Goal: Book appointment/travel/reservation

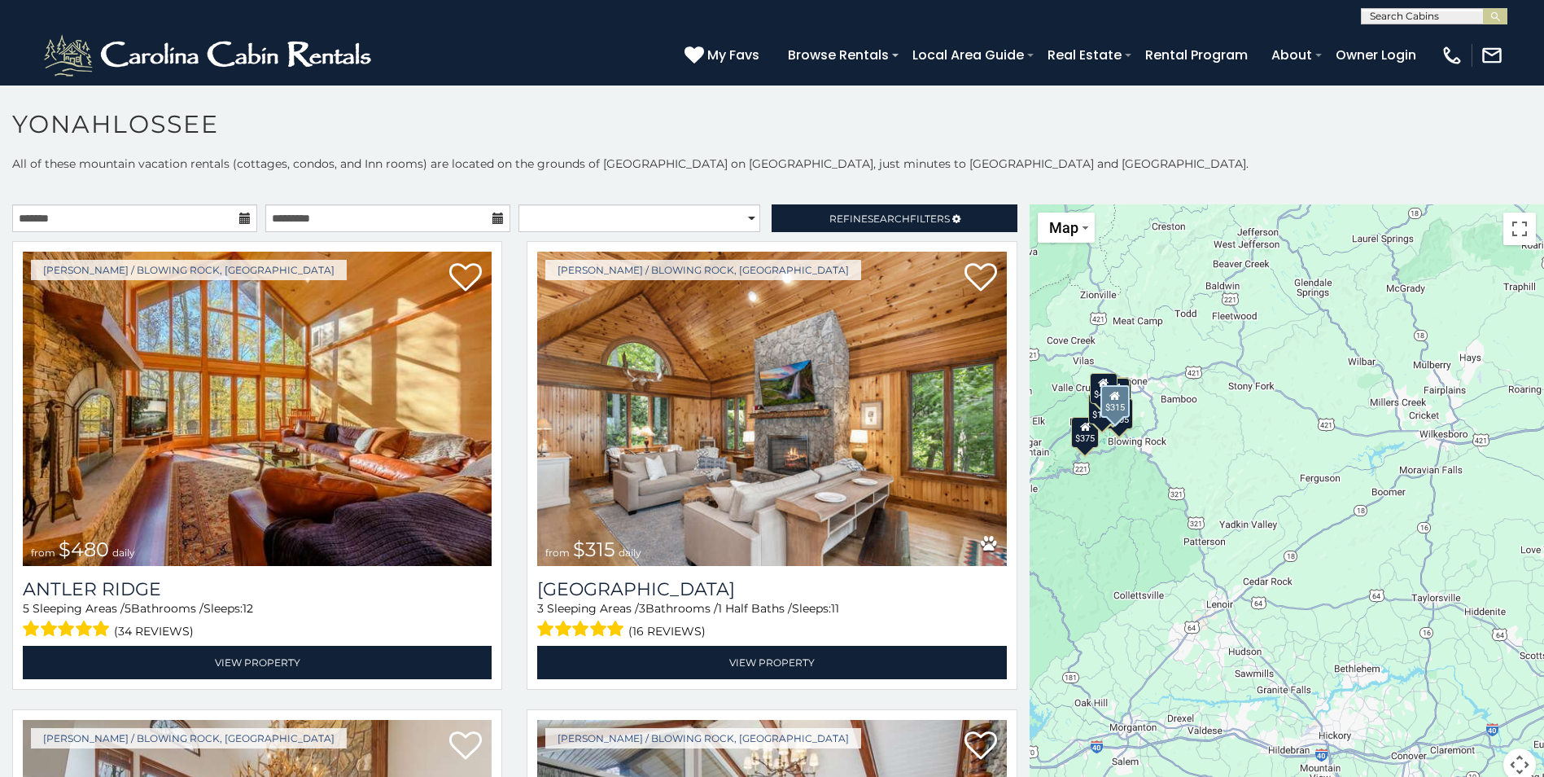
drag, startPoint x: 1265, startPoint y: 491, endPoint x: 1005, endPoint y: 414, distance: 271.7
click at [1005, 204] on main "**********" at bounding box center [772, 204] width 1544 height 0
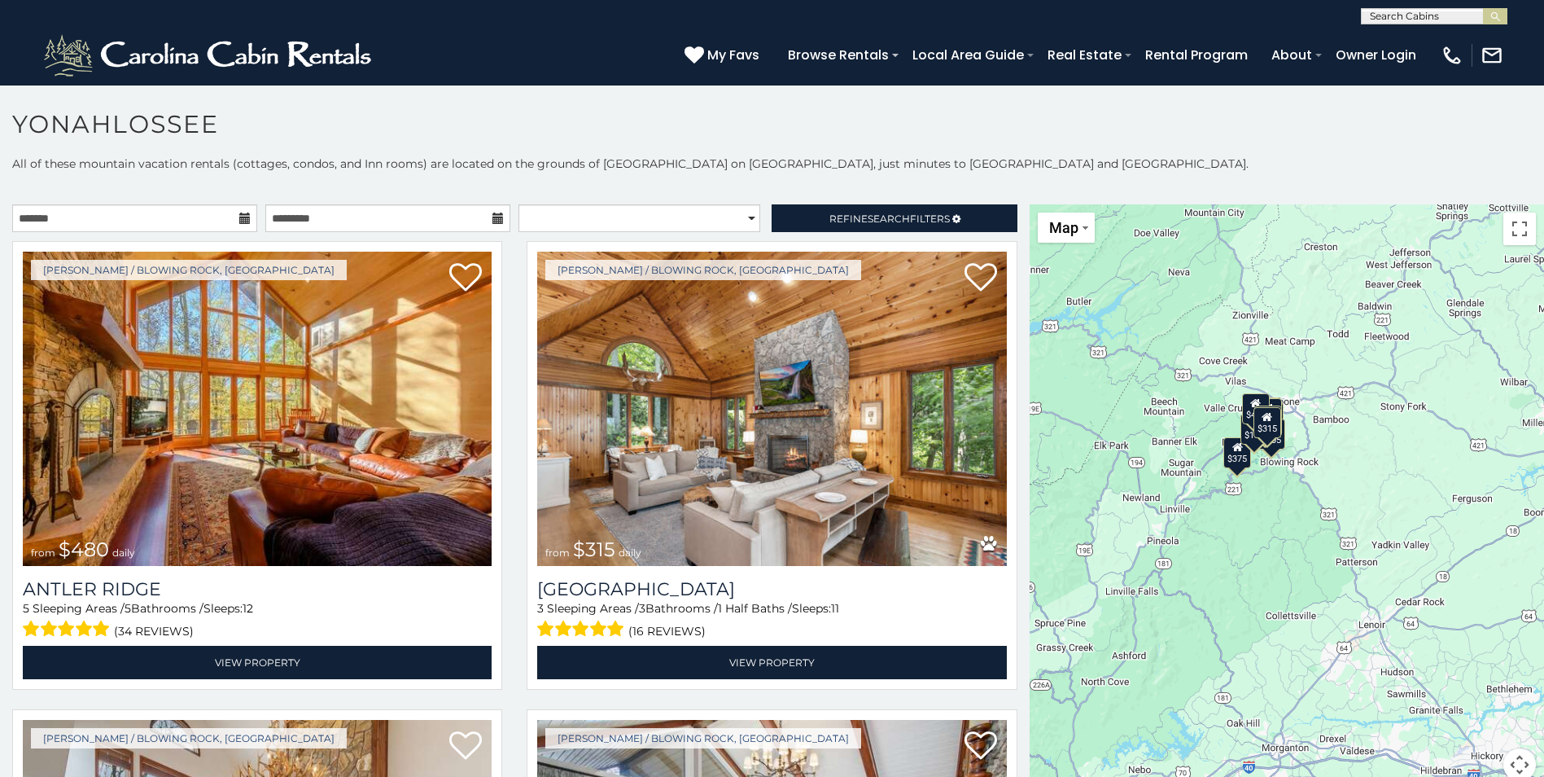
drag, startPoint x: 1203, startPoint y: 472, endPoint x: 1364, endPoint y: 492, distance: 162.5
click at [1364, 492] on div "$480 $315 $195 $675 $165 $125 $155 $220 $205 $140 $120 $135 $200 $125 $125 $375…" at bounding box center [1287, 502] width 514 height 596
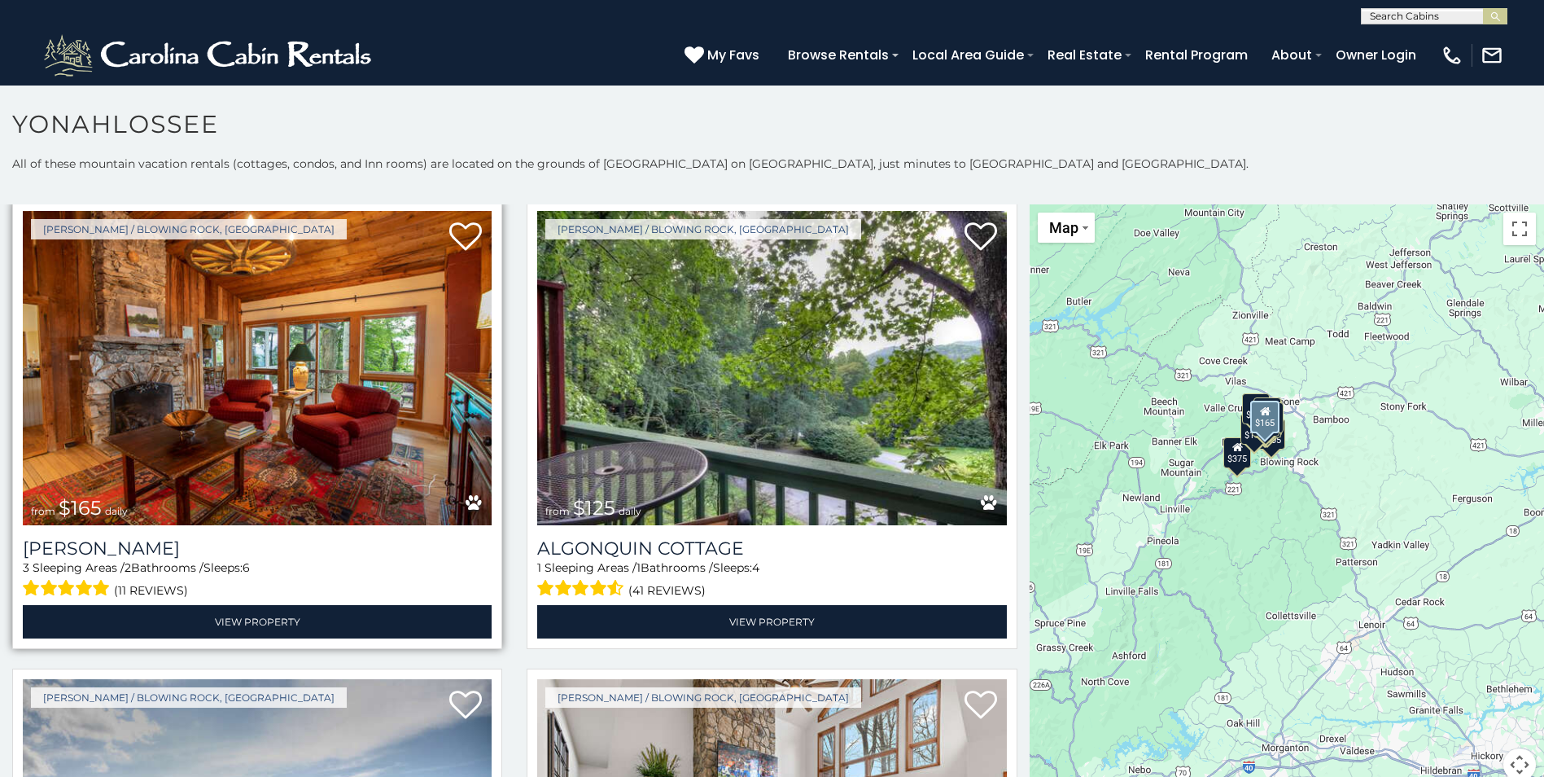
scroll to position [977, 0]
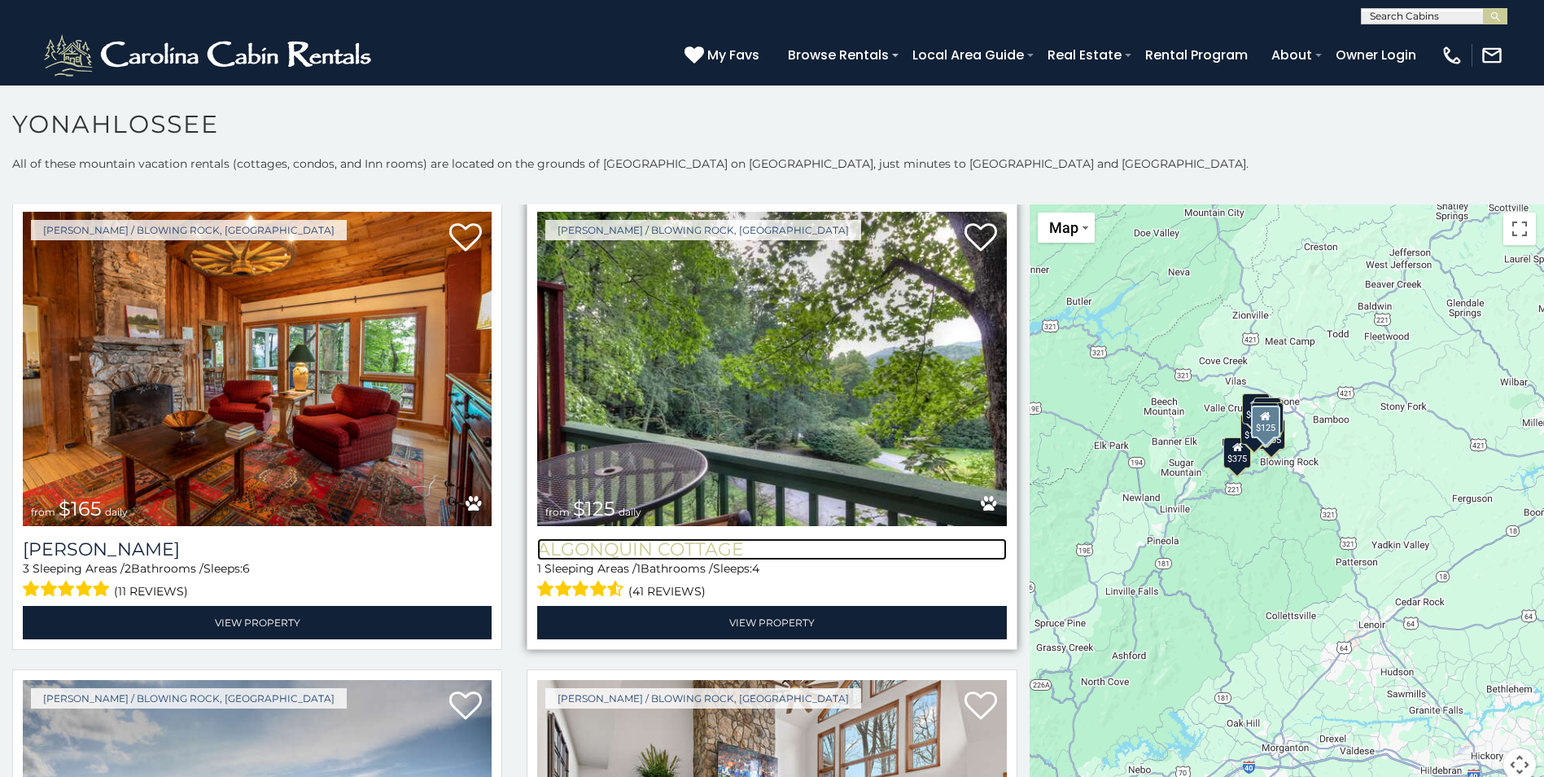
click at [600, 542] on h3 "Algonquin Cottage" at bounding box center [771, 549] width 469 height 22
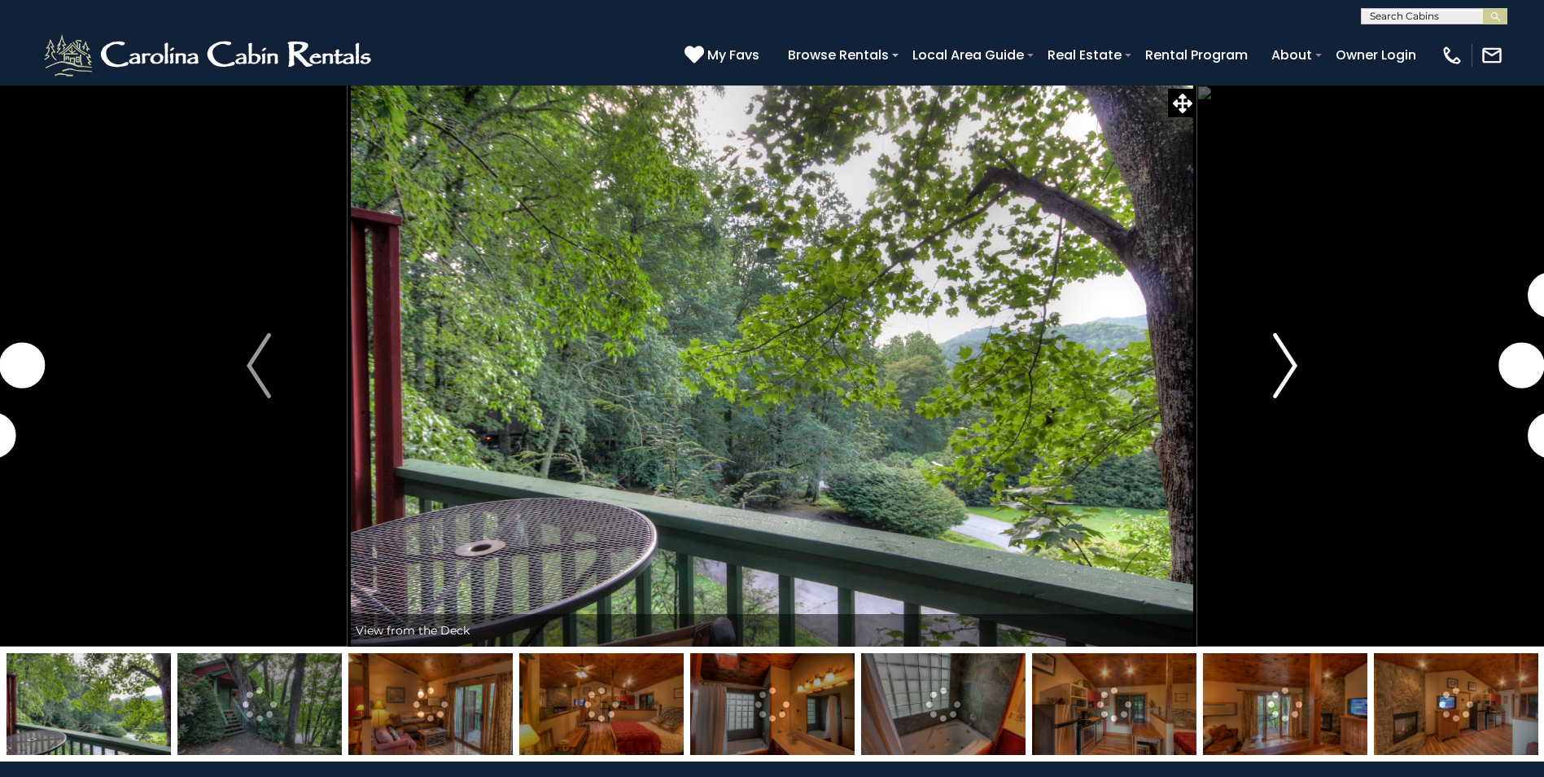
click at [1292, 361] on img "Next" at bounding box center [1285, 365] width 24 height 65
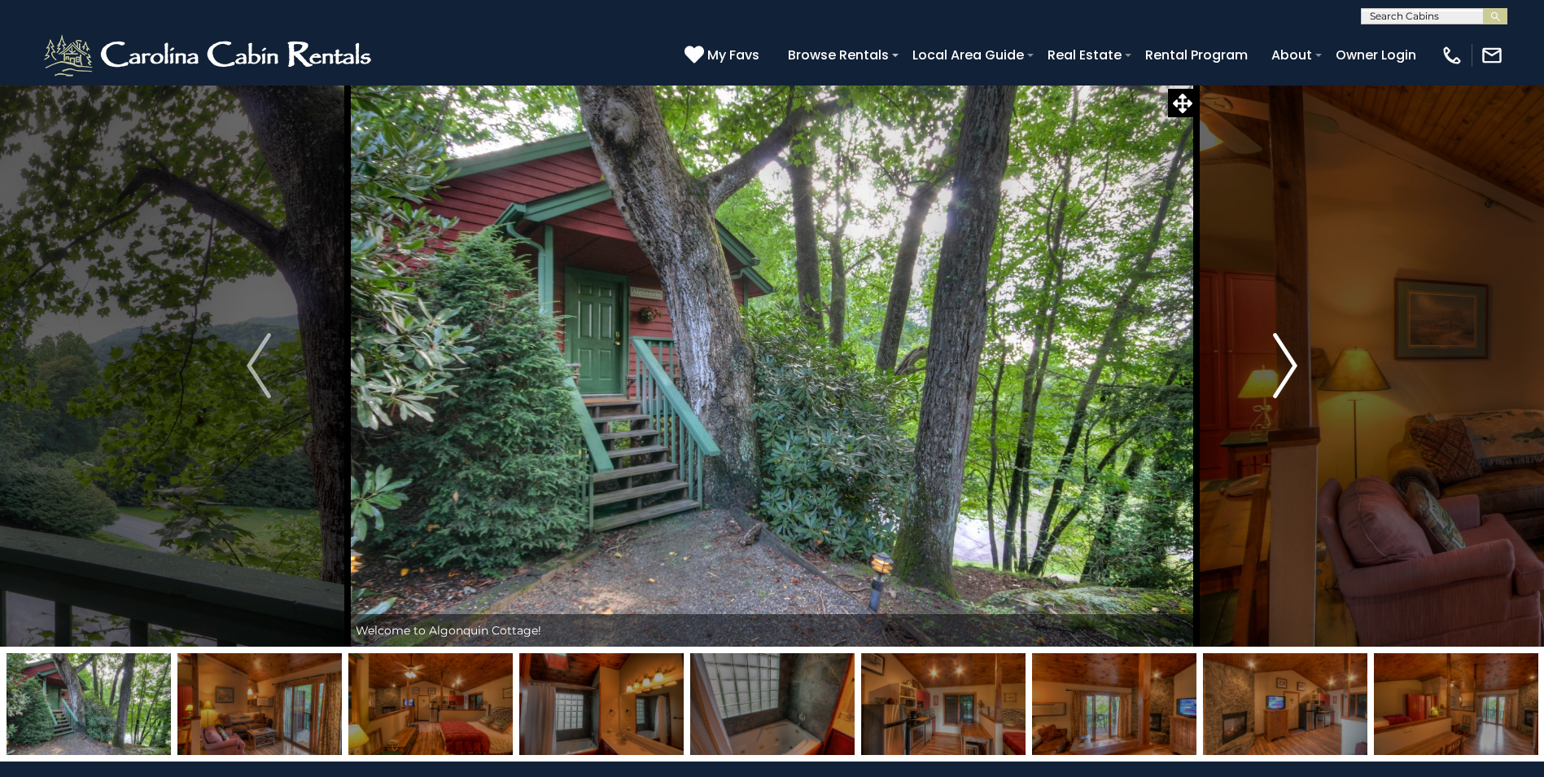
click at [1292, 361] on img "Next" at bounding box center [1285, 365] width 24 height 65
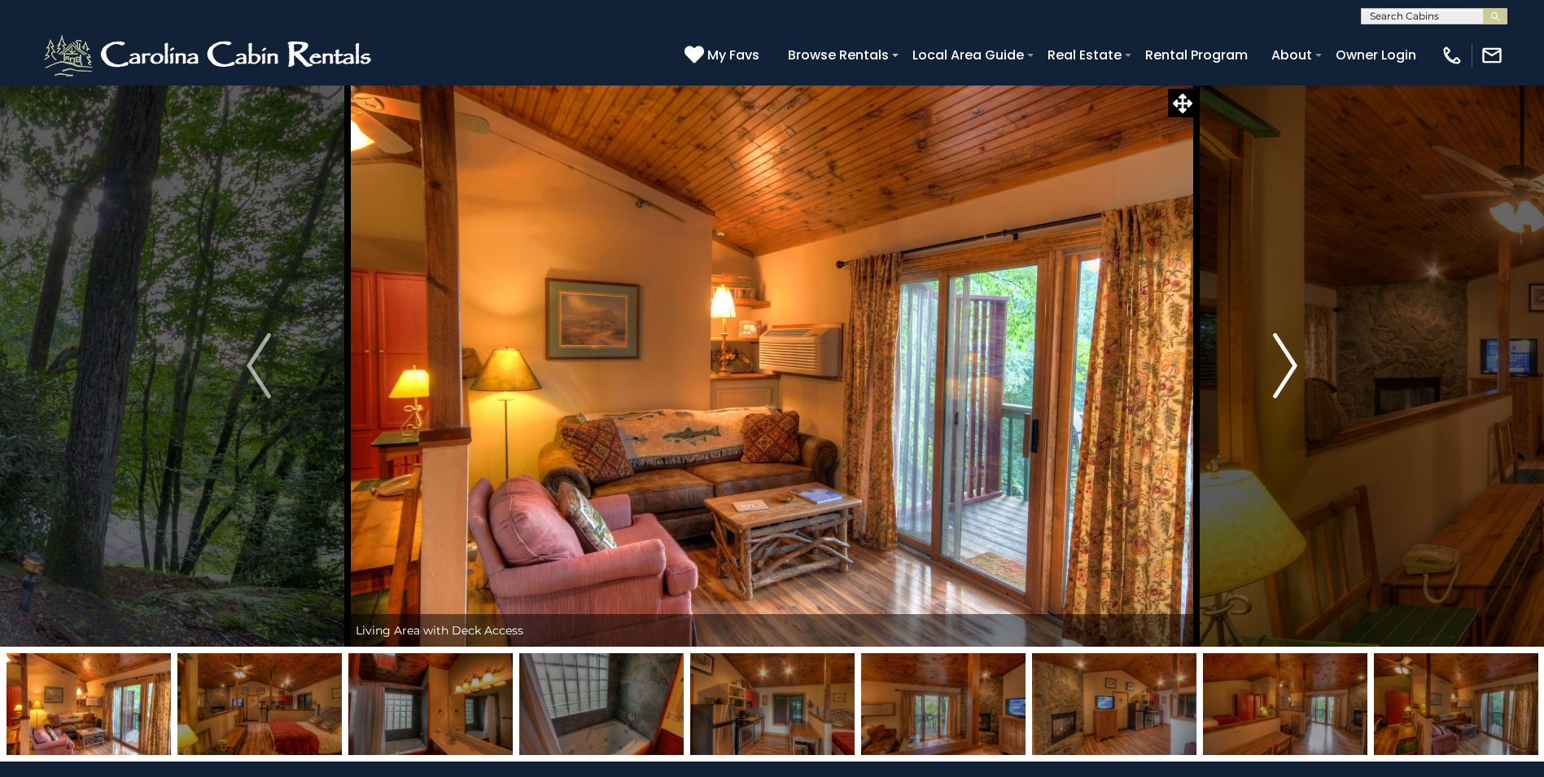
click at [1292, 361] on img "Next" at bounding box center [1285, 365] width 24 height 65
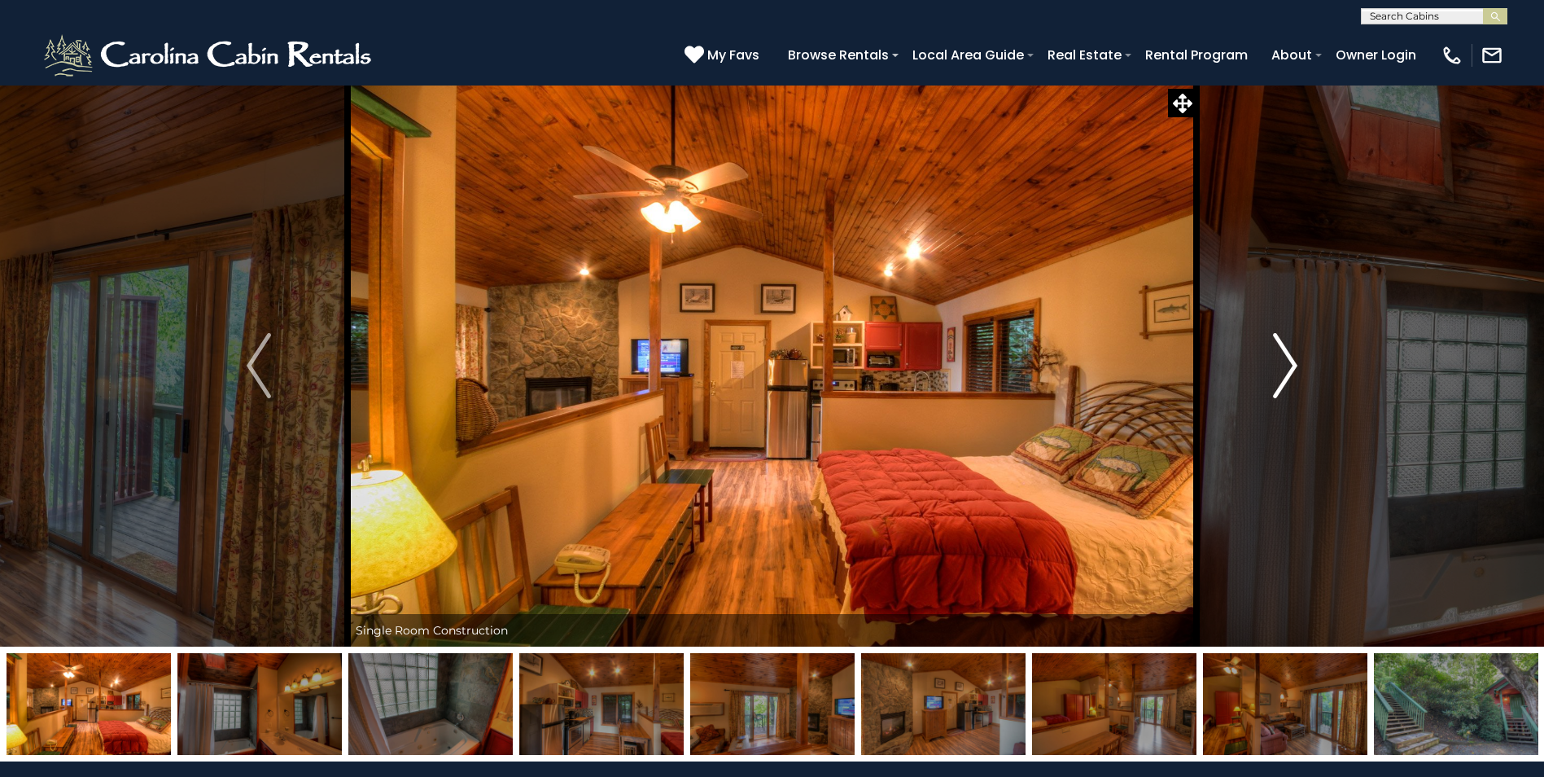
click at [1292, 361] on img "Next" at bounding box center [1285, 365] width 24 height 65
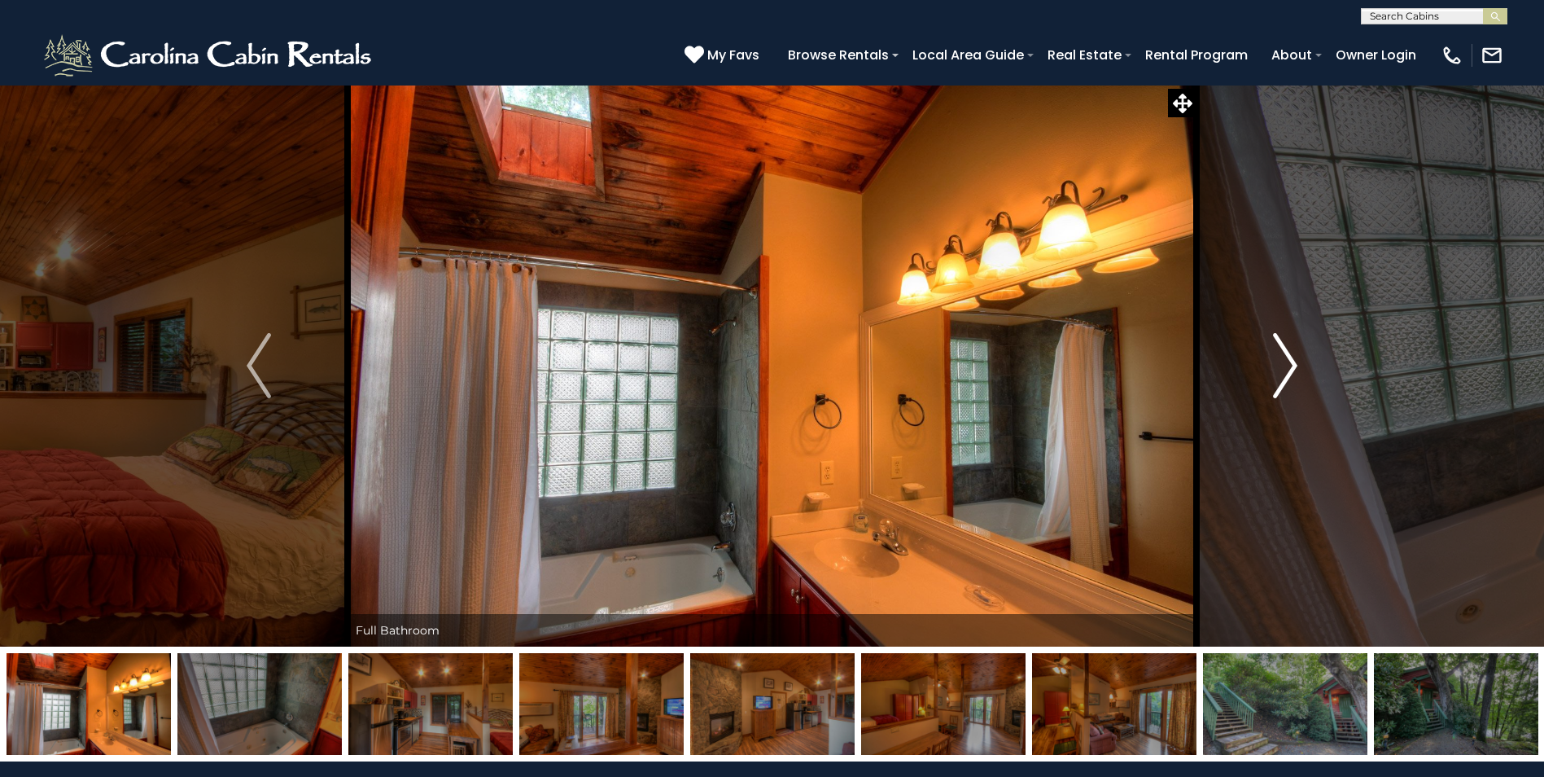
click at [1292, 361] on img "Next" at bounding box center [1285, 365] width 24 height 65
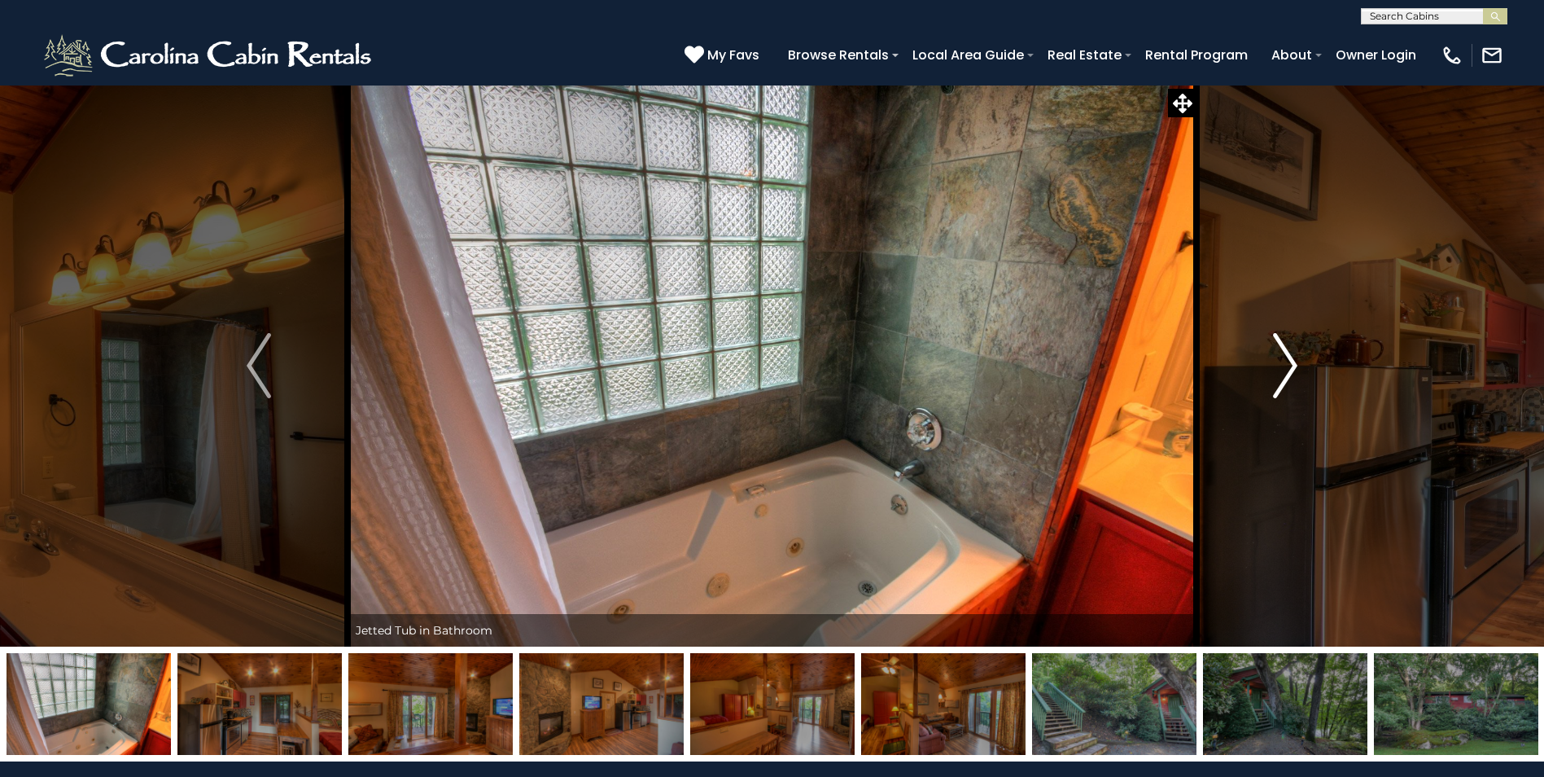
click at [1292, 361] on img "Next" at bounding box center [1285, 365] width 24 height 65
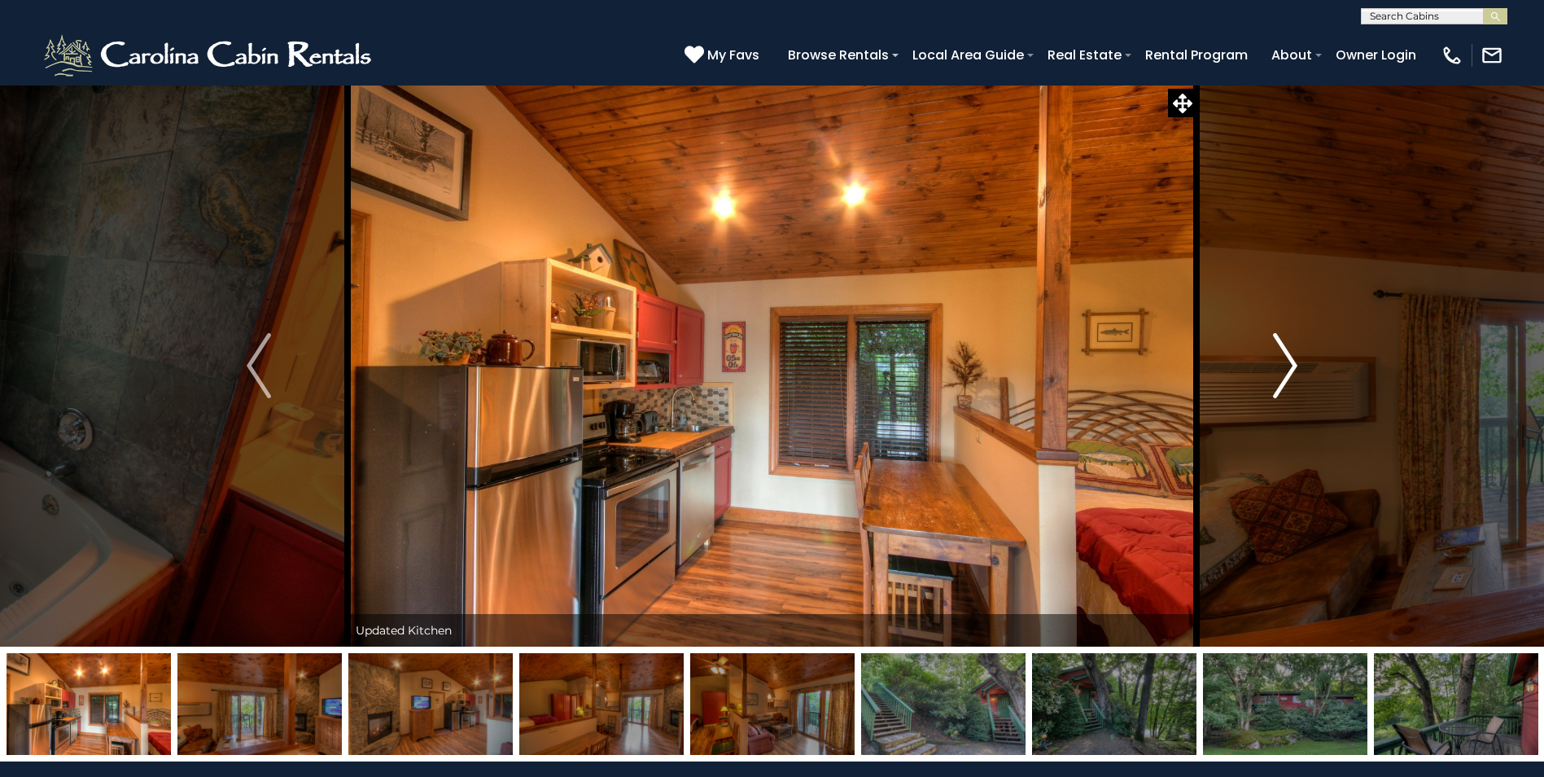
click at [1292, 361] on img "Next" at bounding box center [1285, 365] width 24 height 65
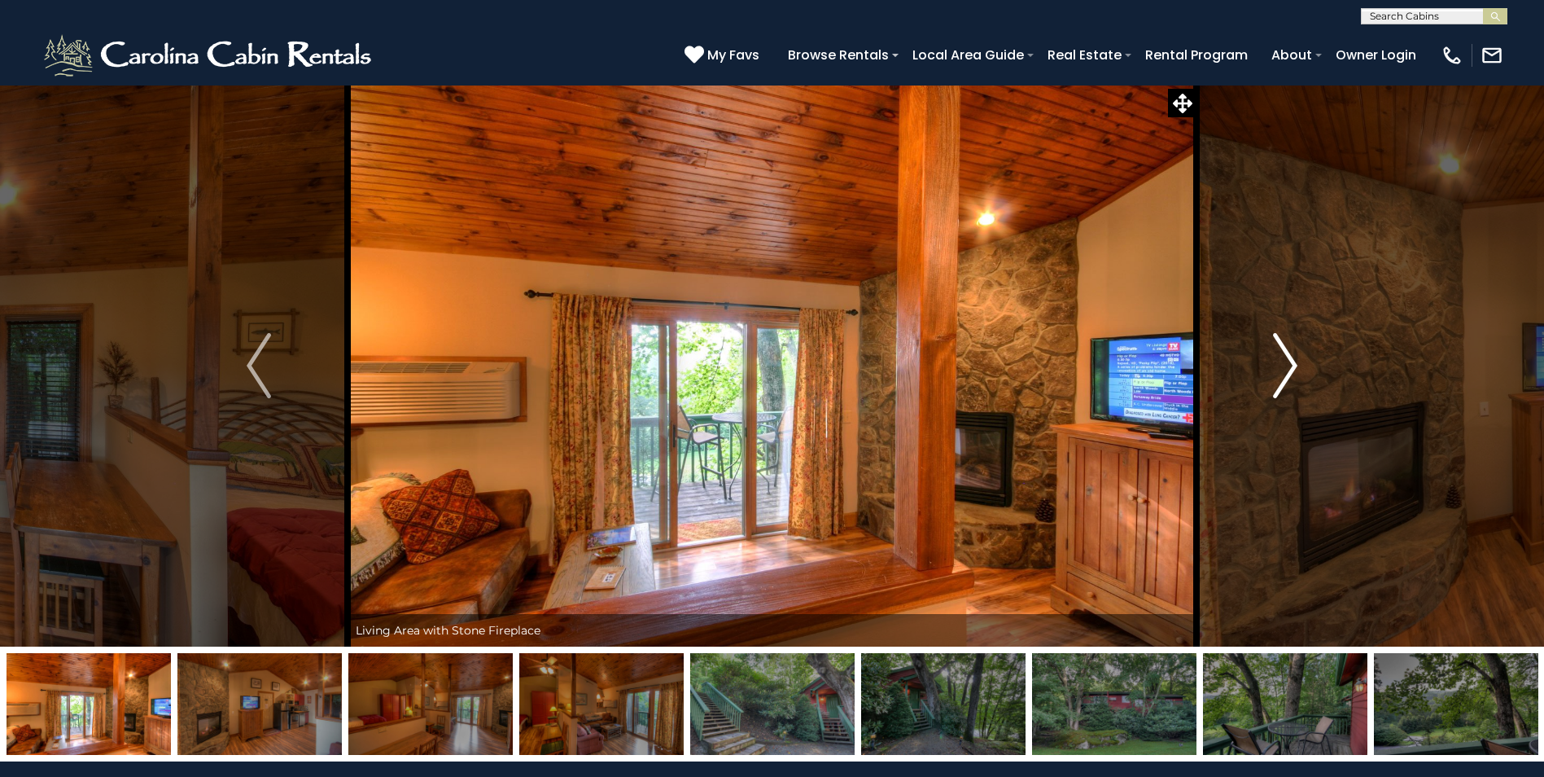
click at [1292, 361] on img "Next" at bounding box center [1285, 365] width 24 height 65
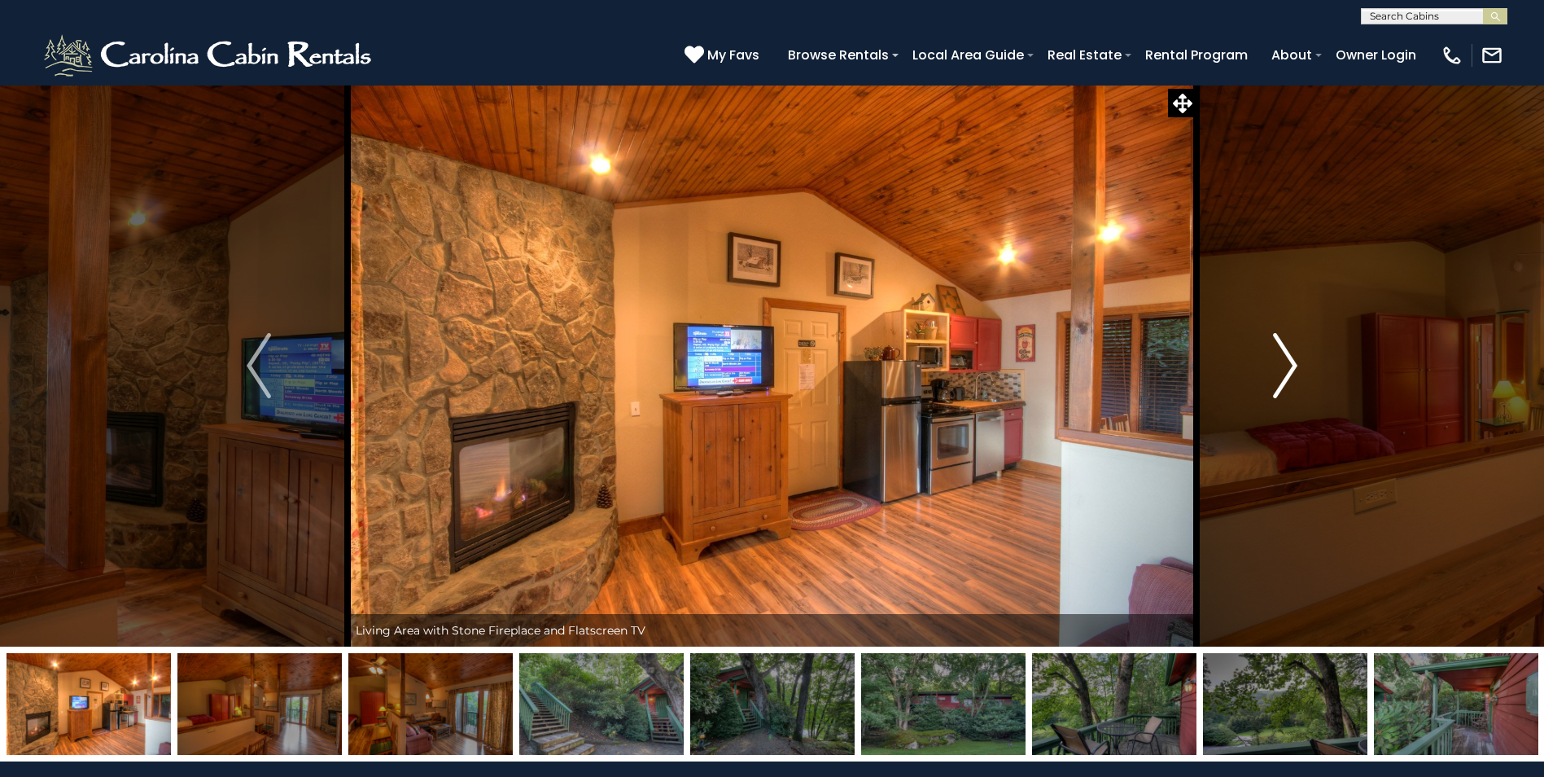
click at [1292, 361] on img "Next" at bounding box center [1285, 365] width 24 height 65
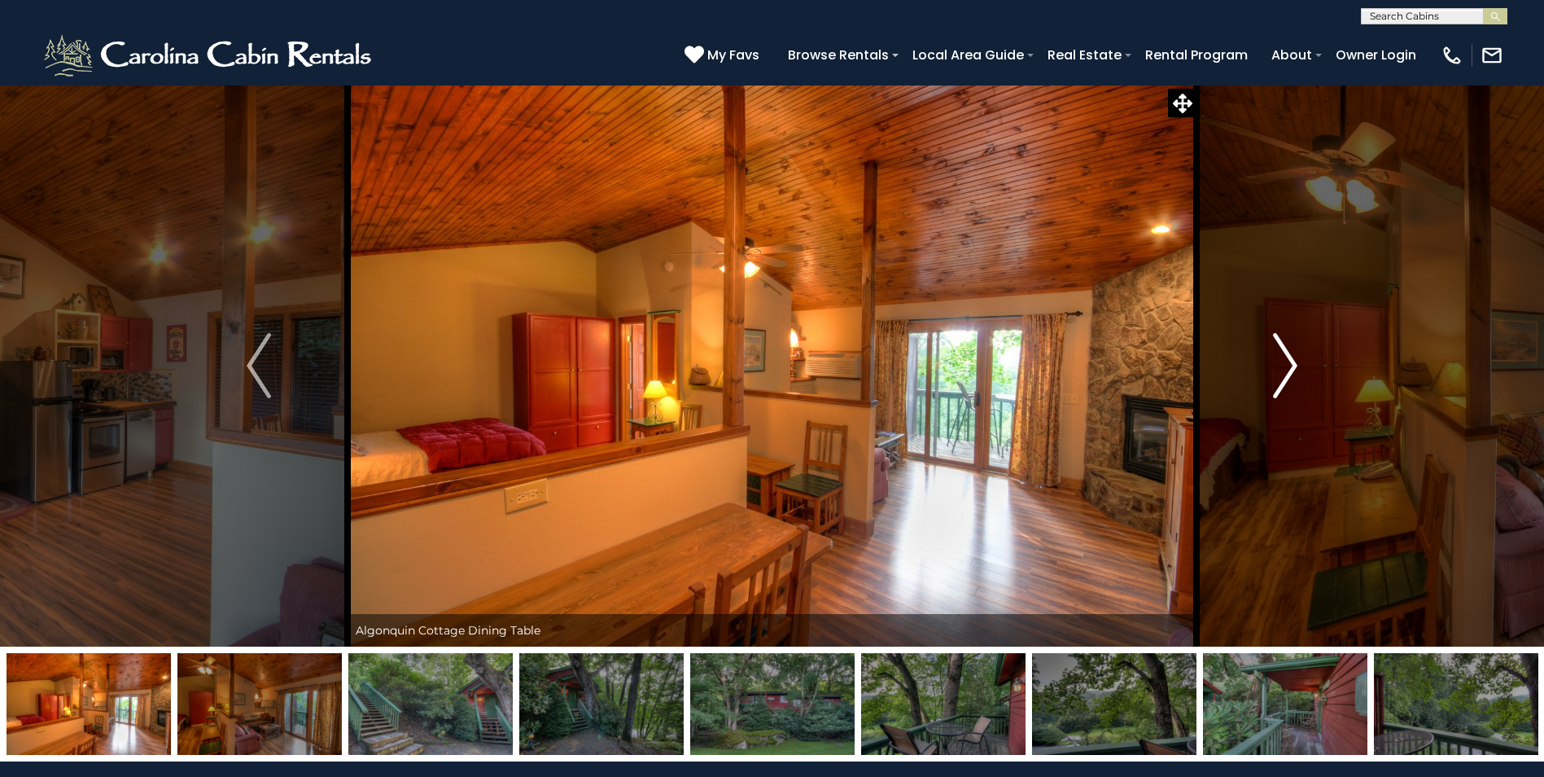
click at [1292, 361] on img "Next" at bounding box center [1285, 365] width 24 height 65
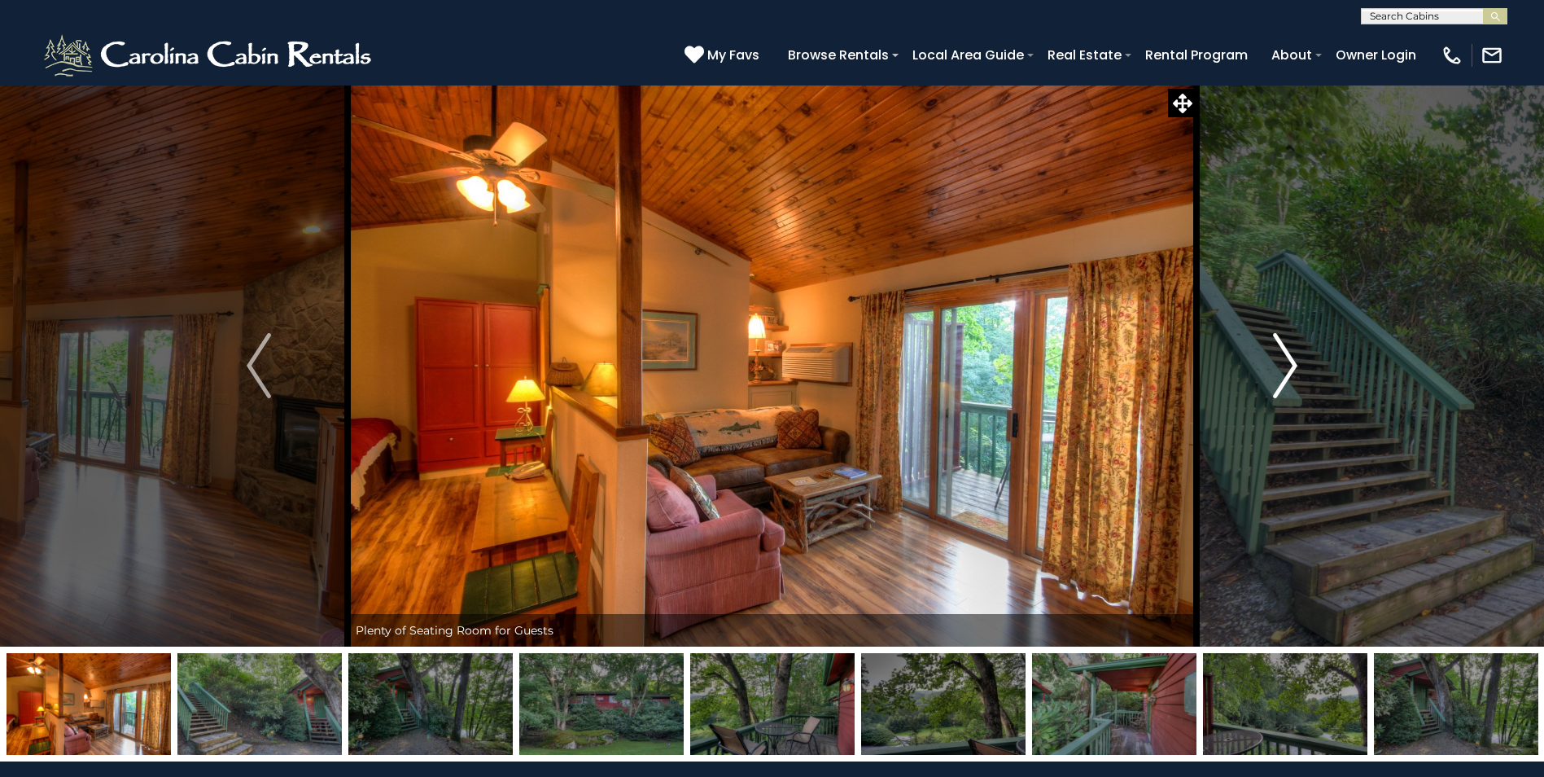
click at [1292, 361] on img "Next" at bounding box center [1285, 365] width 24 height 65
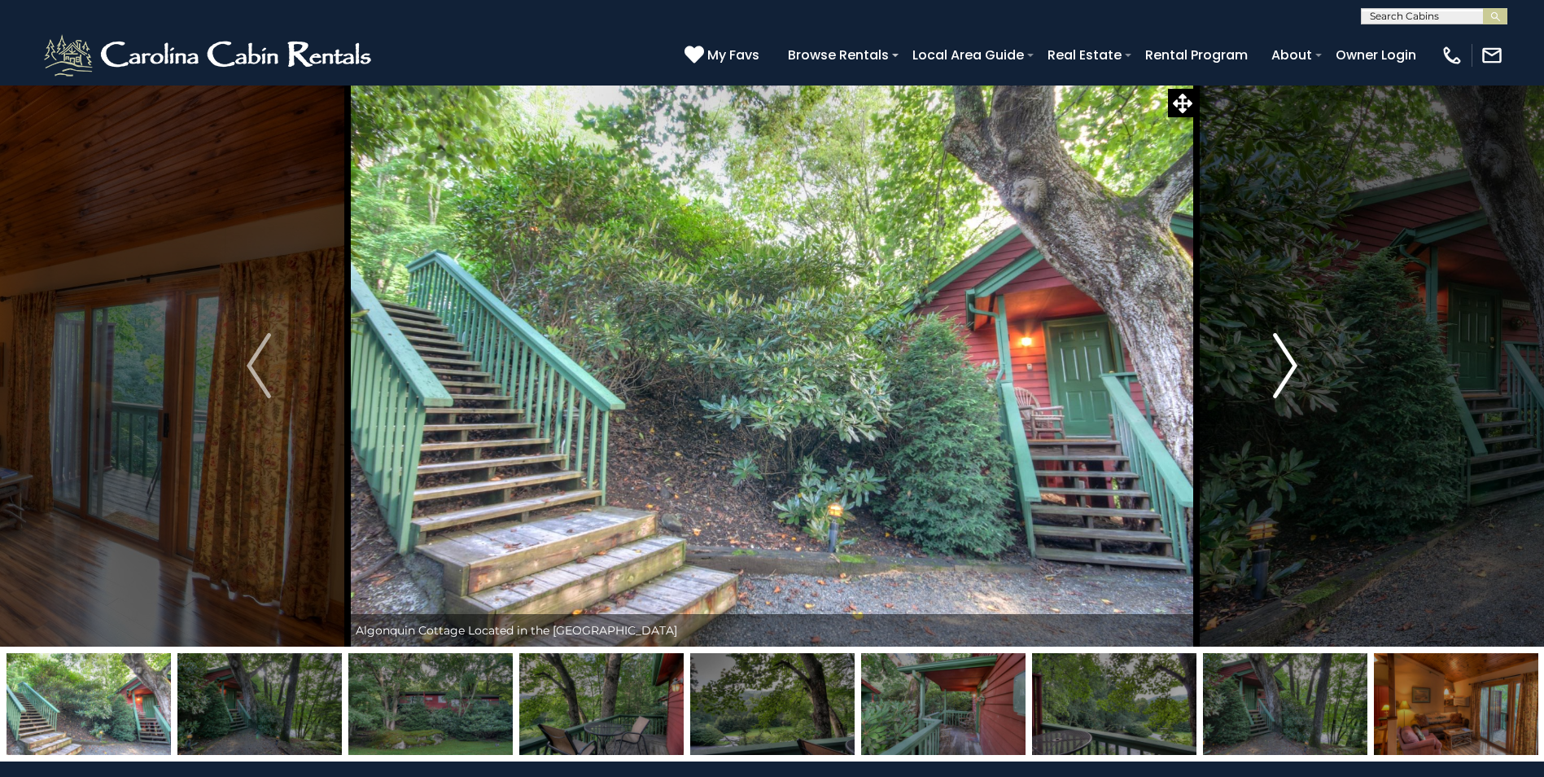
click at [1292, 361] on img "Next" at bounding box center [1285, 365] width 24 height 65
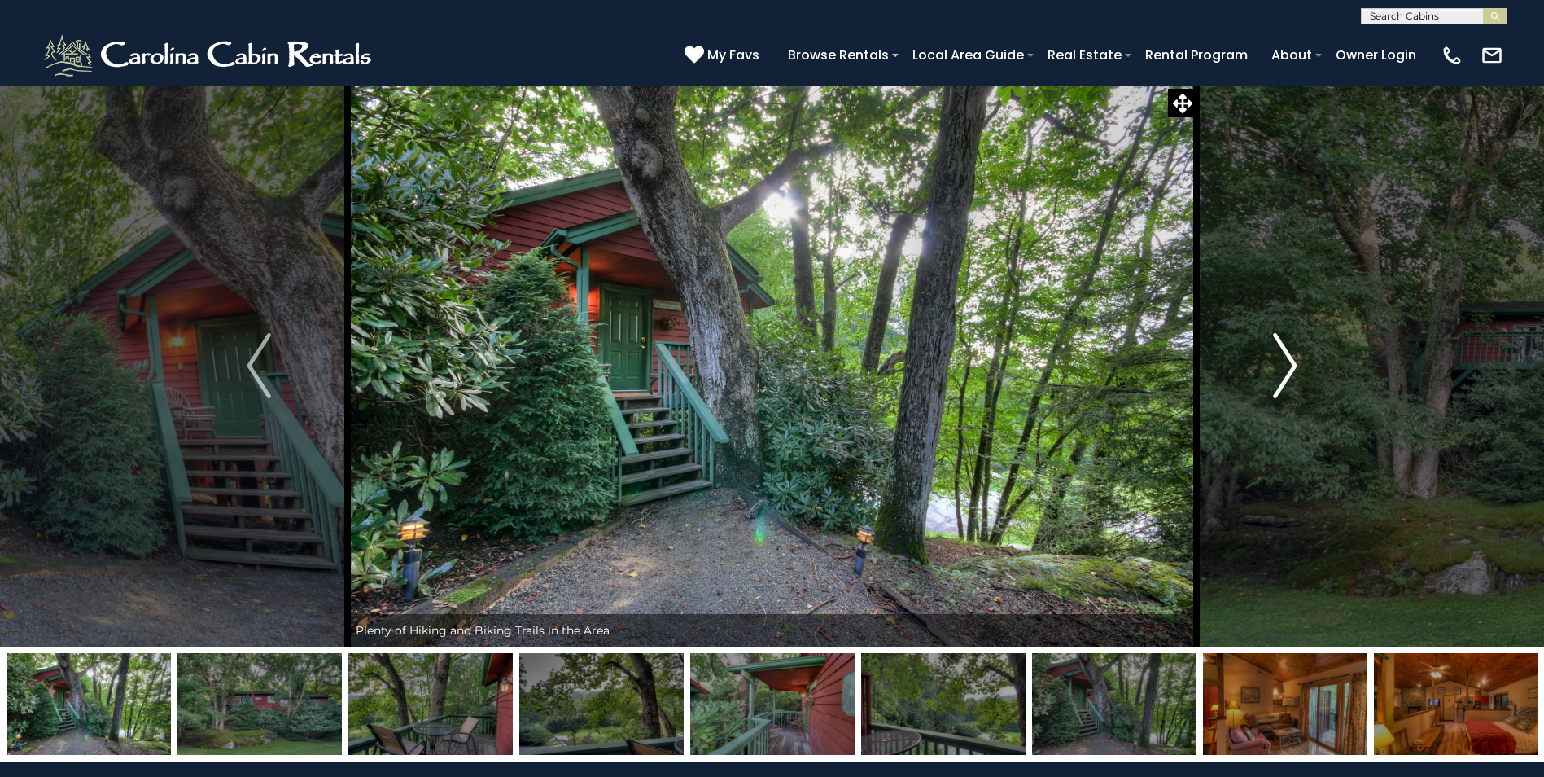
click at [1292, 361] on img "Next" at bounding box center [1285, 365] width 24 height 65
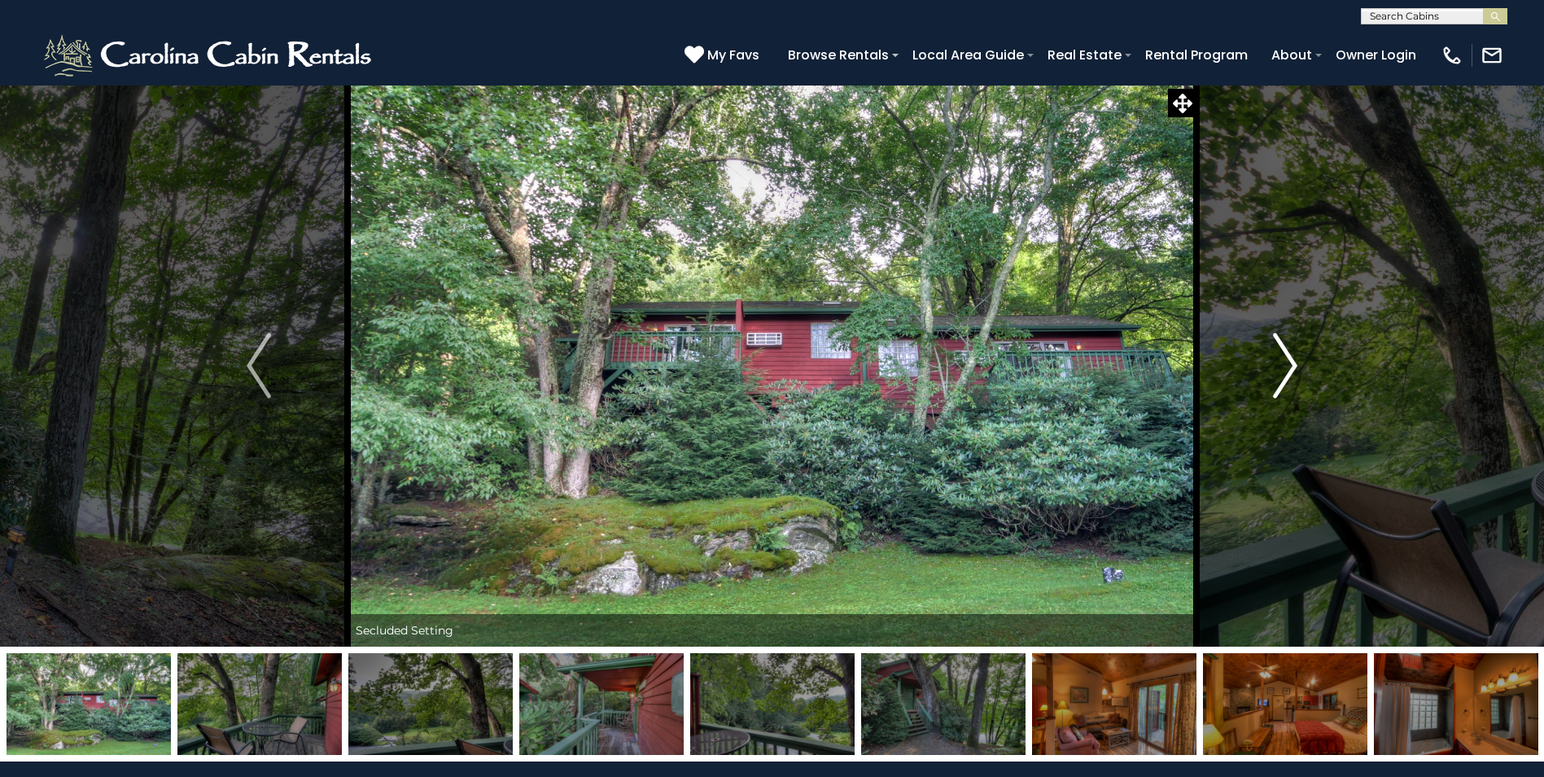
click at [1292, 361] on img "Next" at bounding box center [1285, 365] width 24 height 65
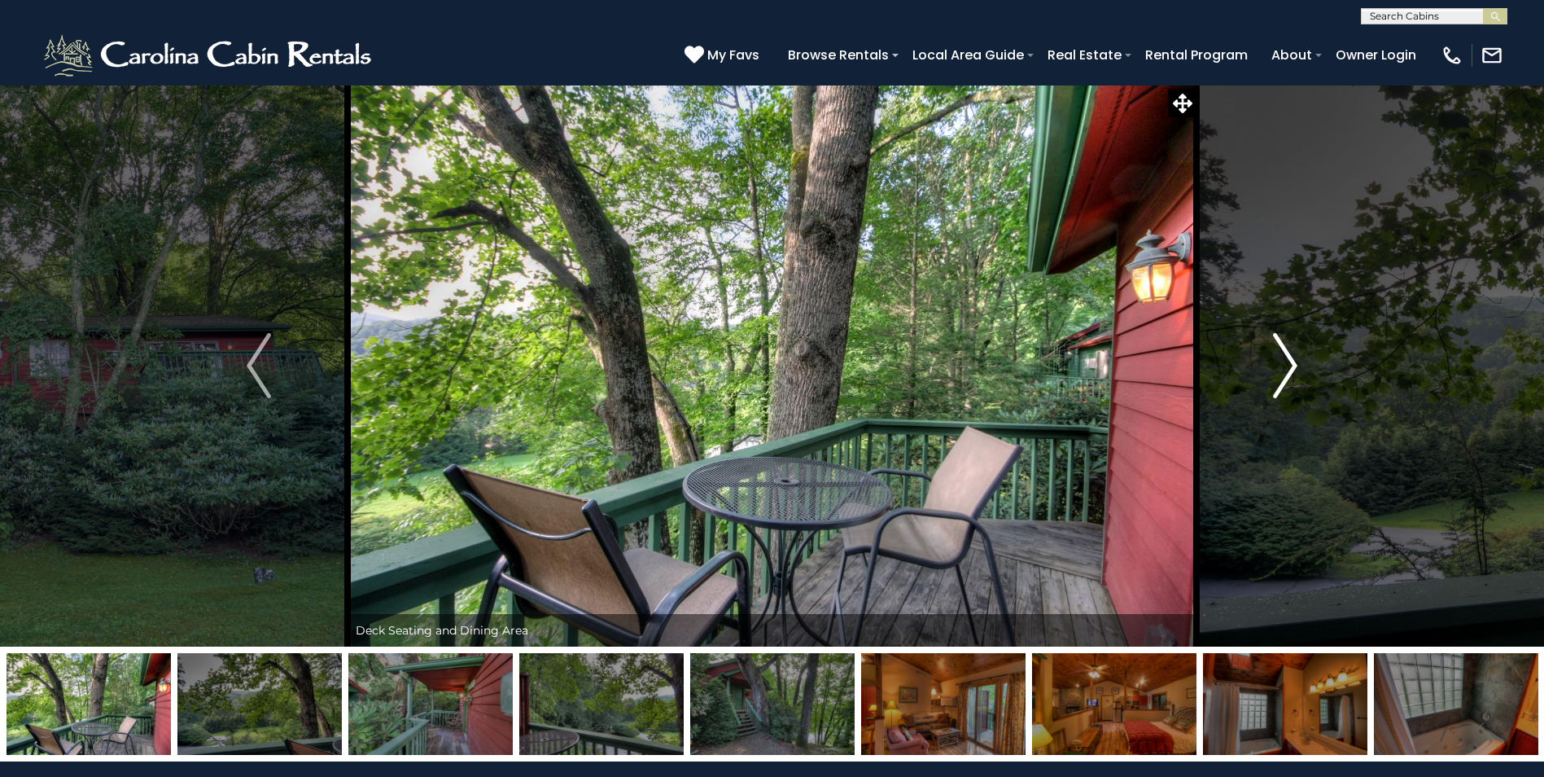
click at [1292, 361] on img "Next" at bounding box center [1285, 365] width 24 height 65
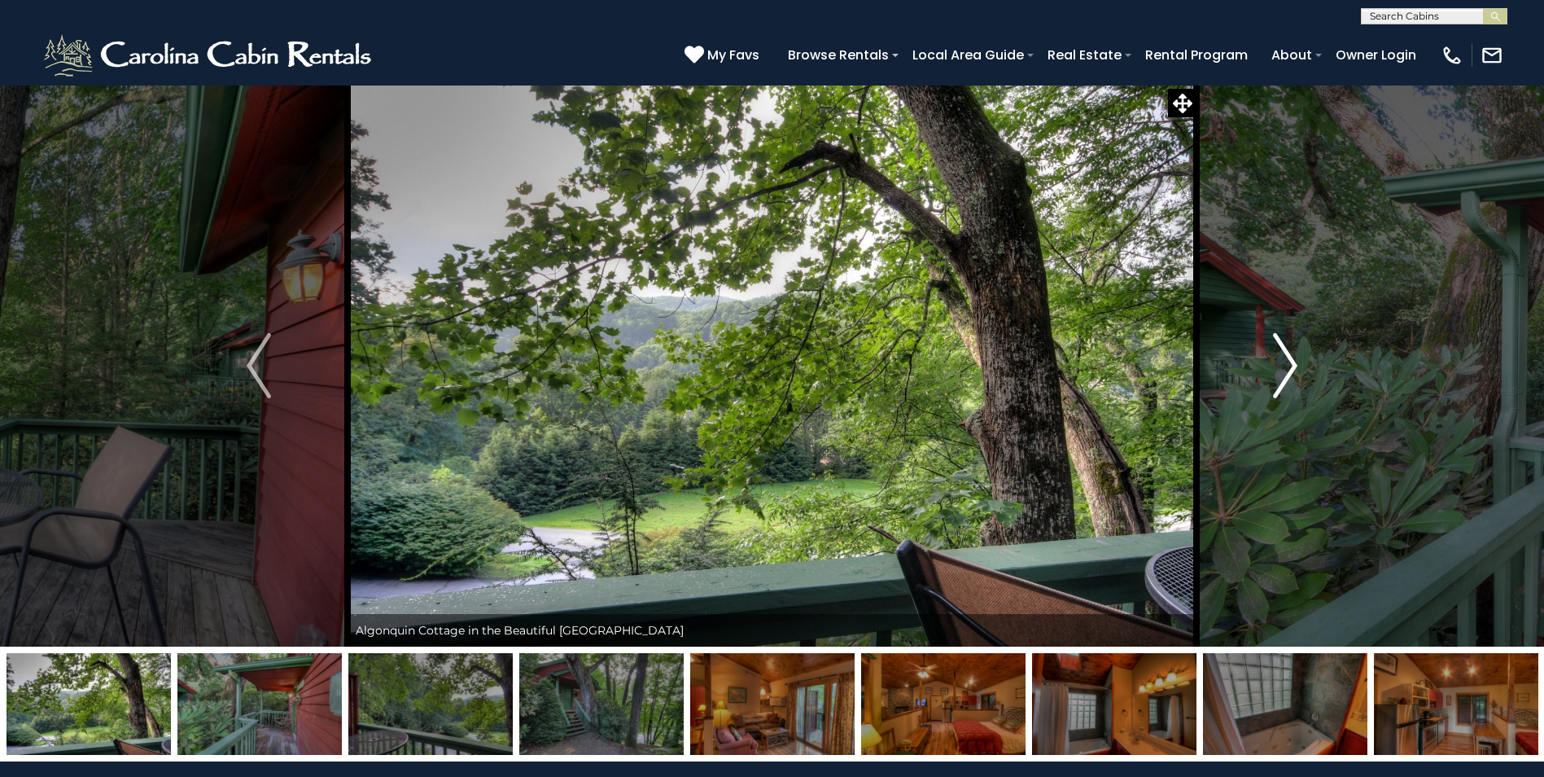
click at [1292, 361] on img "Next" at bounding box center [1285, 365] width 24 height 65
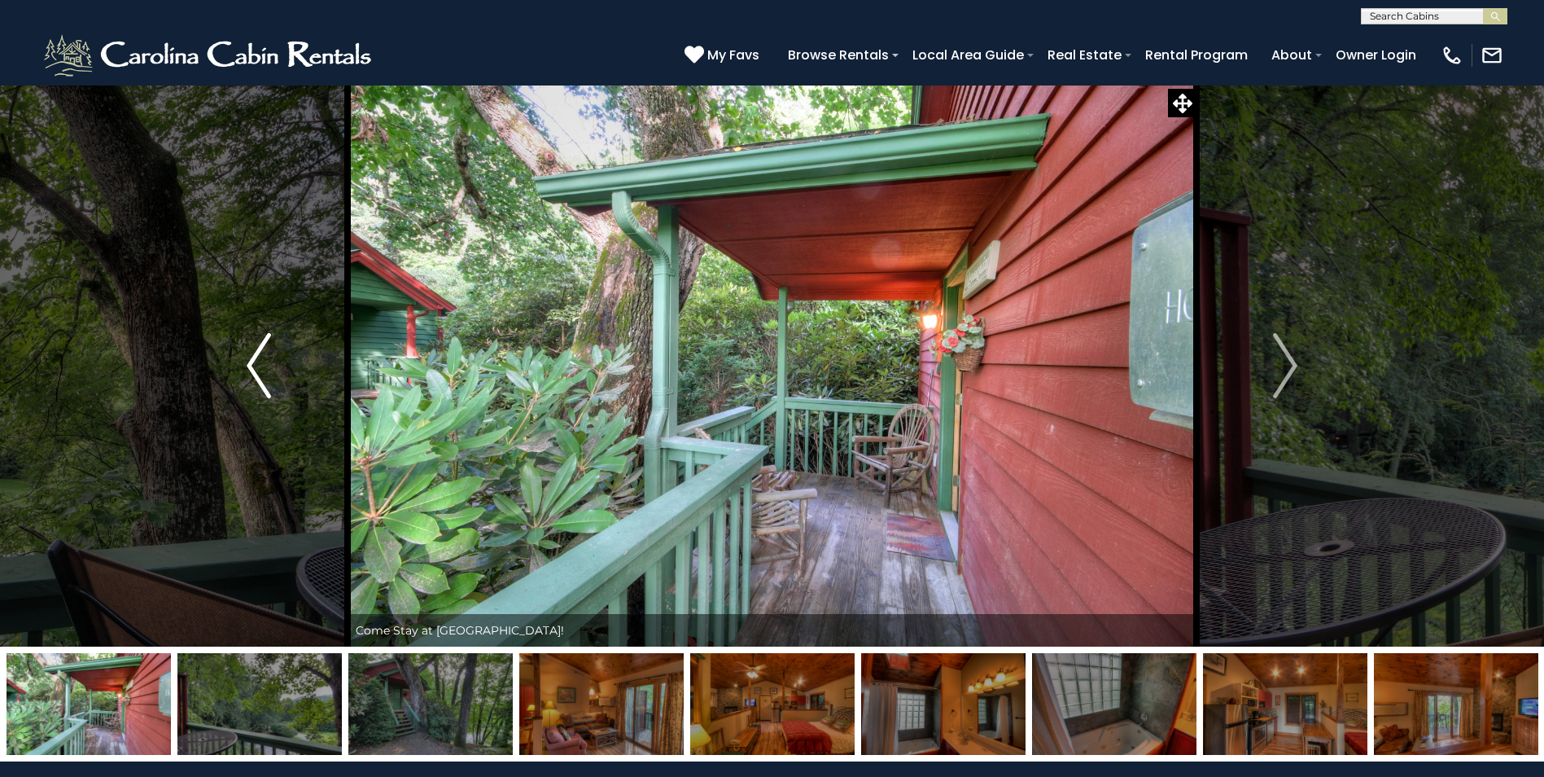
click at [170, 225] on button "Previous" at bounding box center [258, 366] width 177 height 562
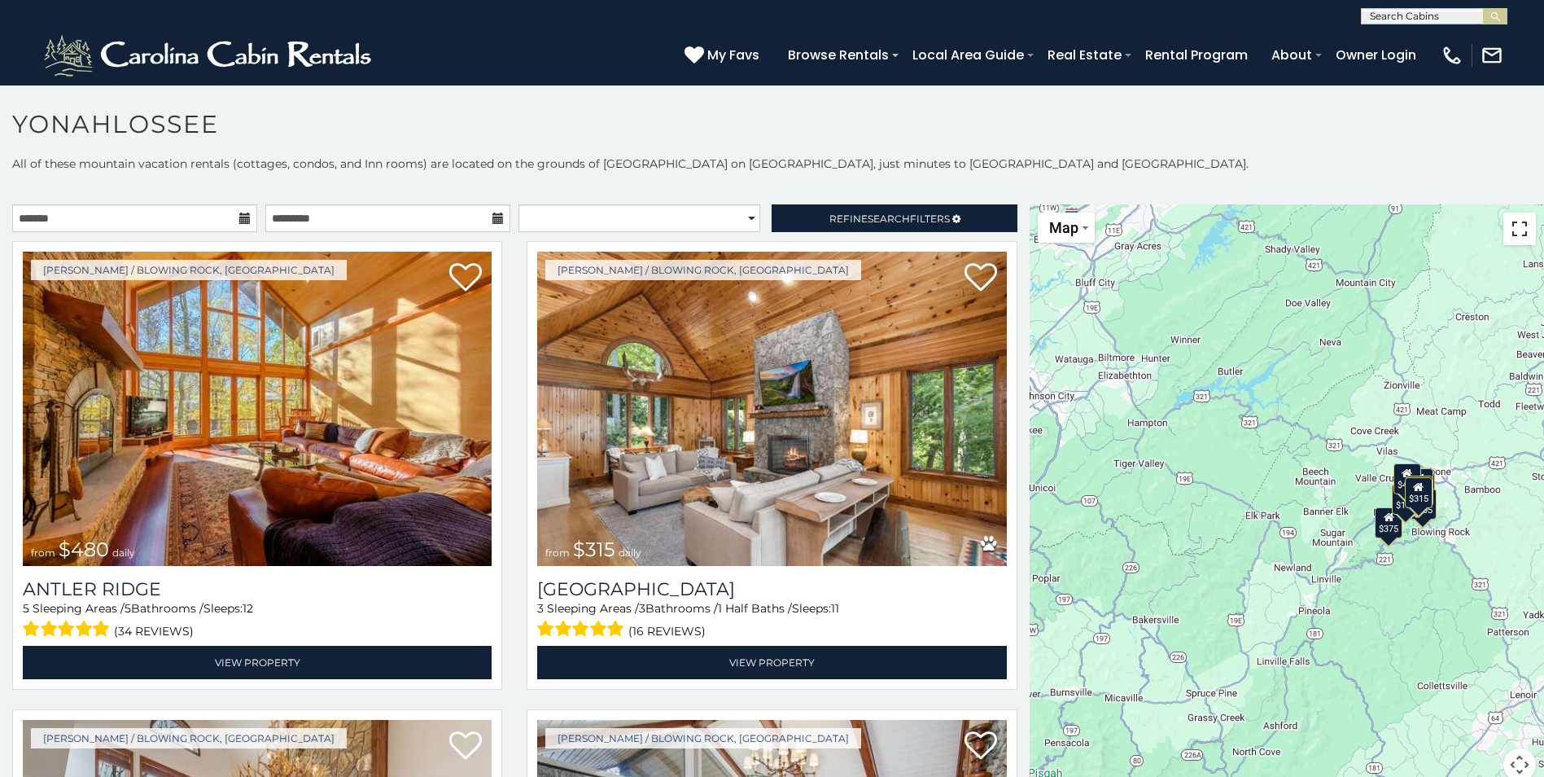
click at [1516, 237] on button "Toggle fullscreen view" at bounding box center [1519, 228] width 33 height 33
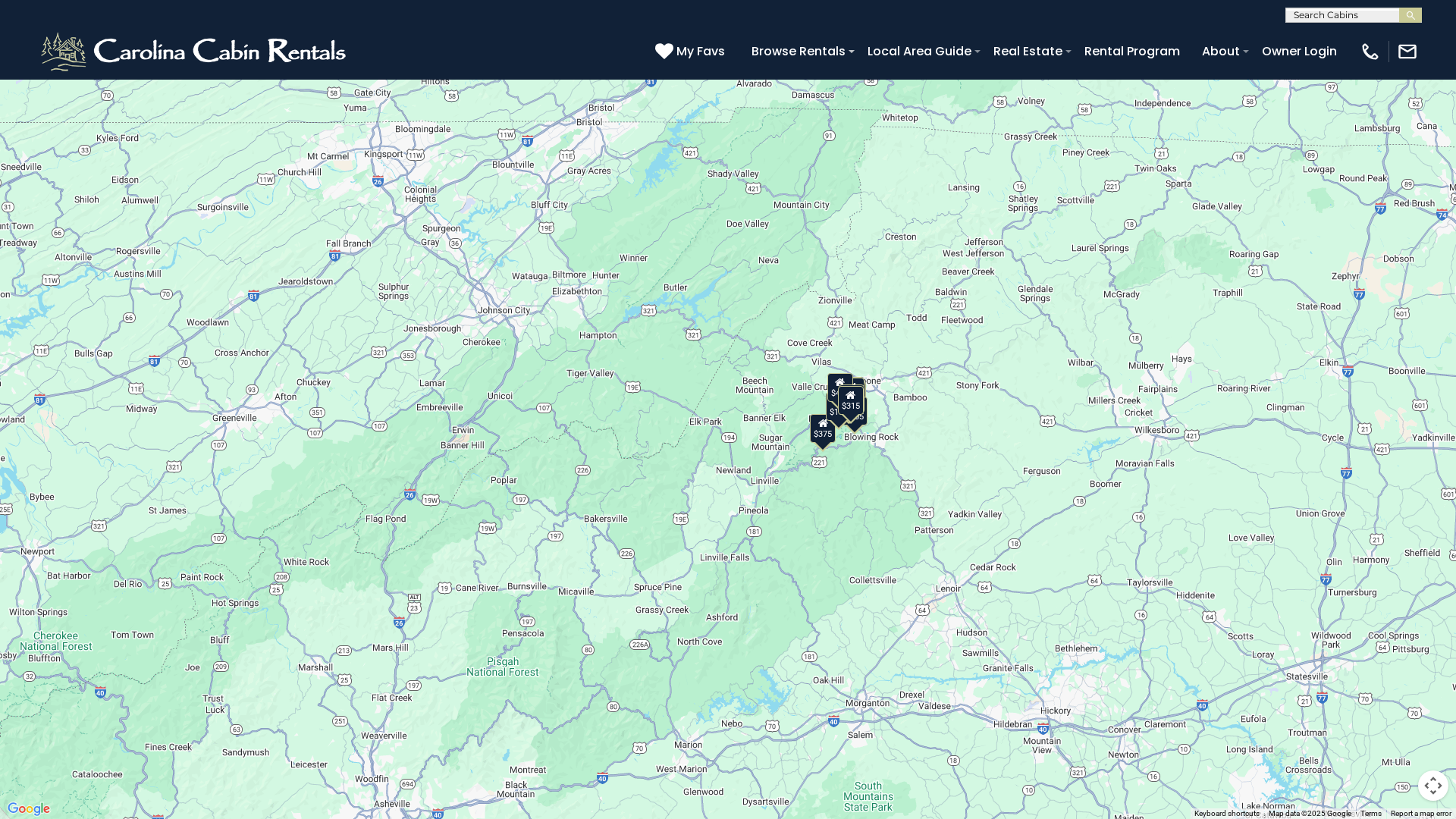
click at [852, 412] on div "$315" at bounding box center [850, 400] width 26 height 29
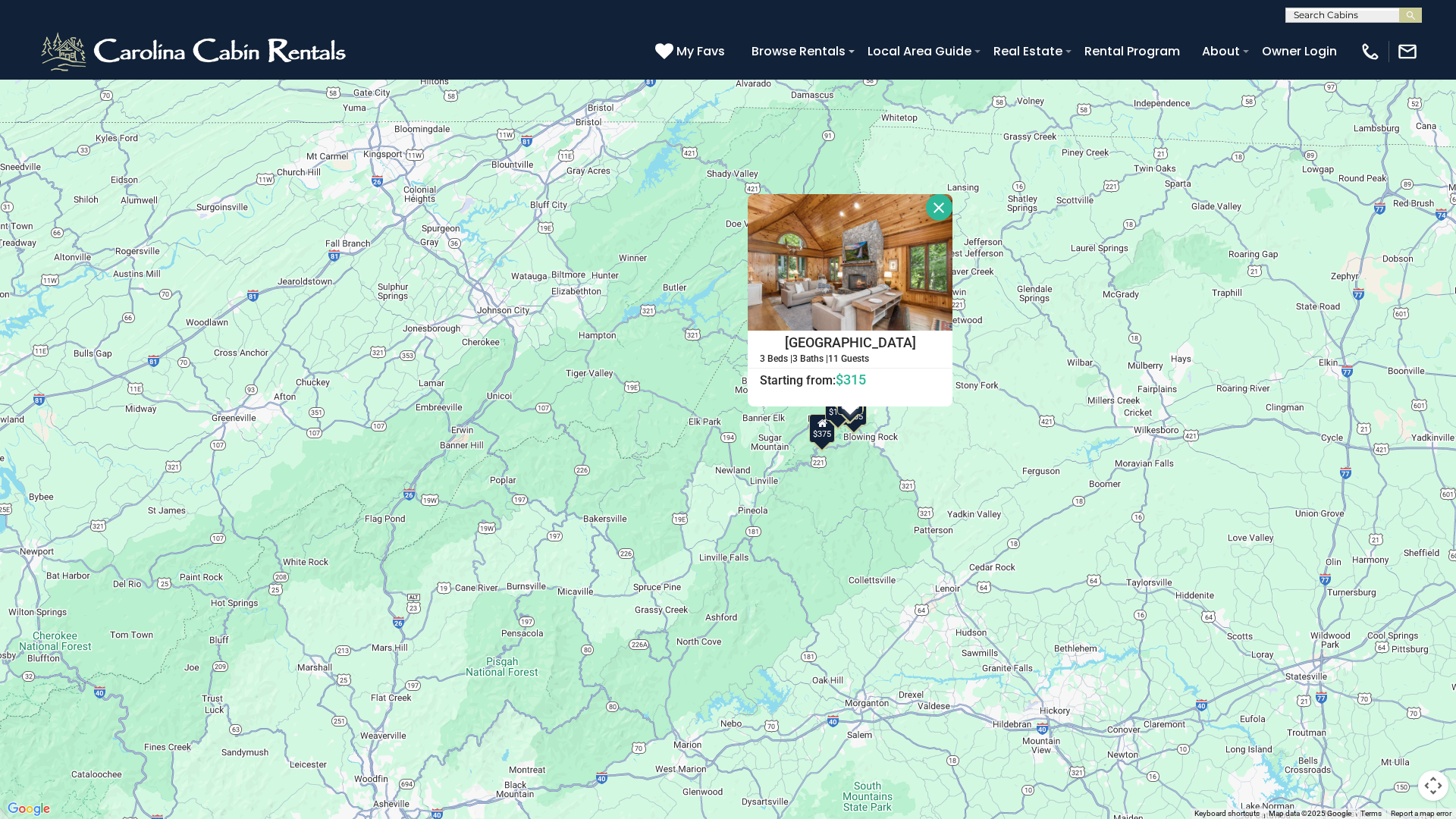
click at [816, 422] on div "$375" at bounding box center [823, 428] width 26 height 29
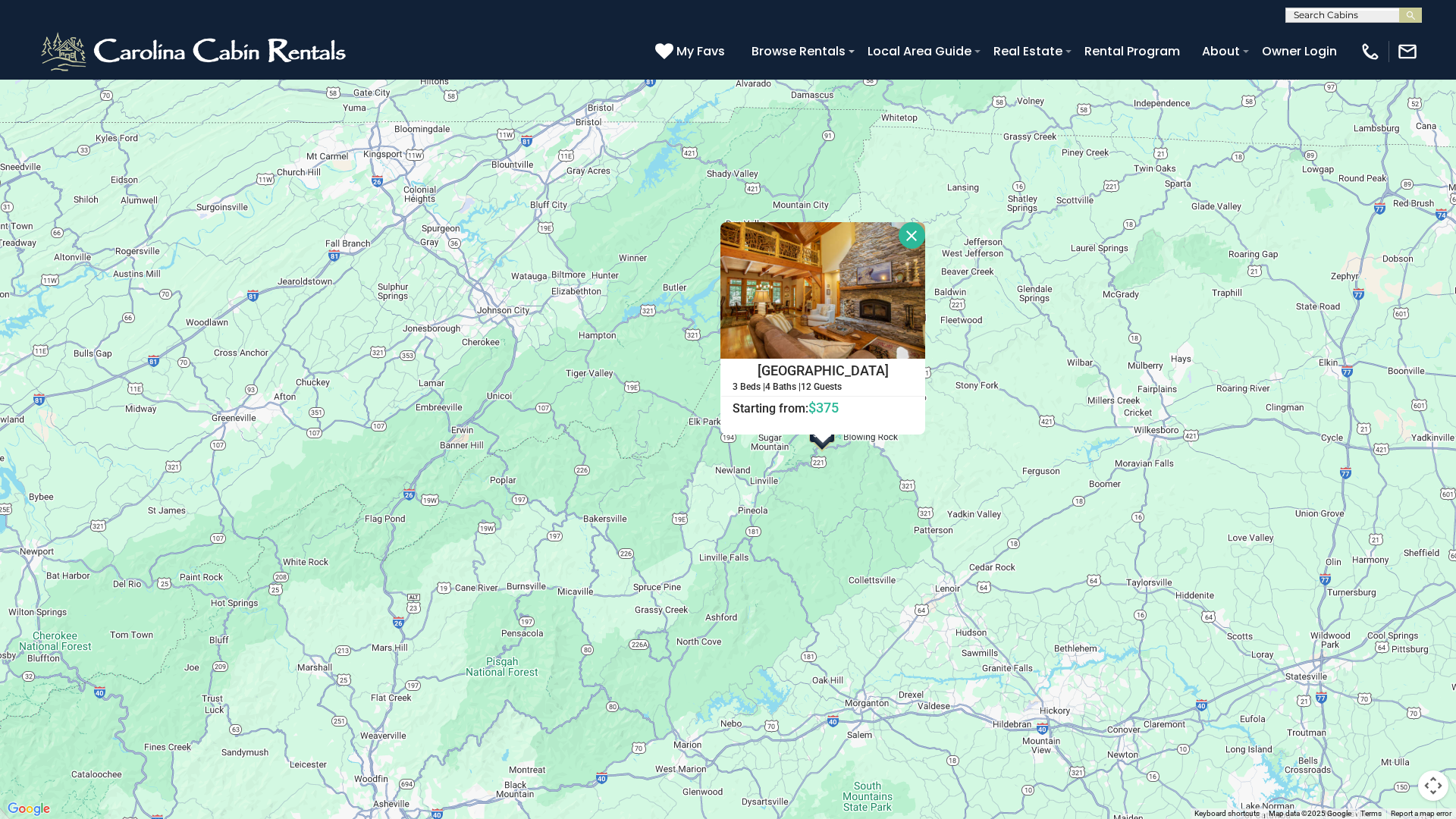
click at [1429, 28] on button "Toggle fullscreen view" at bounding box center [1433, 22] width 31 height 31
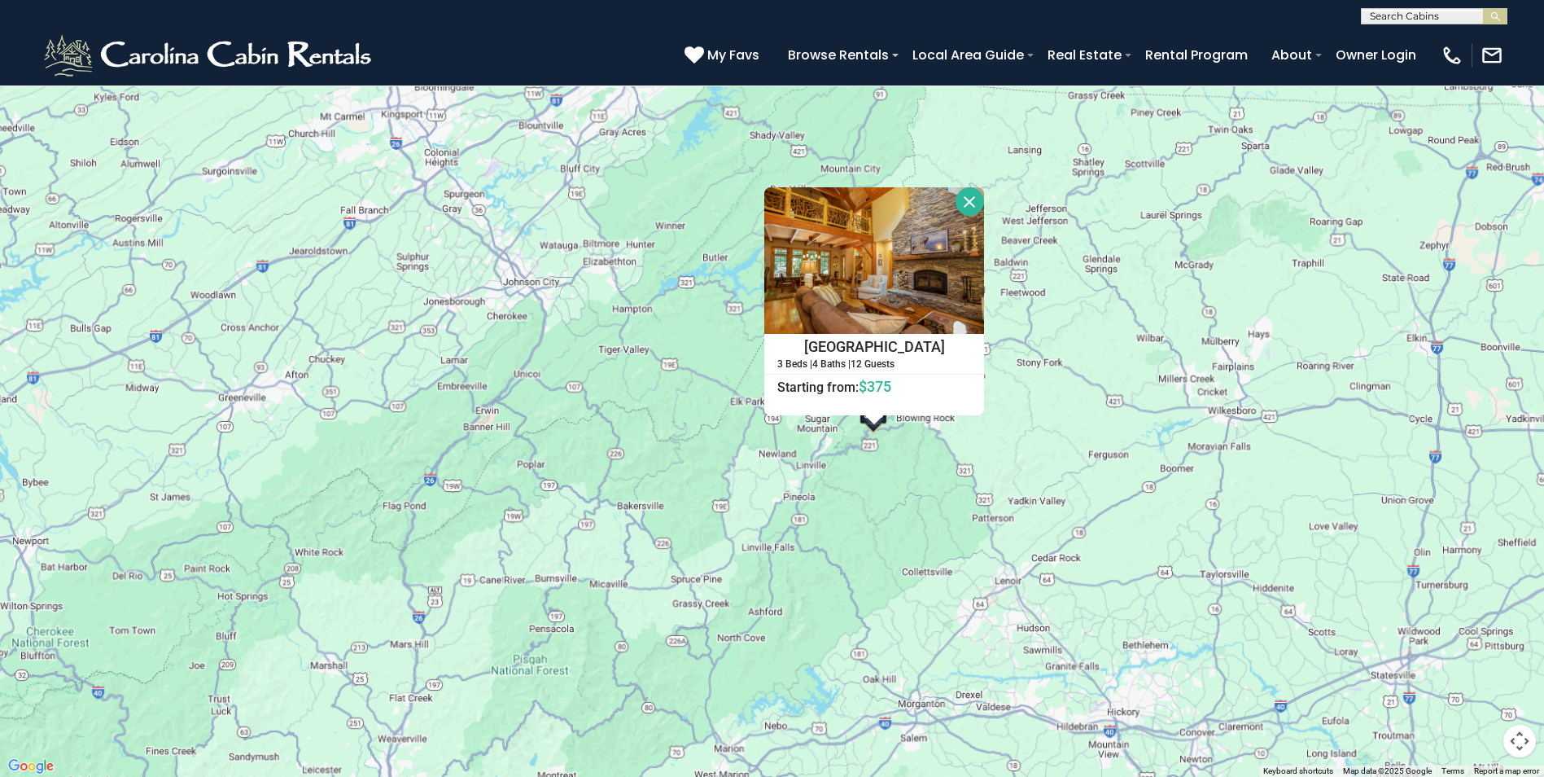
scroll to position [1547, 0]
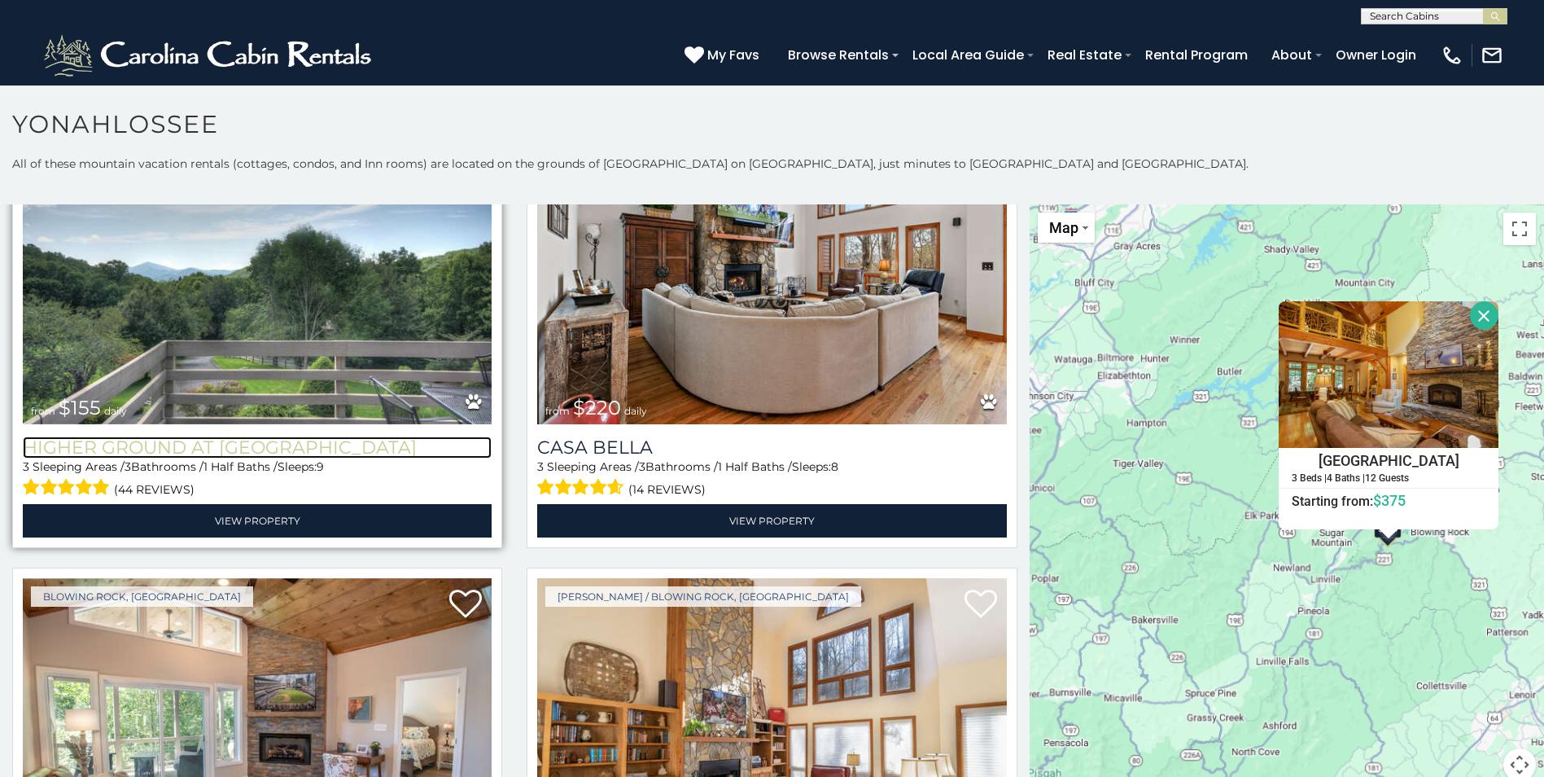
click at [306, 436] on h3 "Higher Ground at Yonahlossee" at bounding box center [257, 447] width 469 height 22
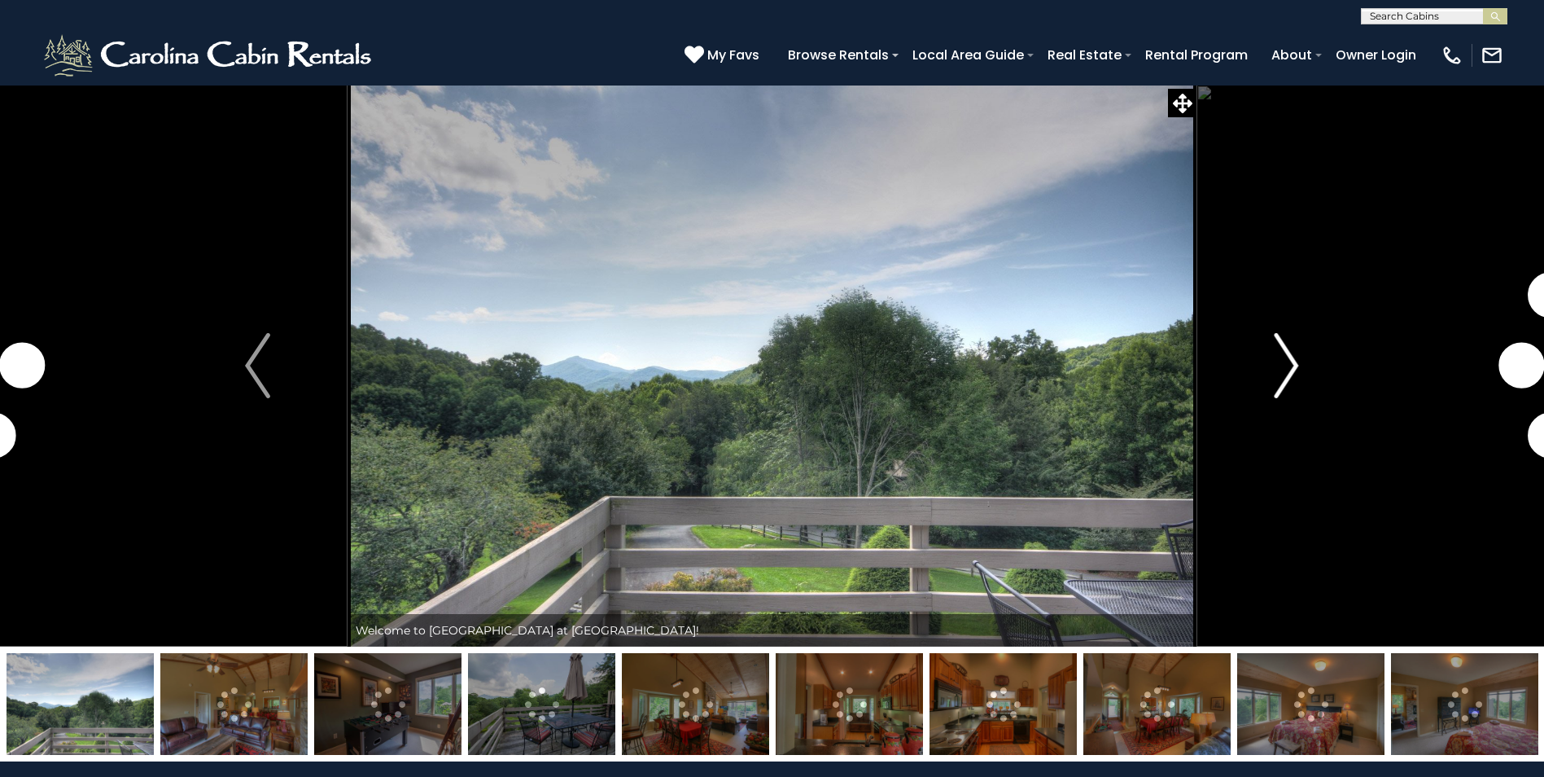
click at [1299, 360] on button "Next" at bounding box center [1286, 366] width 179 height 562
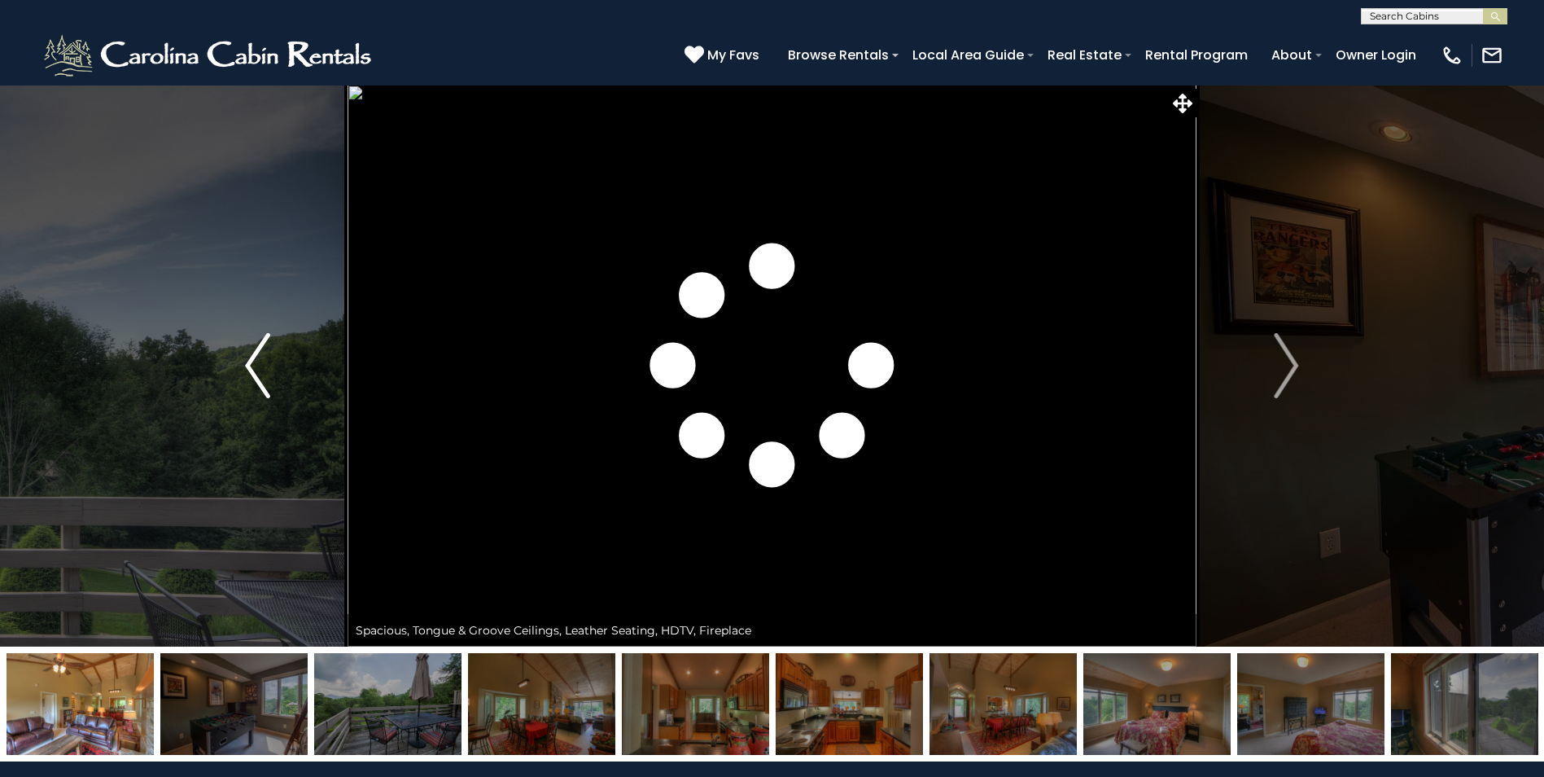
click at [253, 381] on img "Previous" at bounding box center [257, 365] width 24 height 65
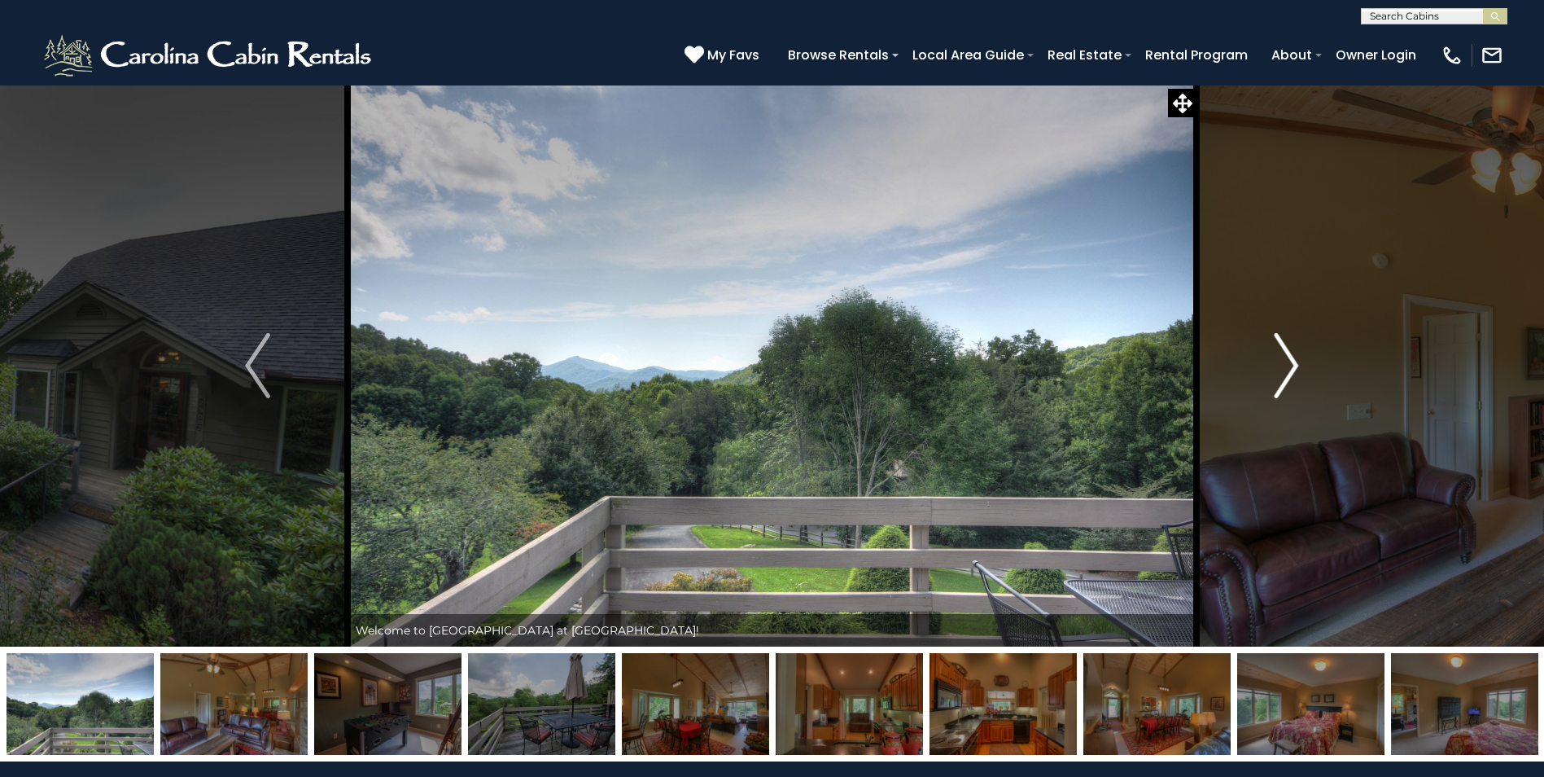
click at [1309, 365] on button "Next" at bounding box center [1286, 366] width 179 height 562
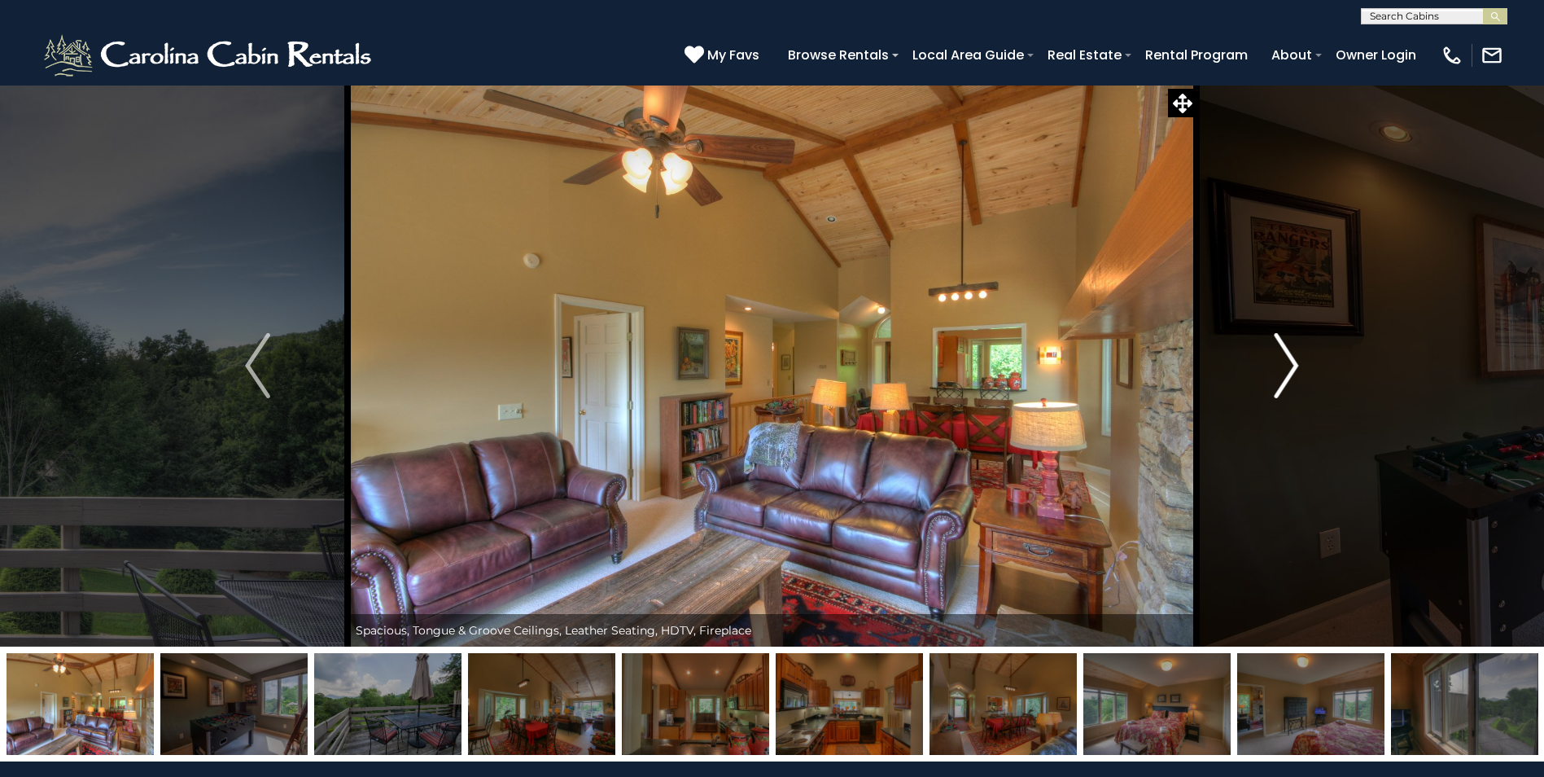
click at [1309, 365] on button "Next" at bounding box center [1286, 366] width 179 height 562
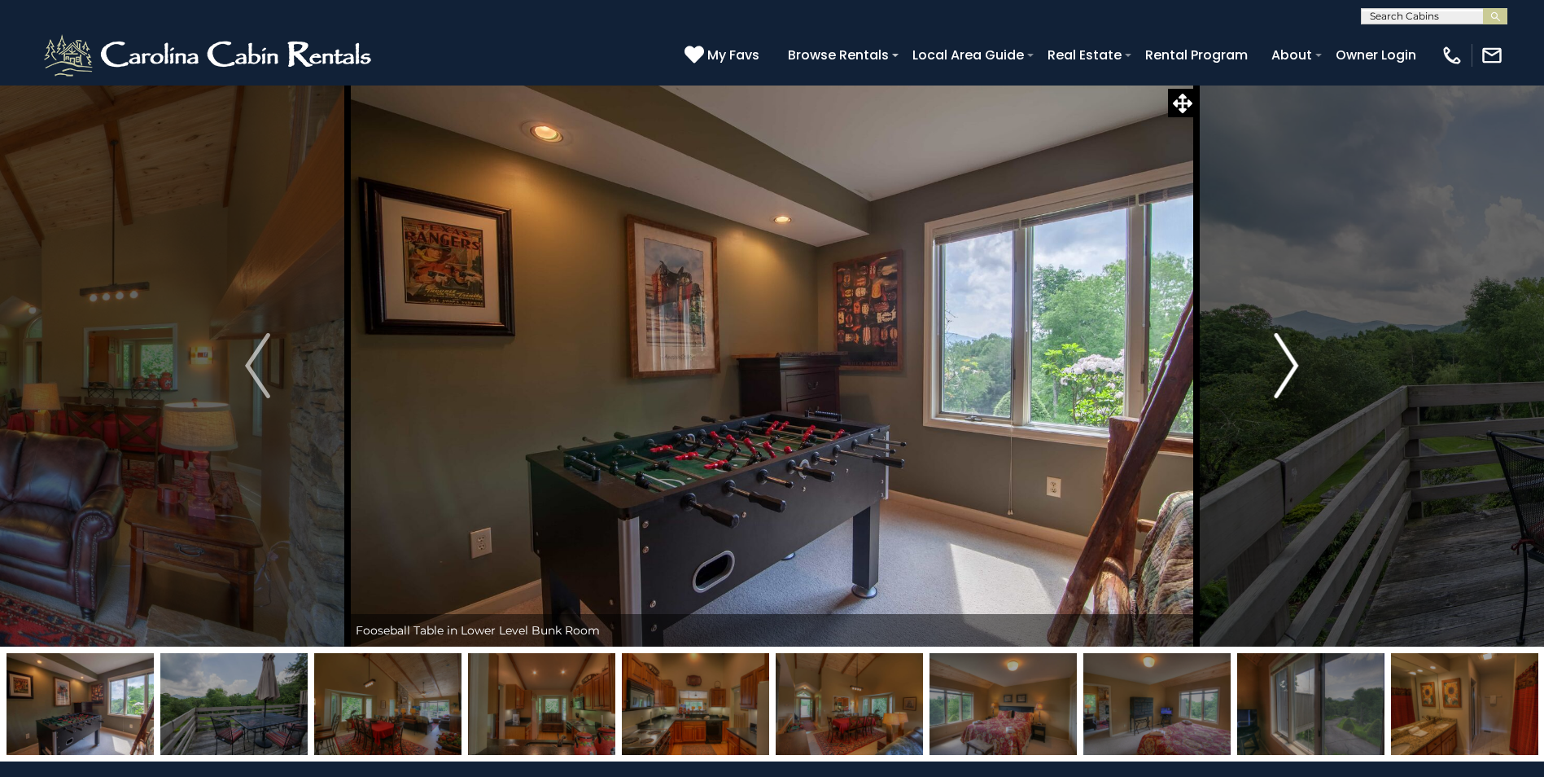
click at [1309, 365] on button "Next" at bounding box center [1286, 366] width 179 height 562
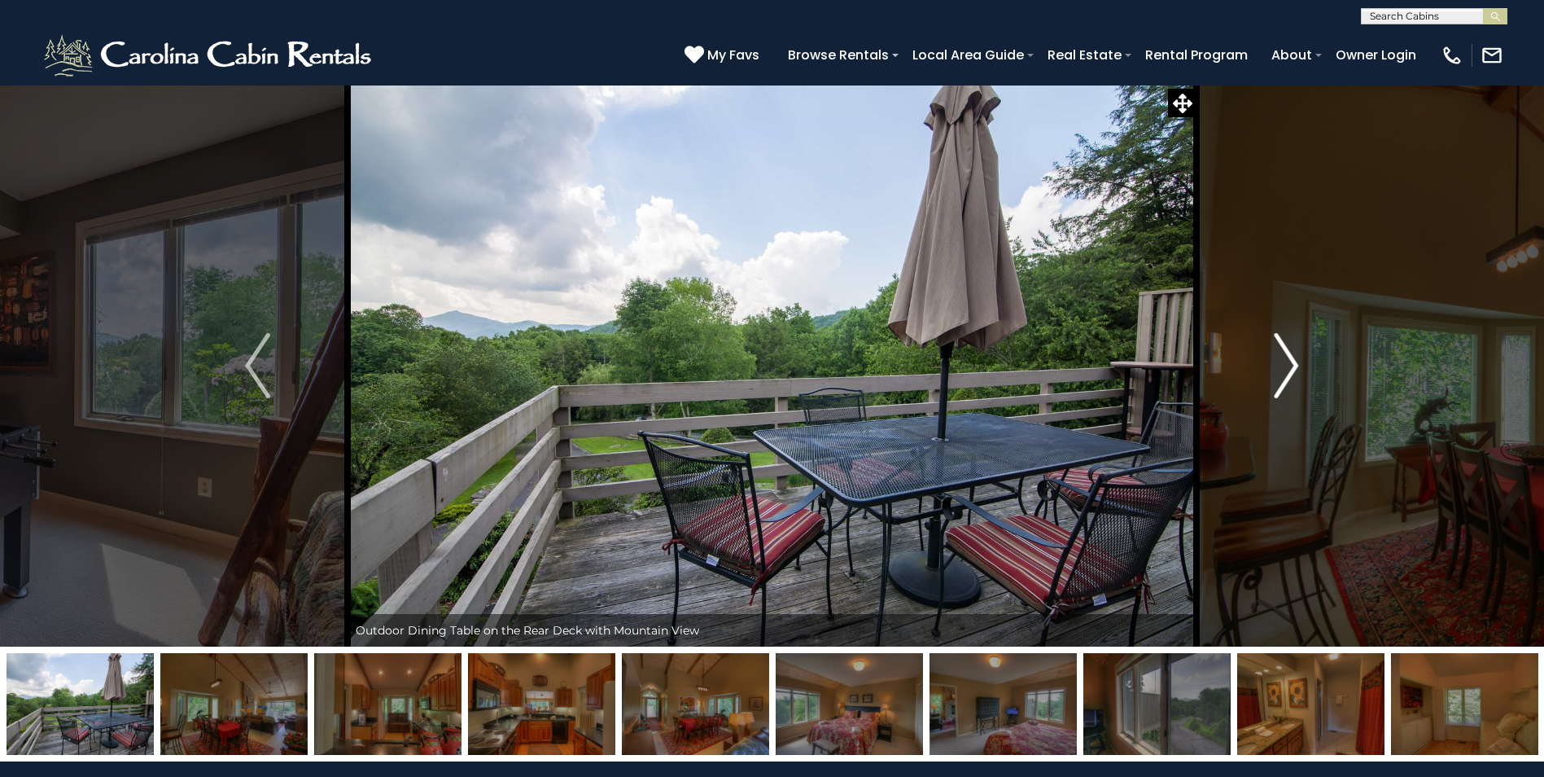
click at [1309, 365] on button "Next" at bounding box center [1286, 366] width 179 height 562
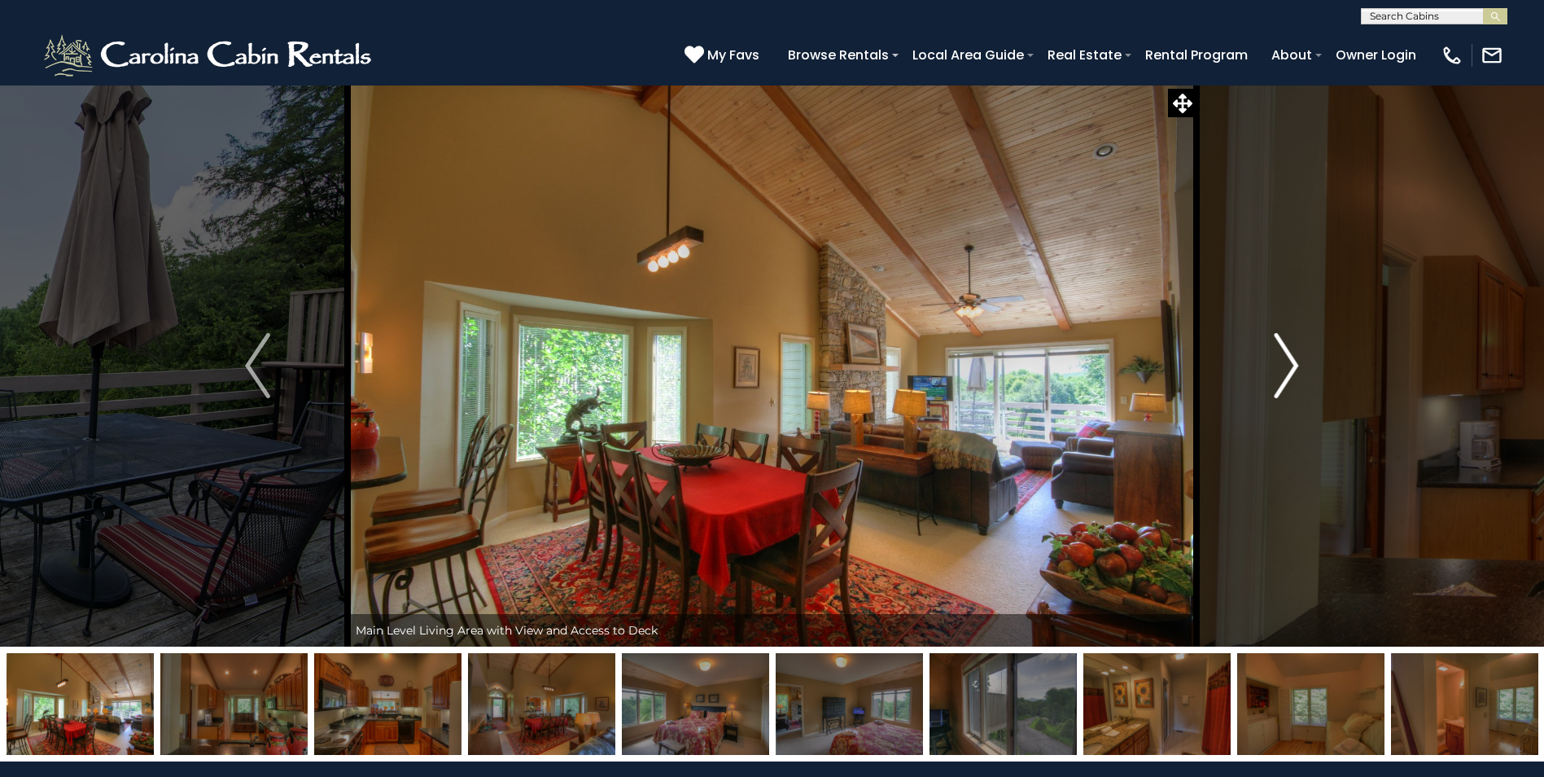
click at [1309, 365] on button "Next" at bounding box center [1286, 366] width 179 height 562
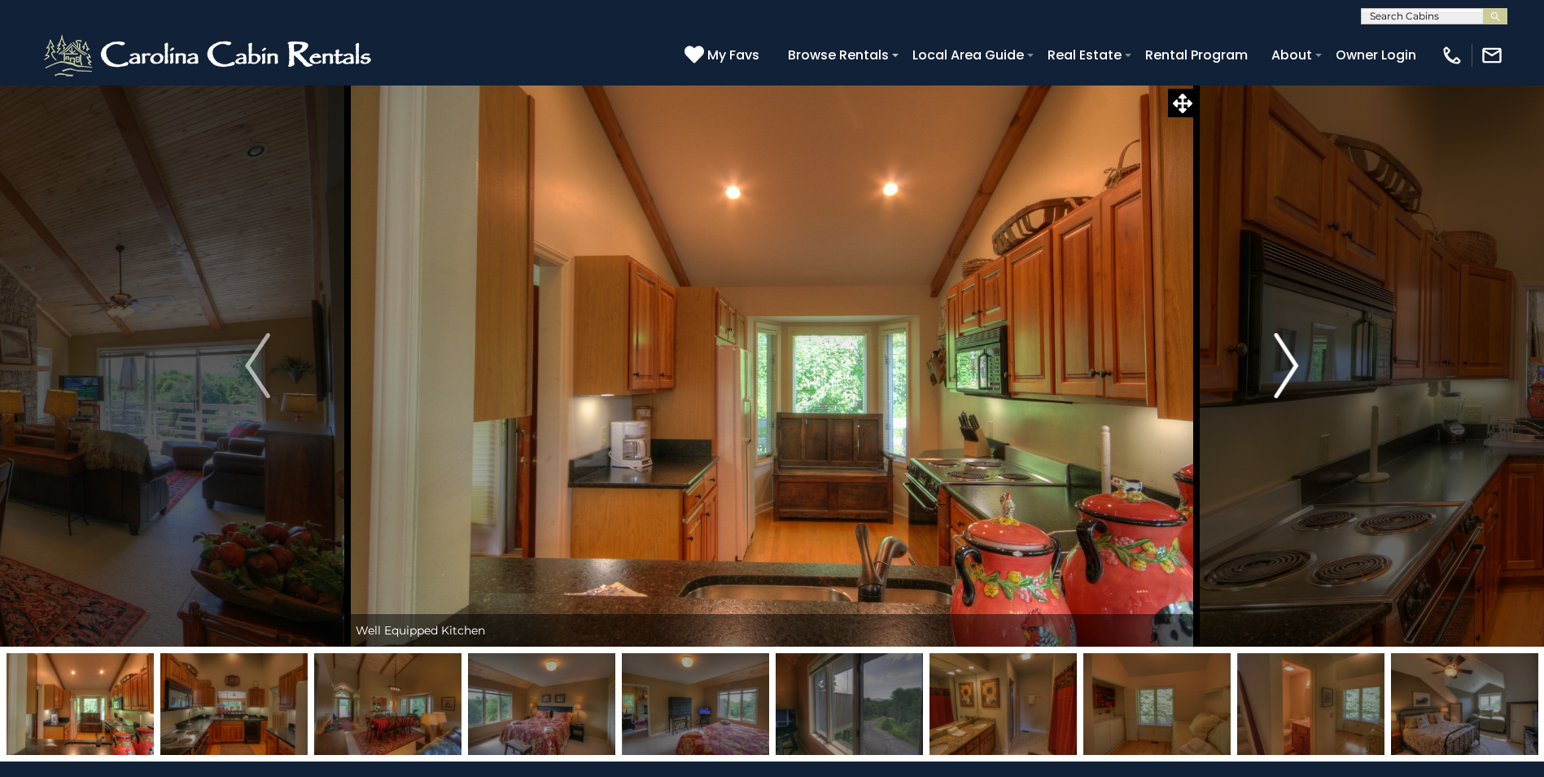
click at [1309, 365] on button "Next" at bounding box center [1286, 366] width 179 height 562
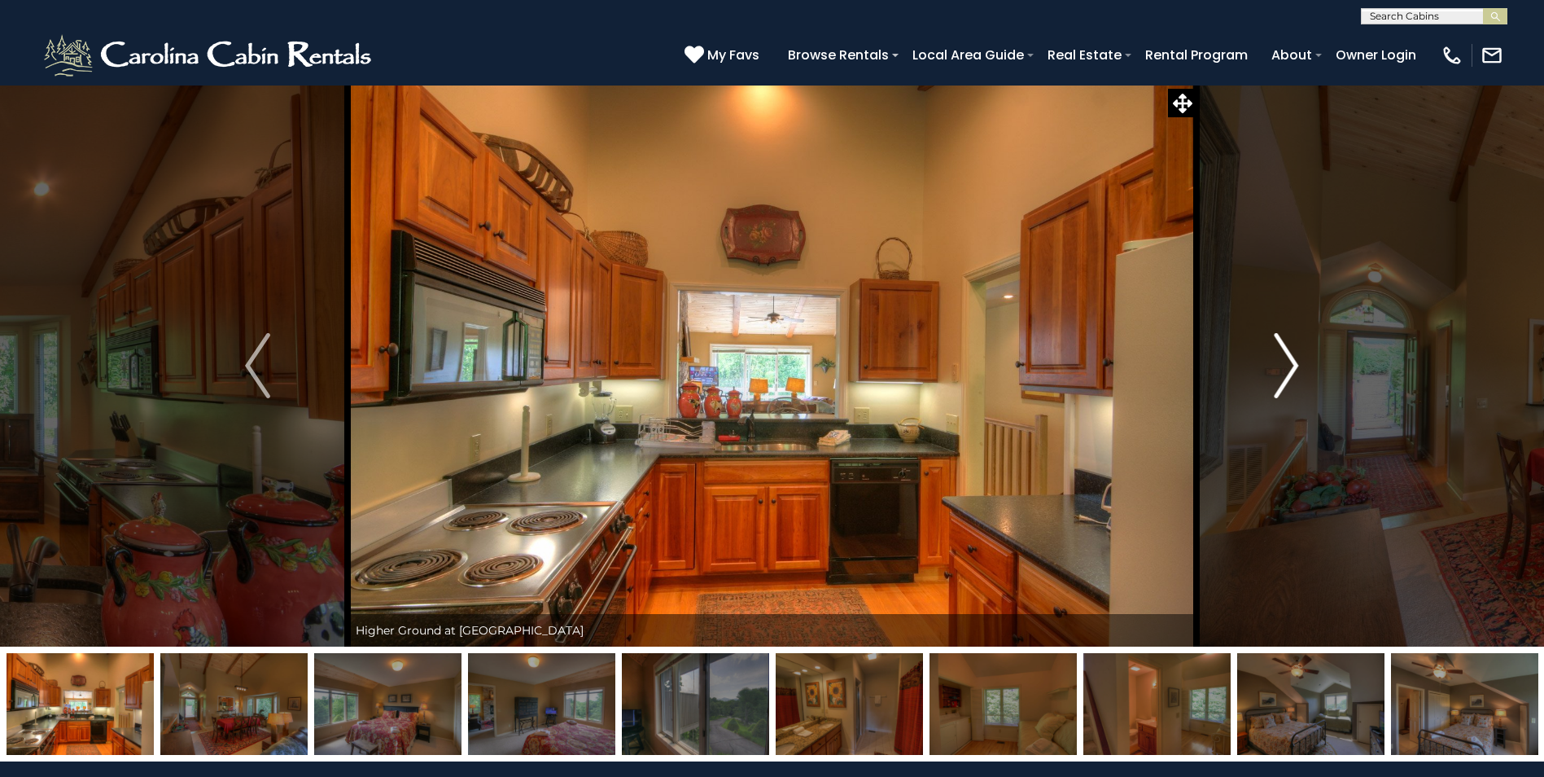
click at [1309, 365] on button "Next" at bounding box center [1286, 366] width 179 height 562
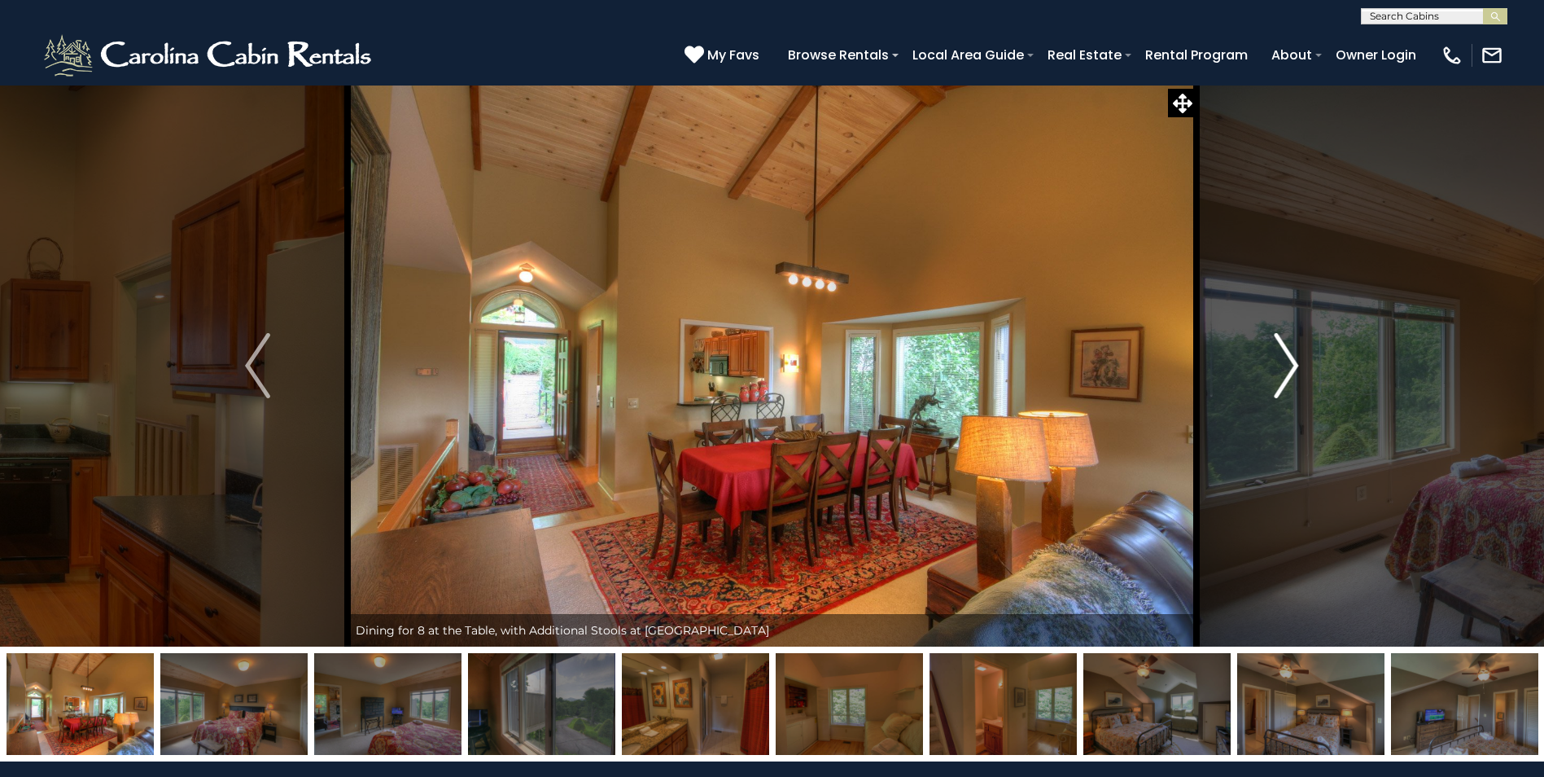
click at [1309, 365] on button "Next" at bounding box center [1286, 366] width 179 height 562
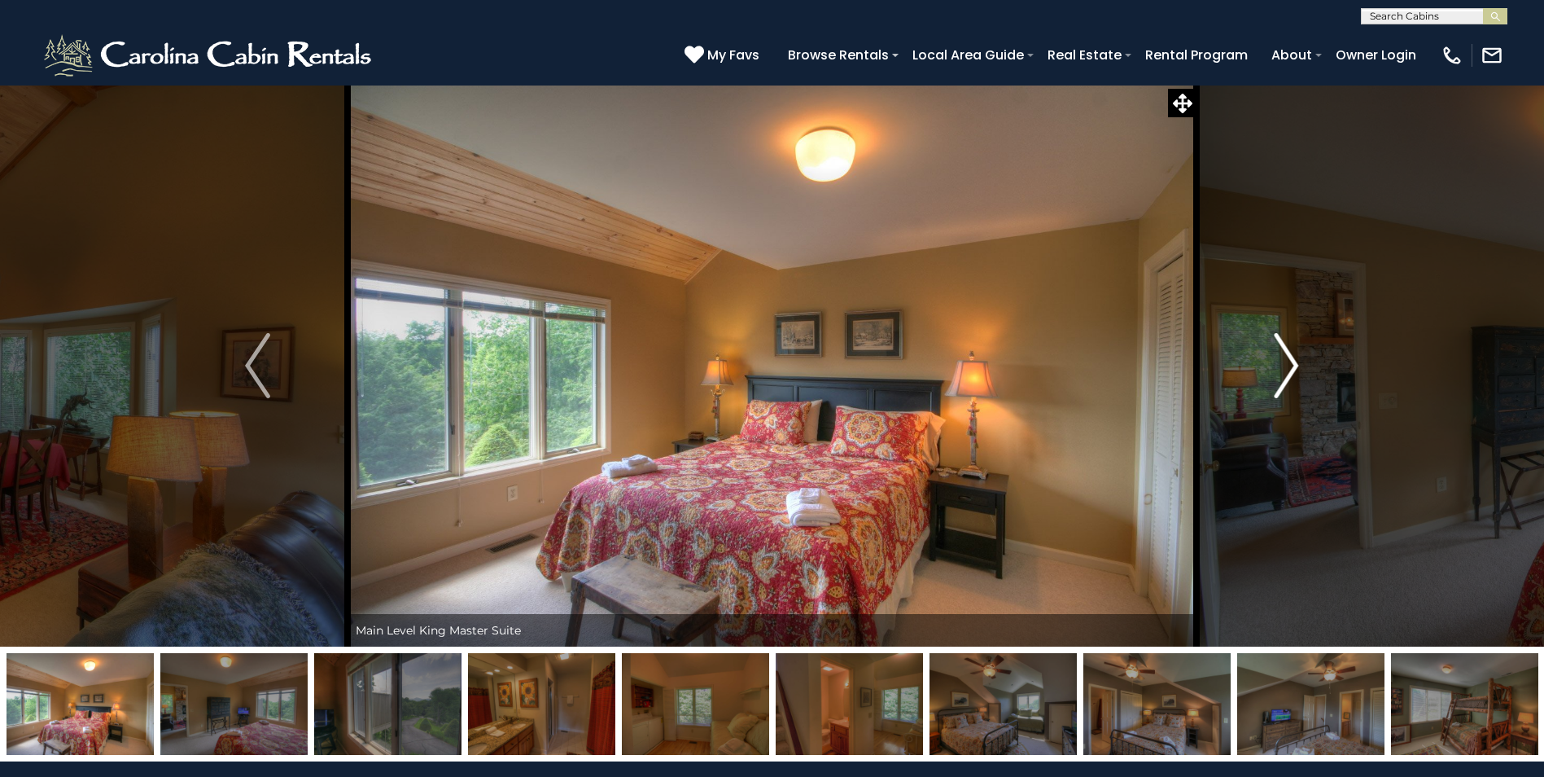
click at [1309, 365] on button "Next" at bounding box center [1286, 366] width 179 height 562
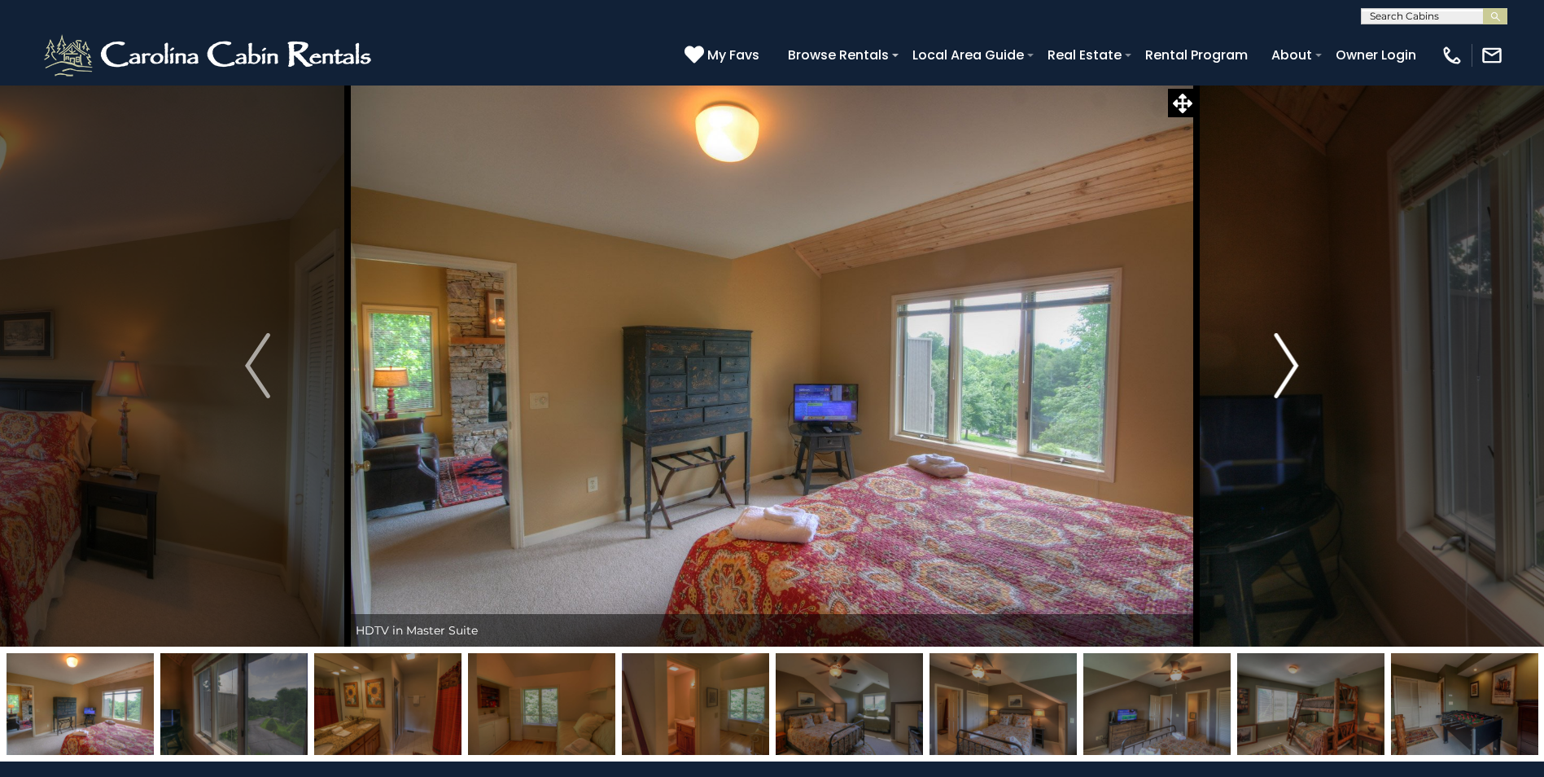
click at [1309, 365] on button "Next" at bounding box center [1286, 366] width 179 height 562
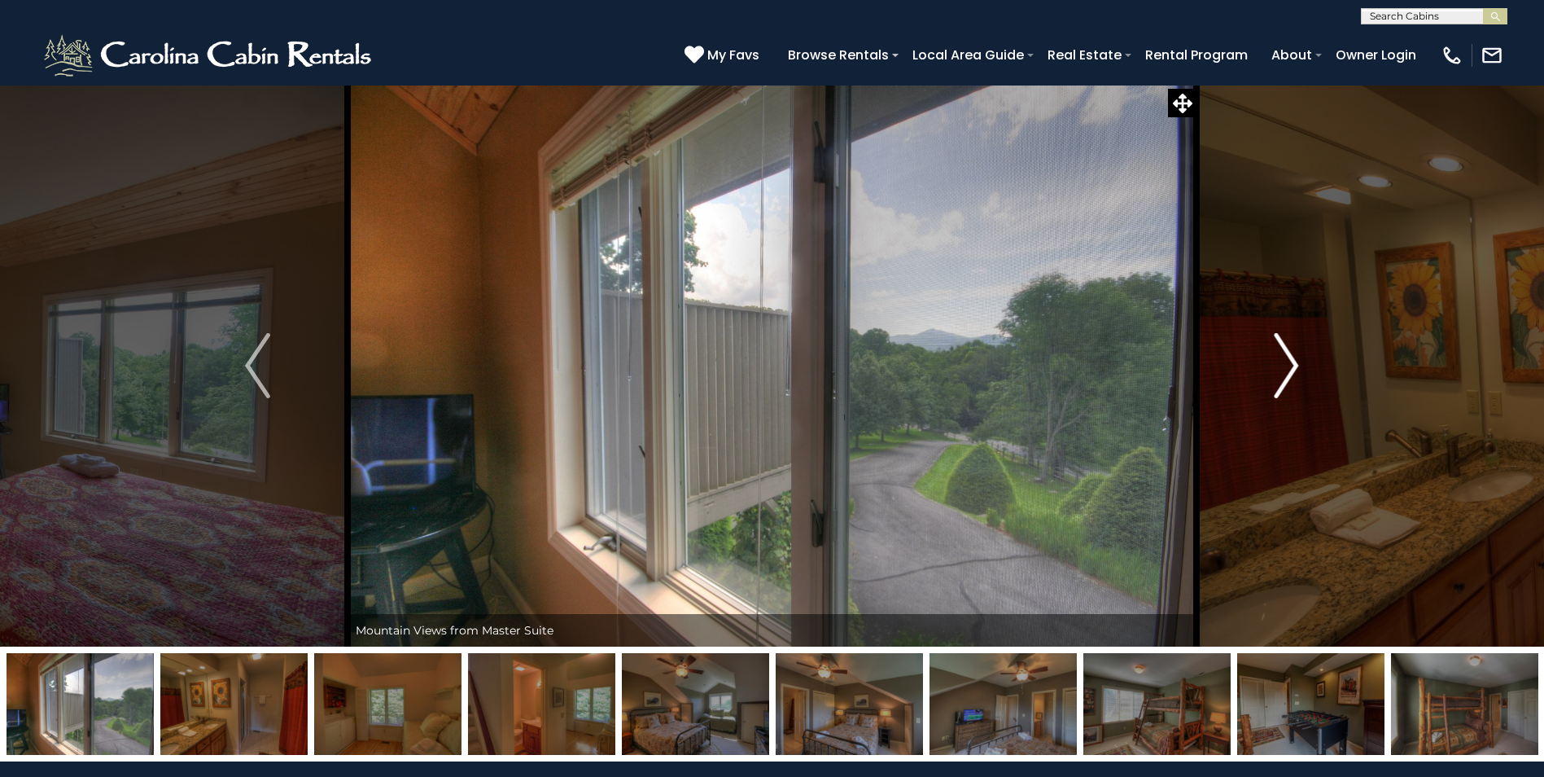
click at [1309, 365] on button "Next" at bounding box center [1286, 366] width 179 height 562
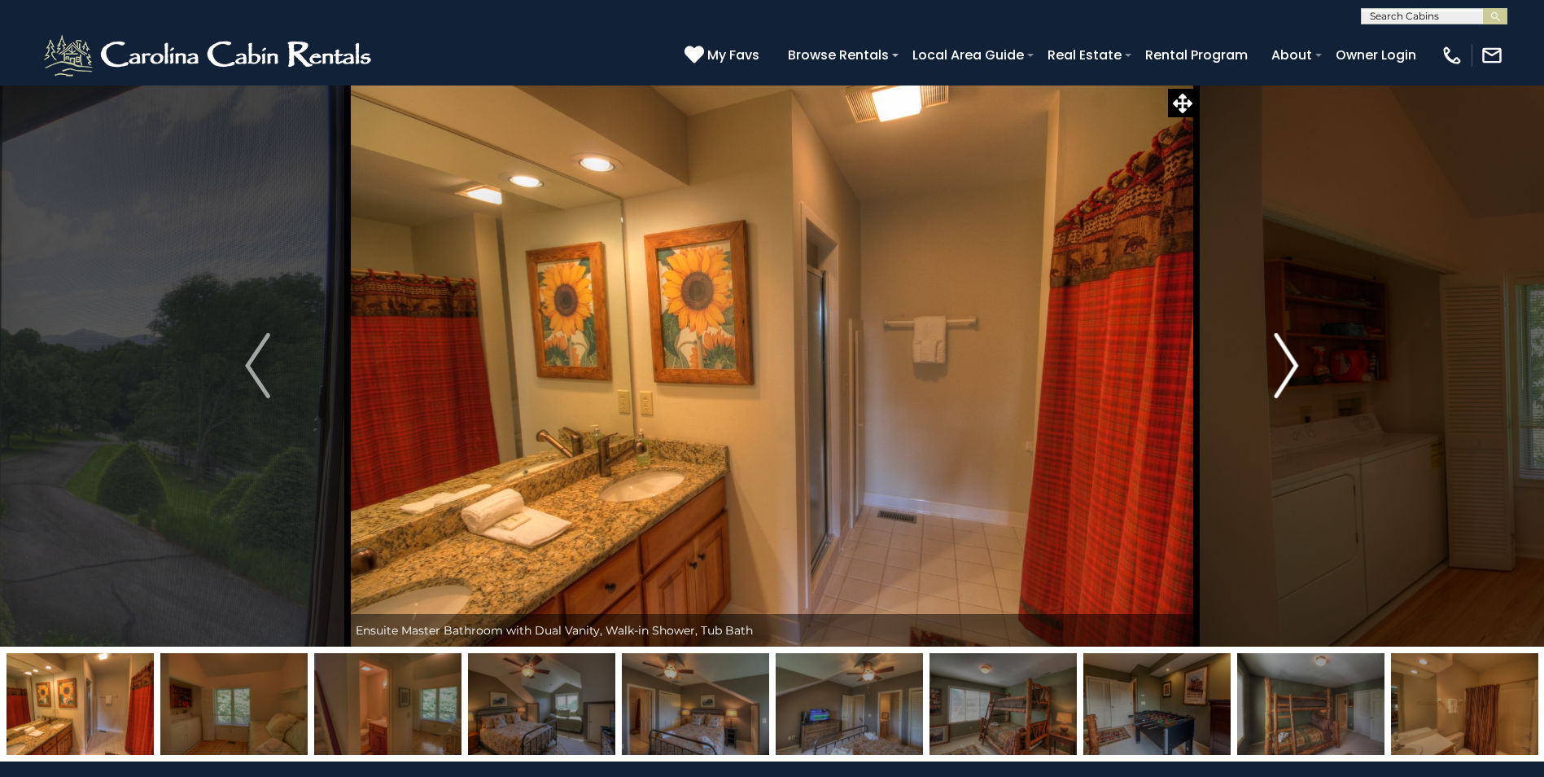
click at [1309, 365] on button "Next" at bounding box center [1286, 366] width 179 height 562
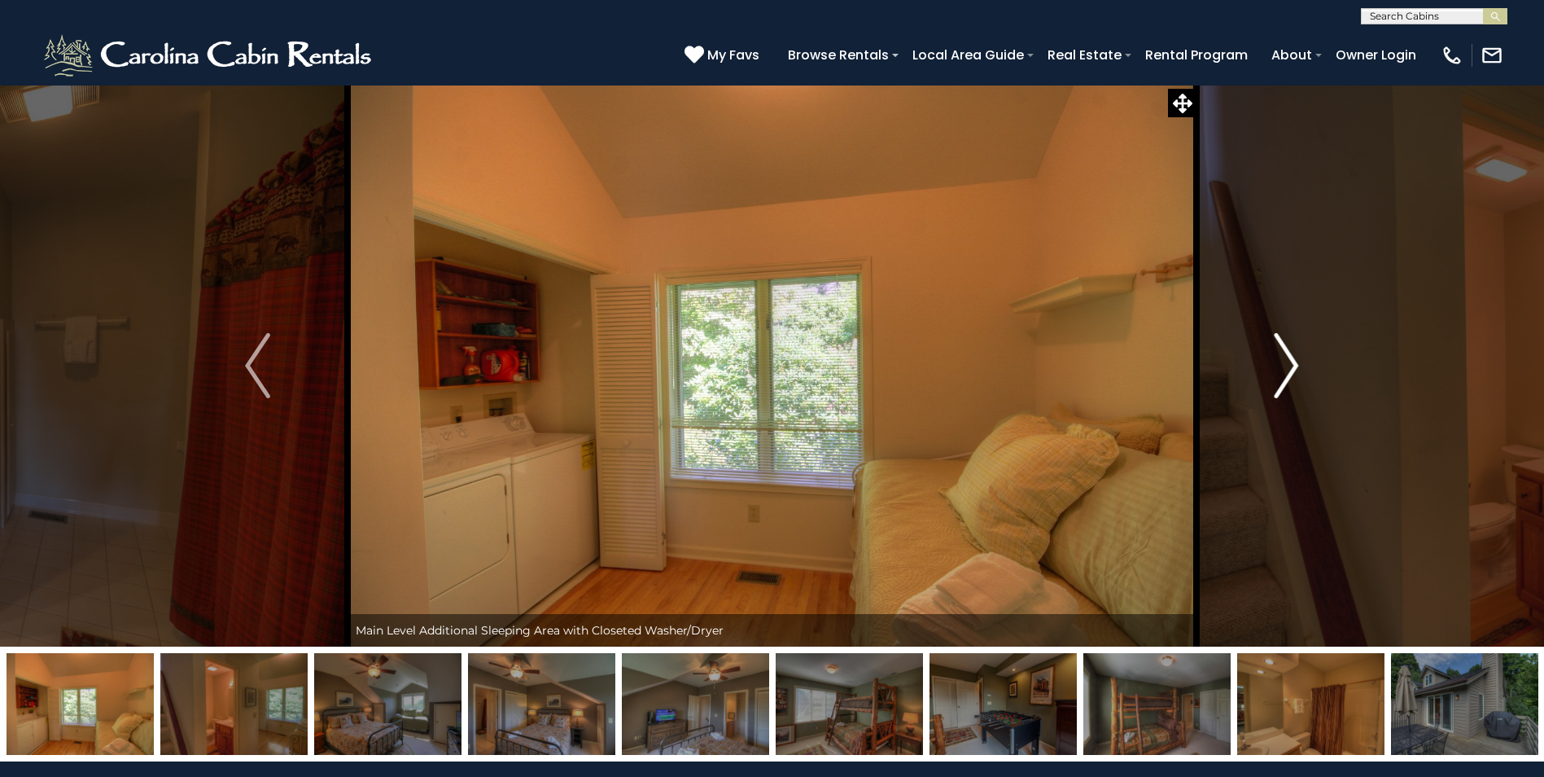
click at [1309, 365] on button "Next" at bounding box center [1286, 366] width 179 height 562
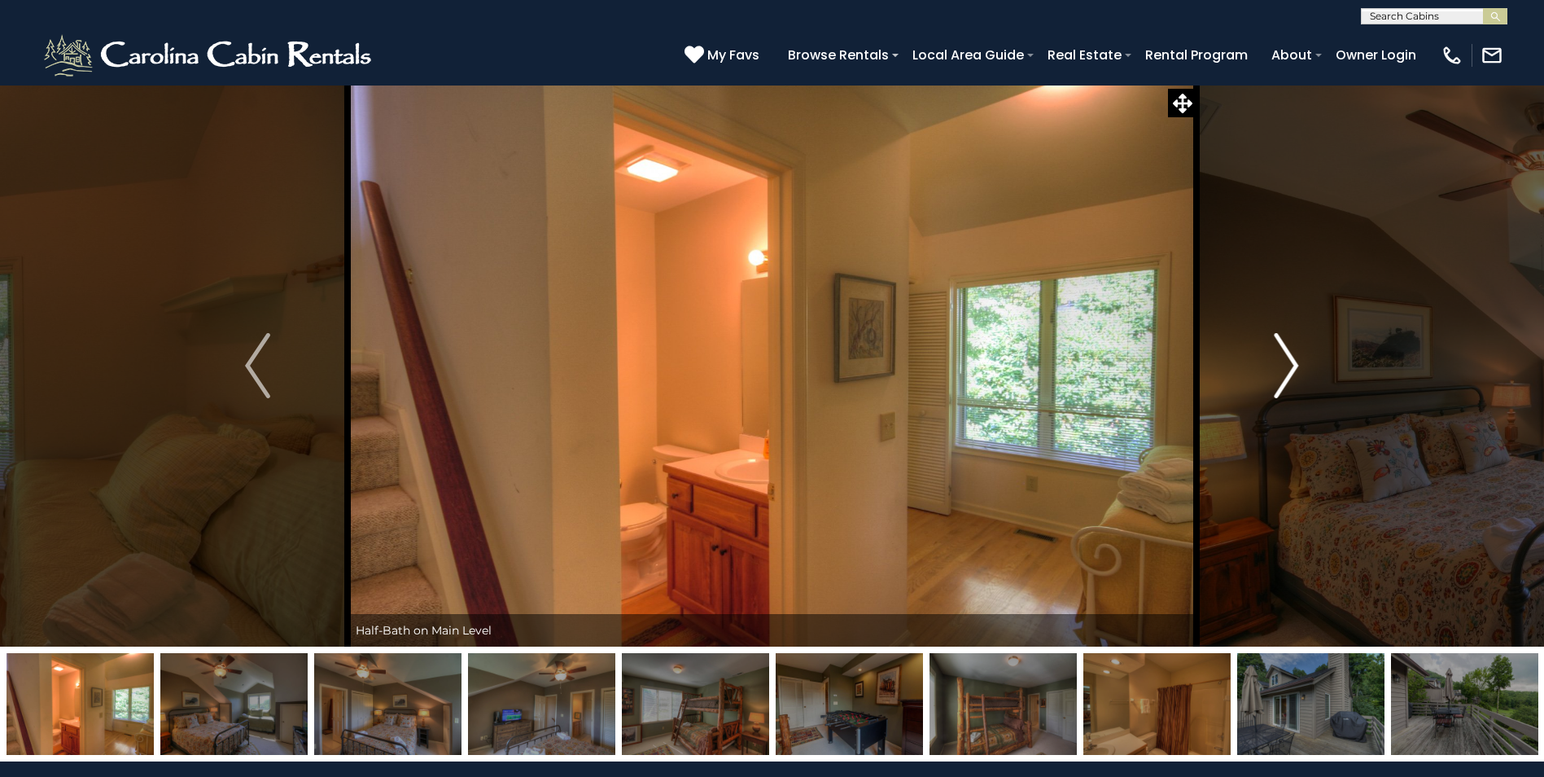
click at [1289, 396] on img "Next" at bounding box center [1286, 365] width 24 height 65
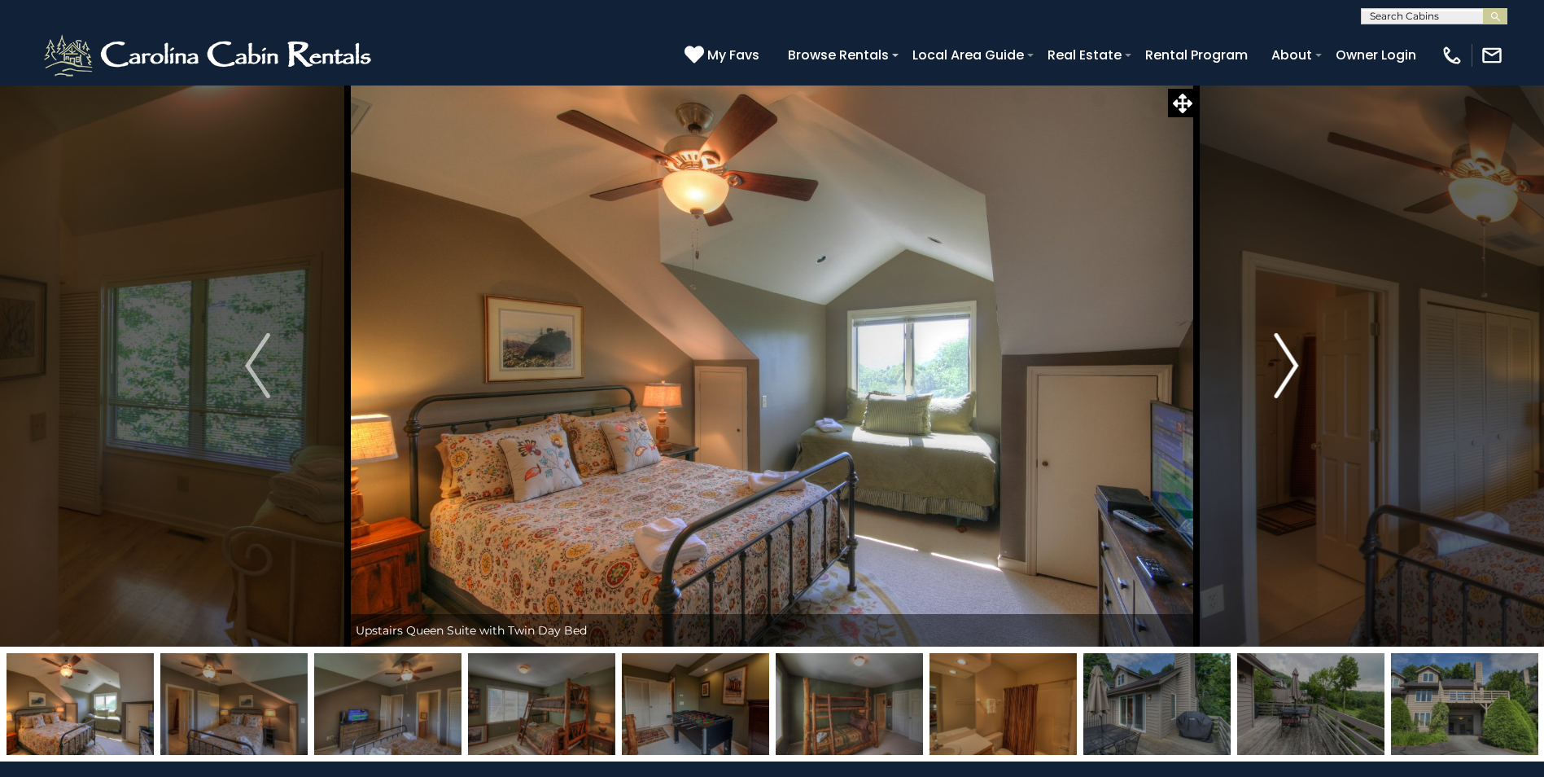
click at [1289, 396] on img "Next" at bounding box center [1286, 365] width 24 height 65
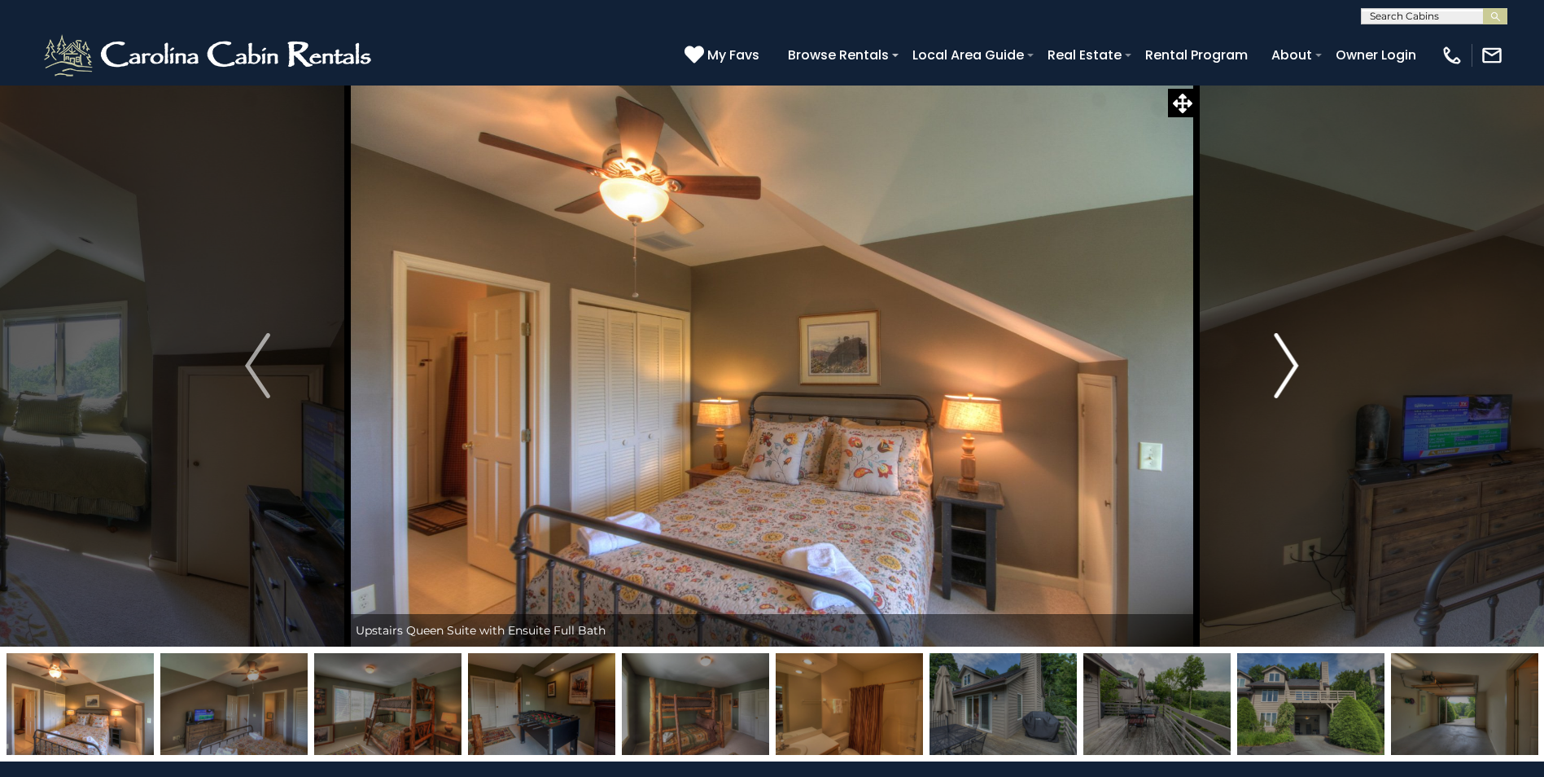
click at [1289, 396] on img "Next" at bounding box center [1286, 365] width 24 height 65
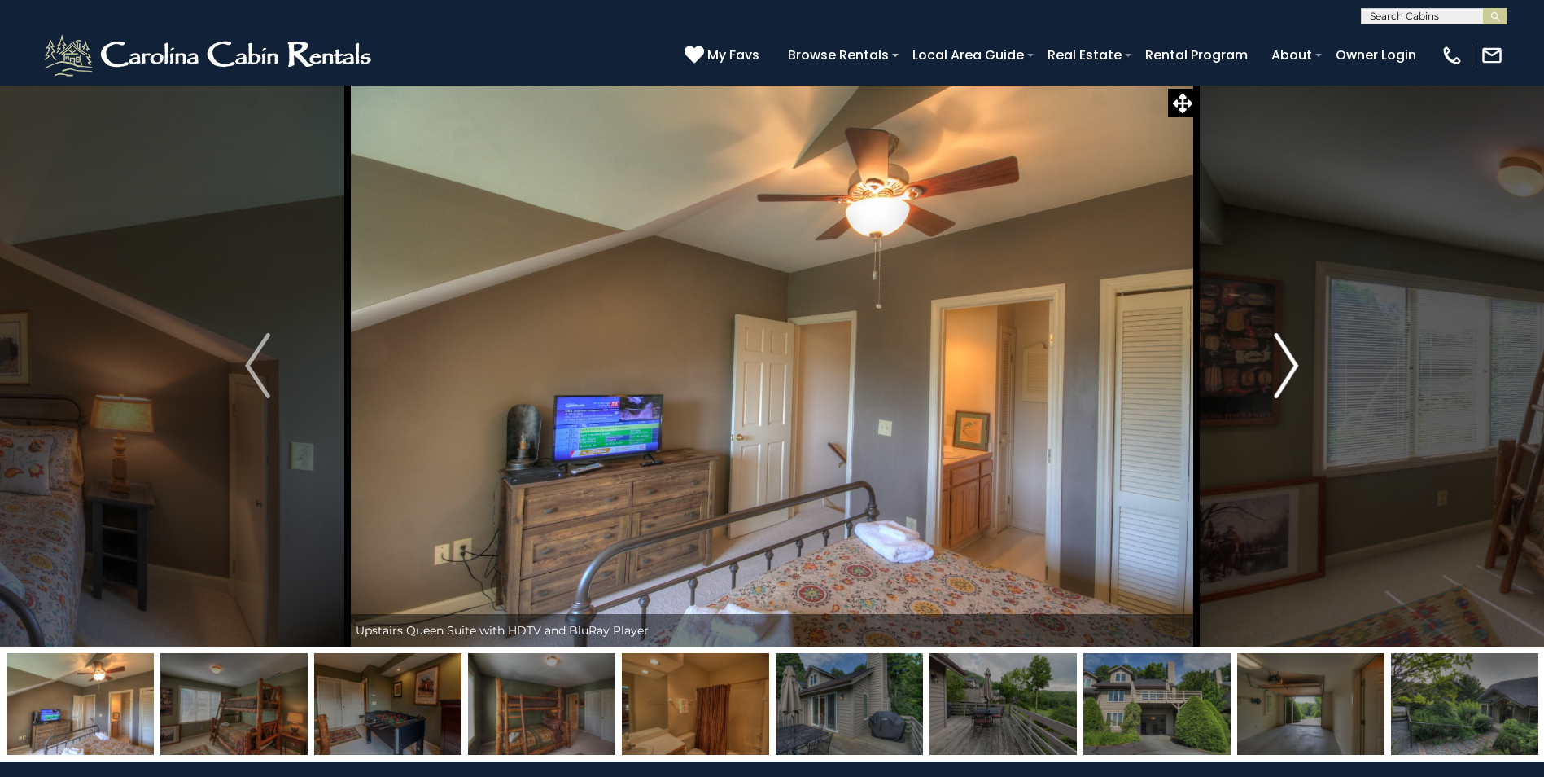
click at [1289, 396] on img "Next" at bounding box center [1286, 365] width 24 height 65
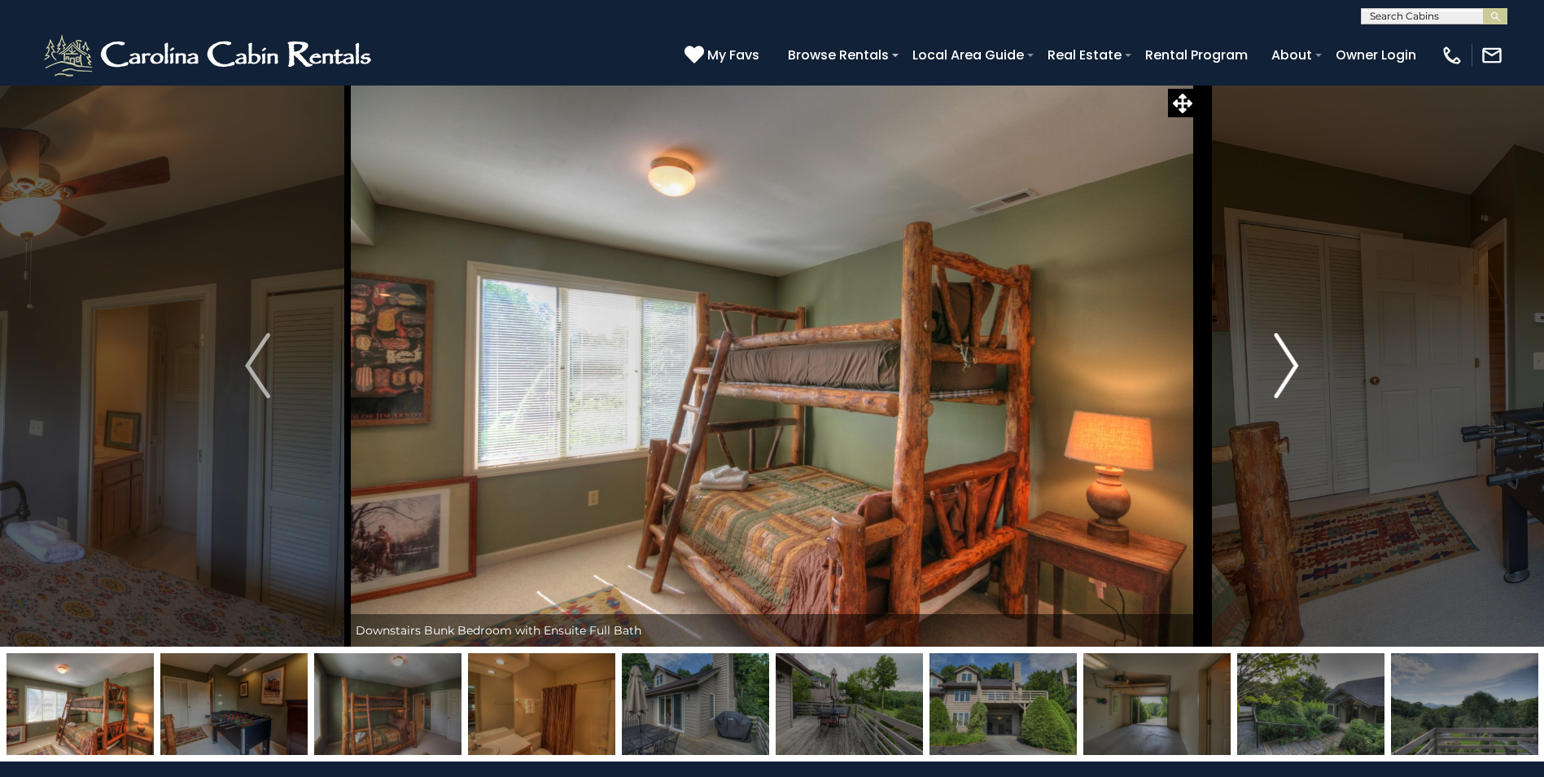
click at [1289, 396] on img "Next" at bounding box center [1286, 365] width 24 height 65
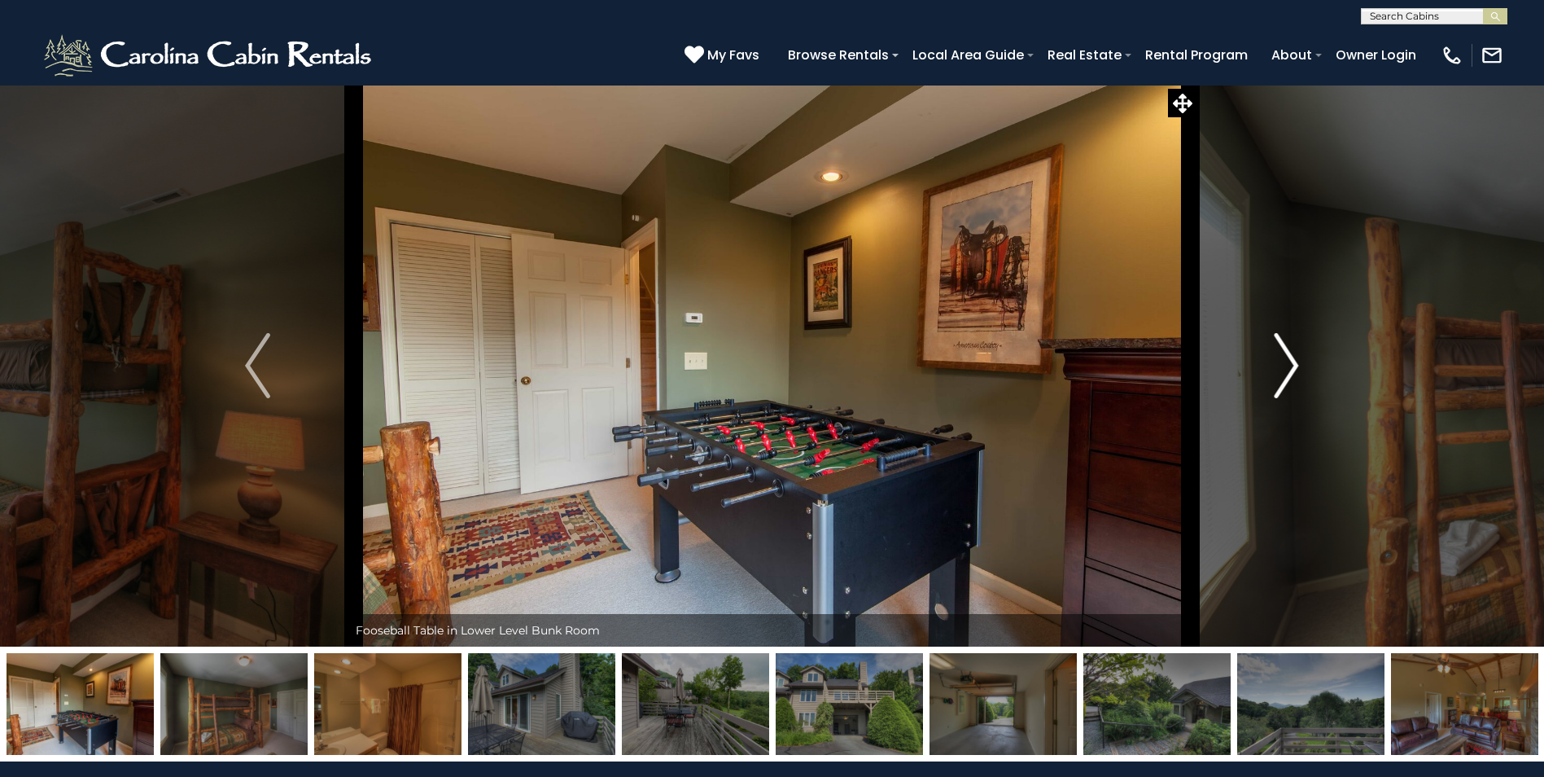
click at [1289, 396] on img "Next" at bounding box center [1286, 365] width 24 height 65
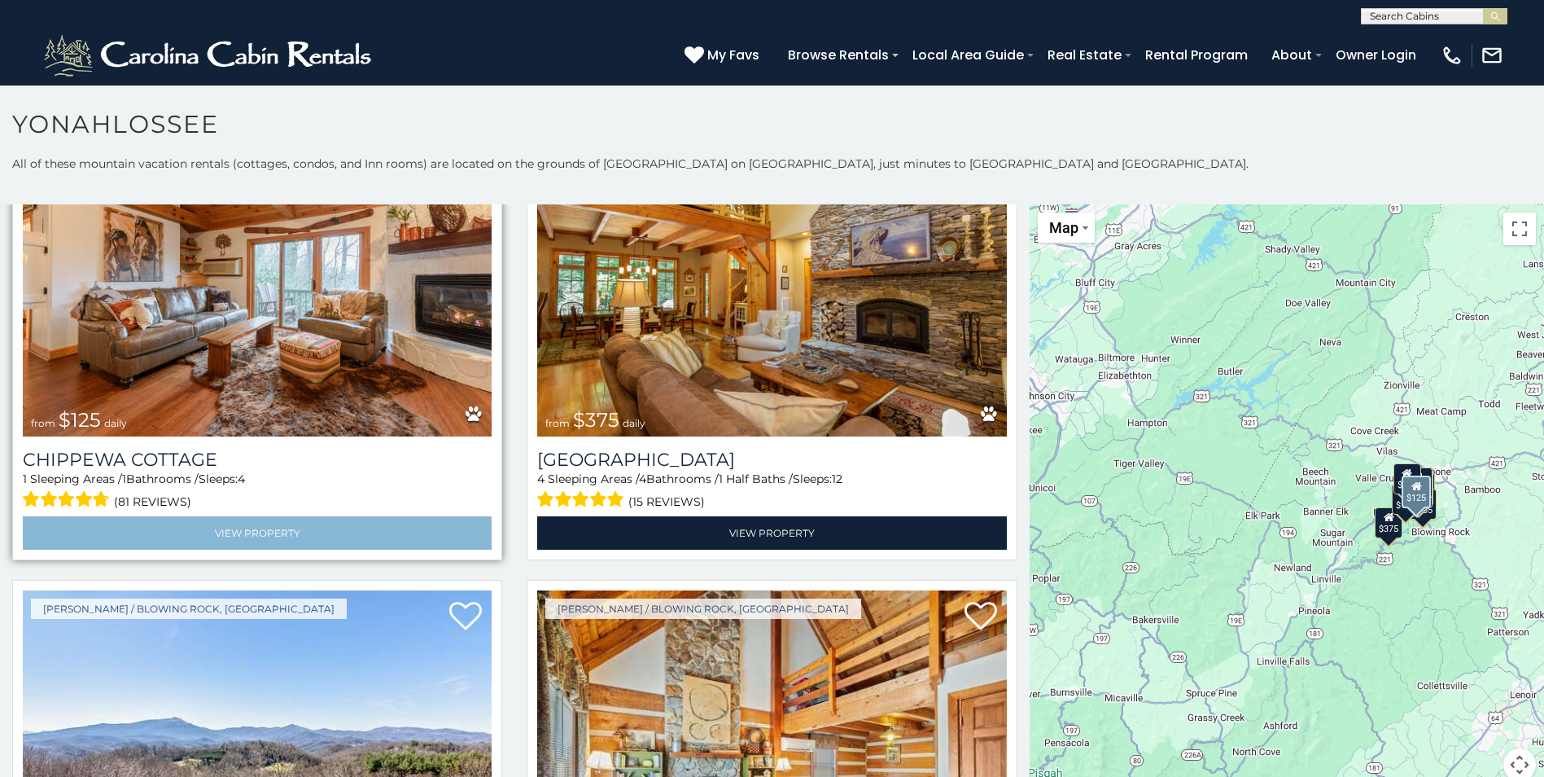
scroll to position [3427, 0]
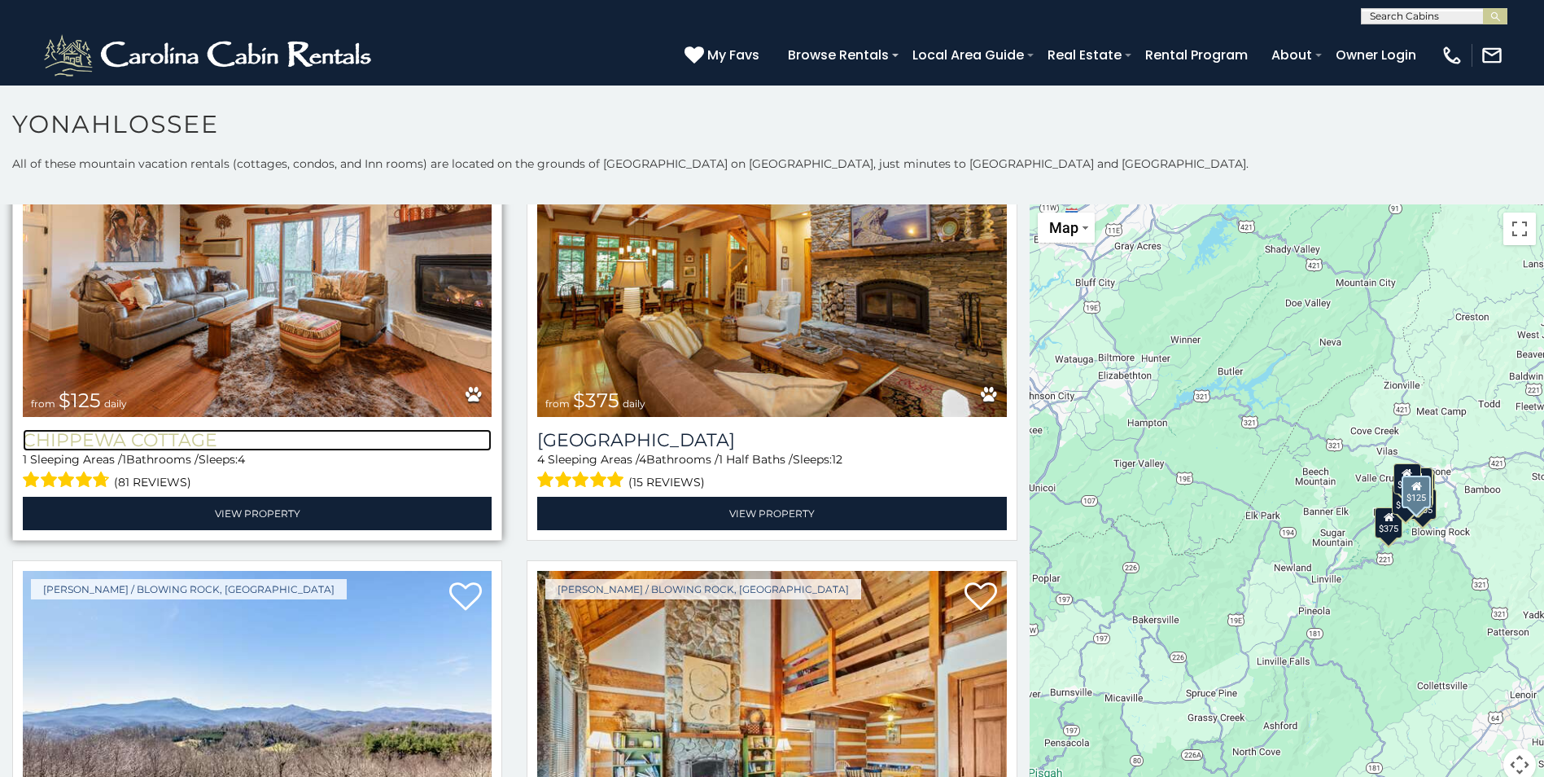
click at [132, 429] on h3 "Chippewa Cottage" at bounding box center [257, 440] width 469 height 22
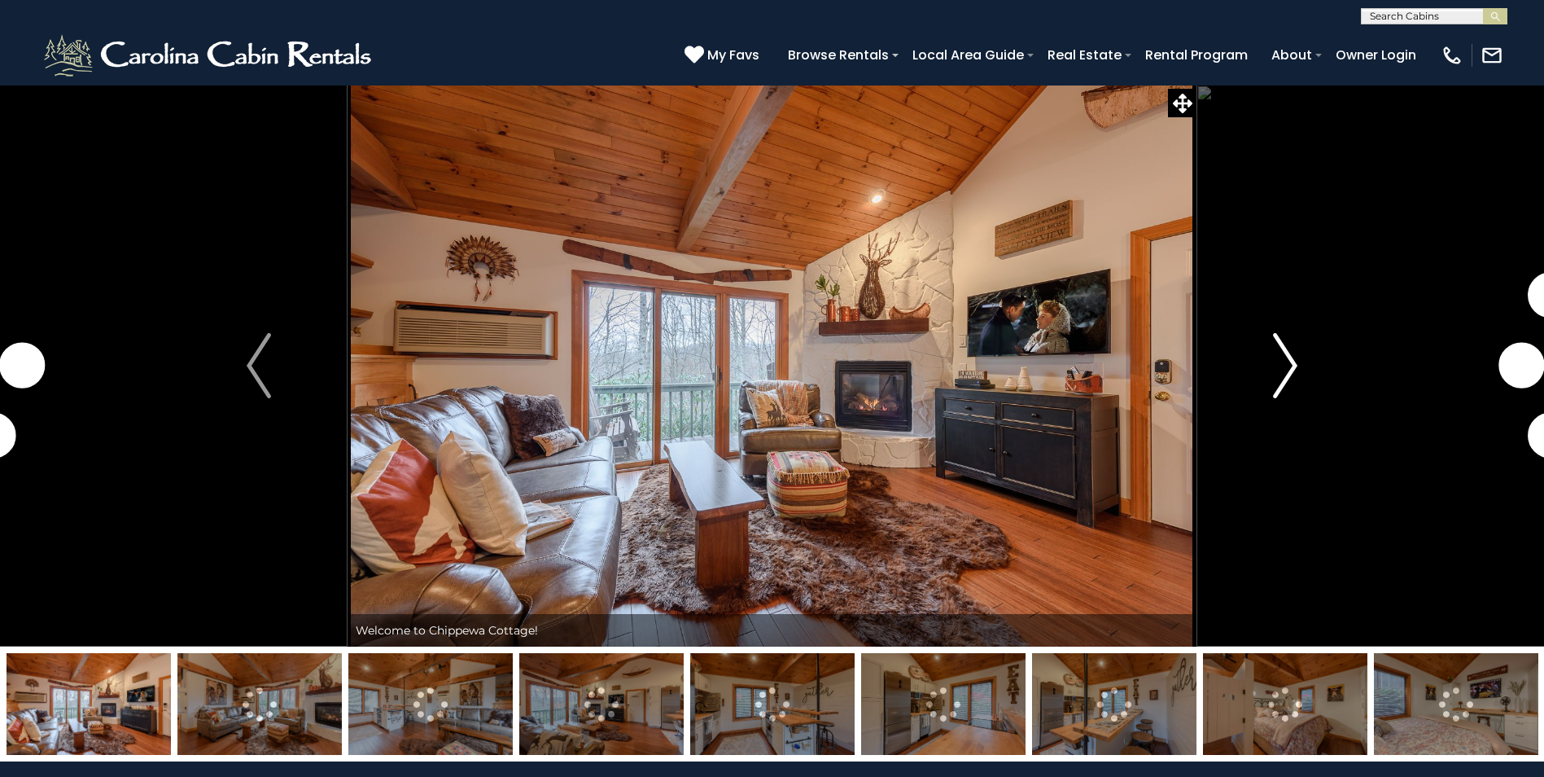
click at [1290, 383] on img "Next" at bounding box center [1285, 365] width 24 height 65
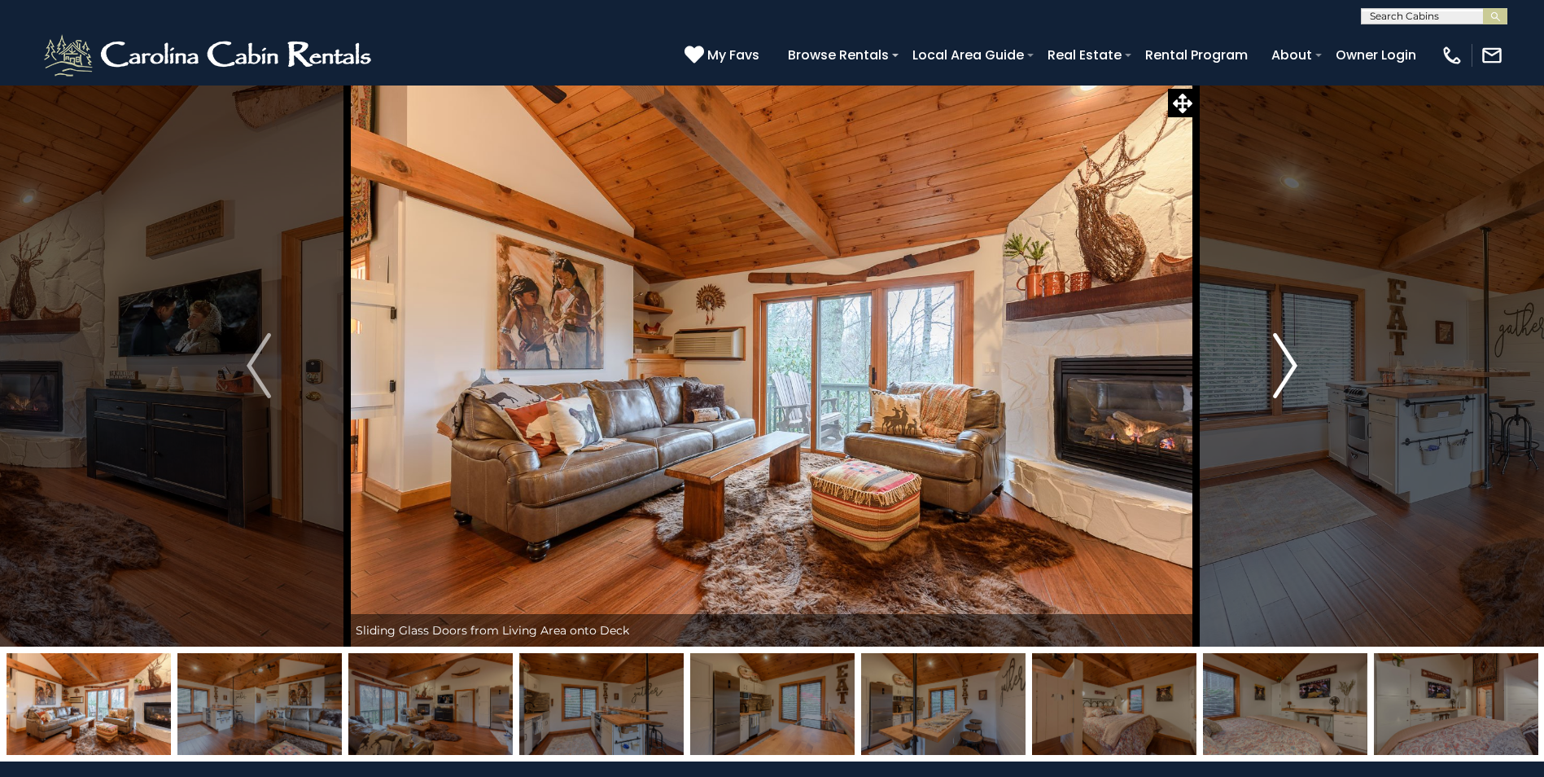
click at [1290, 383] on img "Next" at bounding box center [1285, 365] width 24 height 65
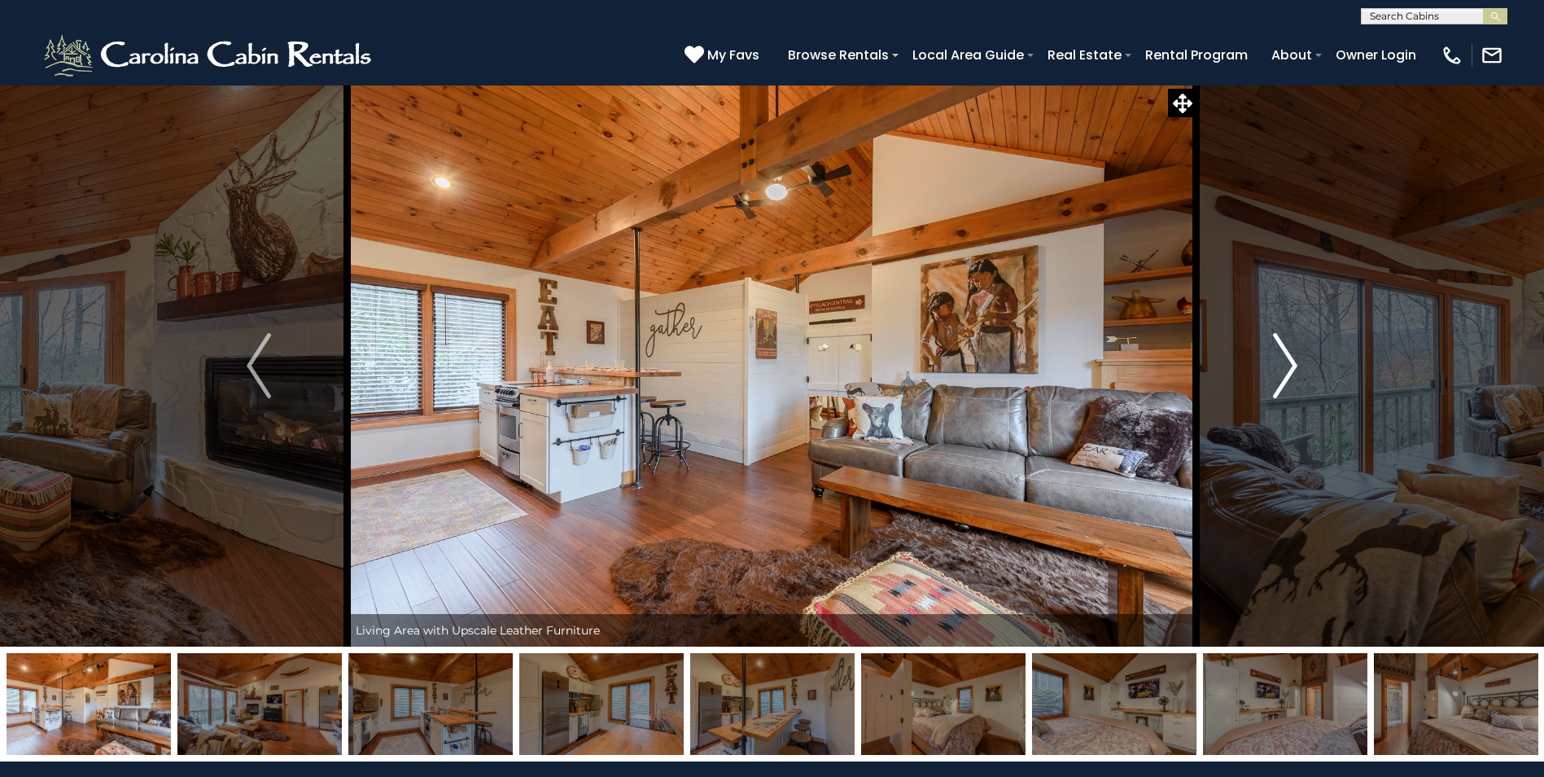
click at [1290, 383] on img "Next" at bounding box center [1285, 365] width 24 height 65
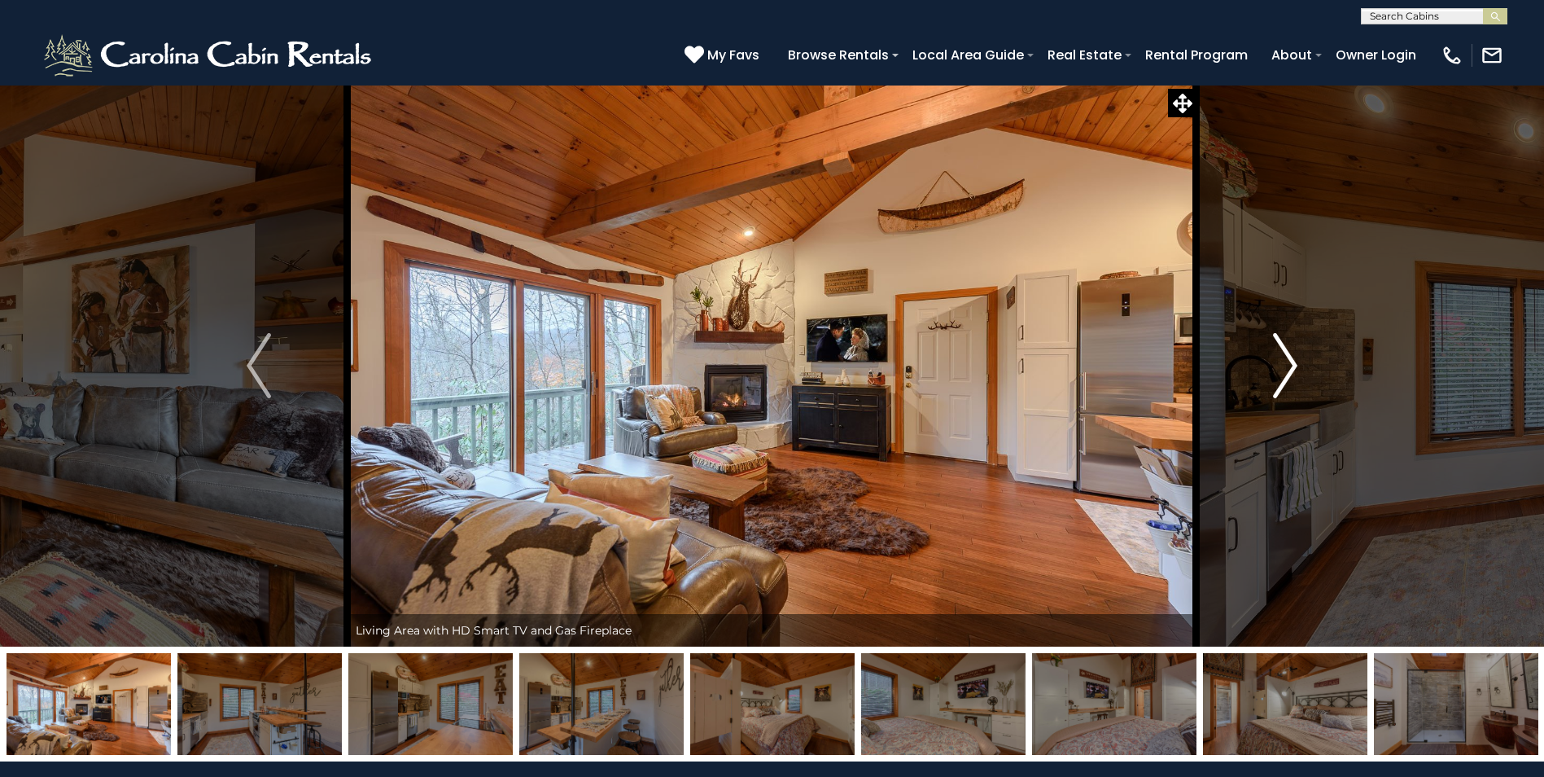
click at [1290, 383] on img "Next" at bounding box center [1285, 365] width 24 height 65
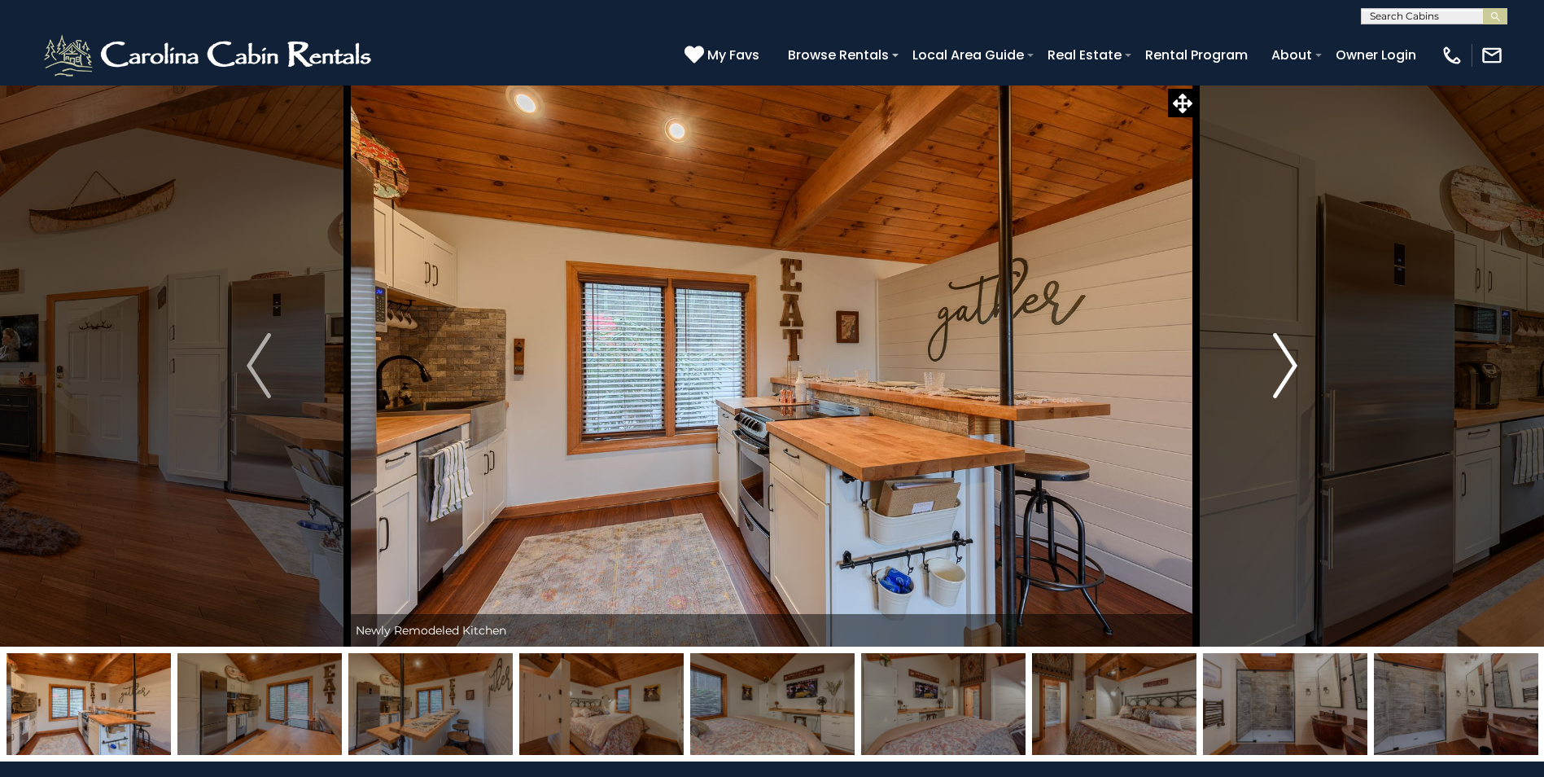
click at [1290, 383] on img "Next" at bounding box center [1285, 365] width 24 height 65
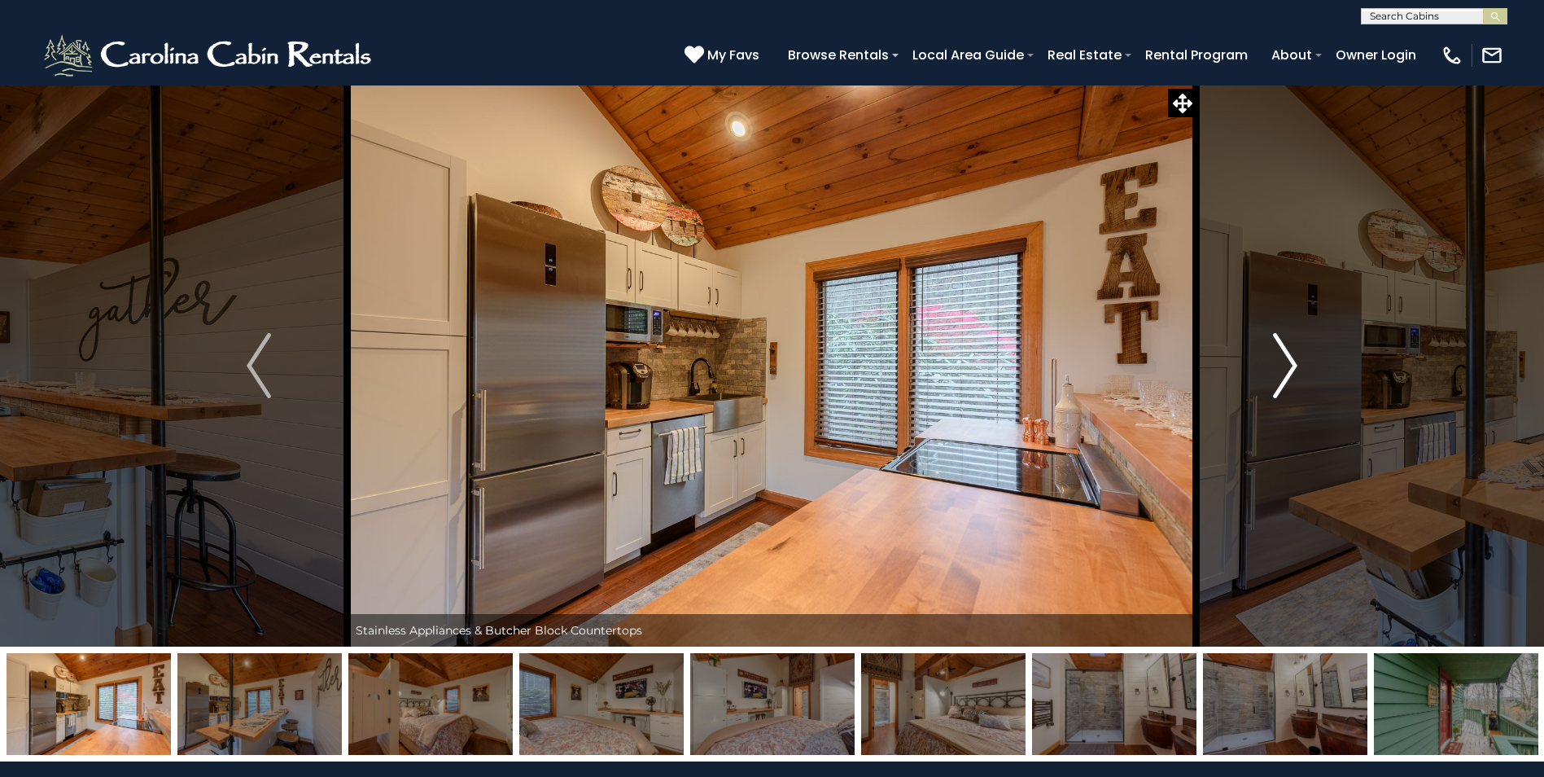
click at [1290, 383] on img "Next" at bounding box center [1285, 365] width 24 height 65
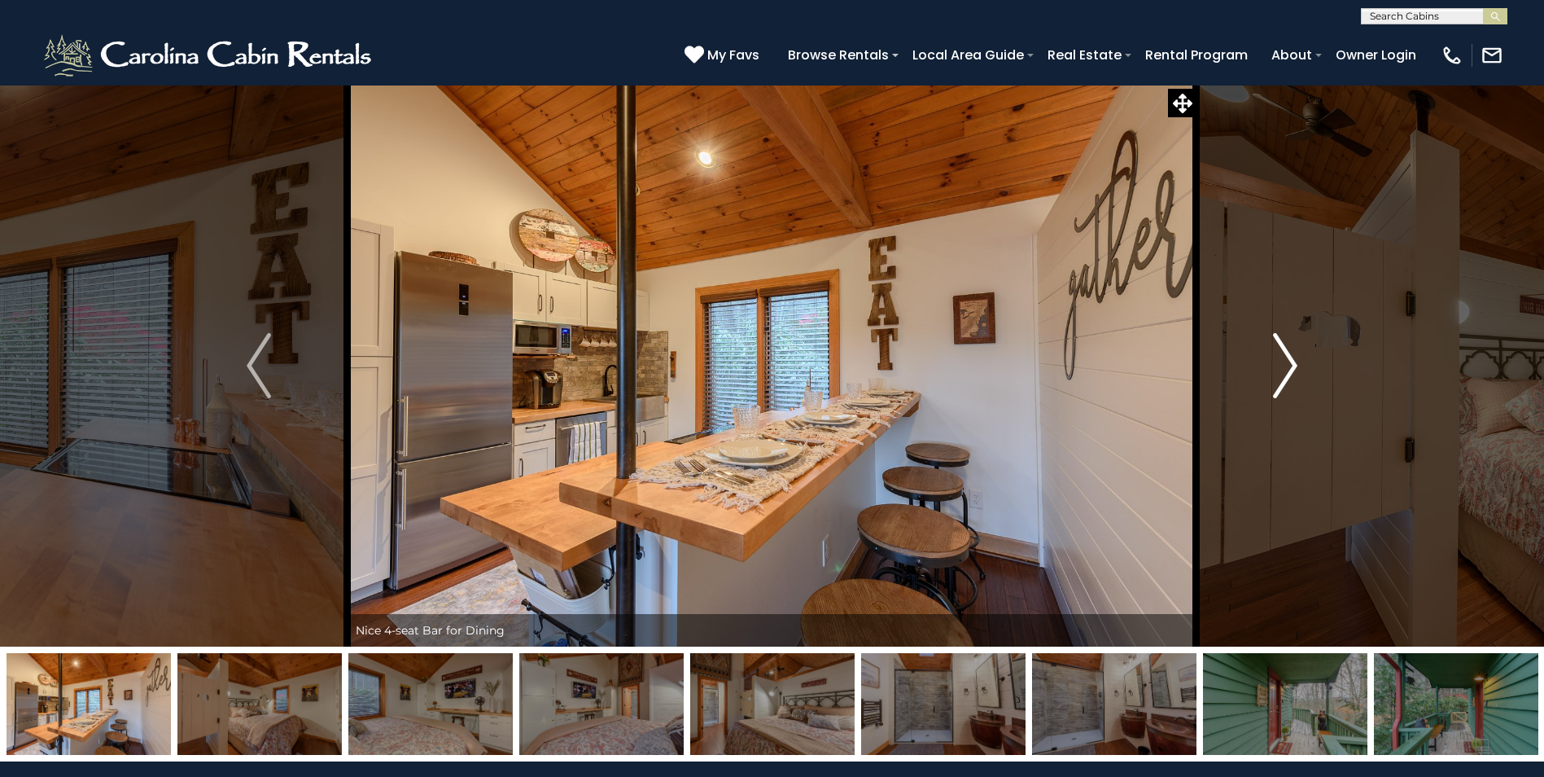
click at [1290, 383] on img "Next" at bounding box center [1285, 365] width 24 height 65
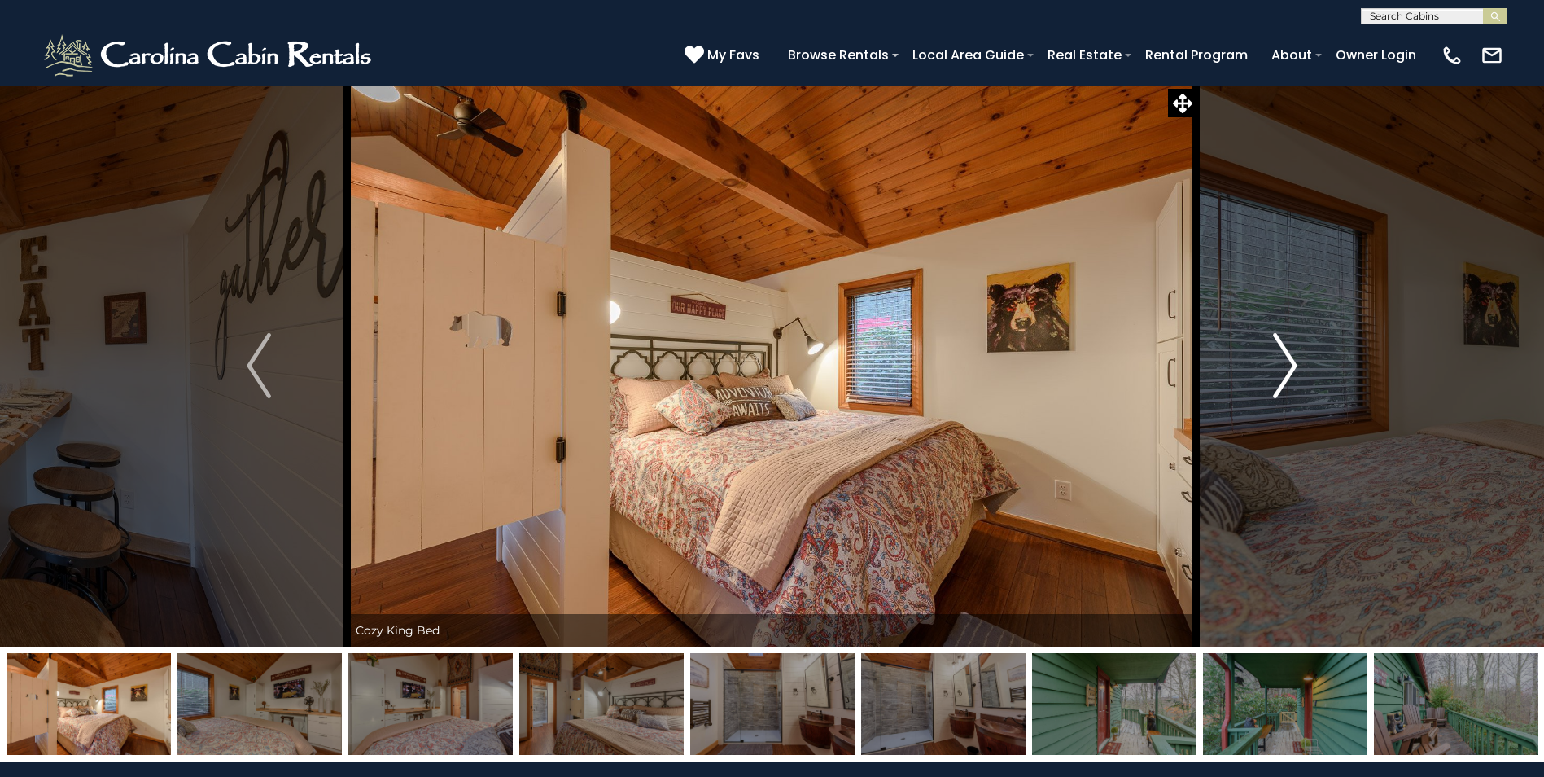
click at [1290, 383] on img "Next" at bounding box center [1285, 365] width 24 height 65
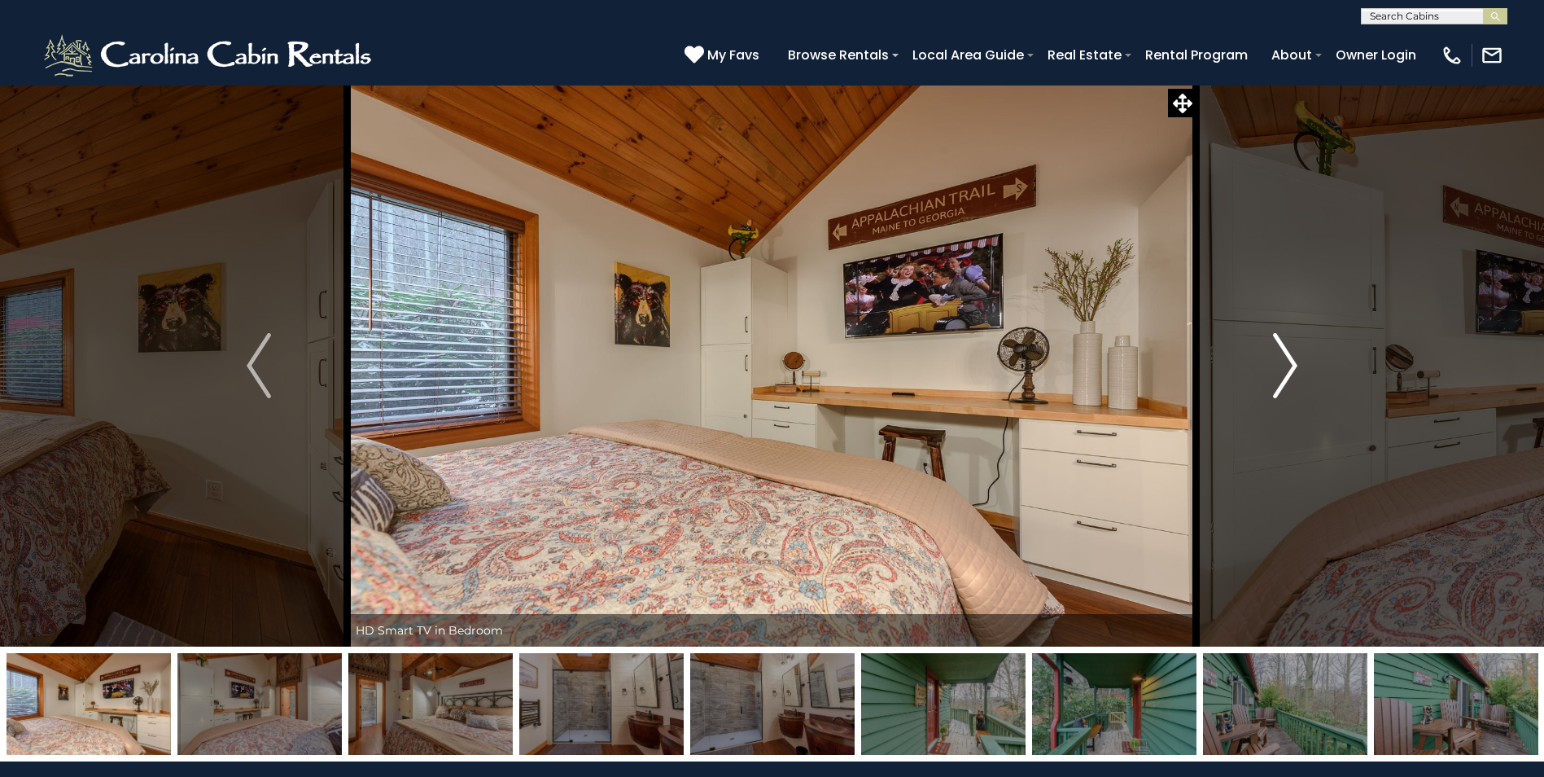
click at [1290, 383] on img "Next" at bounding box center [1285, 365] width 24 height 65
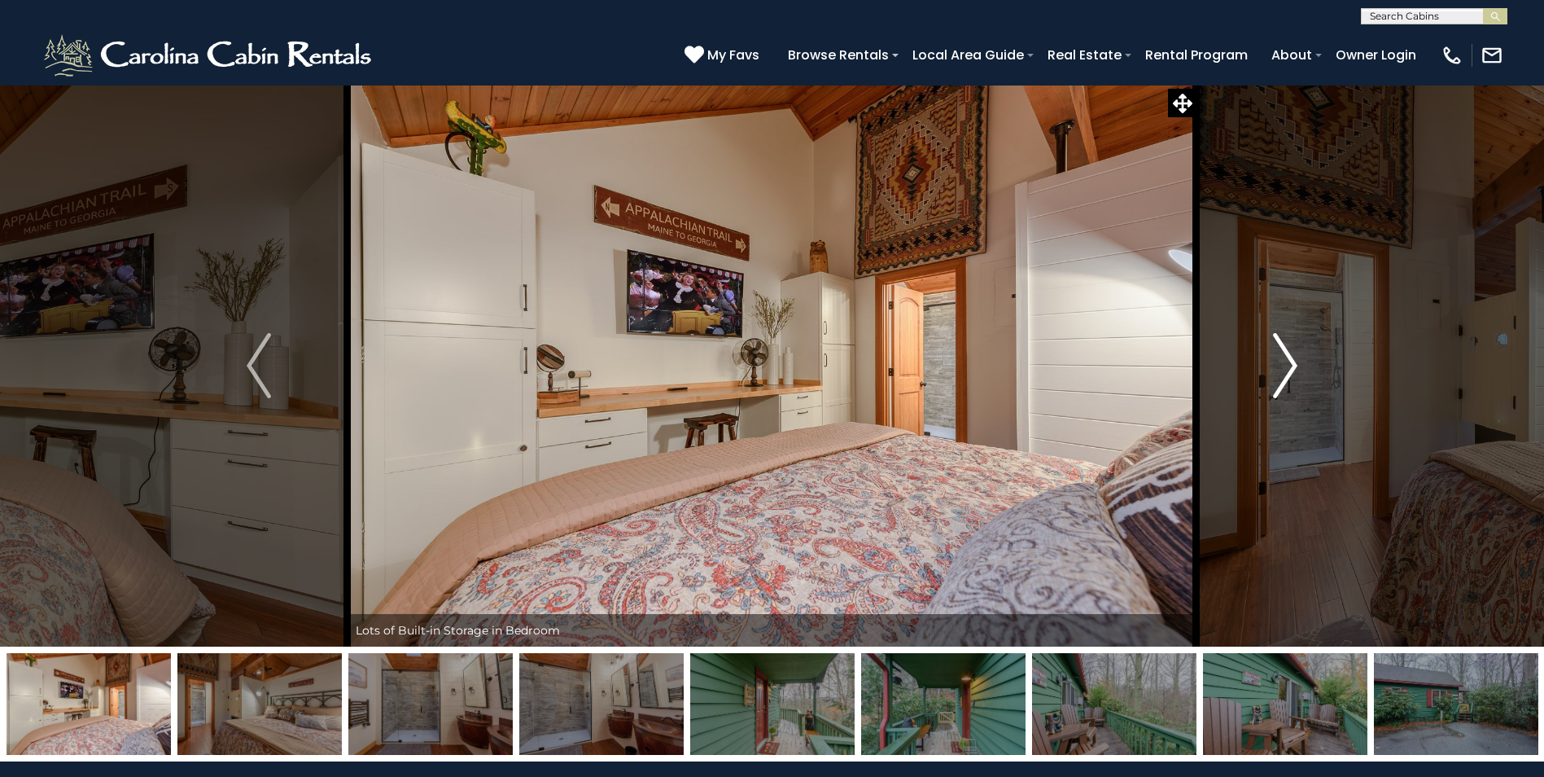
click at [1290, 383] on img "Next" at bounding box center [1285, 365] width 24 height 65
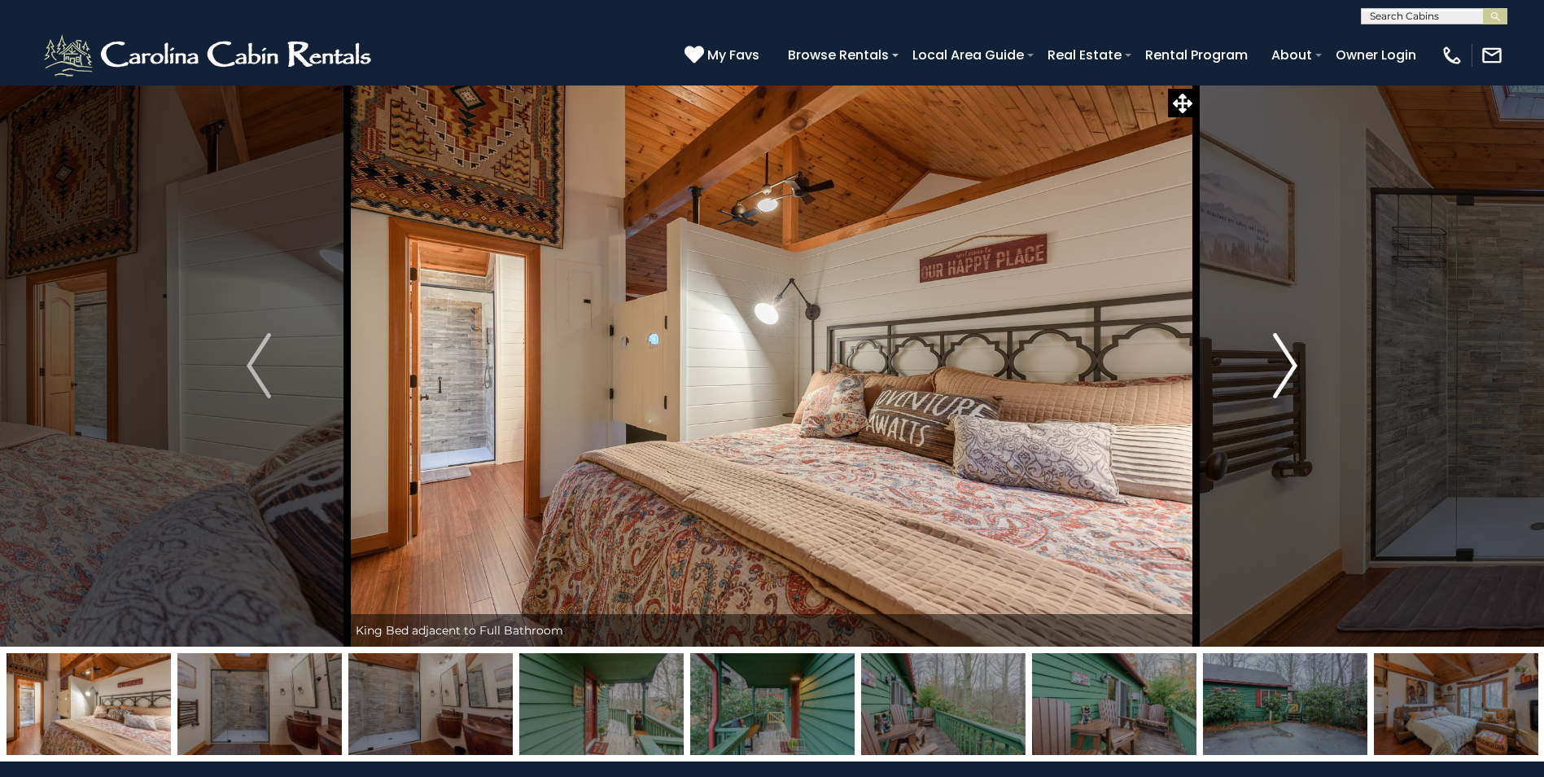
click at [1290, 383] on img "Next" at bounding box center [1285, 365] width 24 height 65
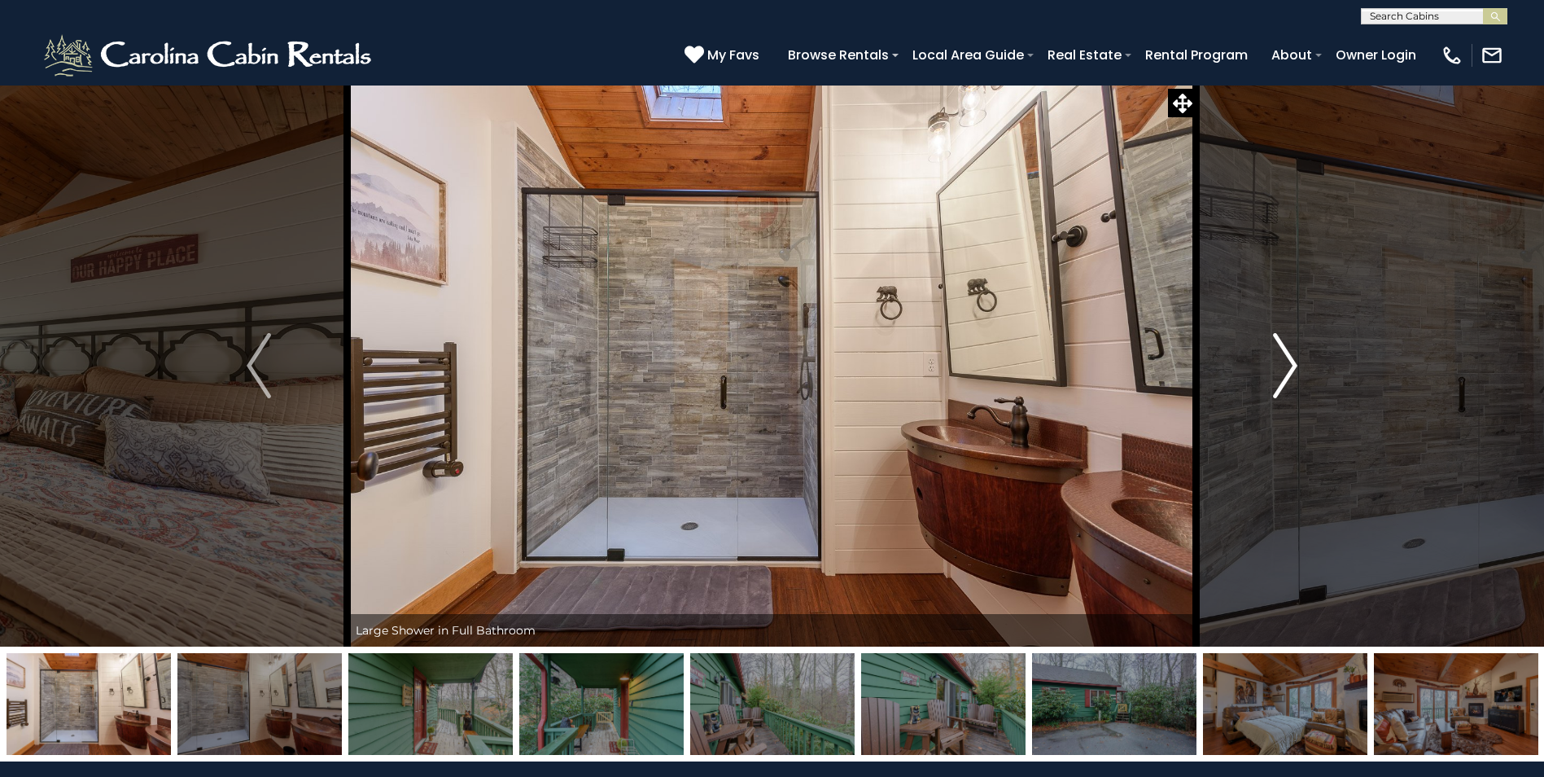
click at [1290, 383] on img "Next" at bounding box center [1285, 365] width 24 height 65
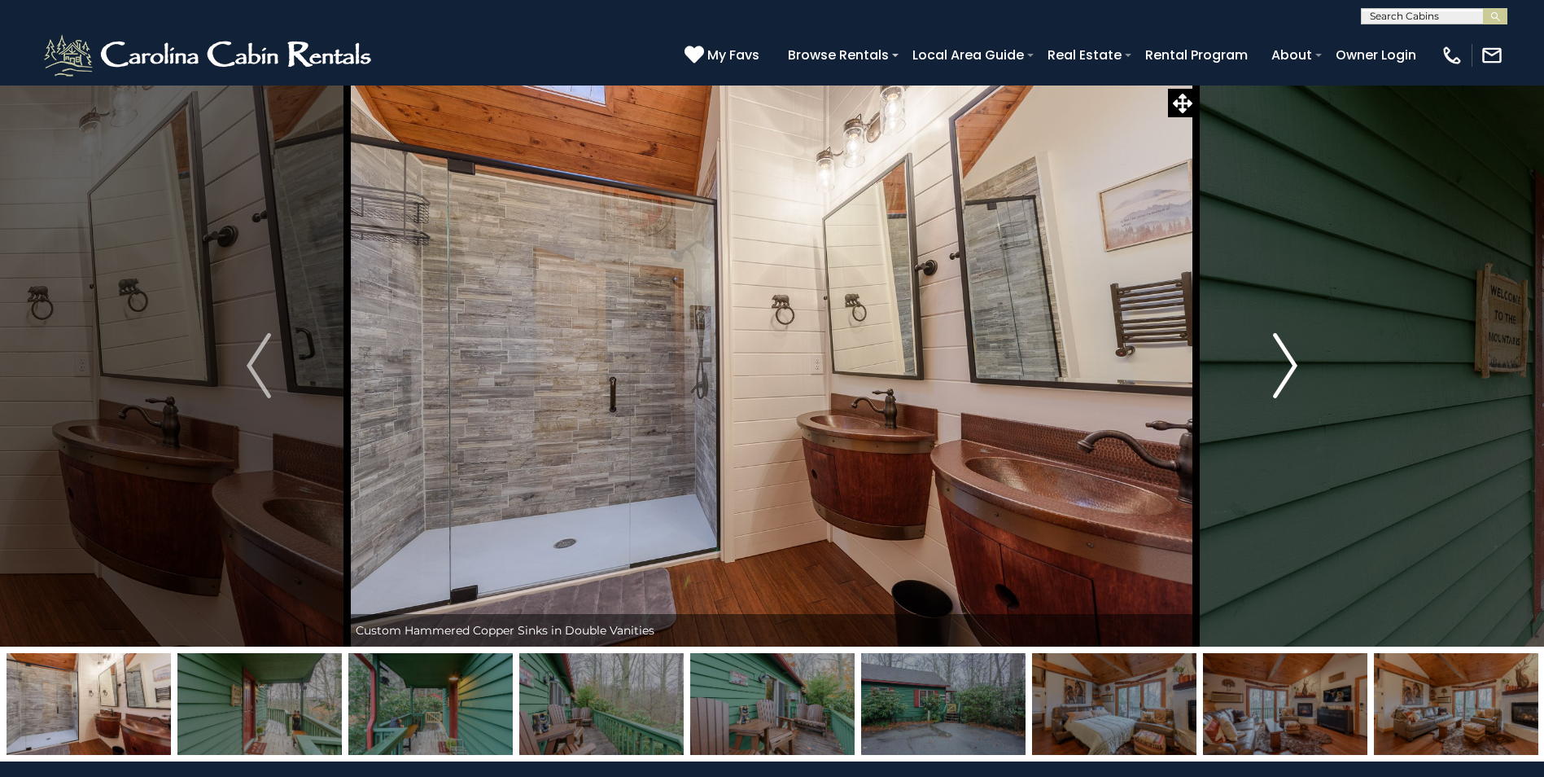
click at [1290, 383] on img "Next" at bounding box center [1285, 365] width 24 height 65
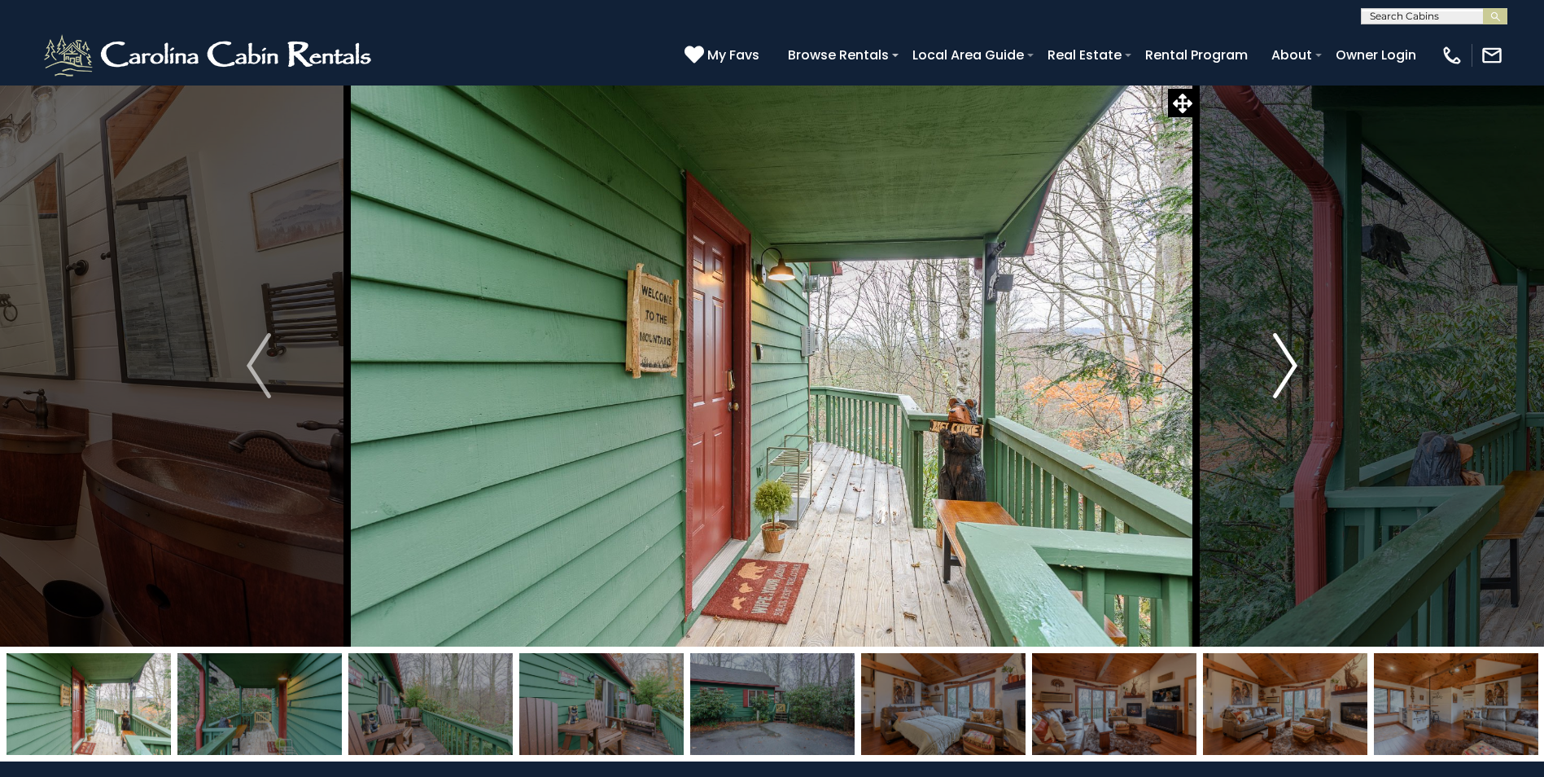
click at [1290, 383] on img "Next" at bounding box center [1285, 365] width 24 height 65
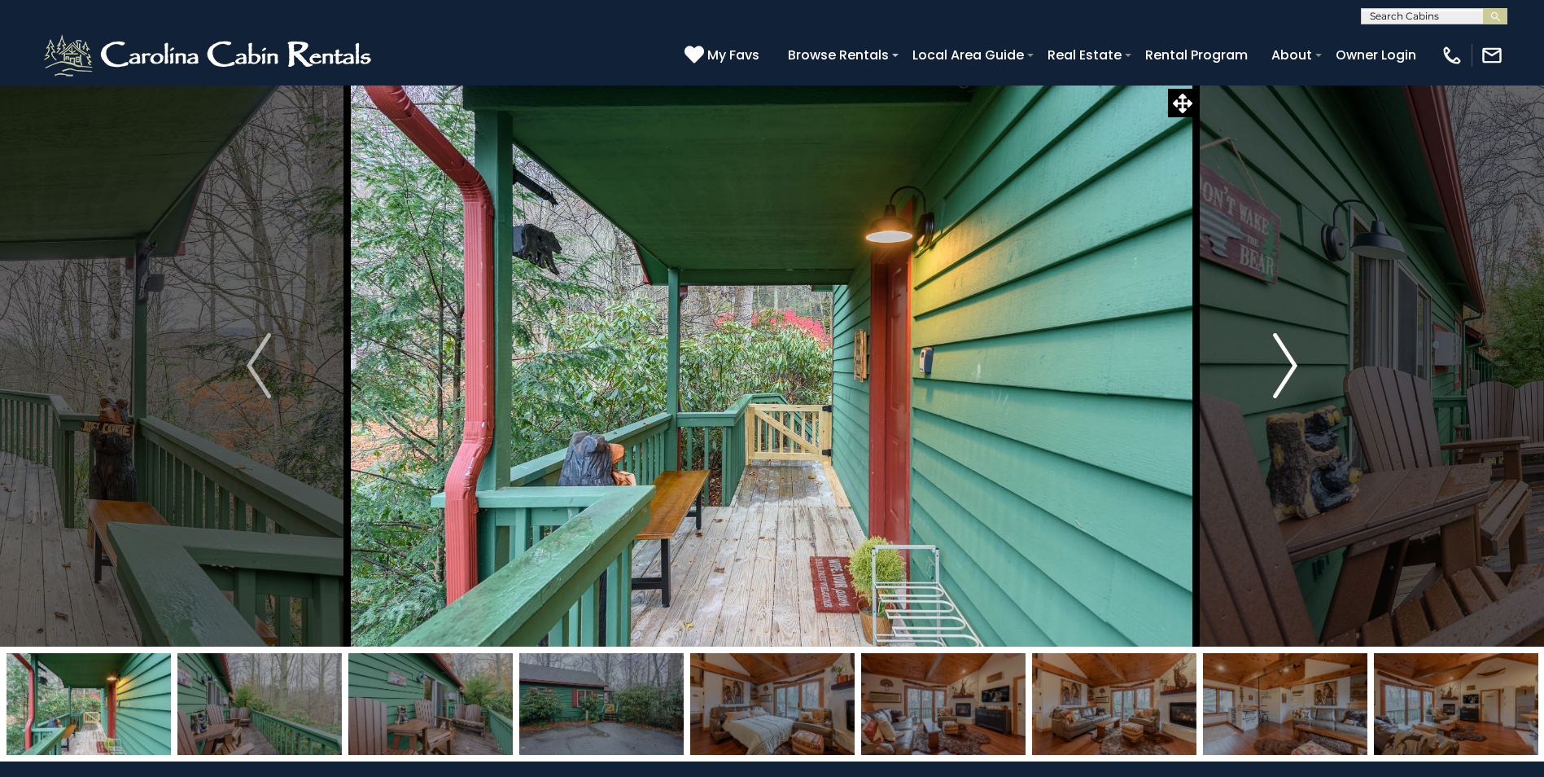
click at [1290, 383] on img "Next" at bounding box center [1285, 365] width 24 height 65
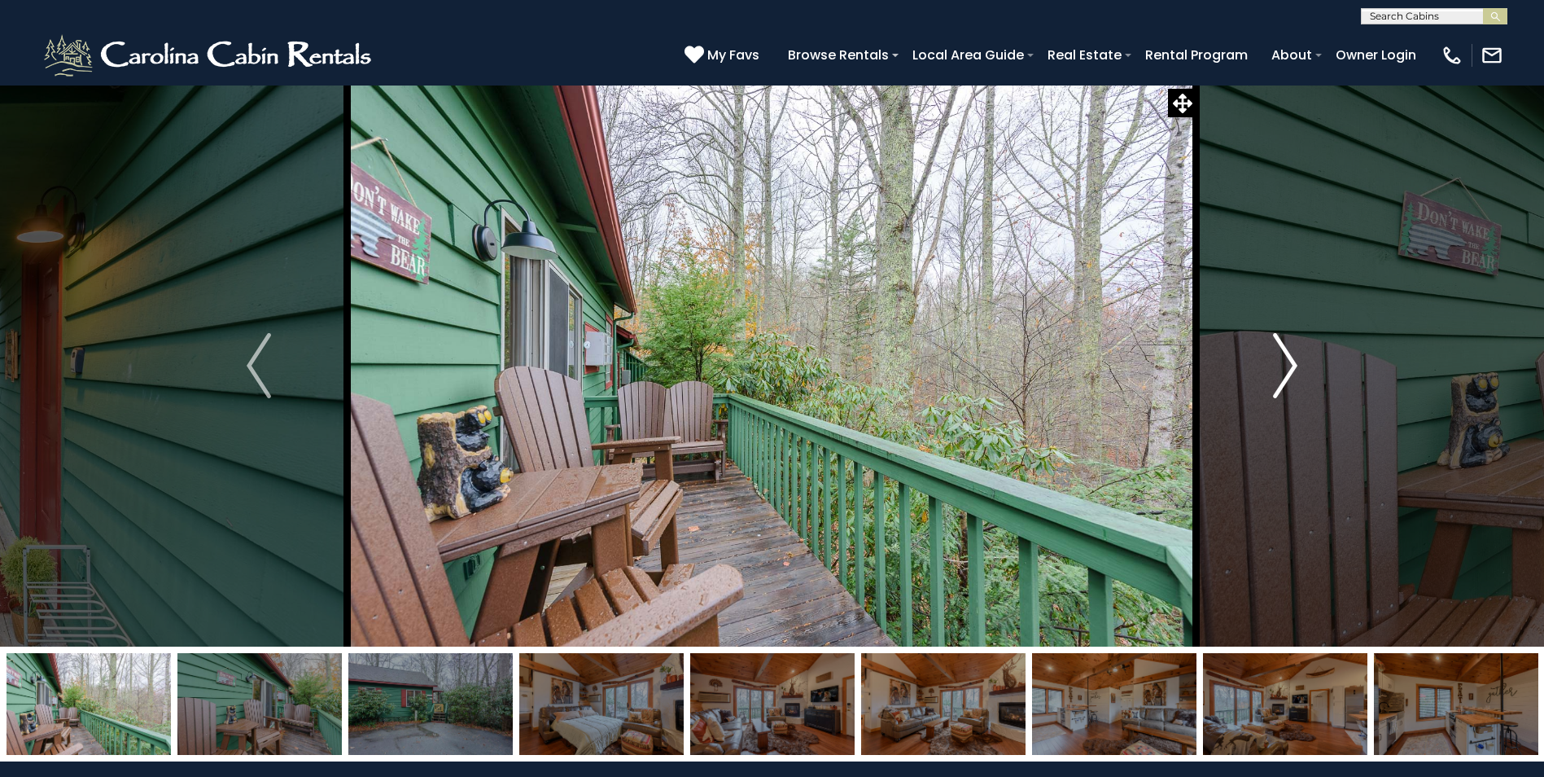
click at [1290, 383] on img "Next" at bounding box center [1285, 365] width 24 height 65
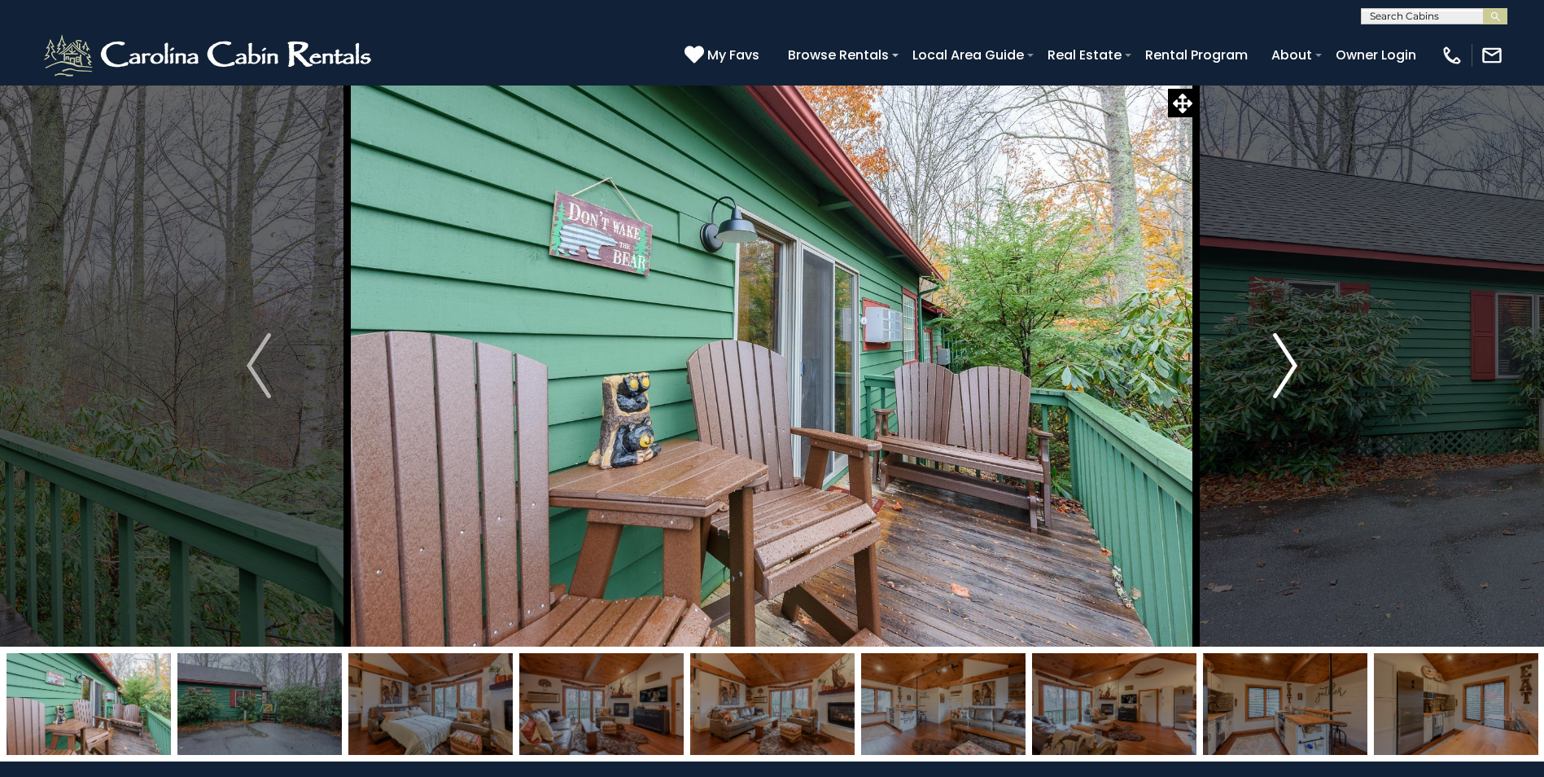
click at [1290, 383] on img "Next" at bounding box center [1285, 365] width 24 height 65
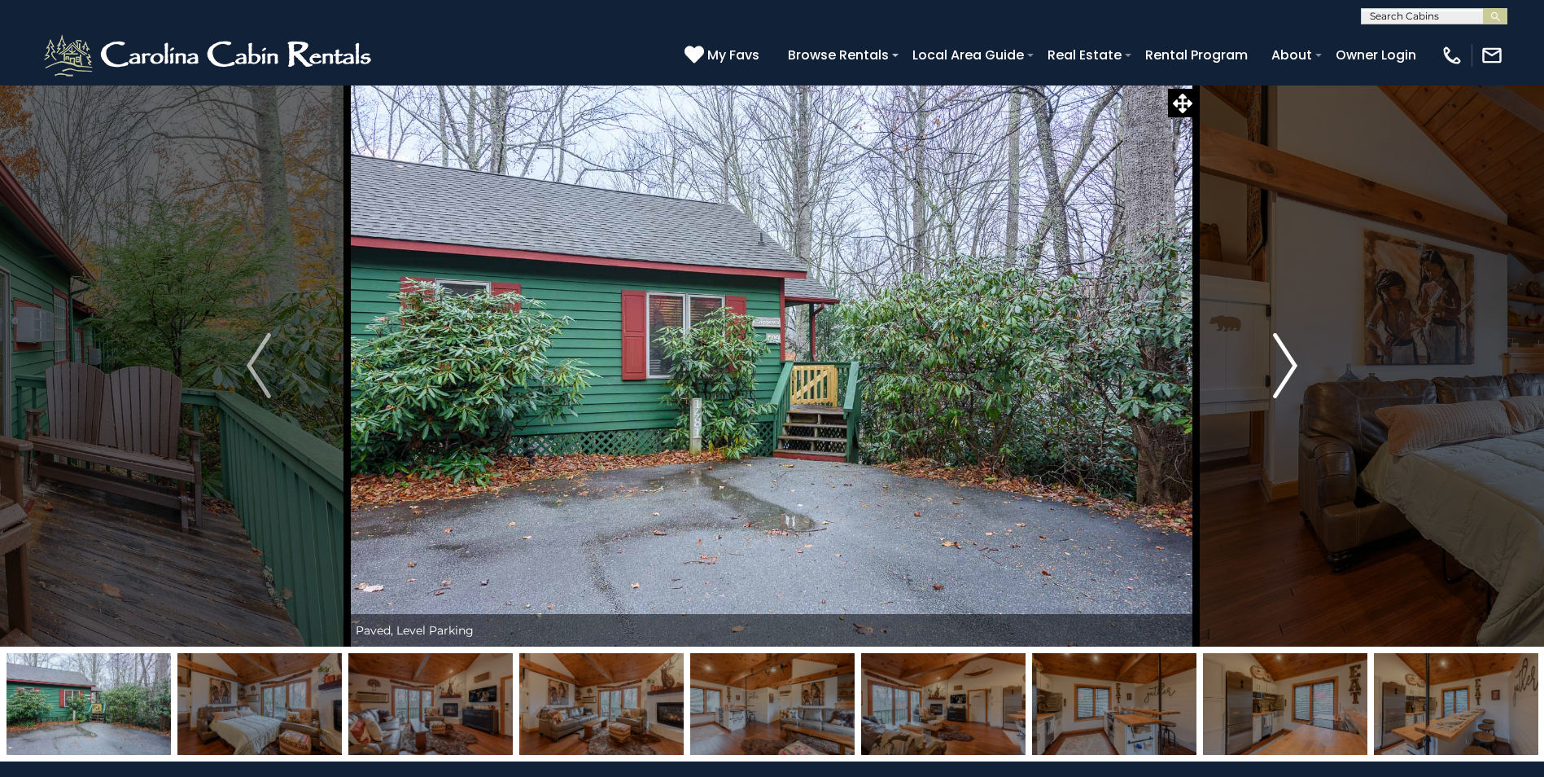
click at [1290, 383] on img "Next" at bounding box center [1285, 365] width 24 height 65
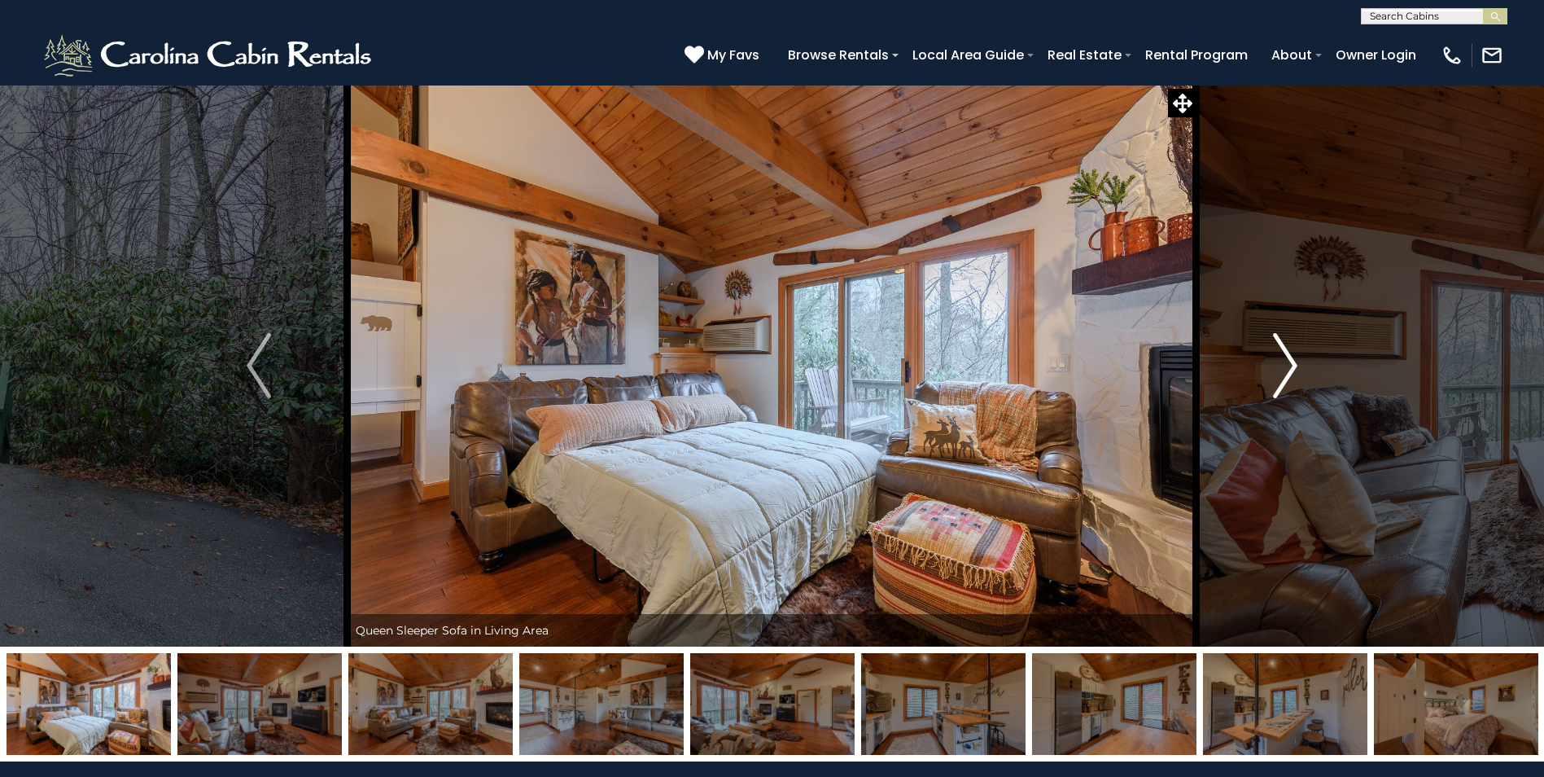
click at [1290, 383] on img "Next" at bounding box center [1285, 365] width 24 height 65
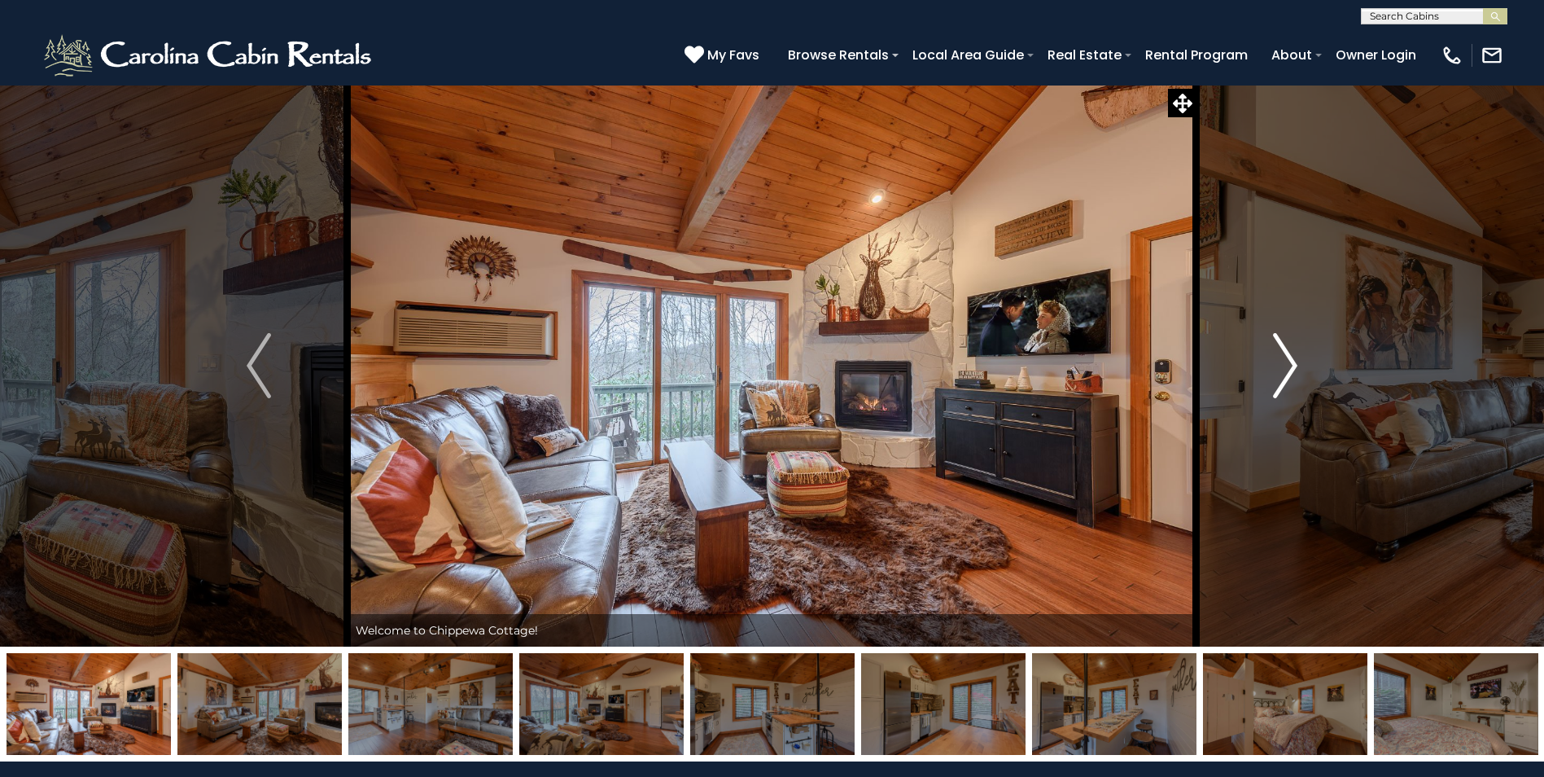
click at [1290, 383] on img "Next" at bounding box center [1285, 365] width 24 height 65
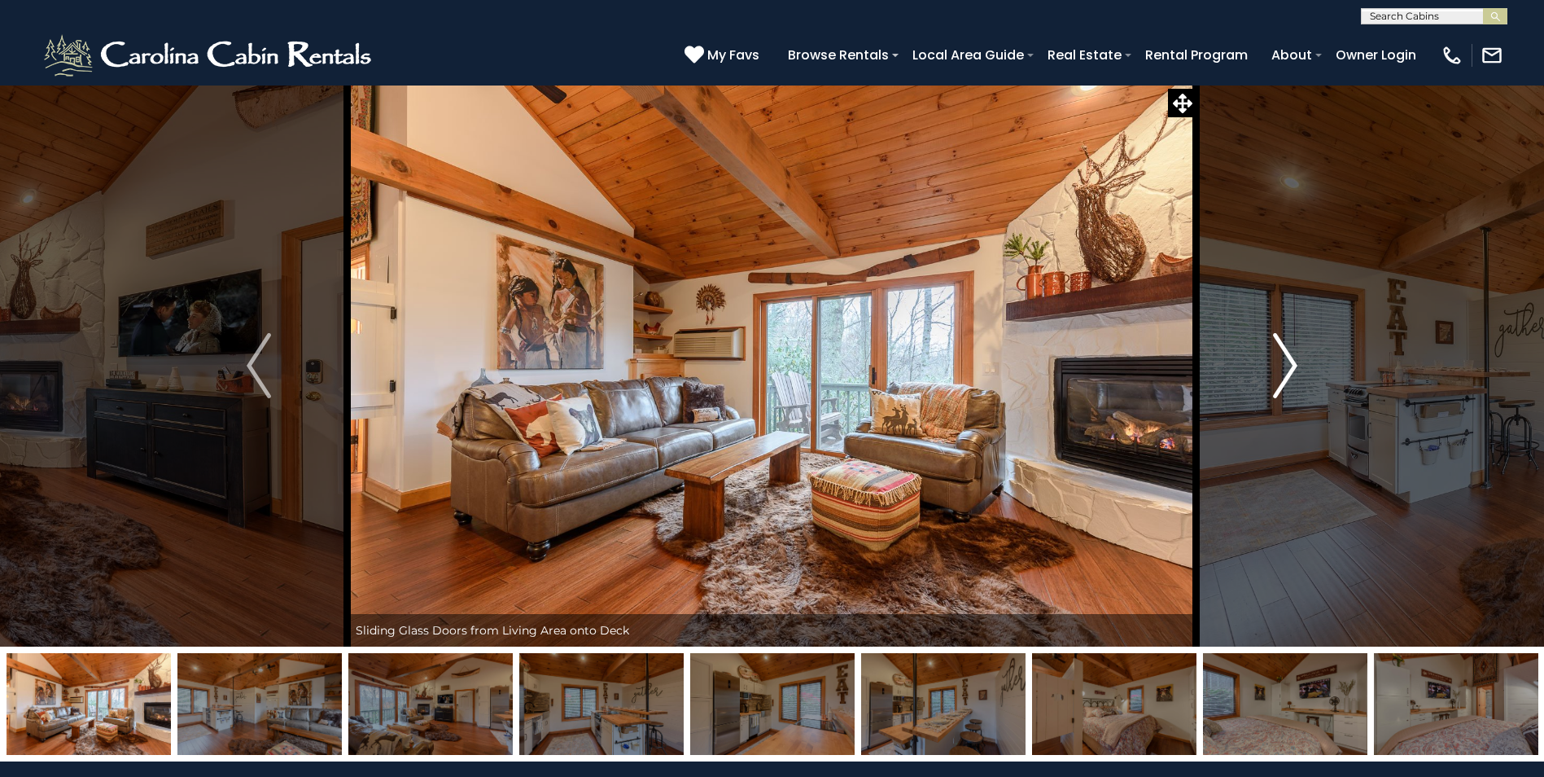
click at [1290, 383] on img "Next" at bounding box center [1285, 365] width 24 height 65
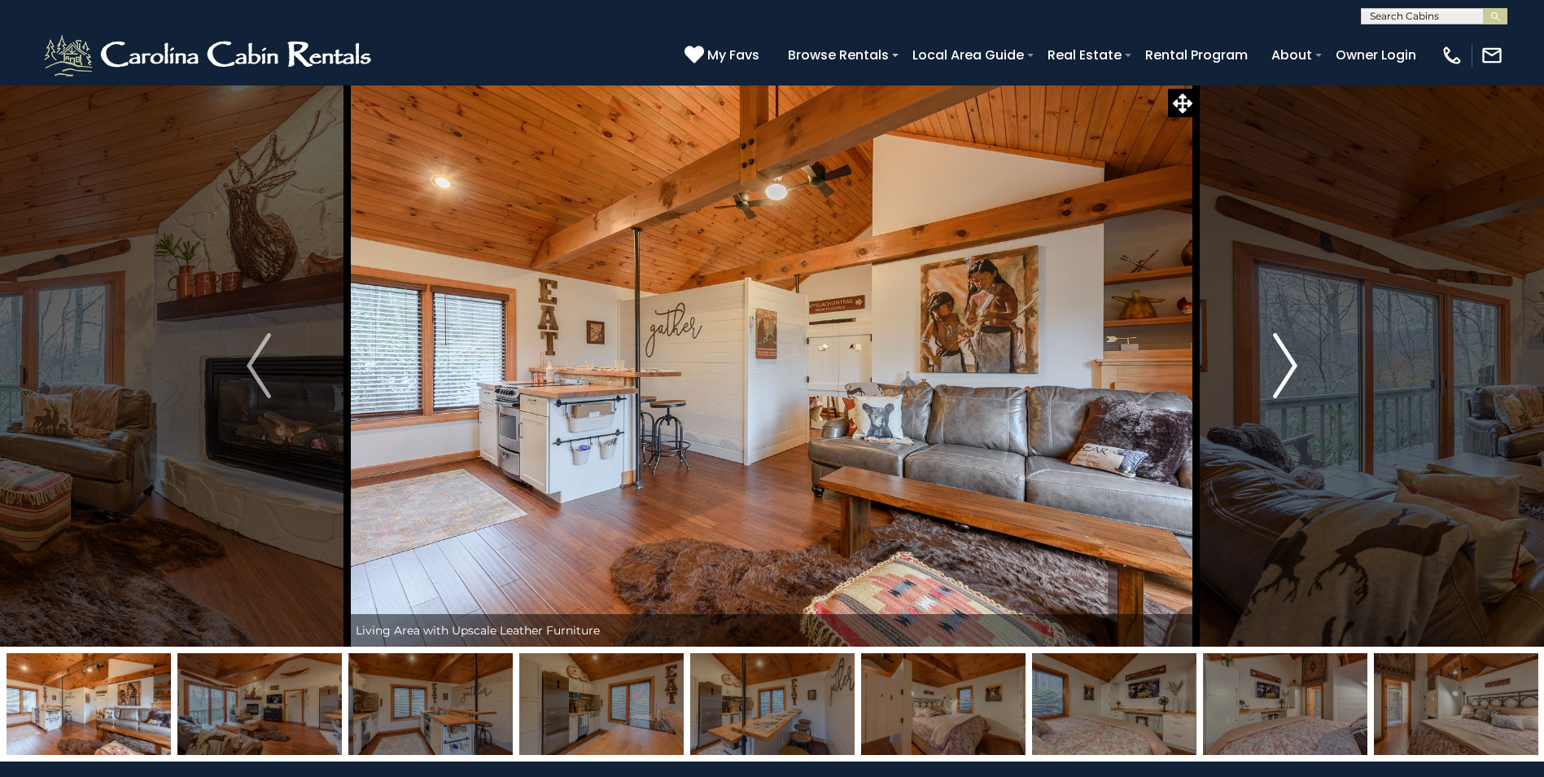
click at [1290, 383] on img "Next" at bounding box center [1285, 365] width 24 height 65
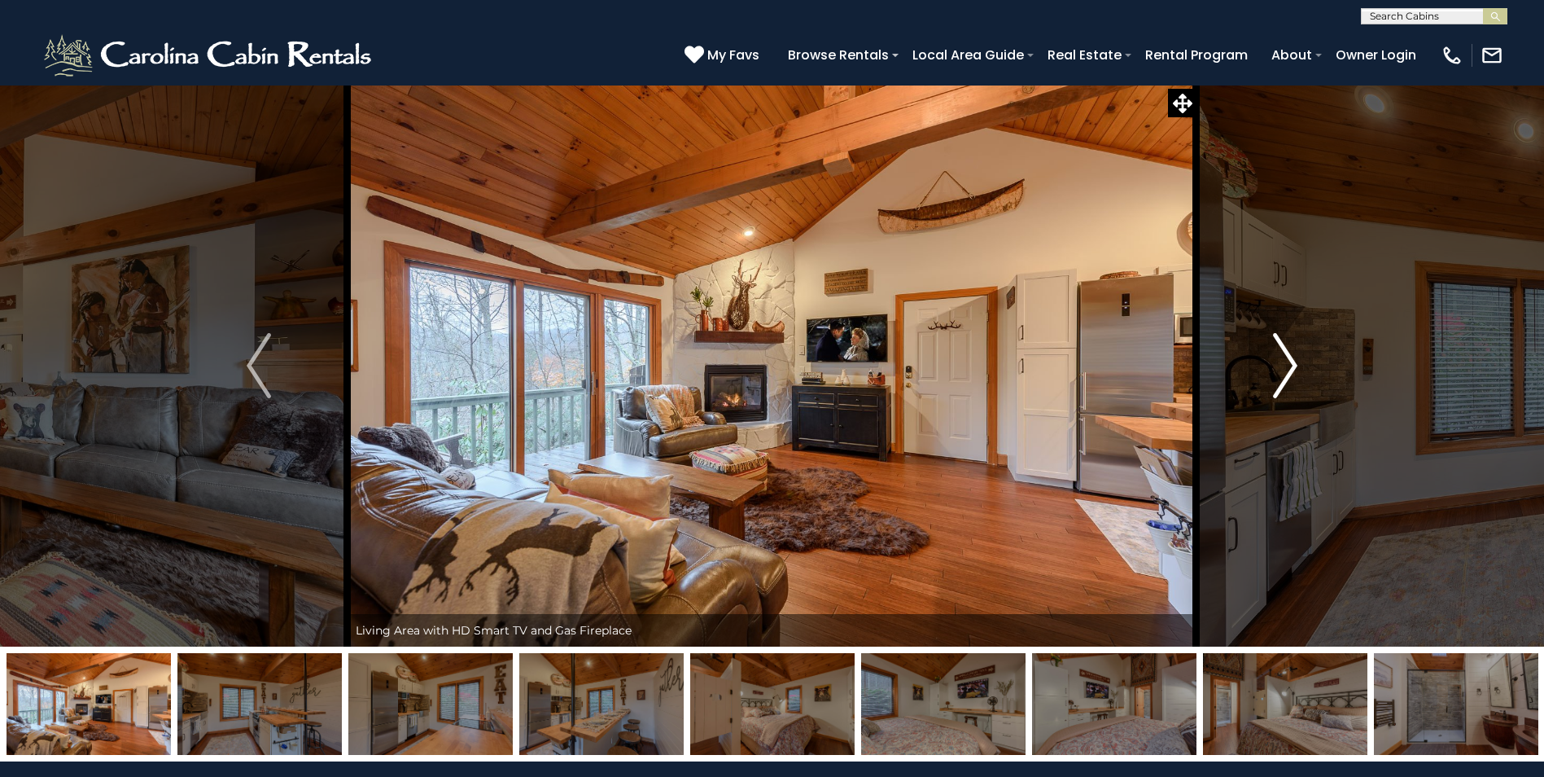
click at [1290, 383] on img "Next" at bounding box center [1285, 365] width 24 height 65
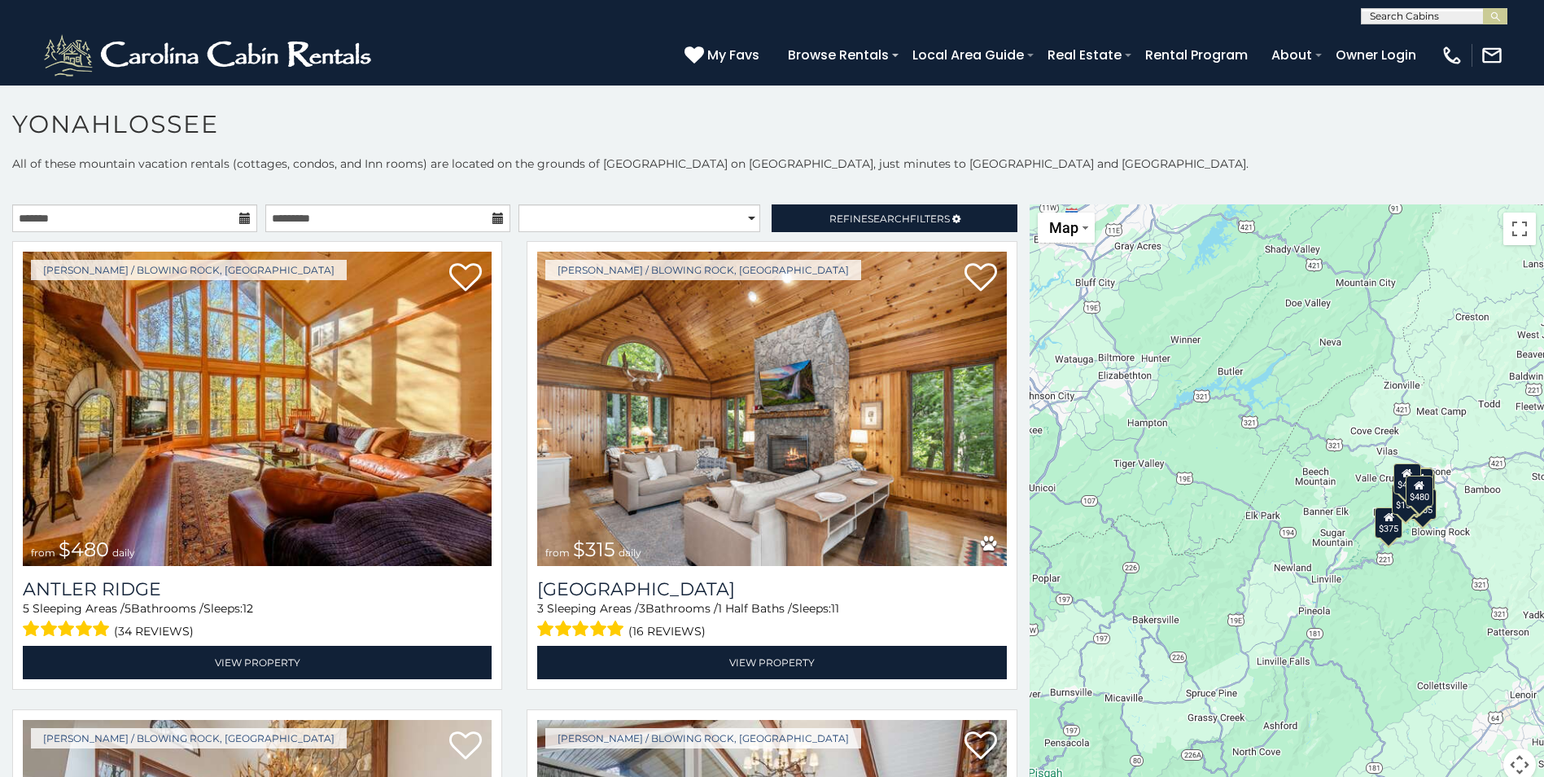
click at [239, 217] on icon at bounding box center [244, 217] width 11 height 11
click at [245, 219] on icon at bounding box center [244, 217] width 11 height 11
click at [196, 219] on input "text" at bounding box center [134, 218] width 245 height 28
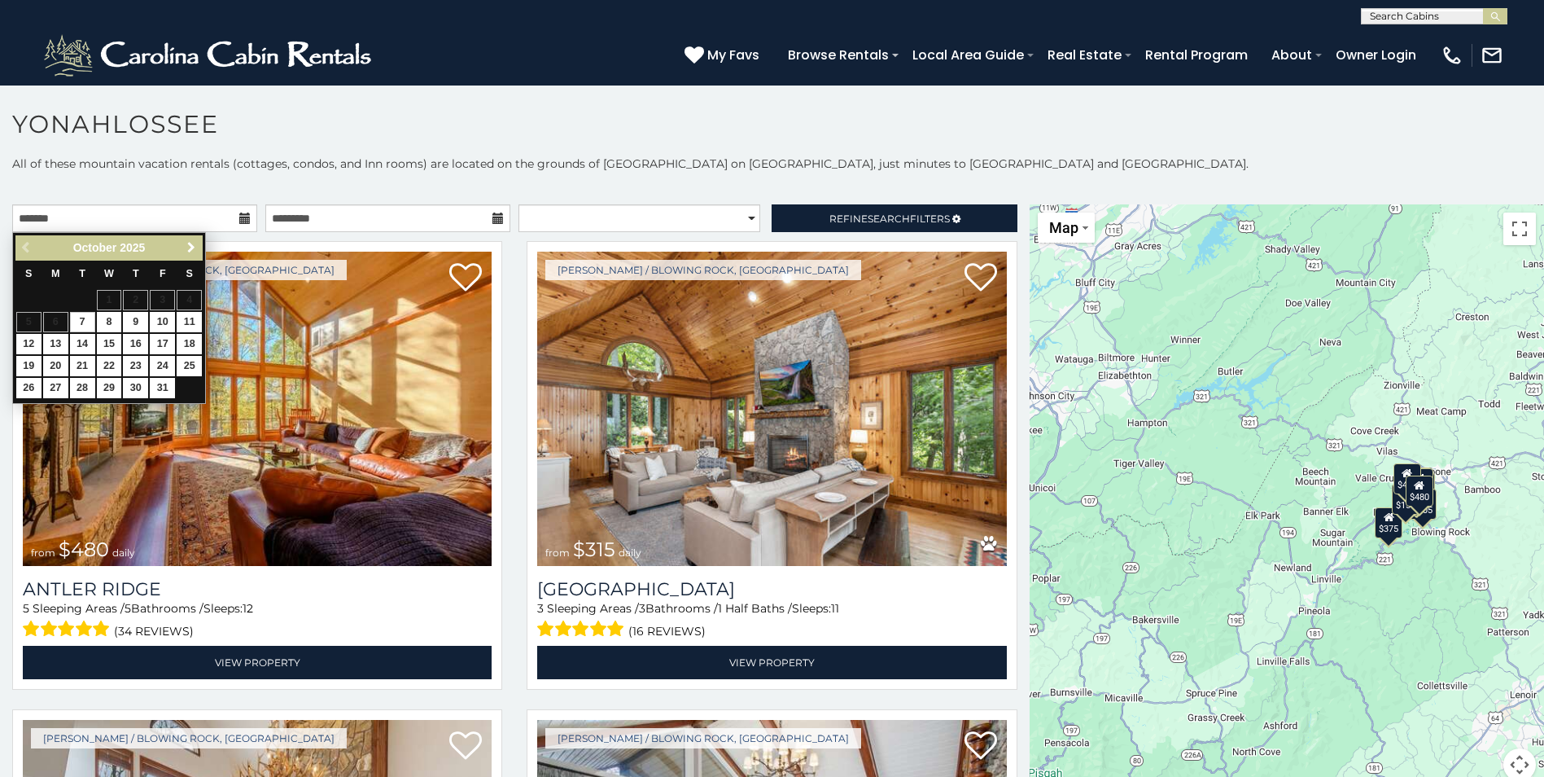
click at [193, 242] on span "Next" at bounding box center [191, 247] width 13 height 13
click at [155, 389] on link "28" at bounding box center [162, 388] width 25 height 20
type input "**********"
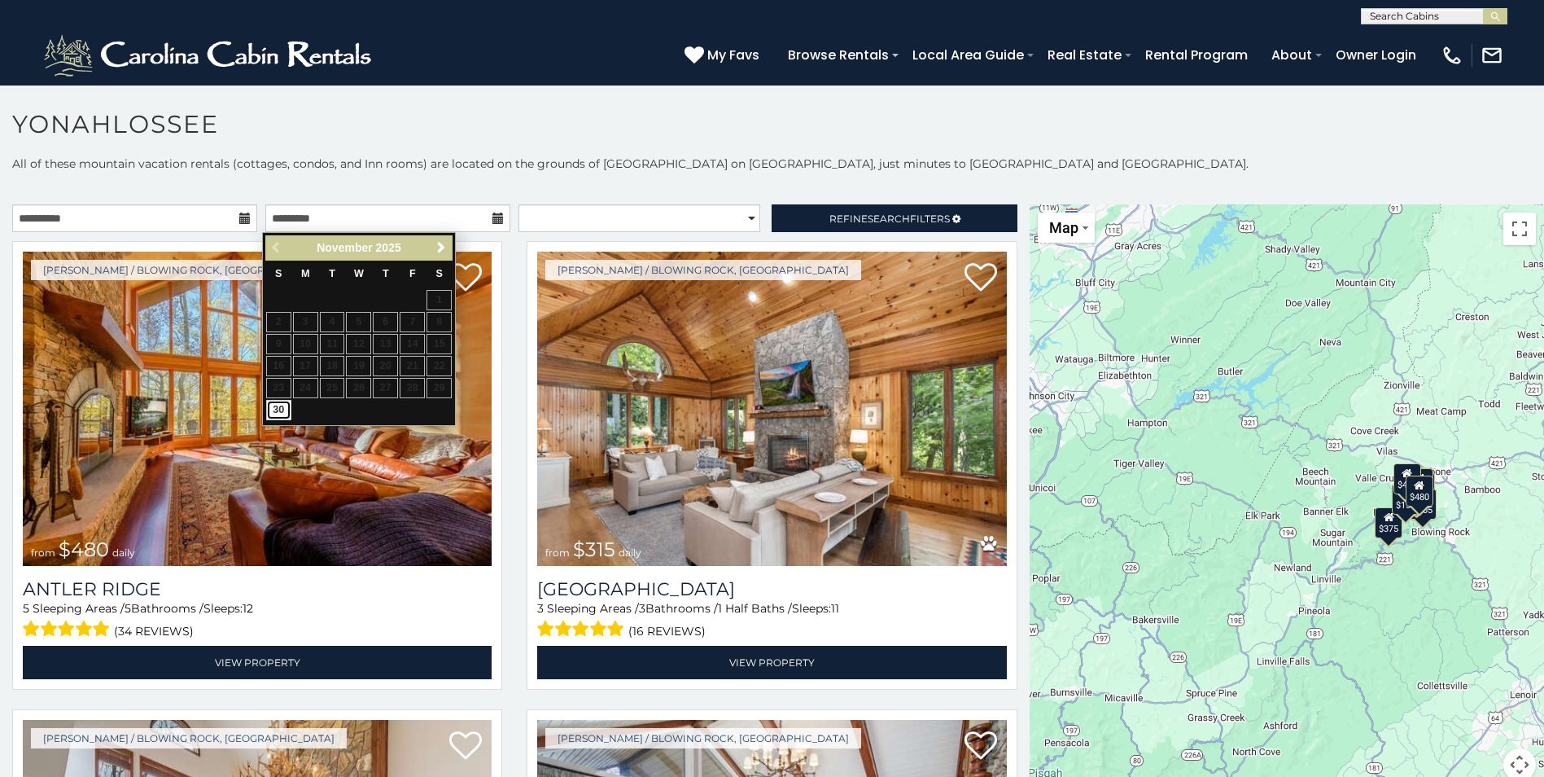
click at [278, 409] on link "30" at bounding box center [278, 410] width 25 height 20
type input "**********"
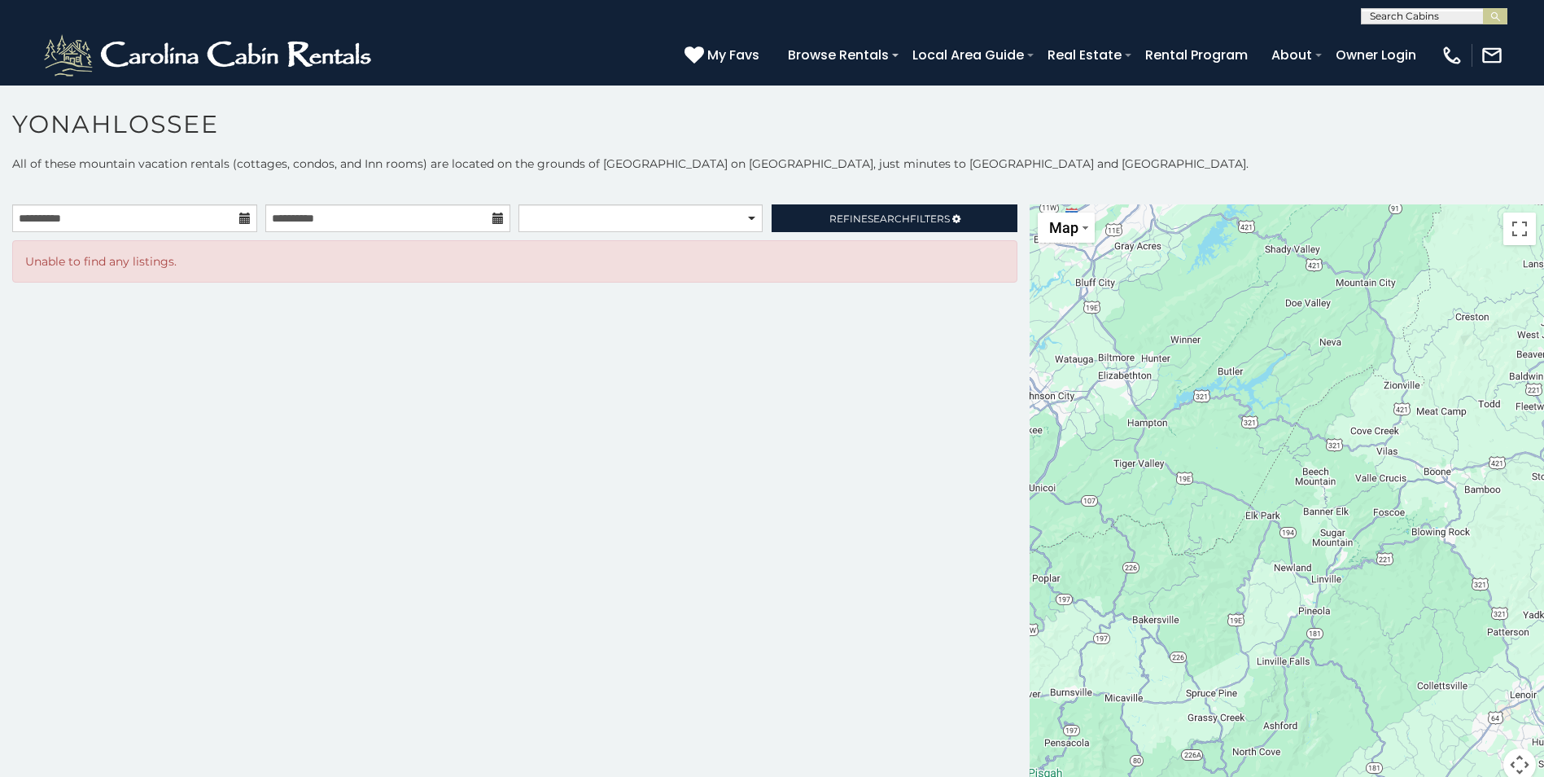
click at [241, 214] on icon at bounding box center [244, 217] width 11 height 11
click at [245, 219] on icon at bounding box center [244, 217] width 11 height 11
click at [218, 211] on input "**********" at bounding box center [134, 218] width 245 height 28
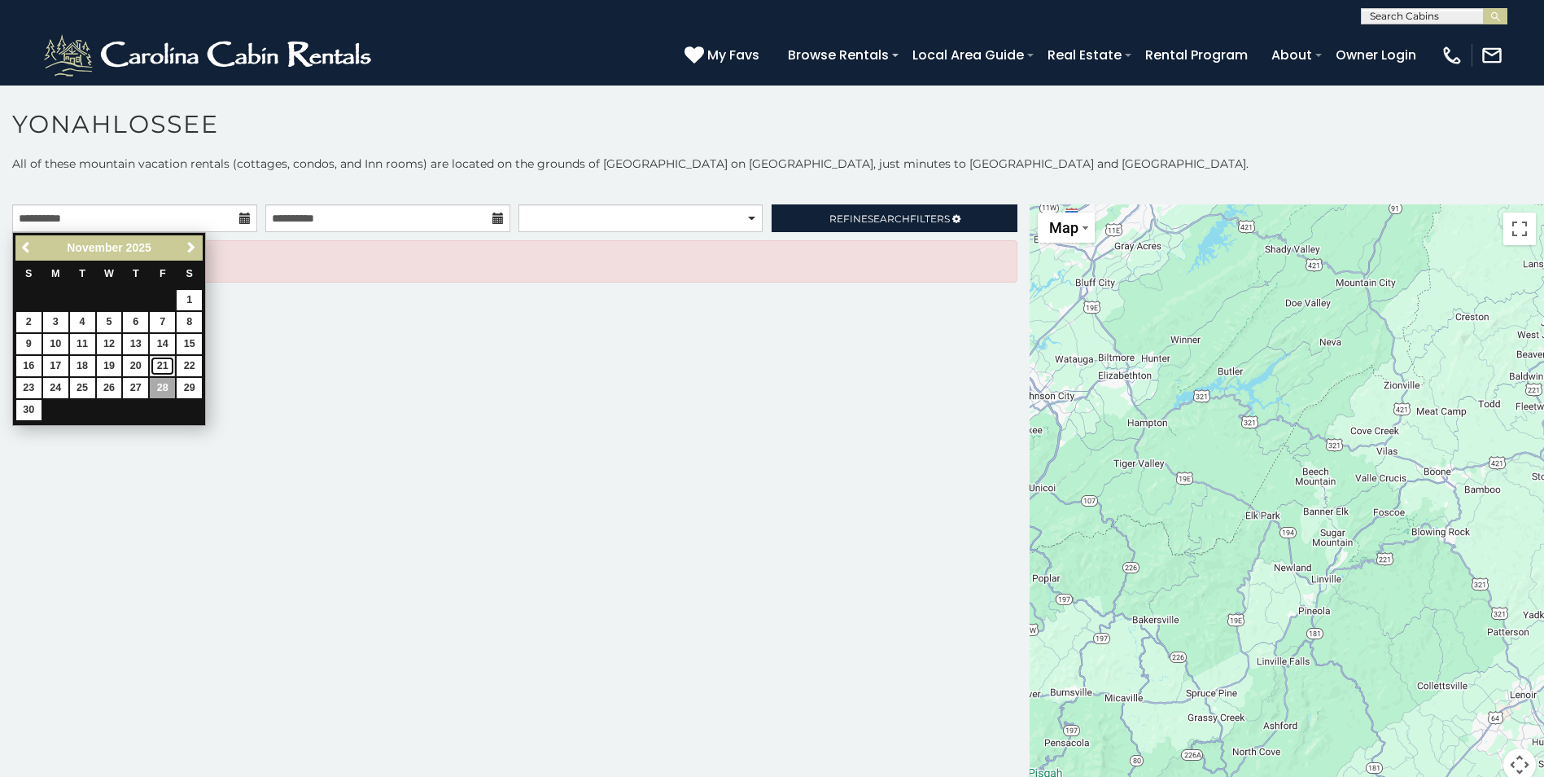
click at [161, 368] on link "21" at bounding box center [162, 366] width 25 height 20
type input "**********"
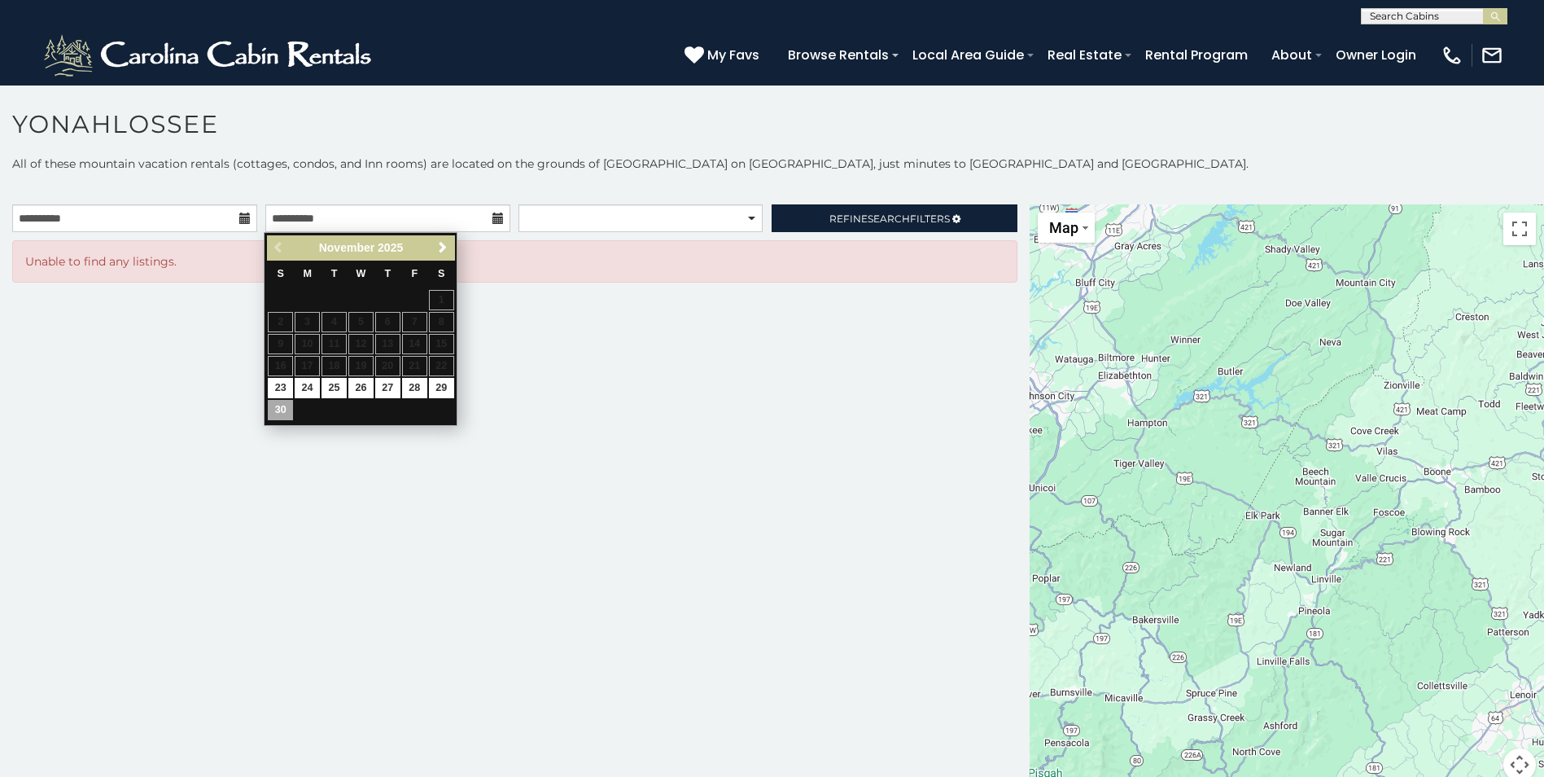
click at [495, 217] on icon at bounding box center [497, 217] width 11 height 11
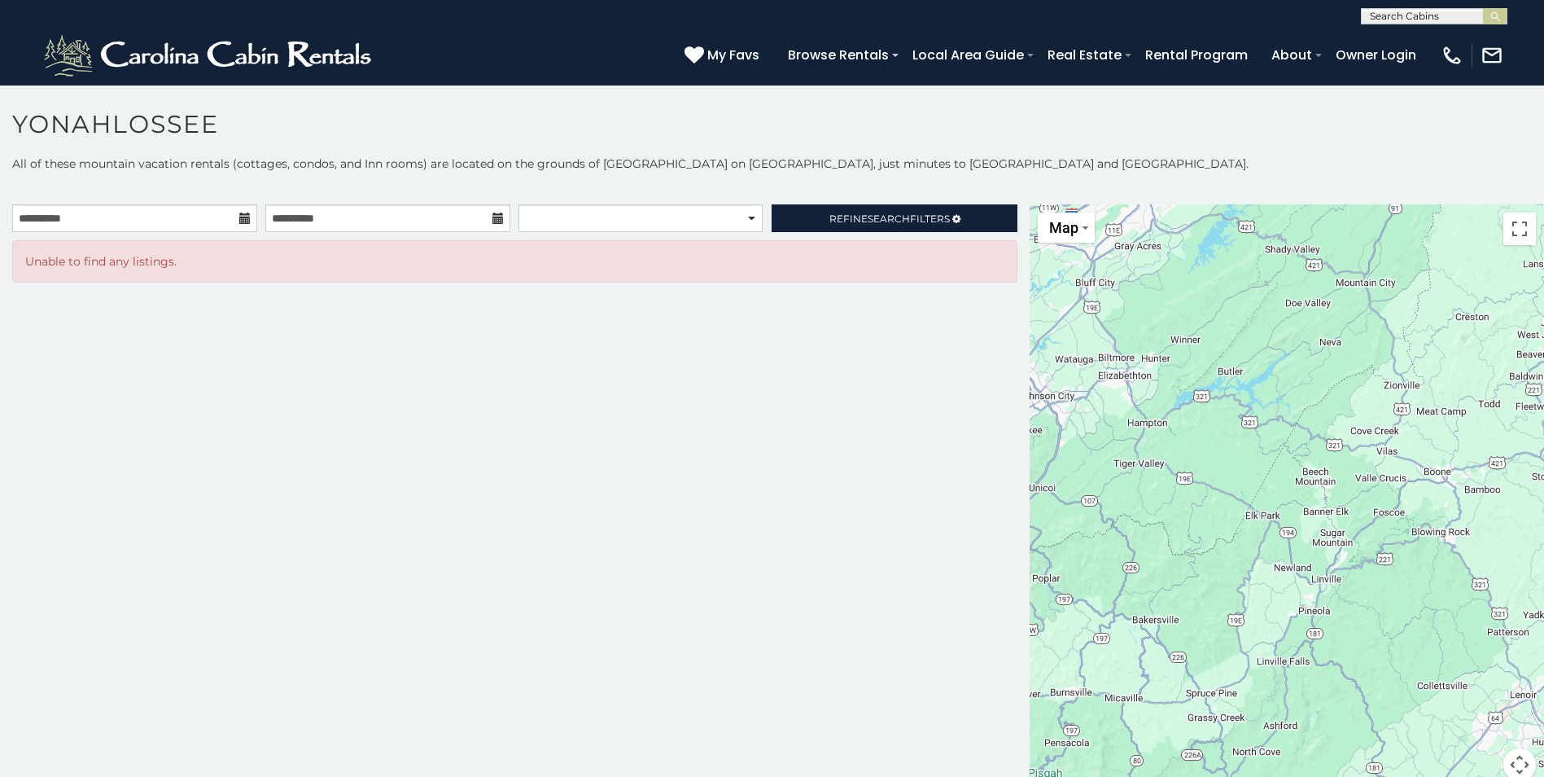
click at [497, 219] on icon at bounding box center [497, 217] width 11 height 11
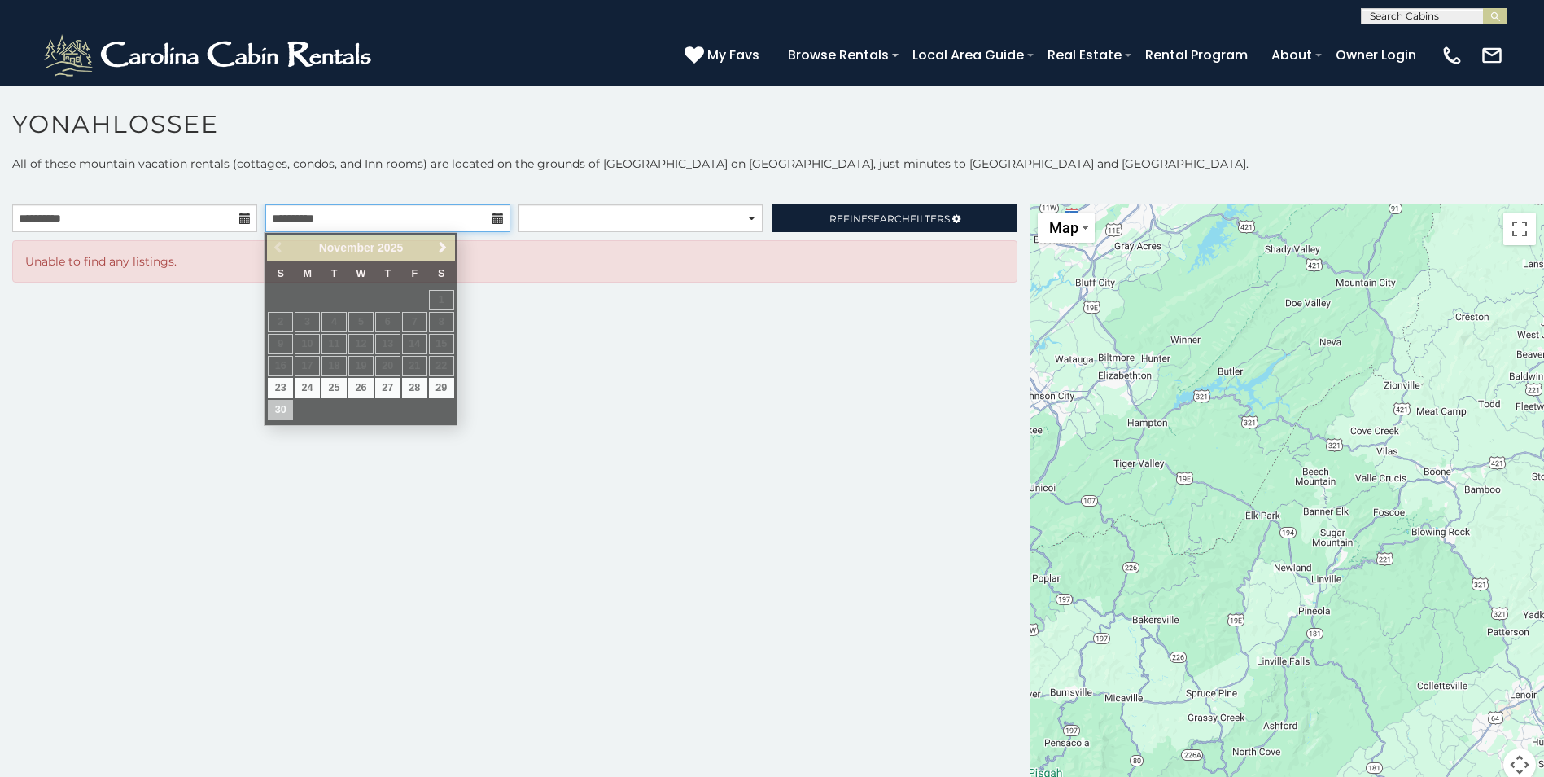
click at [386, 221] on input "**********" at bounding box center [387, 218] width 245 height 28
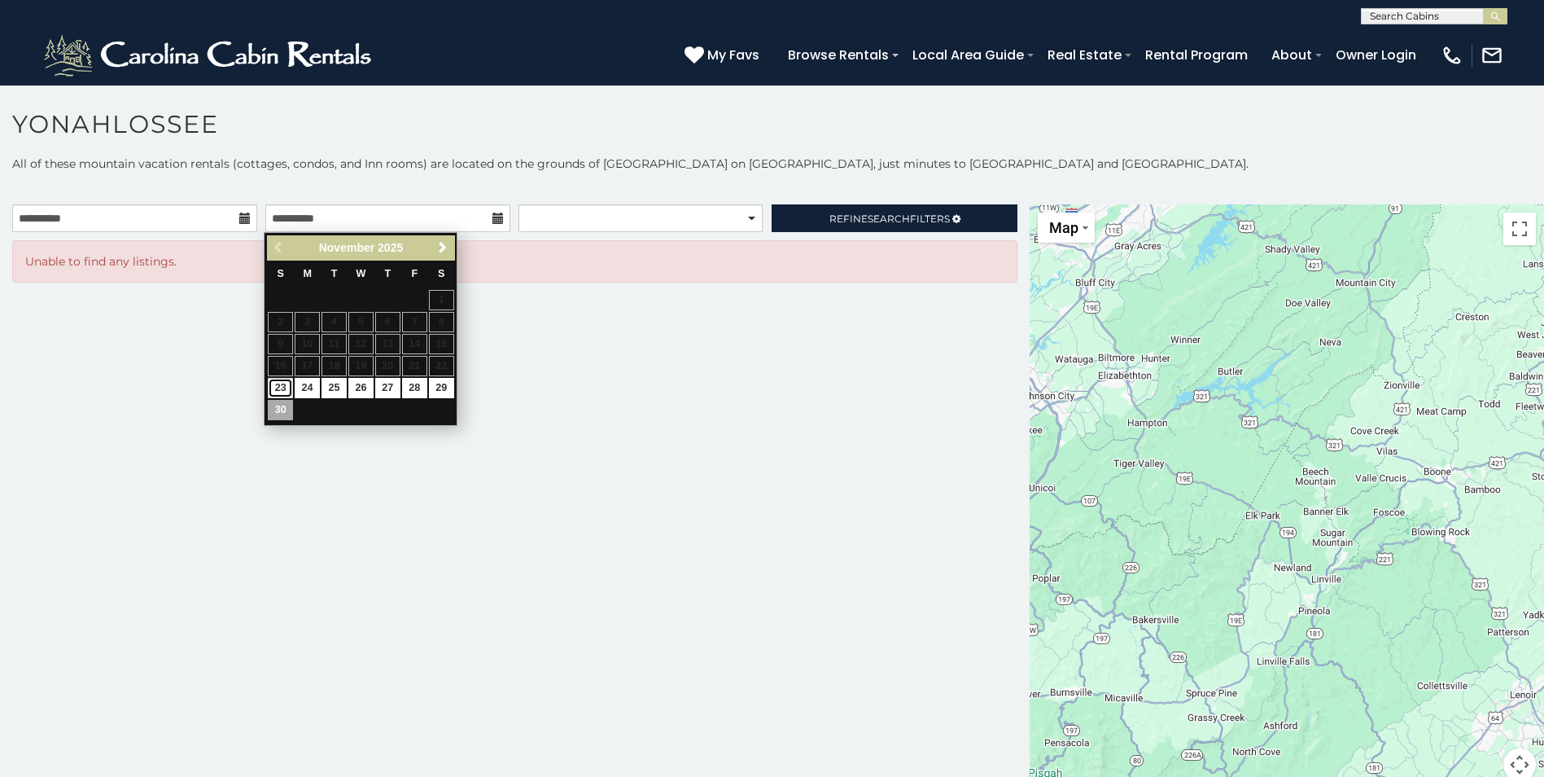
click at [286, 388] on link "23" at bounding box center [280, 388] width 25 height 20
type input "**********"
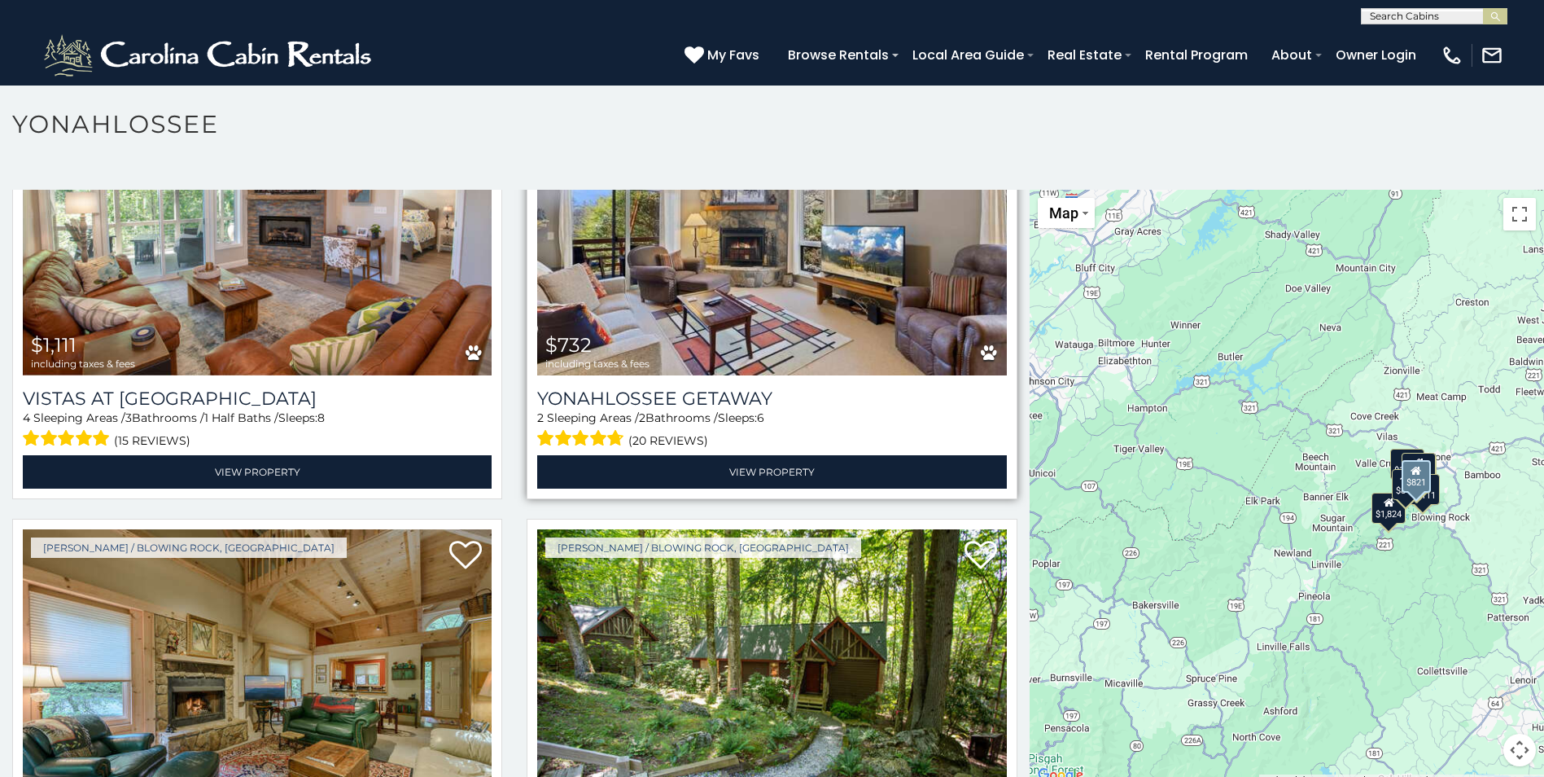
scroll to position [1059, 0]
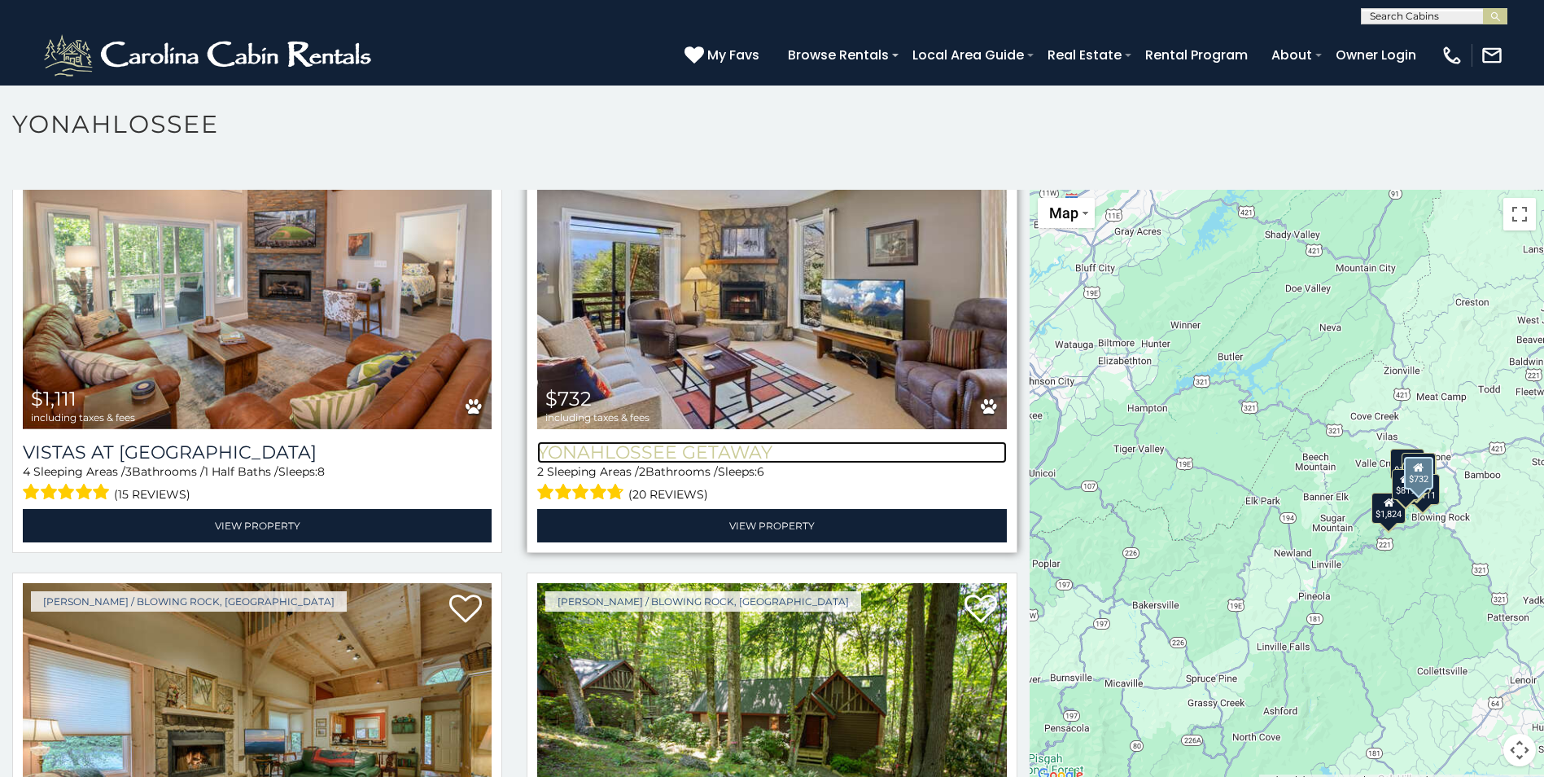
click at [612, 441] on h3 "Yonahlossee Getaway" at bounding box center [771, 452] width 469 height 22
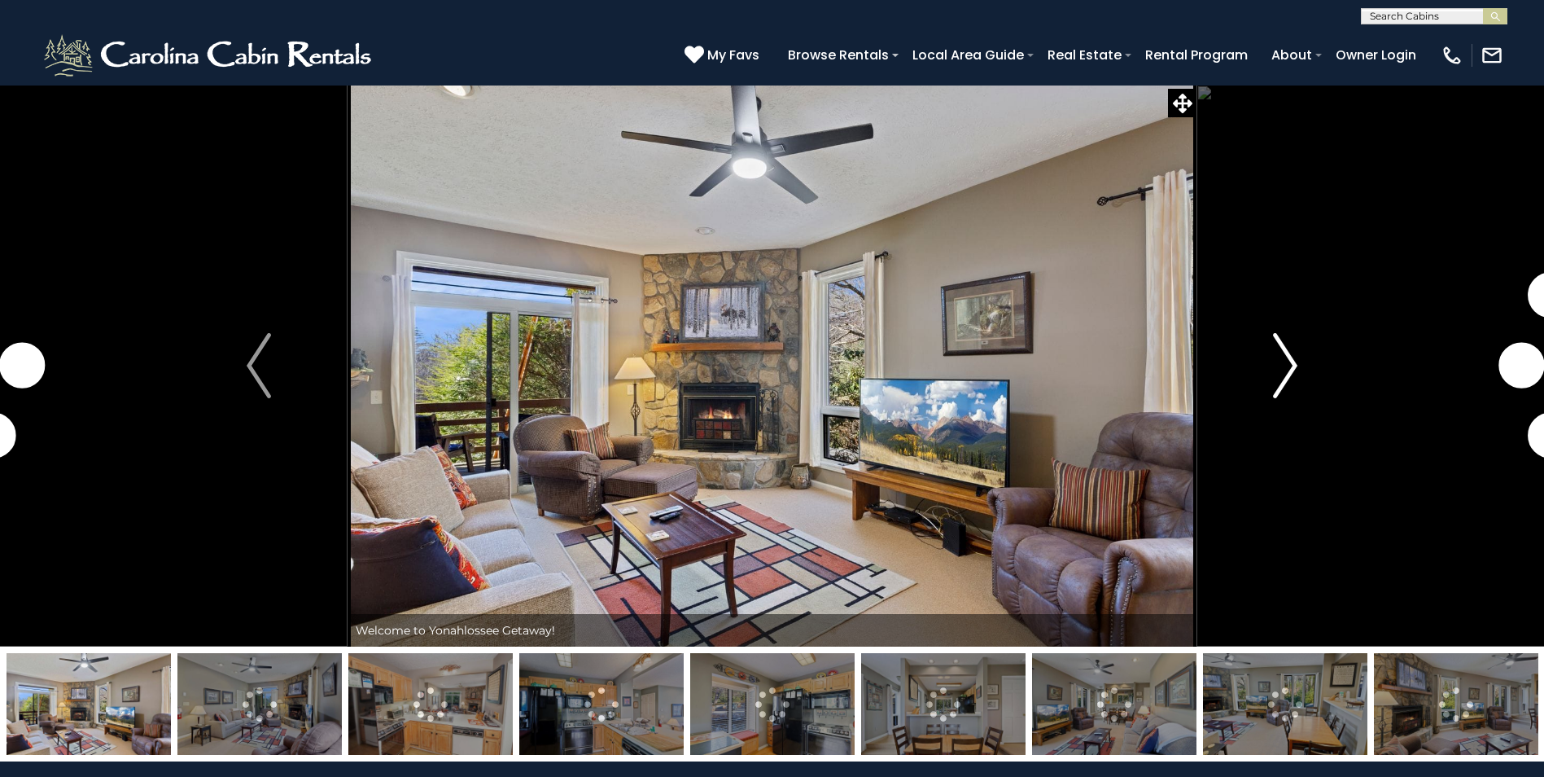
click at [1298, 353] on button "Next" at bounding box center [1285, 366] width 177 height 562
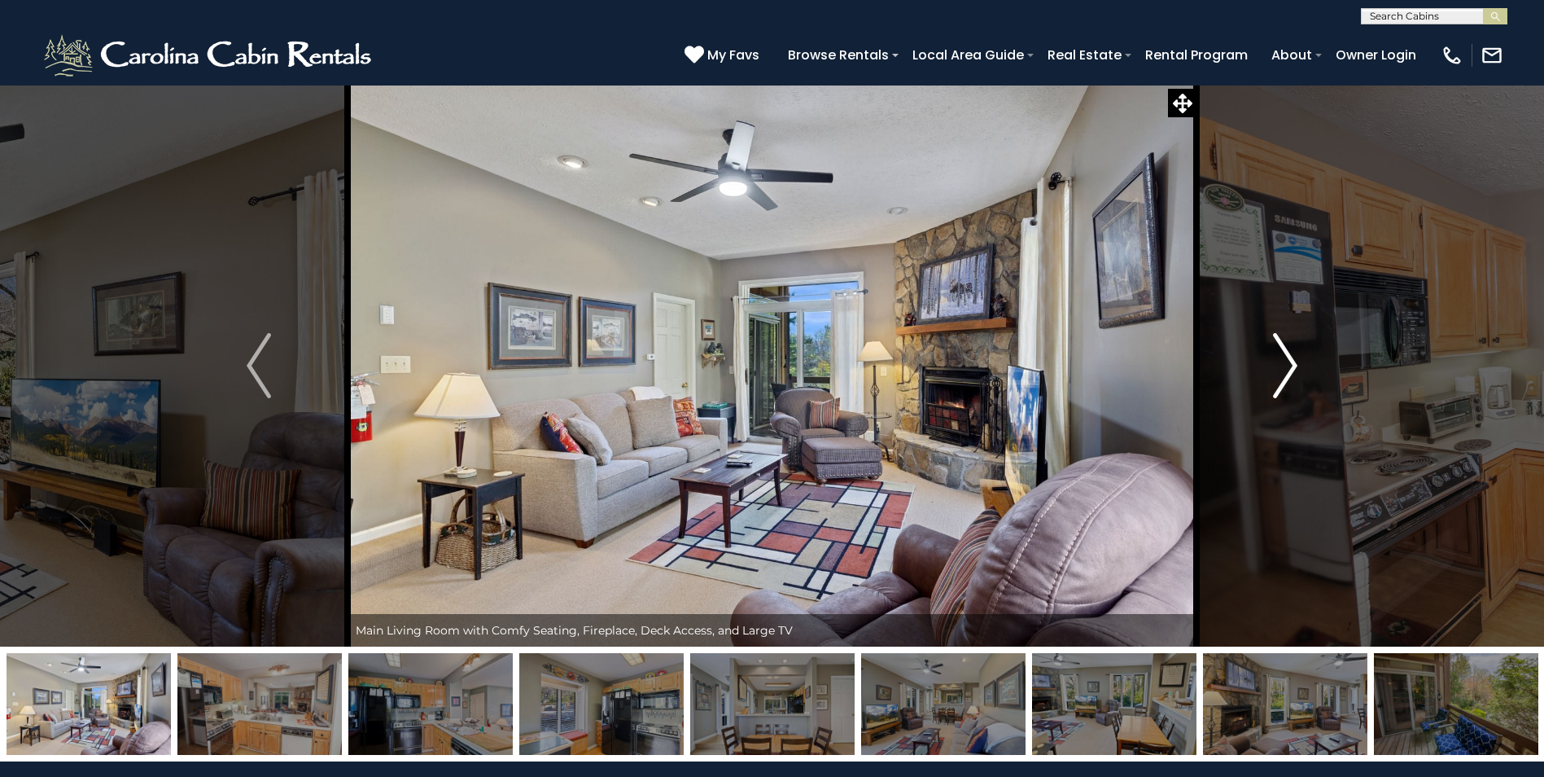
click at [1298, 353] on img "Next" at bounding box center [1285, 365] width 24 height 65
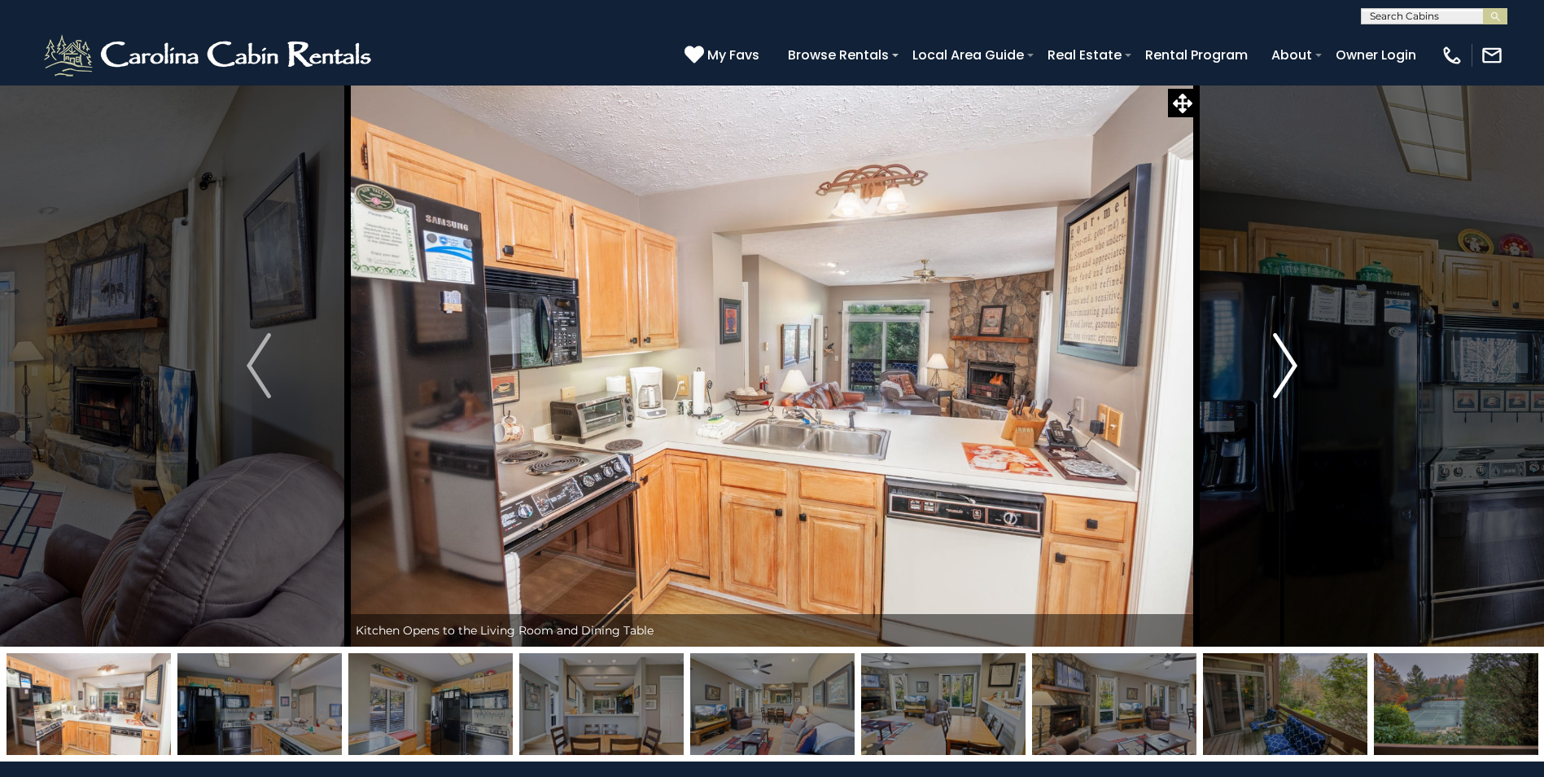
click at [1298, 353] on img "Next" at bounding box center [1285, 365] width 24 height 65
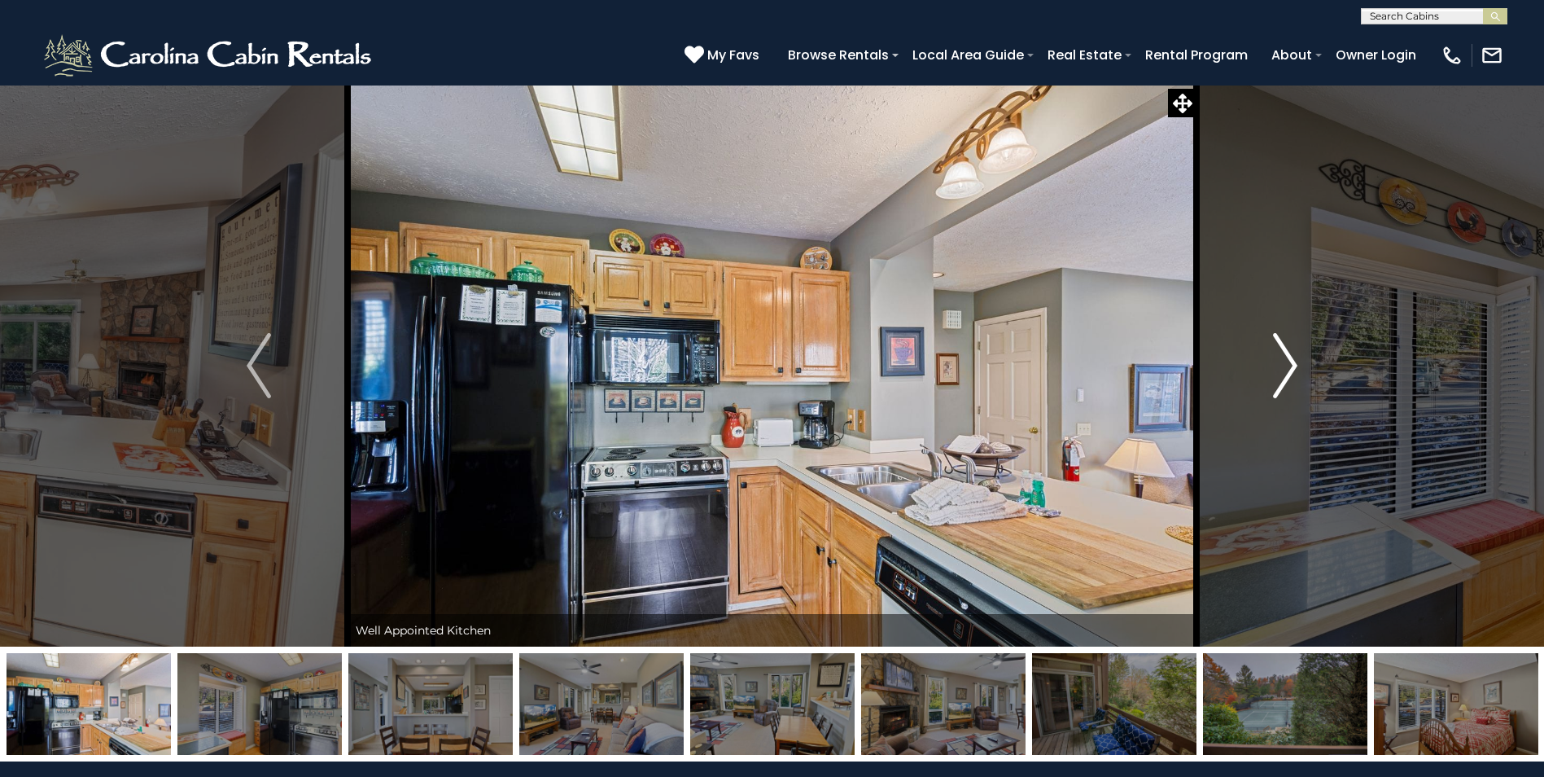
click at [1298, 353] on img "Next" at bounding box center [1285, 365] width 24 height 65
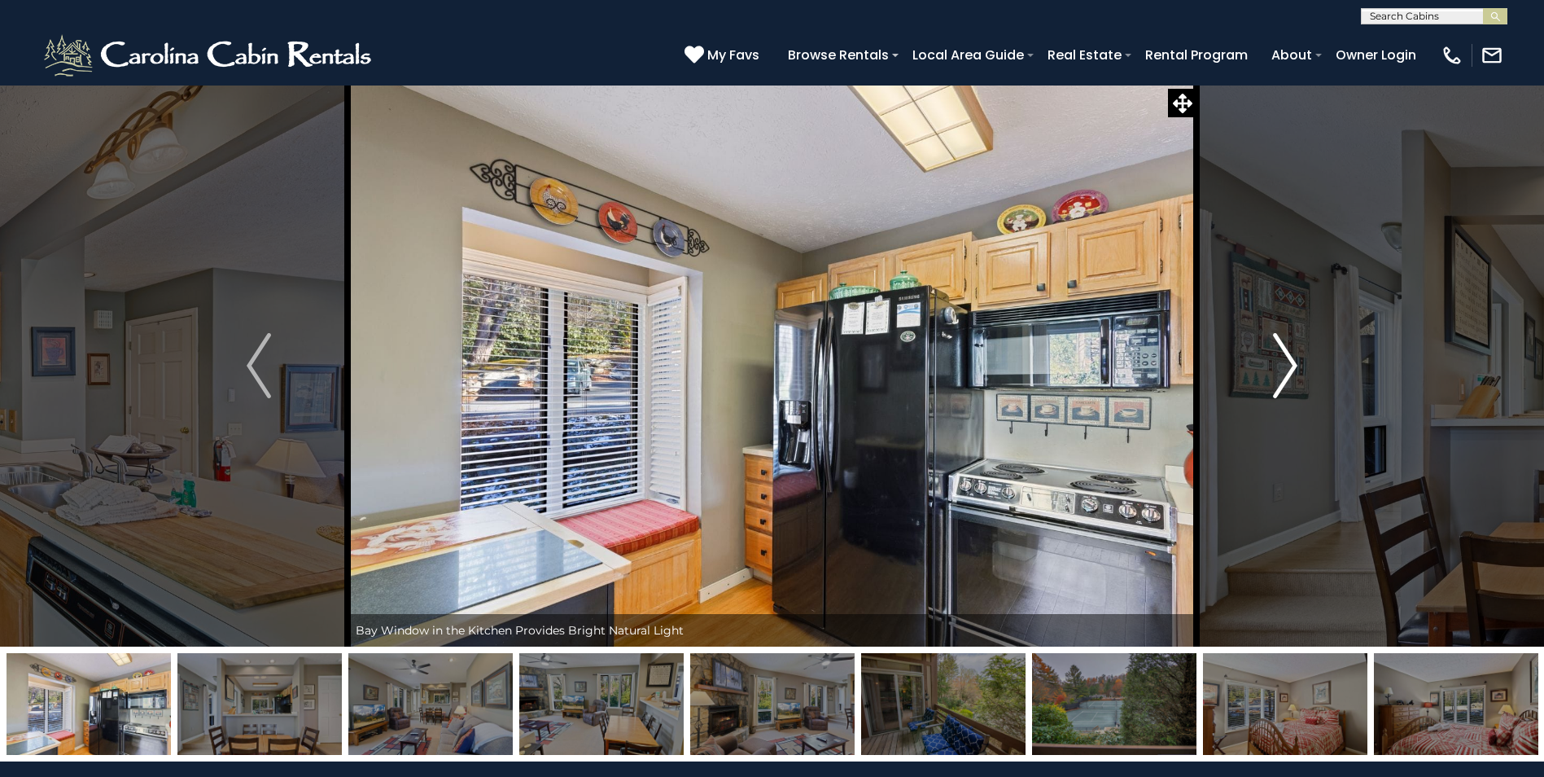
click at [1298, 353] on img "Next" at bounding box center [1285, 365] width 24 height 65
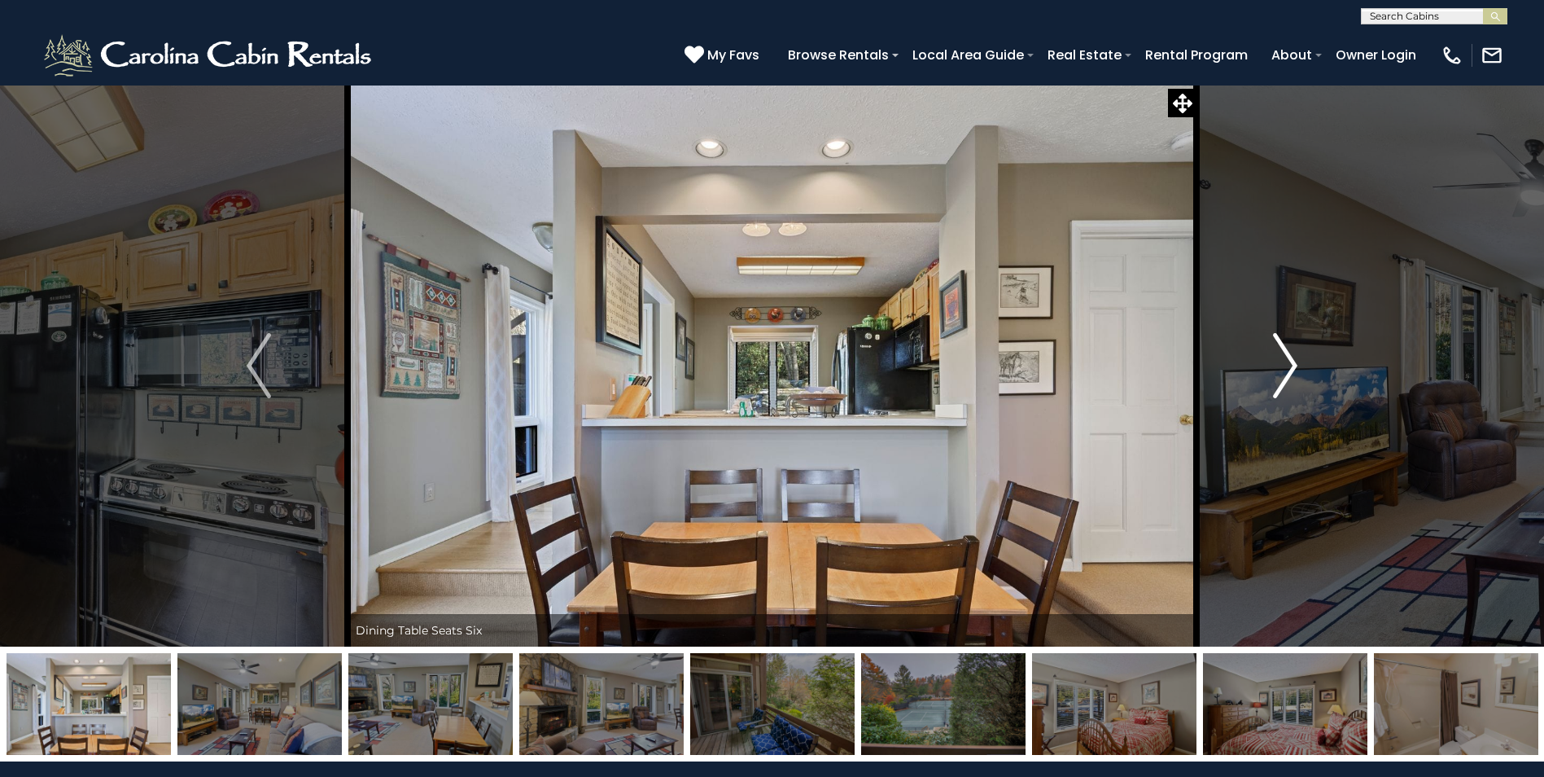
click at [1298, 353] on img "Next" at bounding box center [1285, 365] width 24 height 65
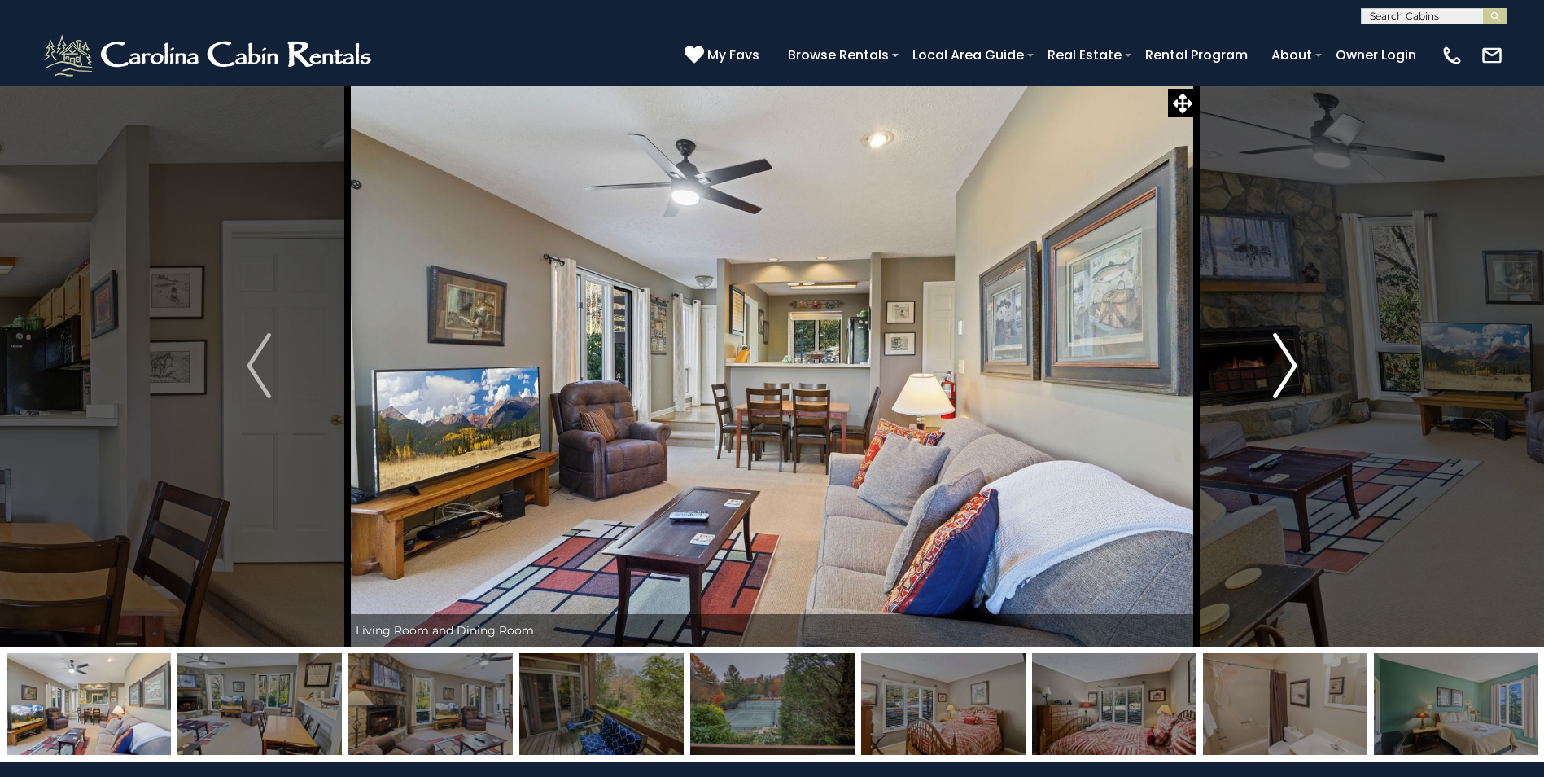
click at [1298, 353] on img "Next" at bounding box center [1285, 365] width 24 height 65
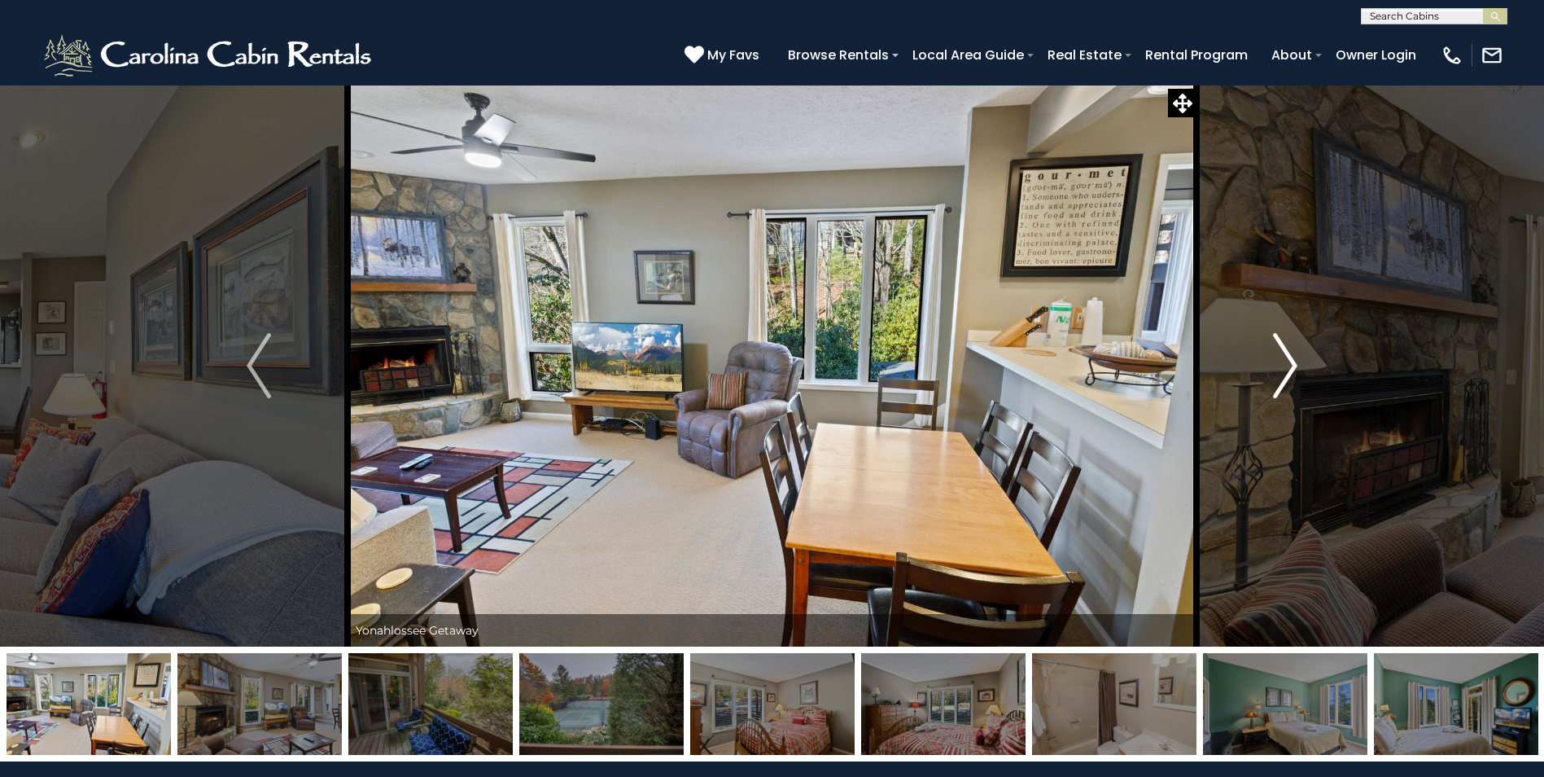
click at [1298, 353] on img "Next" at bounding box center [1285, 365] width 24 height 65
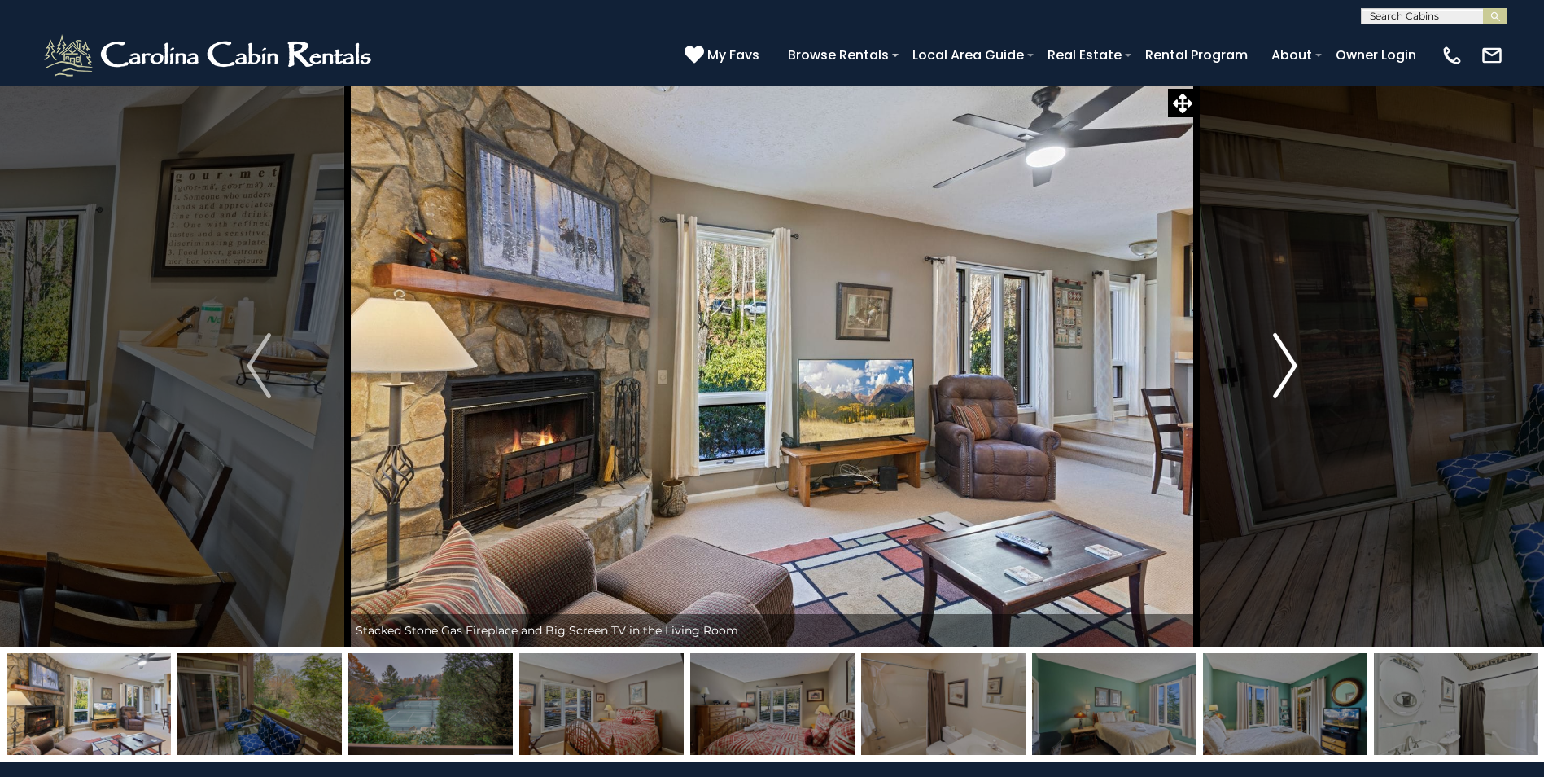
click at [1298, 353] on img "Next" at bounding box center [1285, 365] width 24 height 65
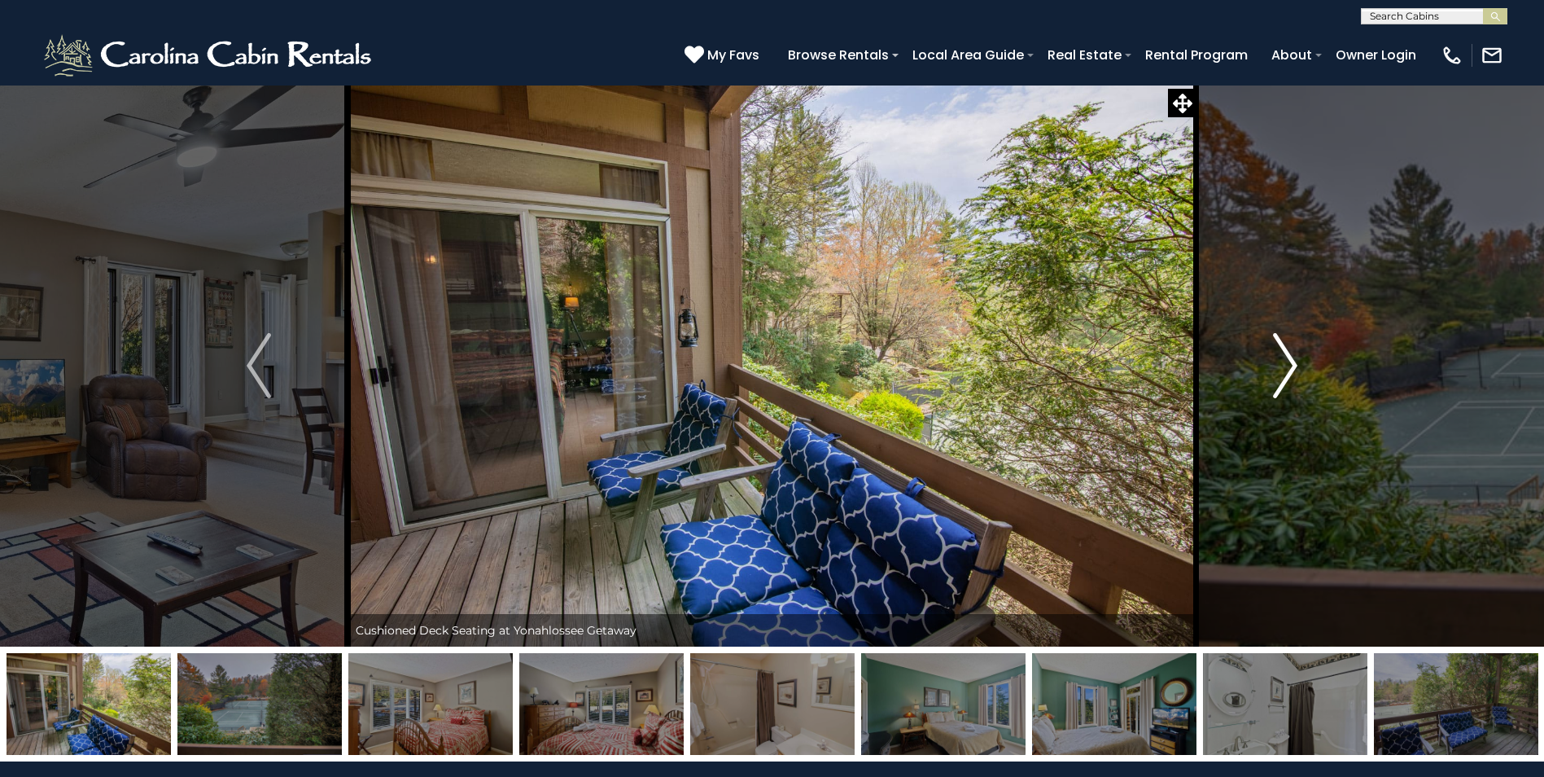
click at [1298, 353] on img "Next" at bounding box center [1285, 365] width 24 height 65
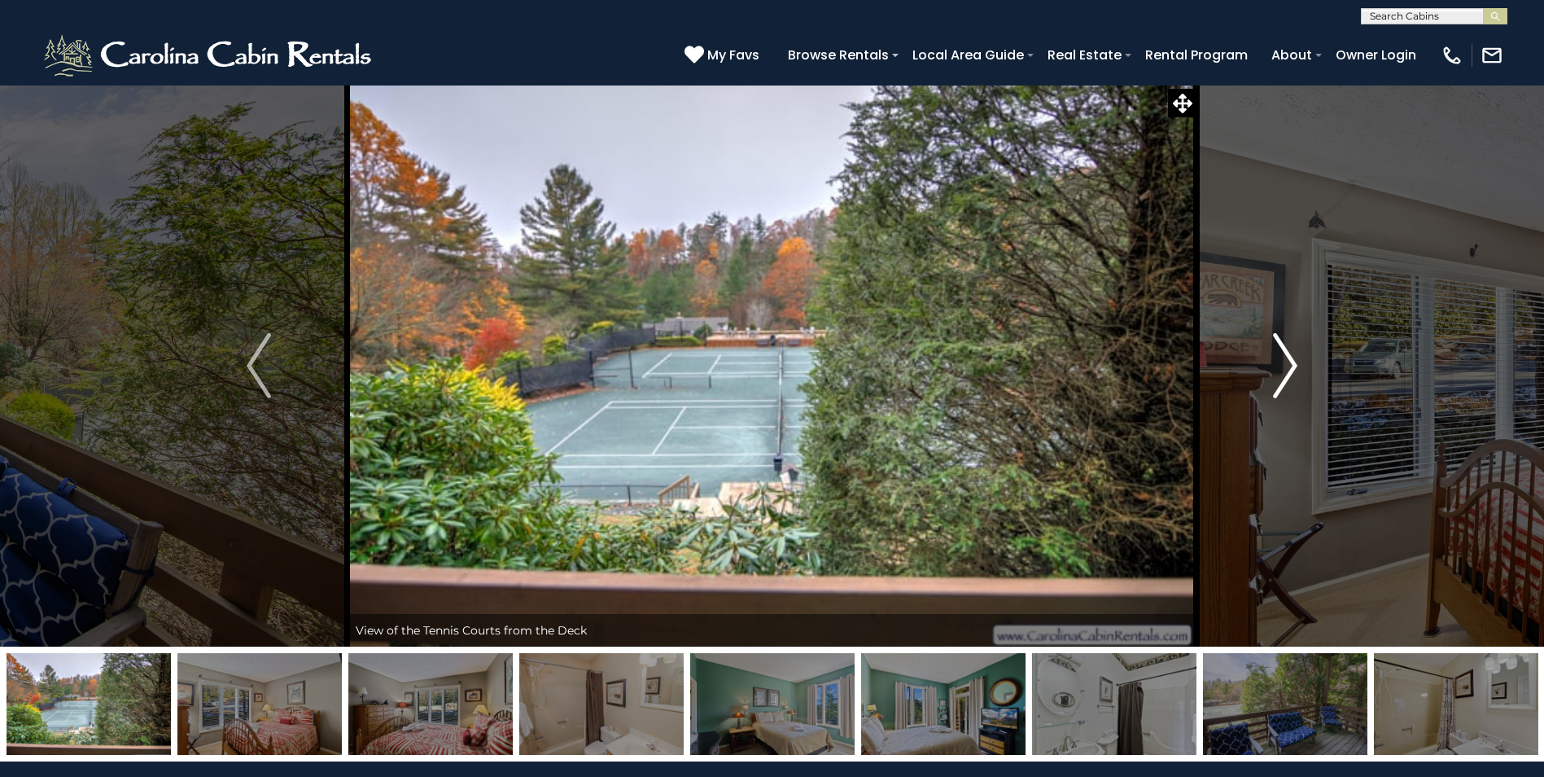
click at [1298, 353] on img "Next" at bounding box center [1285, 365] width 24 height 65
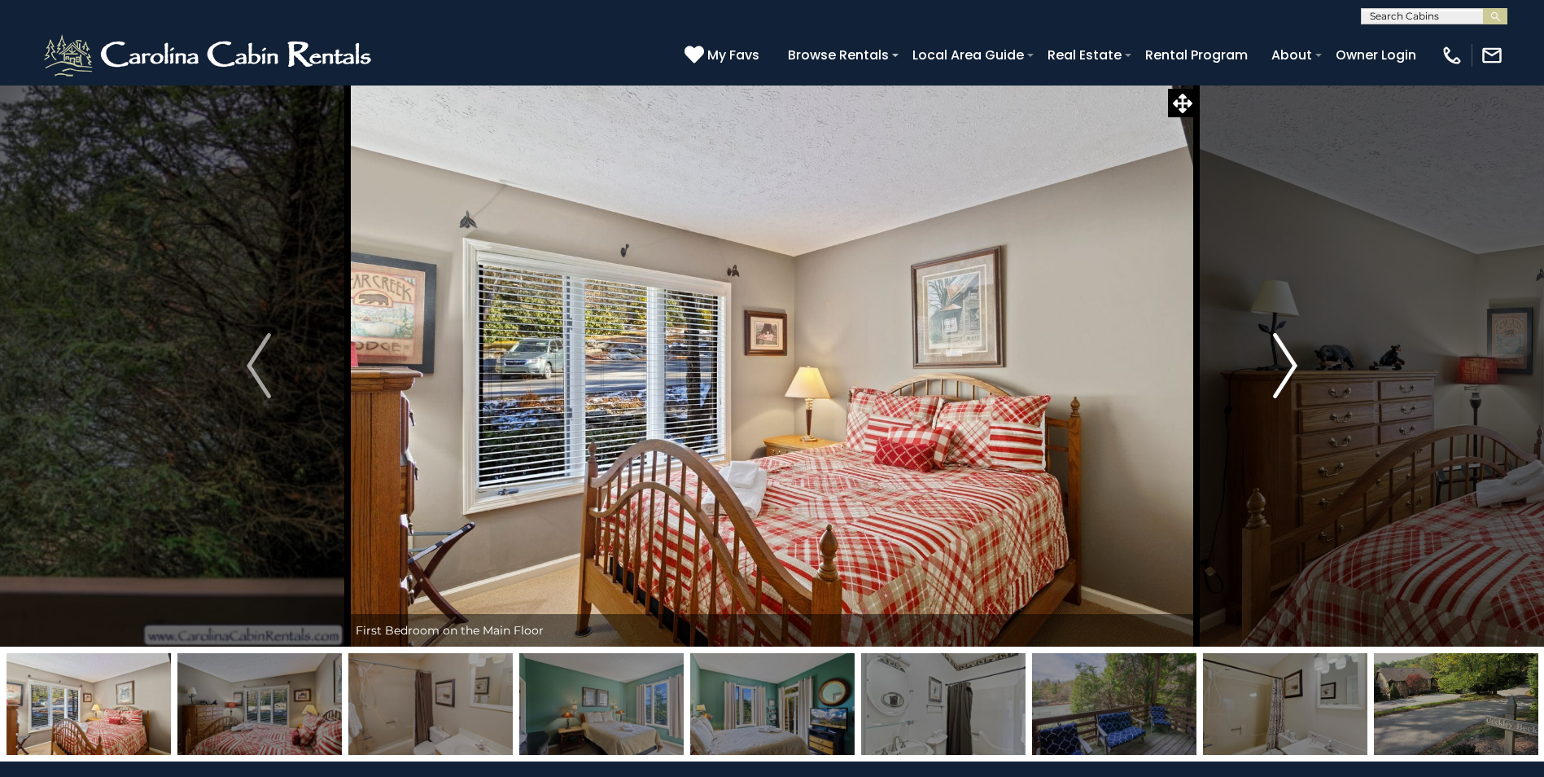
click at [1298, 353] on img "Next" at bounding box center [1285, 365] width 24 height 65
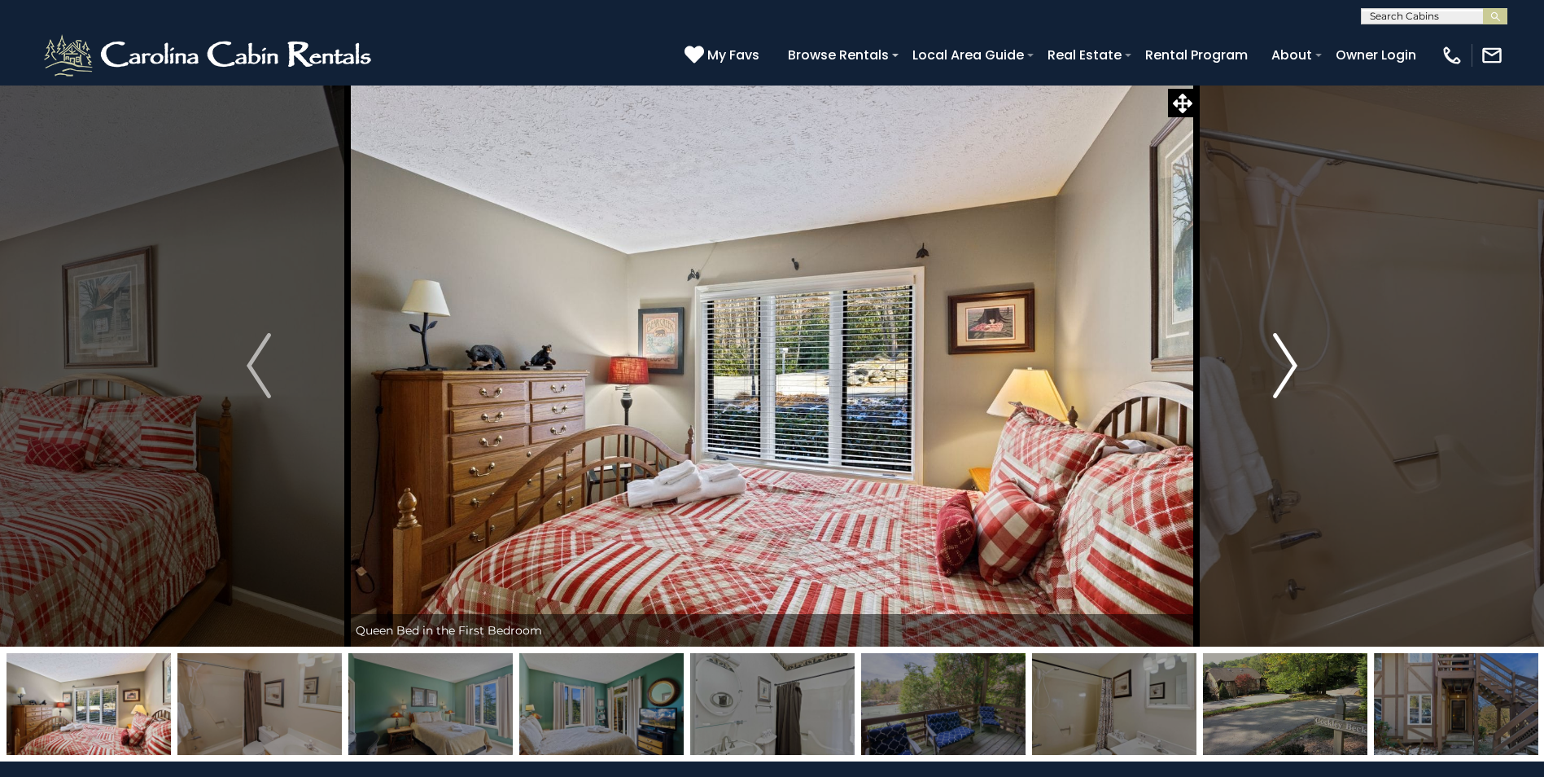
click at [1298, 353] on img "Next" at bounding box center [1285, 365] width 24 height 65
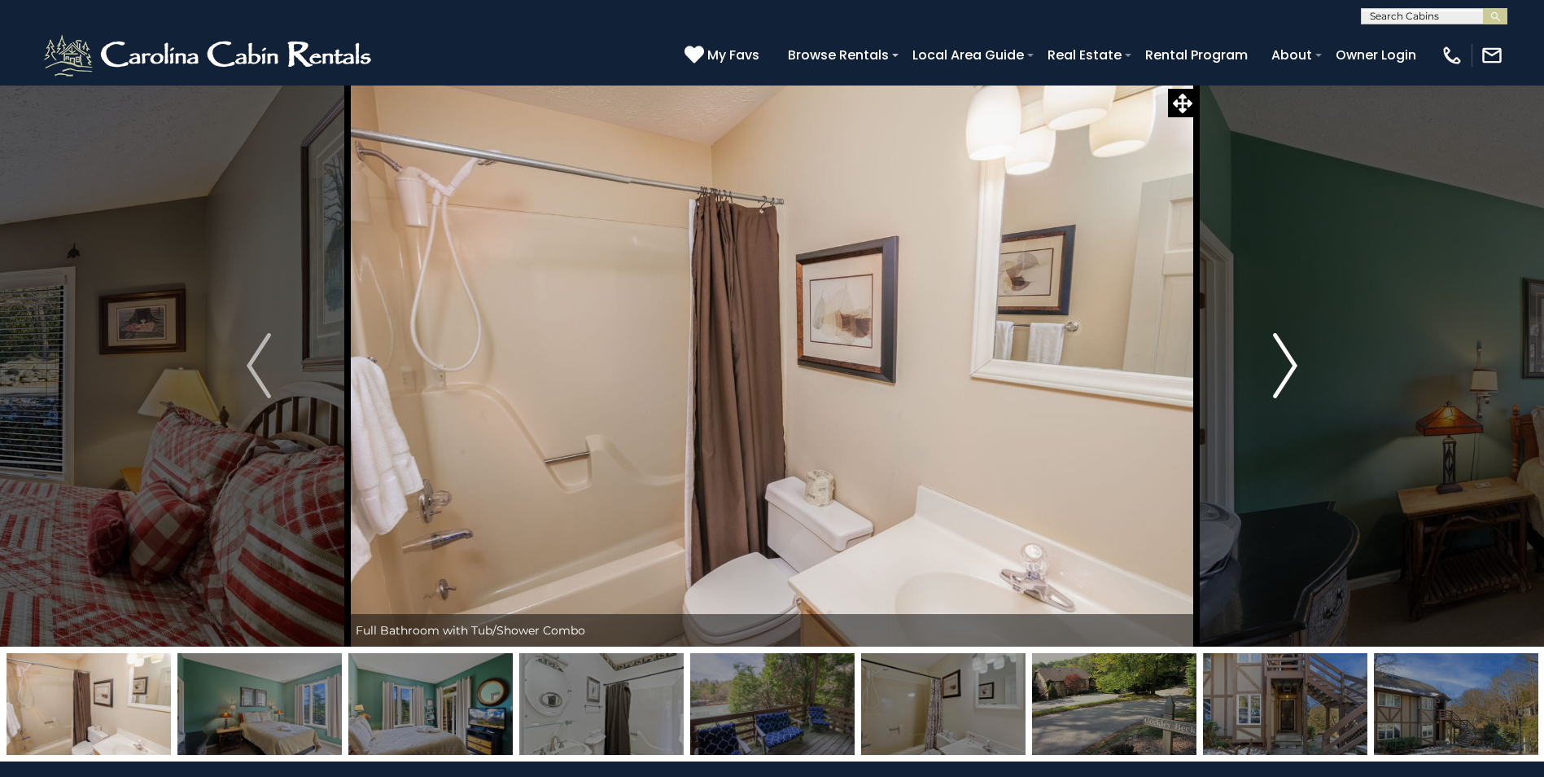
click at [1298, 353] on img "Next" at bounding box center [1285, 365] width 24 height 65
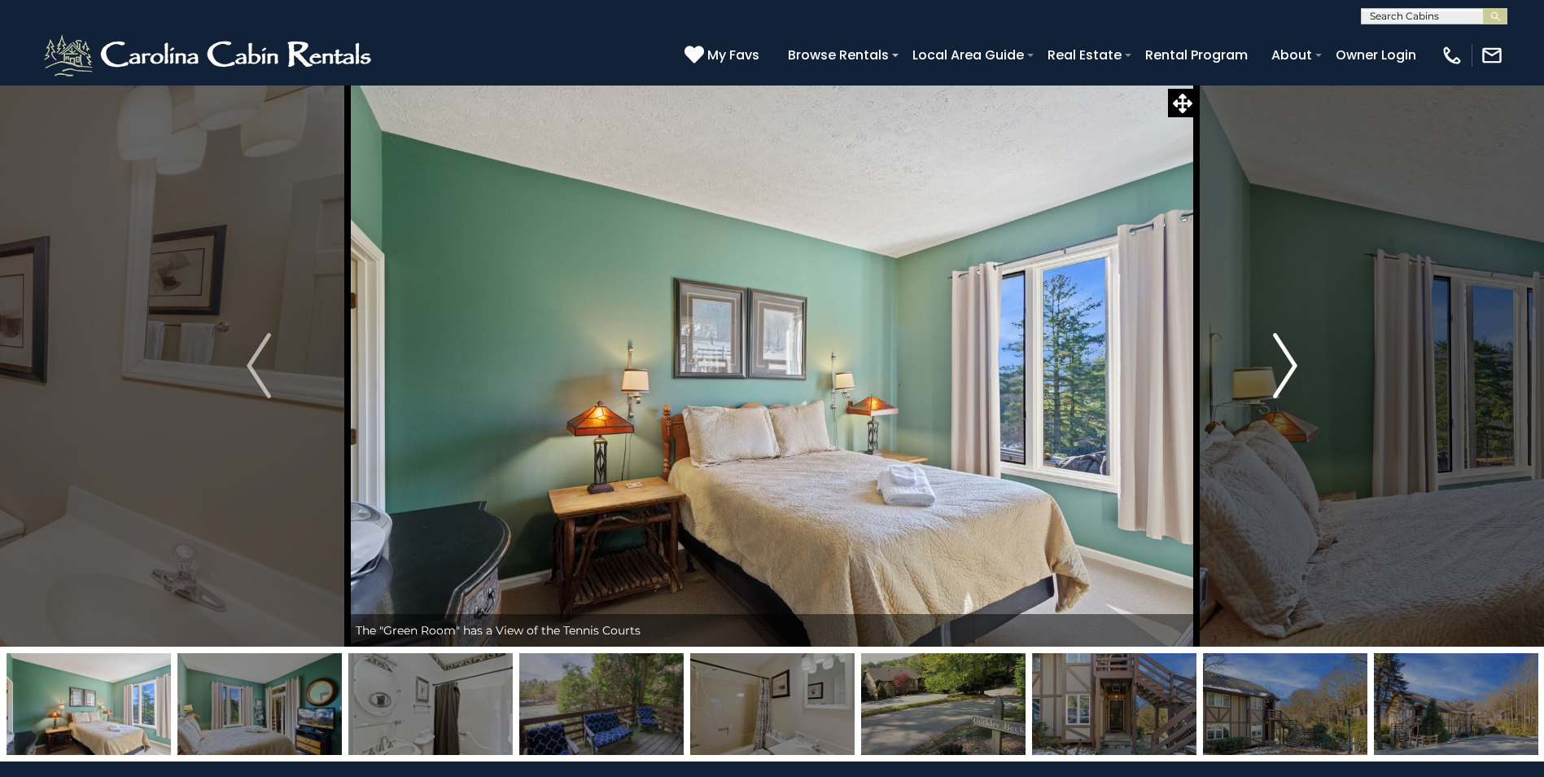
click at [1298, 353] on img "Next" at bounding box center [1285, 365] width 24 height 65
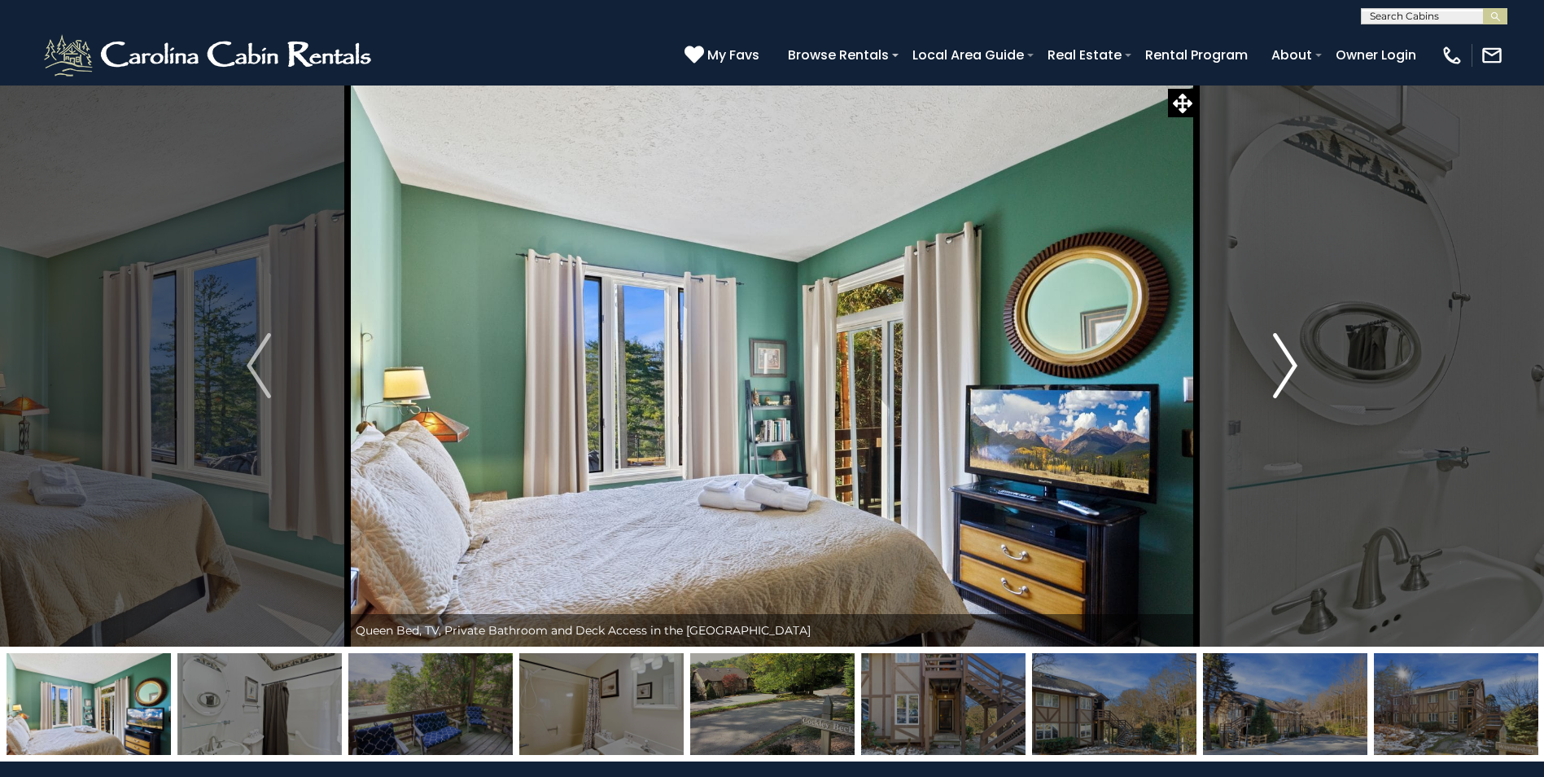
click at [1298, 353] on img "Next" at bounding box center [1285, 365] width 24 height 65
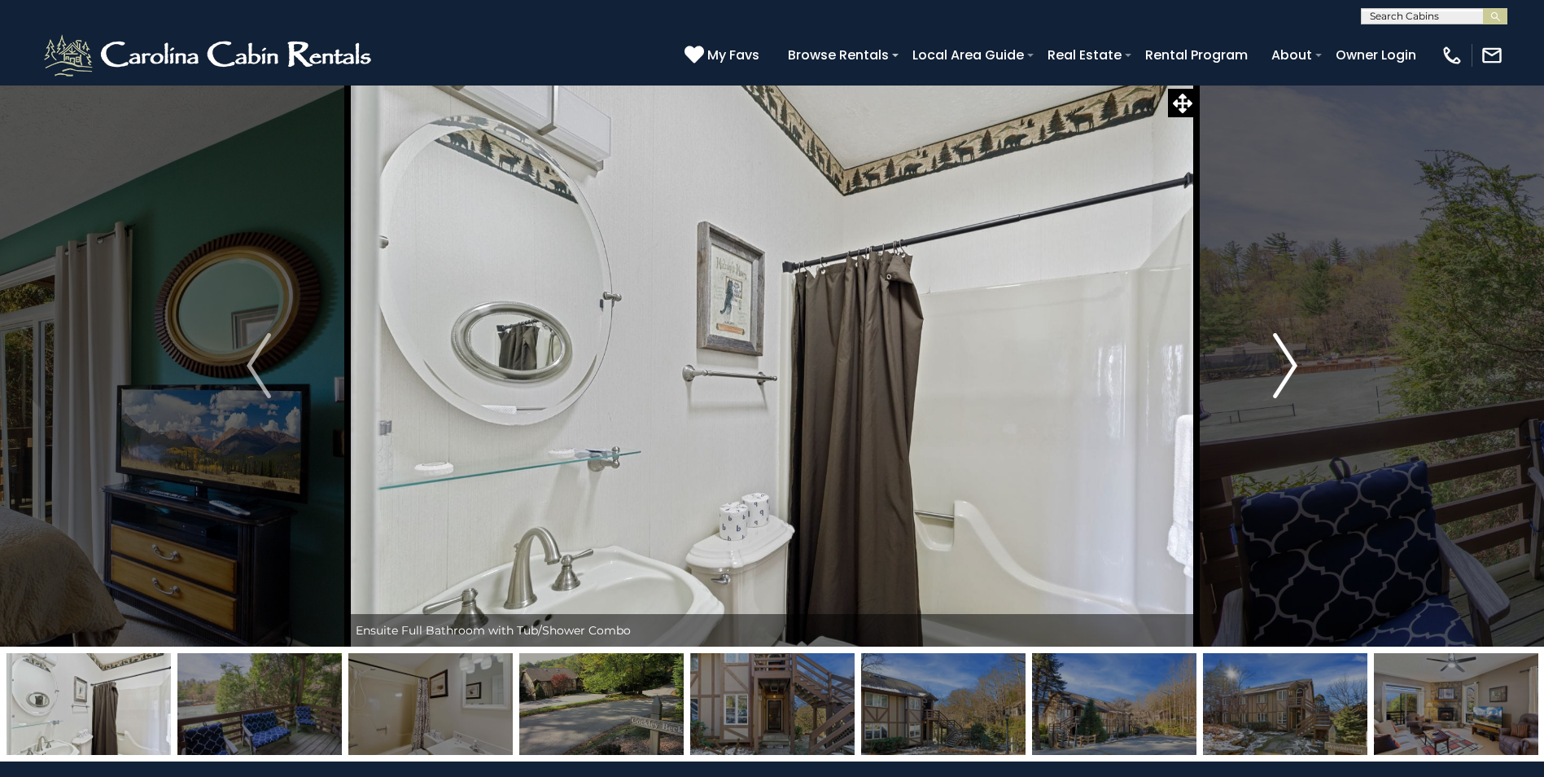
click at [1298, 353] on img "Next" at bounding box center [1285, 365] width 24 height 65
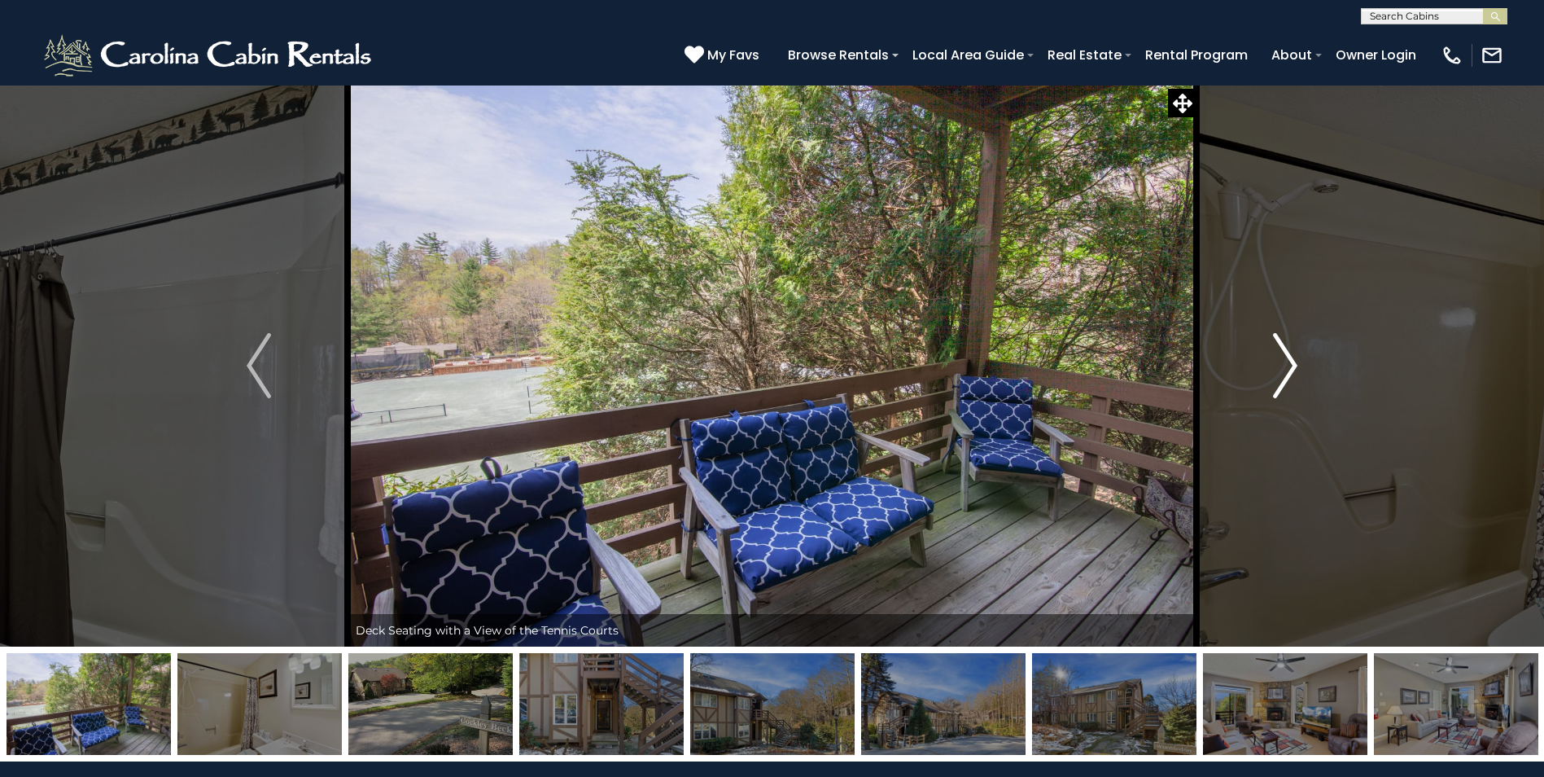
click at [1298, 353] on img "Next" at bounding box center [1285, 365] width 24 height 65
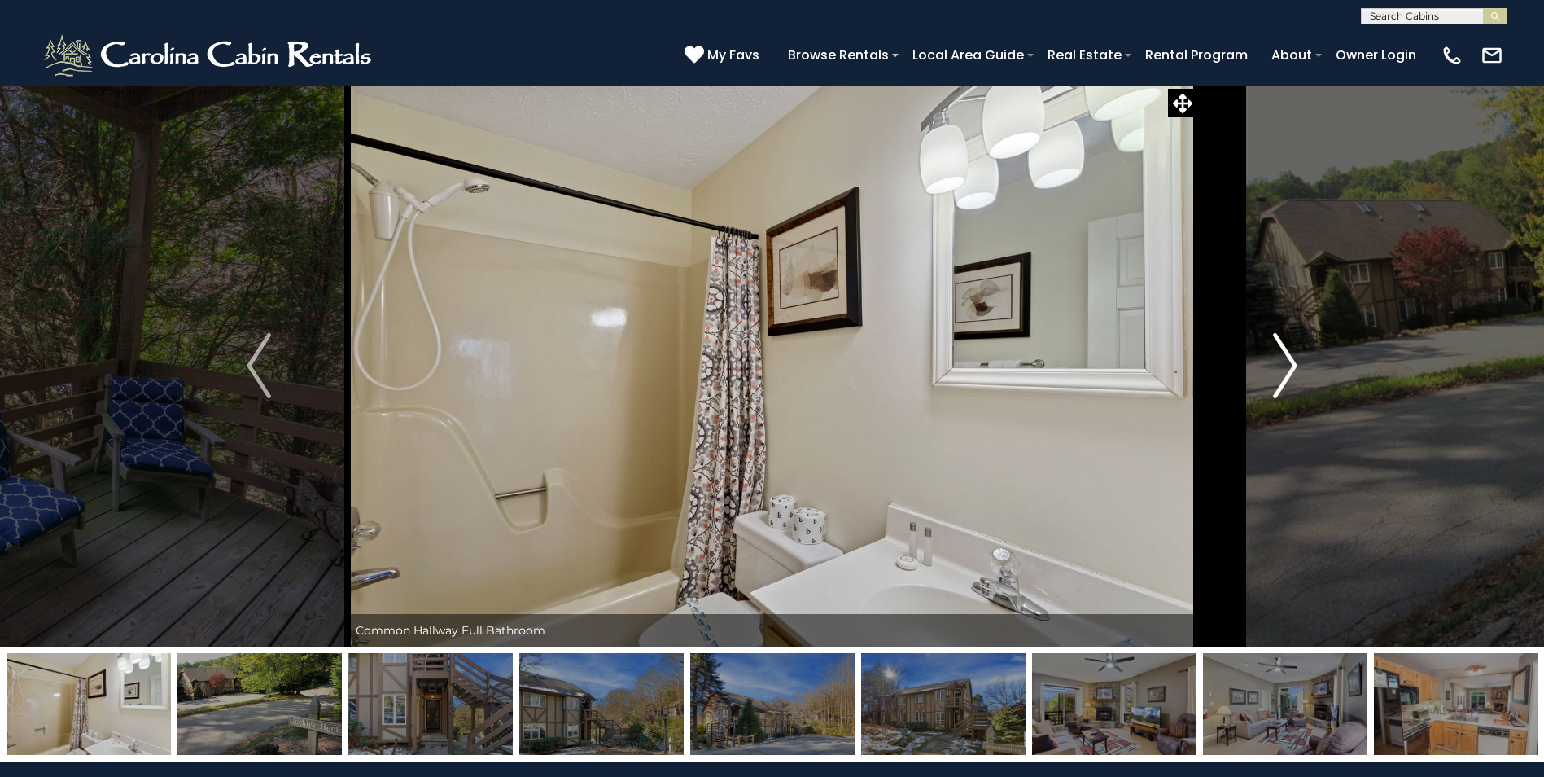
click at [1298, 353] on img "Next" at bounding box center [1285, 365] width 24 height 65
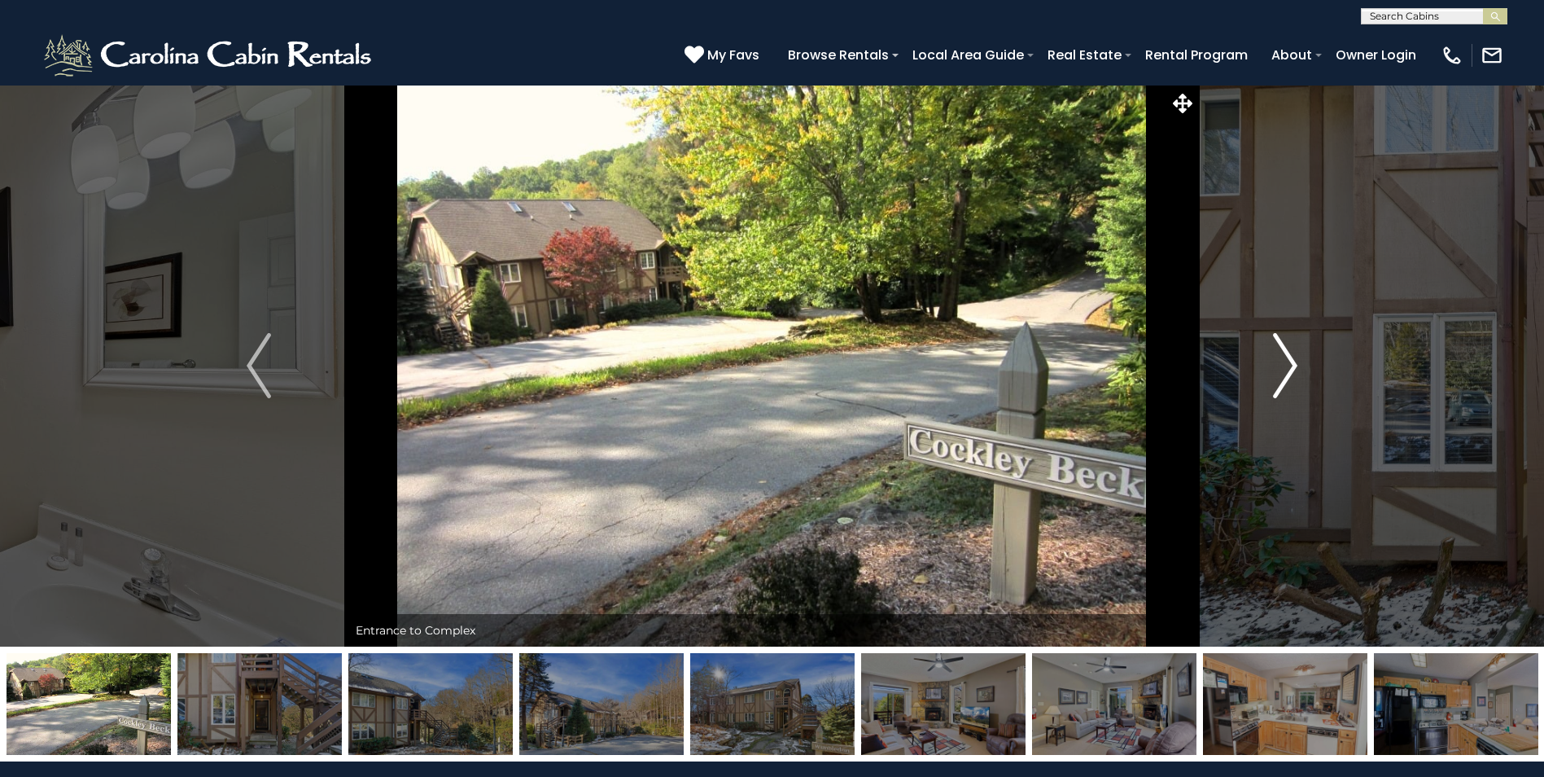
click at [1298, 353] on img "Next" at bounding box center [1285, 365] width 24 height 65
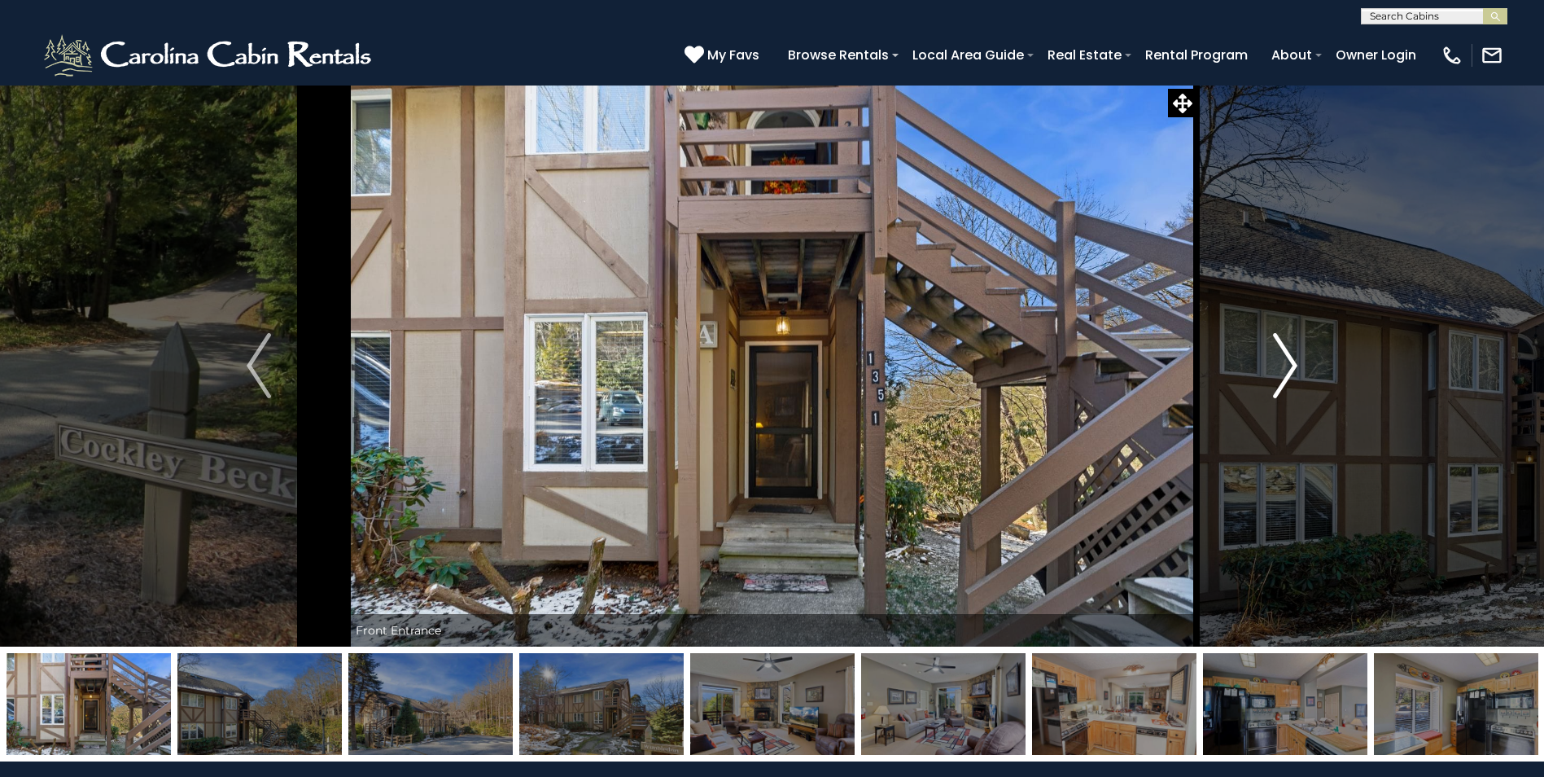
click at [1298, 353] on img "Next" at bounding box center [1285, 365] width 24 height 65
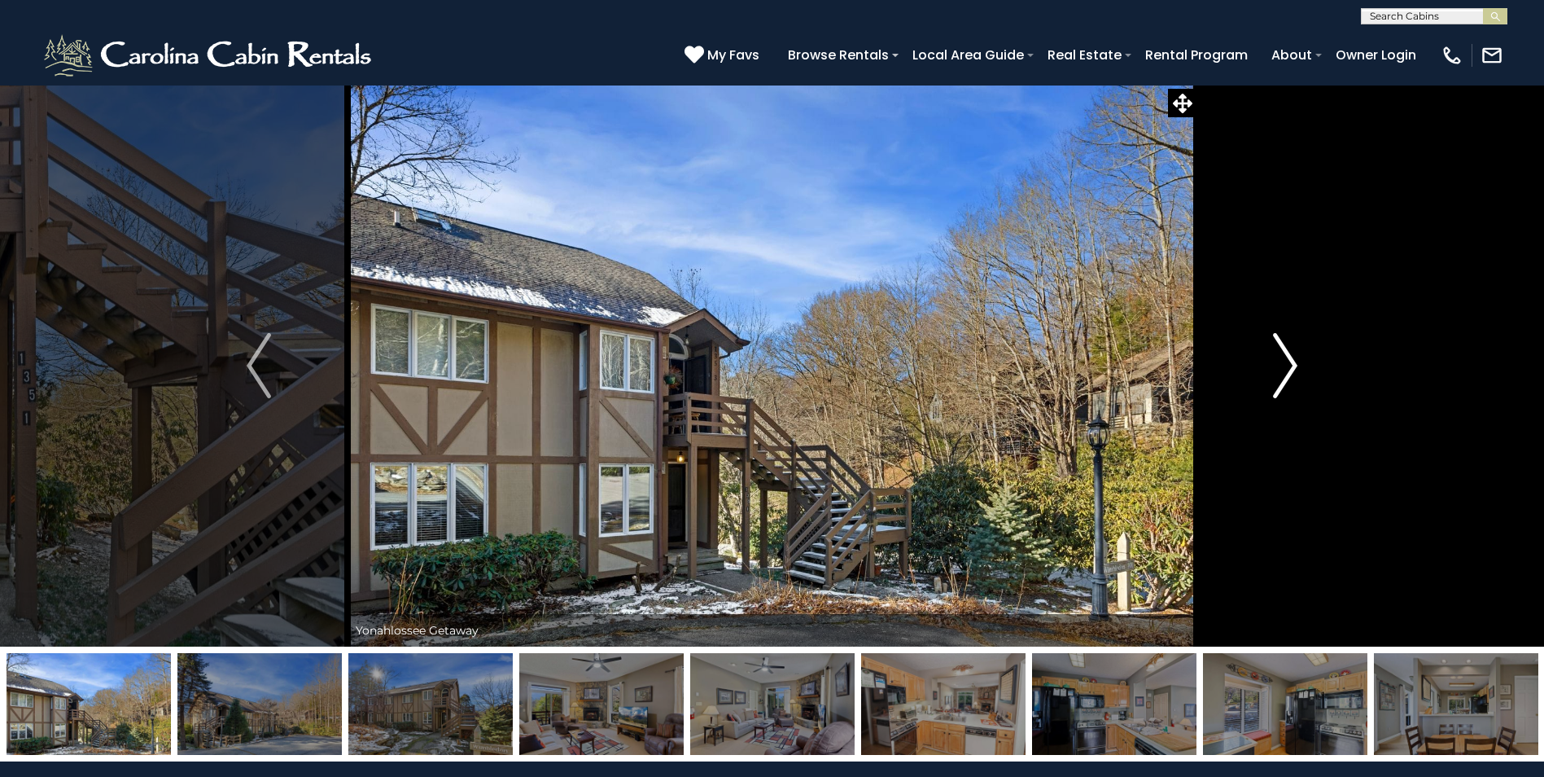
click at [1298, 353] on img "Next" at bounding box center [1285, 365] width 24 height 65
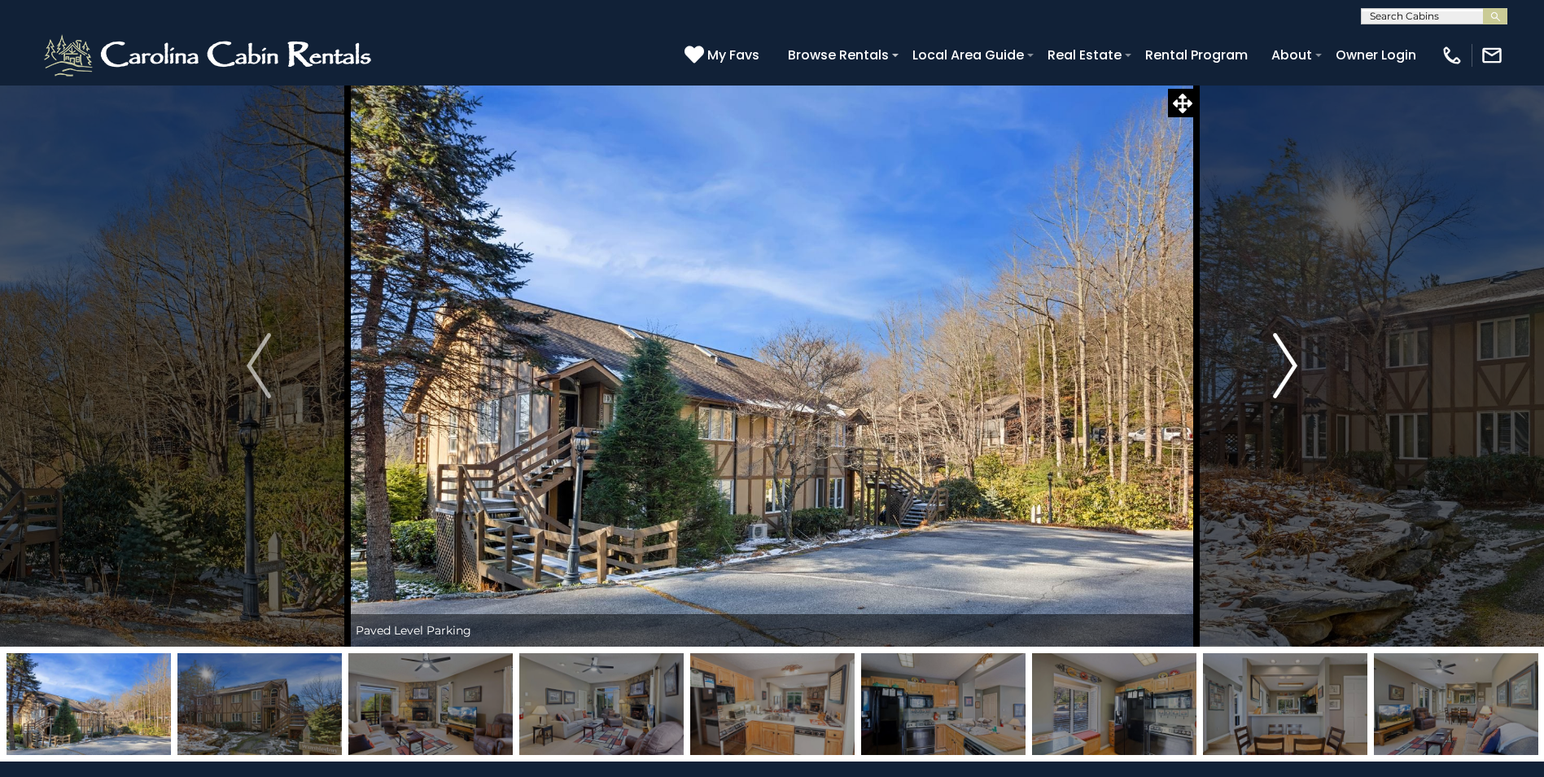
click at [1298, 353] on img "Next" at bounding box center [1285, 365] width 24 height 65
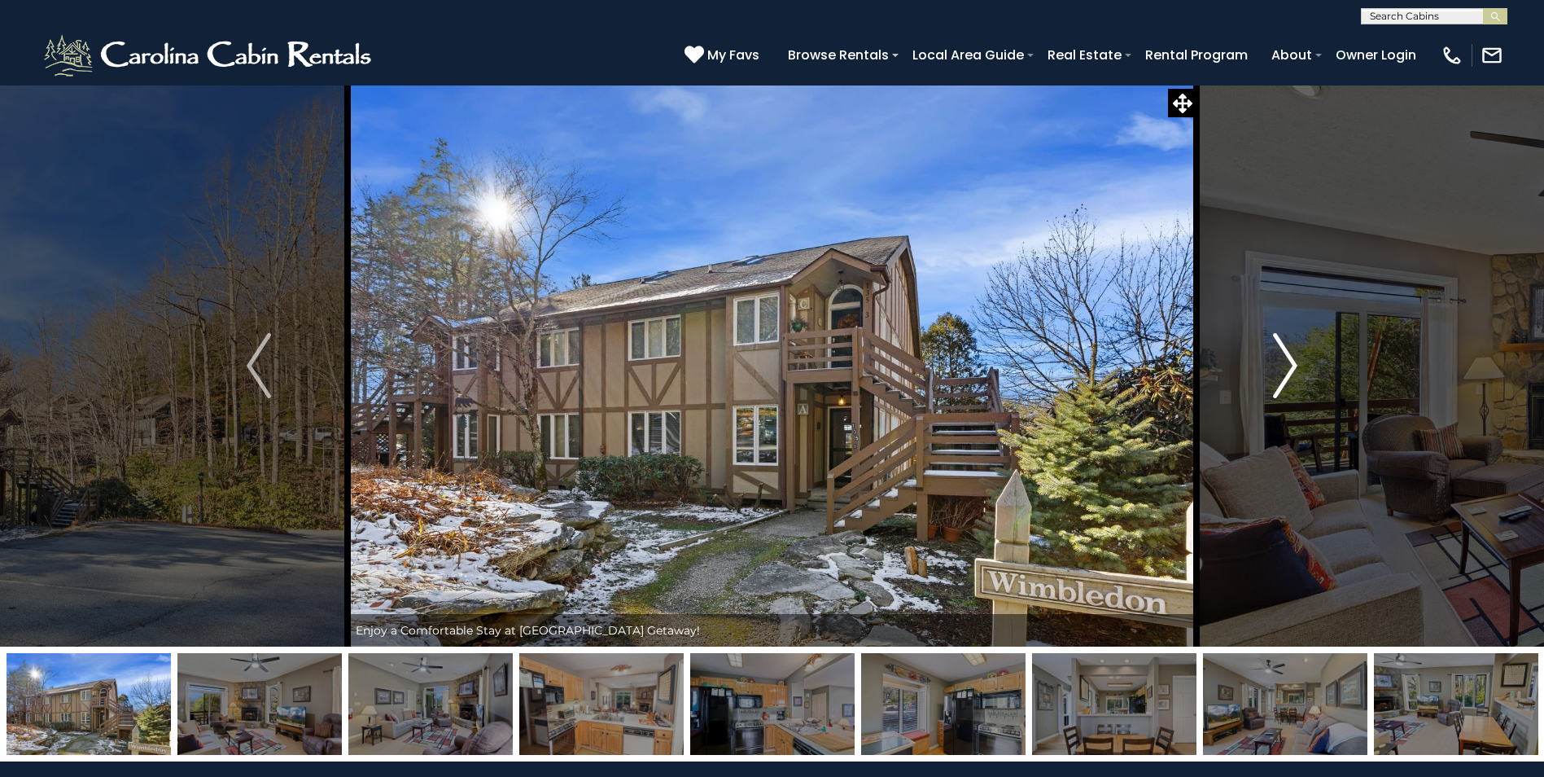
click at [1298, 353] on img "Next" at bounding box center [1285, 365] width 24 height 65
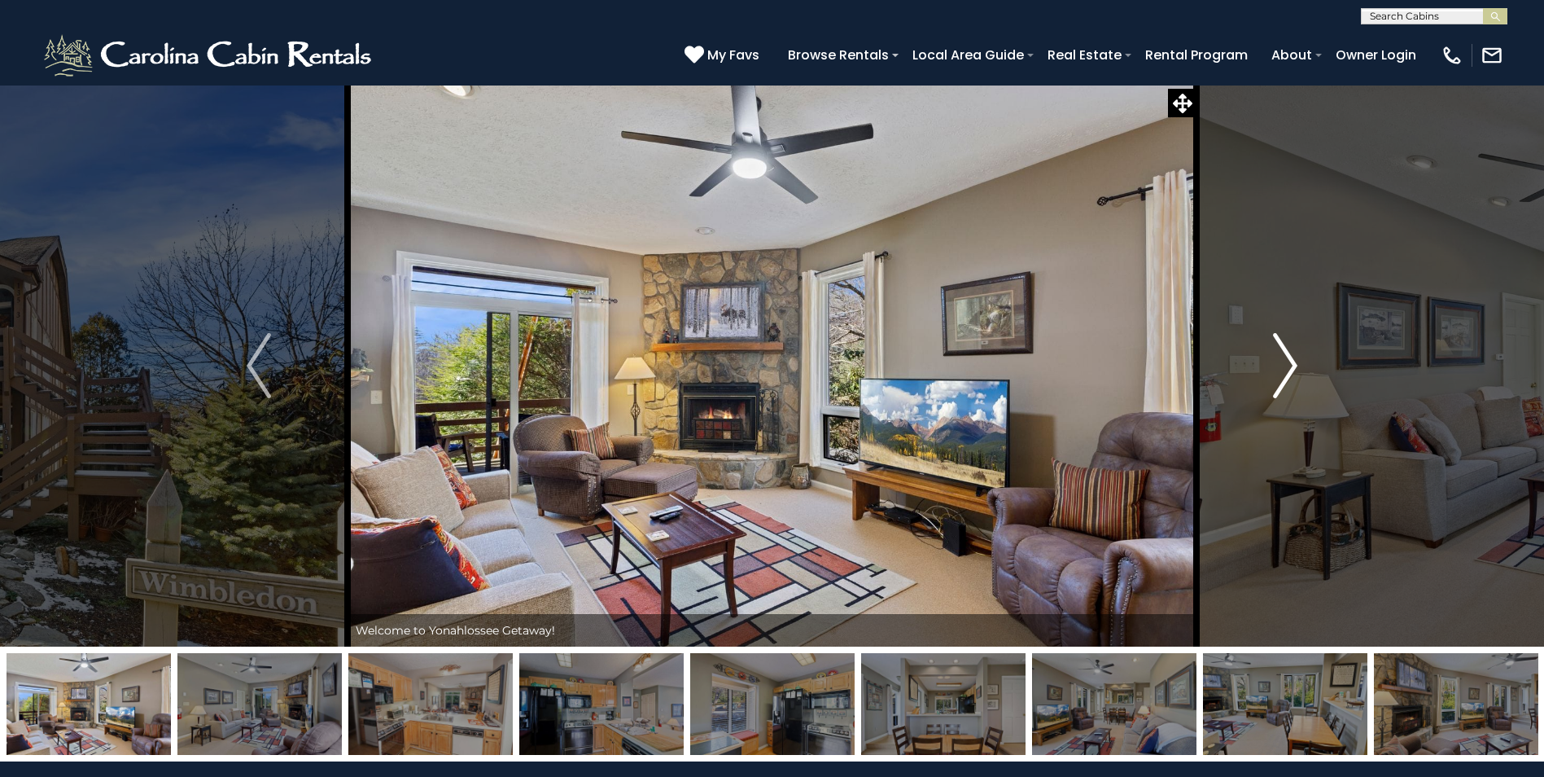
click at [1298, 353] on img "Next" at bounding box center [1285, 365] width 24 height 65
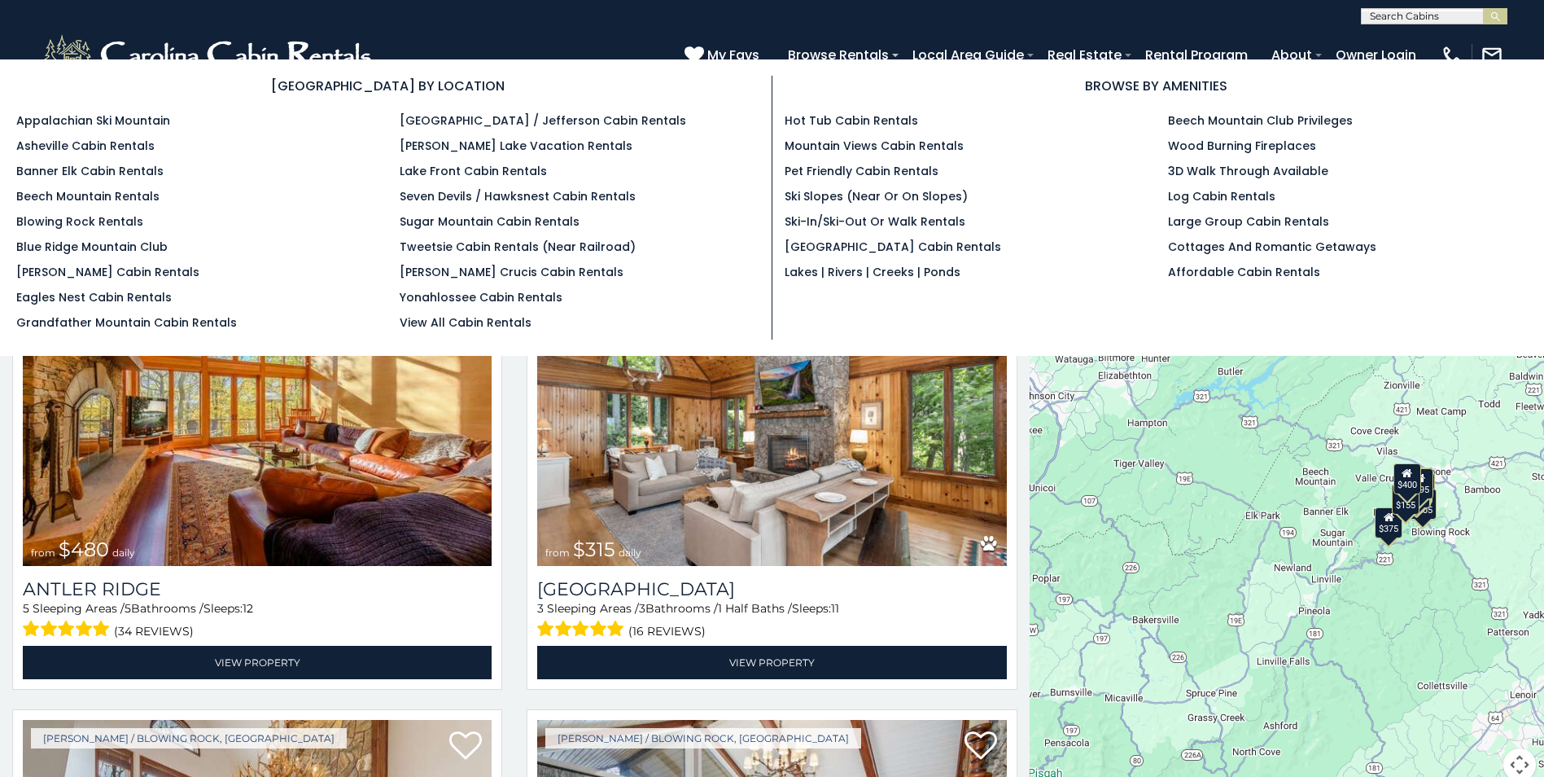
click at [95, 282] on ul "Appalachian Ski Mountain Asheville Cabin Rentals Banner Elk Cabin Rentals Beech…" at bounding box center [195, 221] width 359 height 219
click at [102, 274] on link "[PERSON_NAME] Cabin Rentals" at bounding box center [107, 272] width 183 height 16
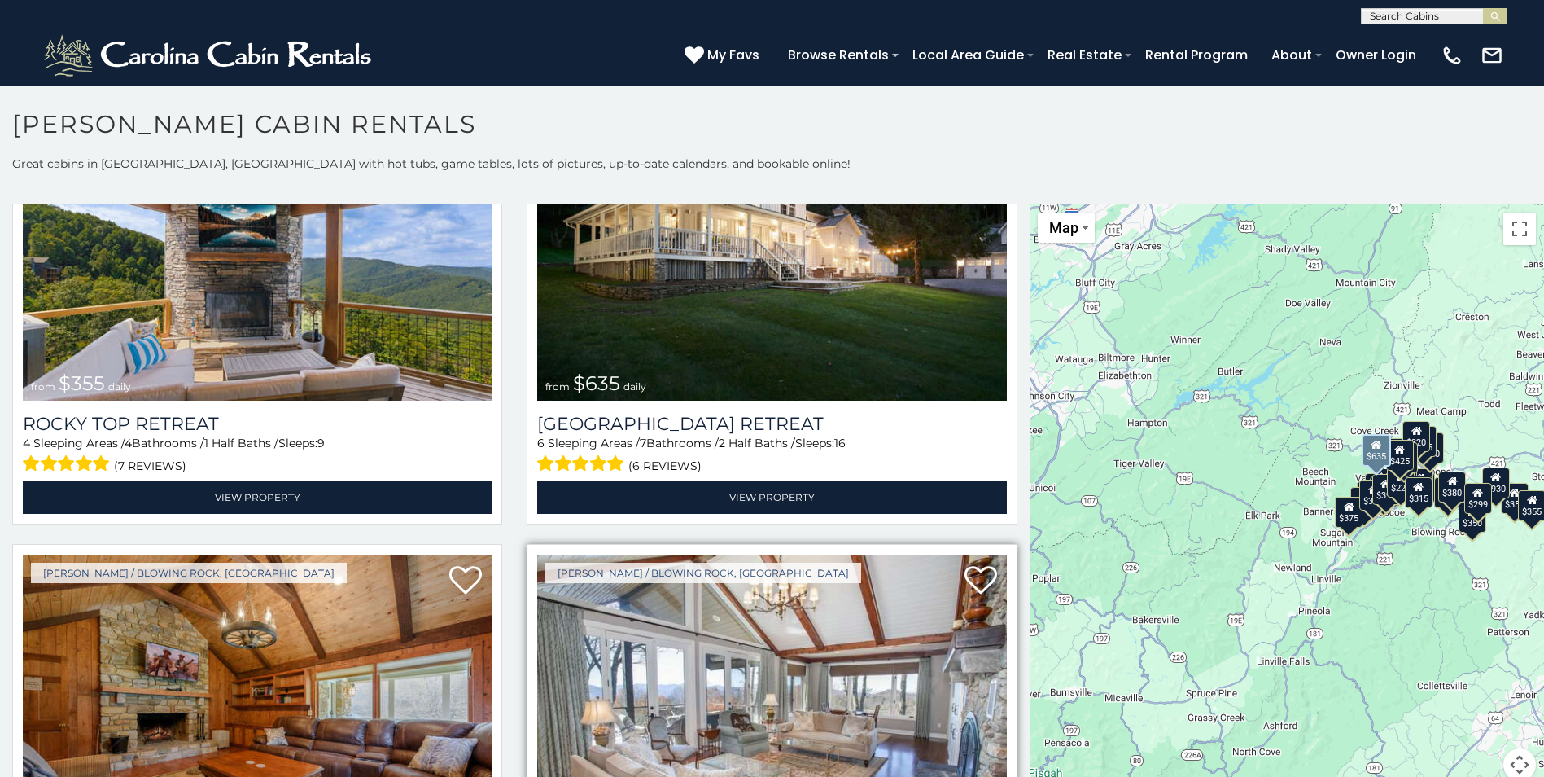
scroll to position [1384, 0]
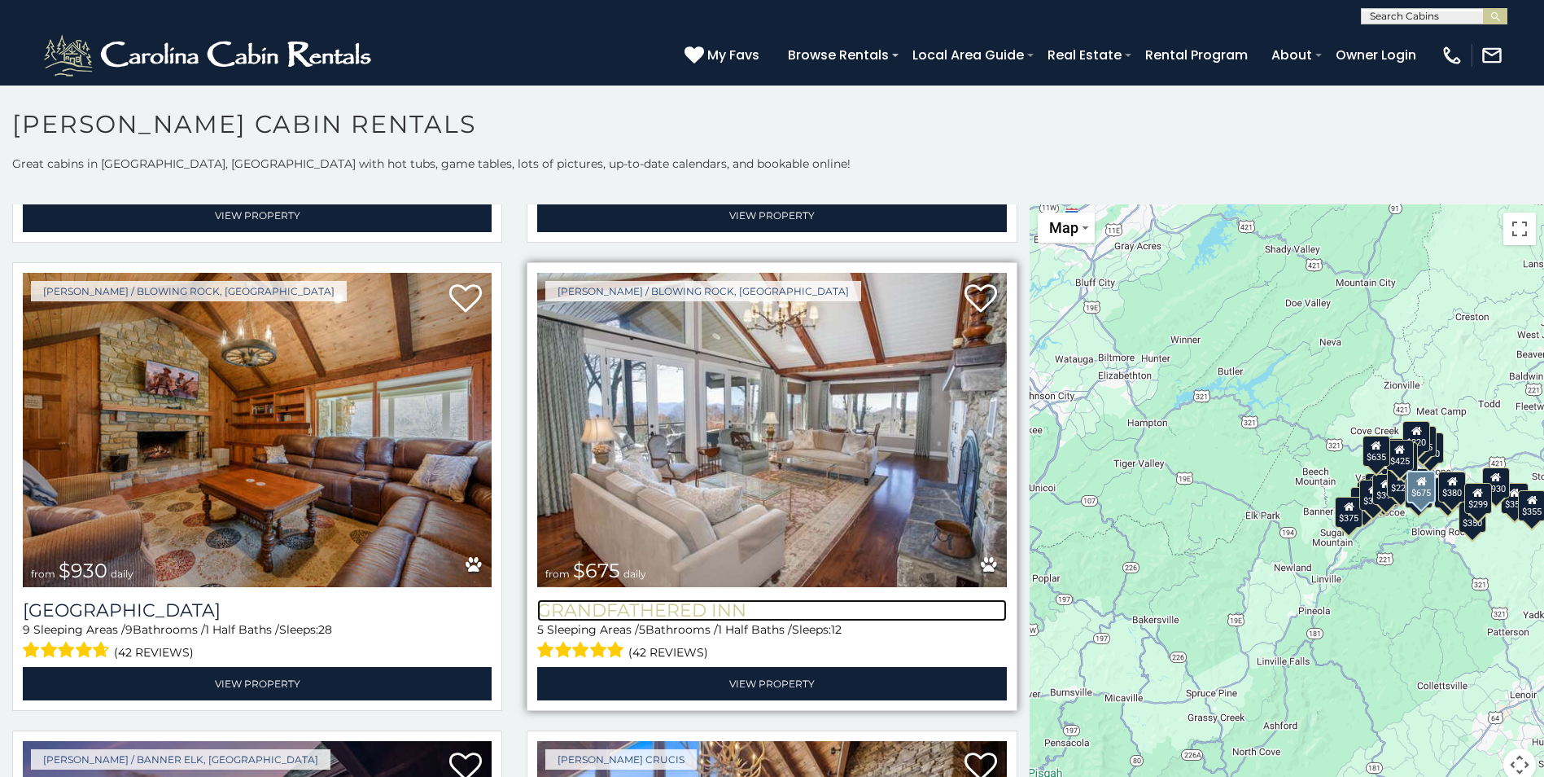
click at [664, 599] on h3 "Grandfathered Inn" at bounding box center [771, 610] width 469 height 22
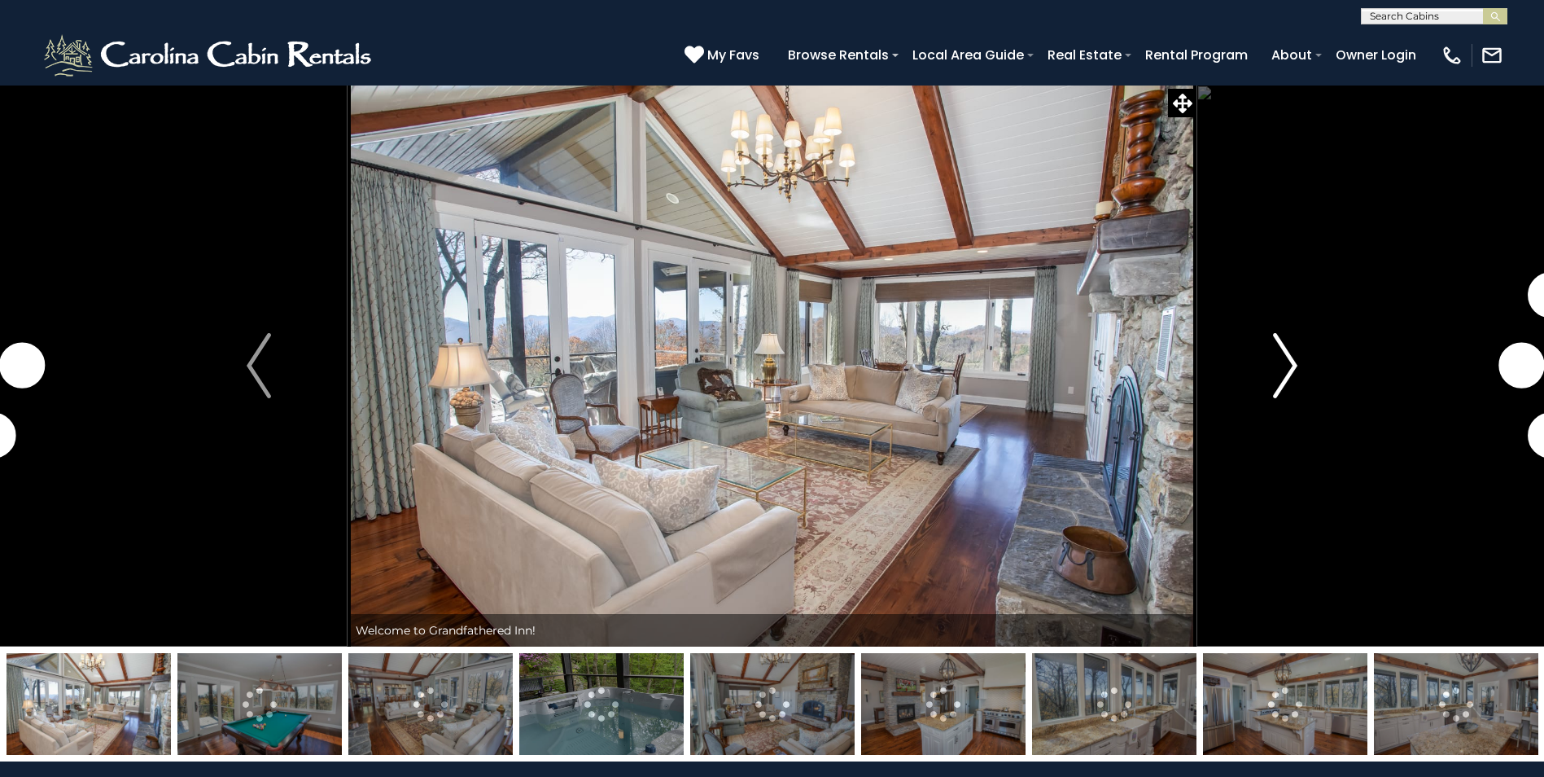
click at [1289, 370] on img "Next" at bounding box center [1285, 365] width 24 height 65
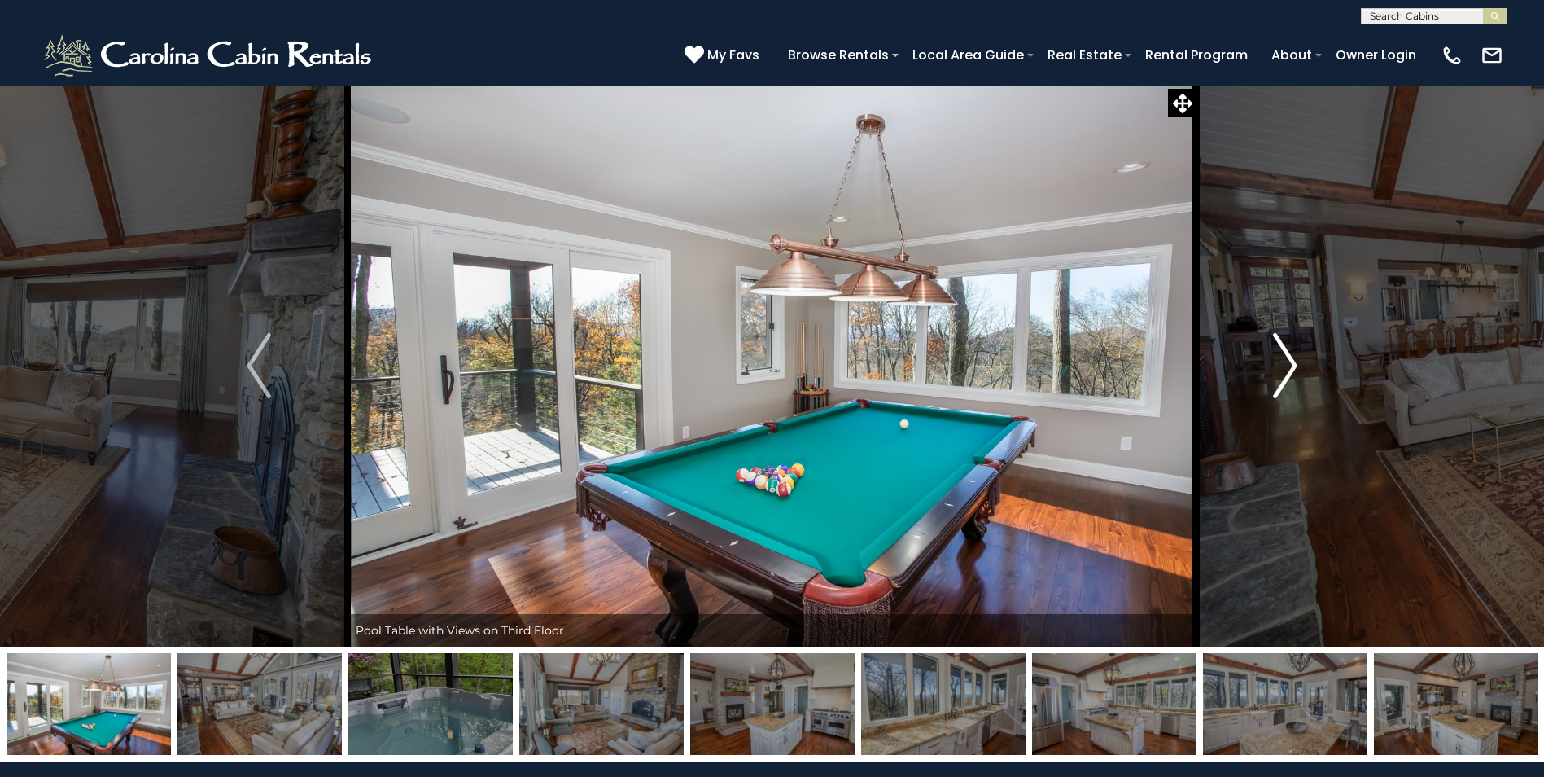
click at [1289, 370] on img "Next" at bounding box center [1285, 365] width 24 height 65
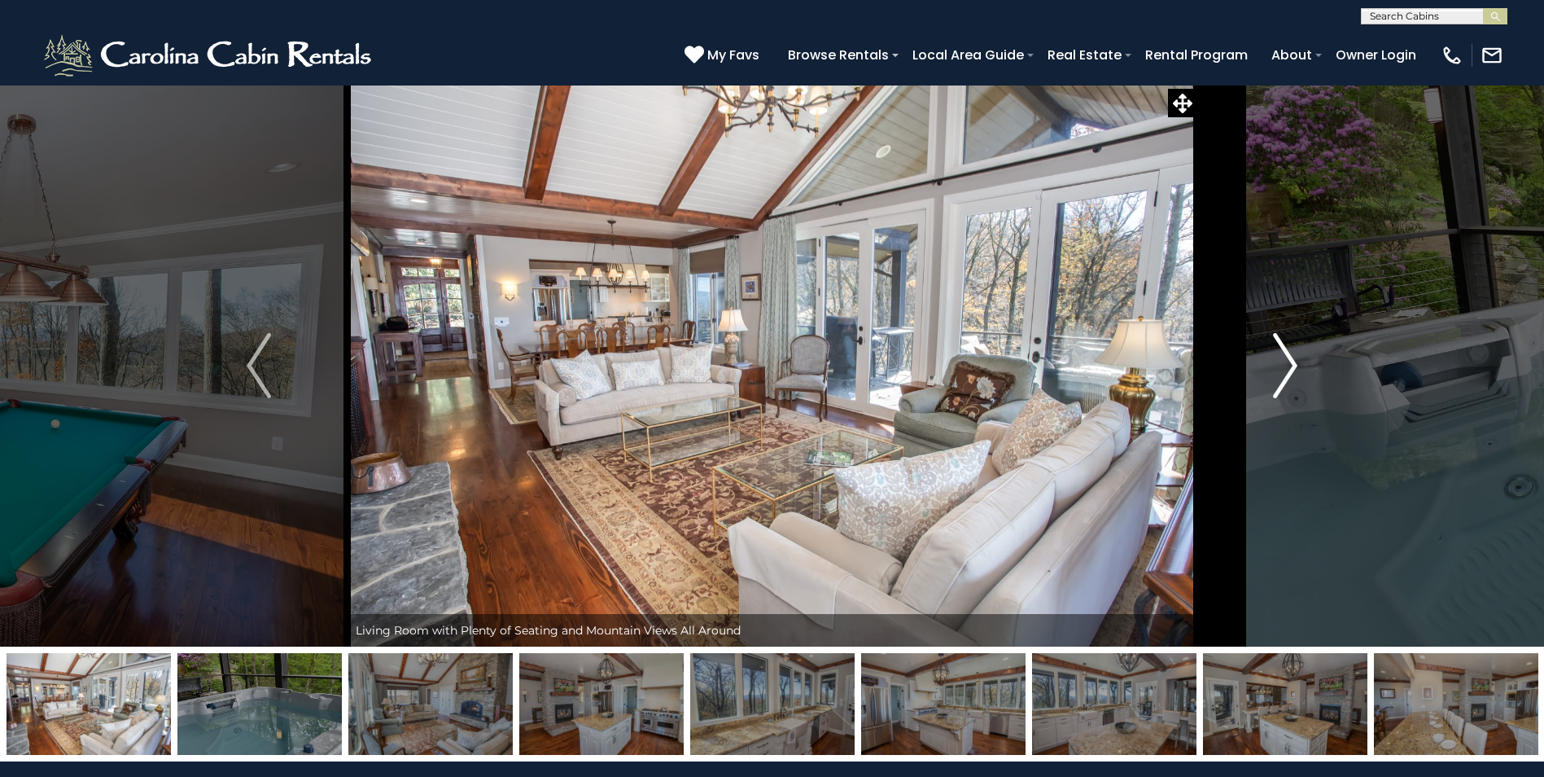
click at [1289, 370] on img "Next" at bounding box center [1285, 365] width 24 height 65
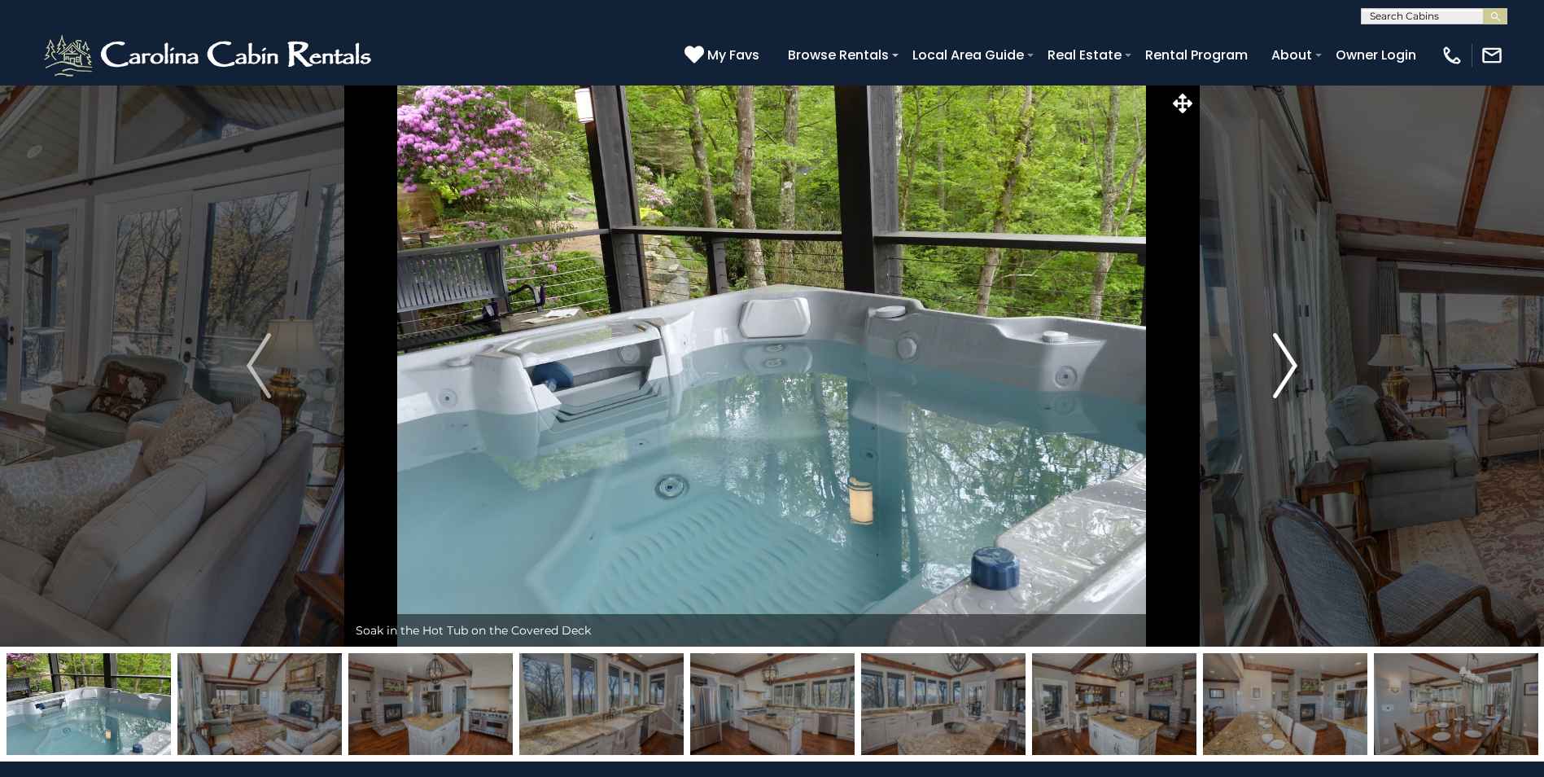
click at [1289, 370] on img "Next" at bounding box center [1285, 365] width 24 height 65
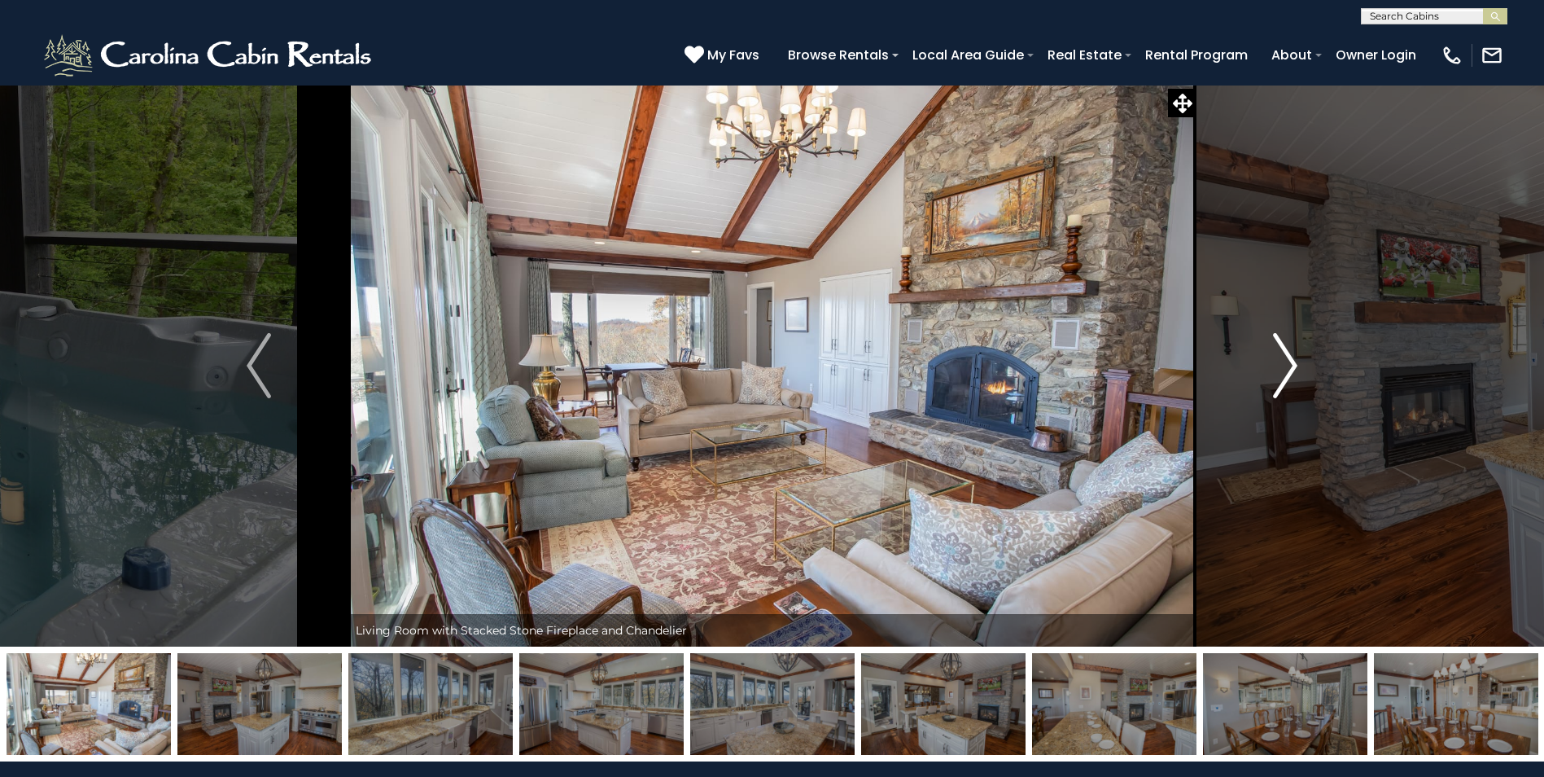
click at [1289, 370] on img "Next" at bounding box center [1285, 365] width 24 height 65
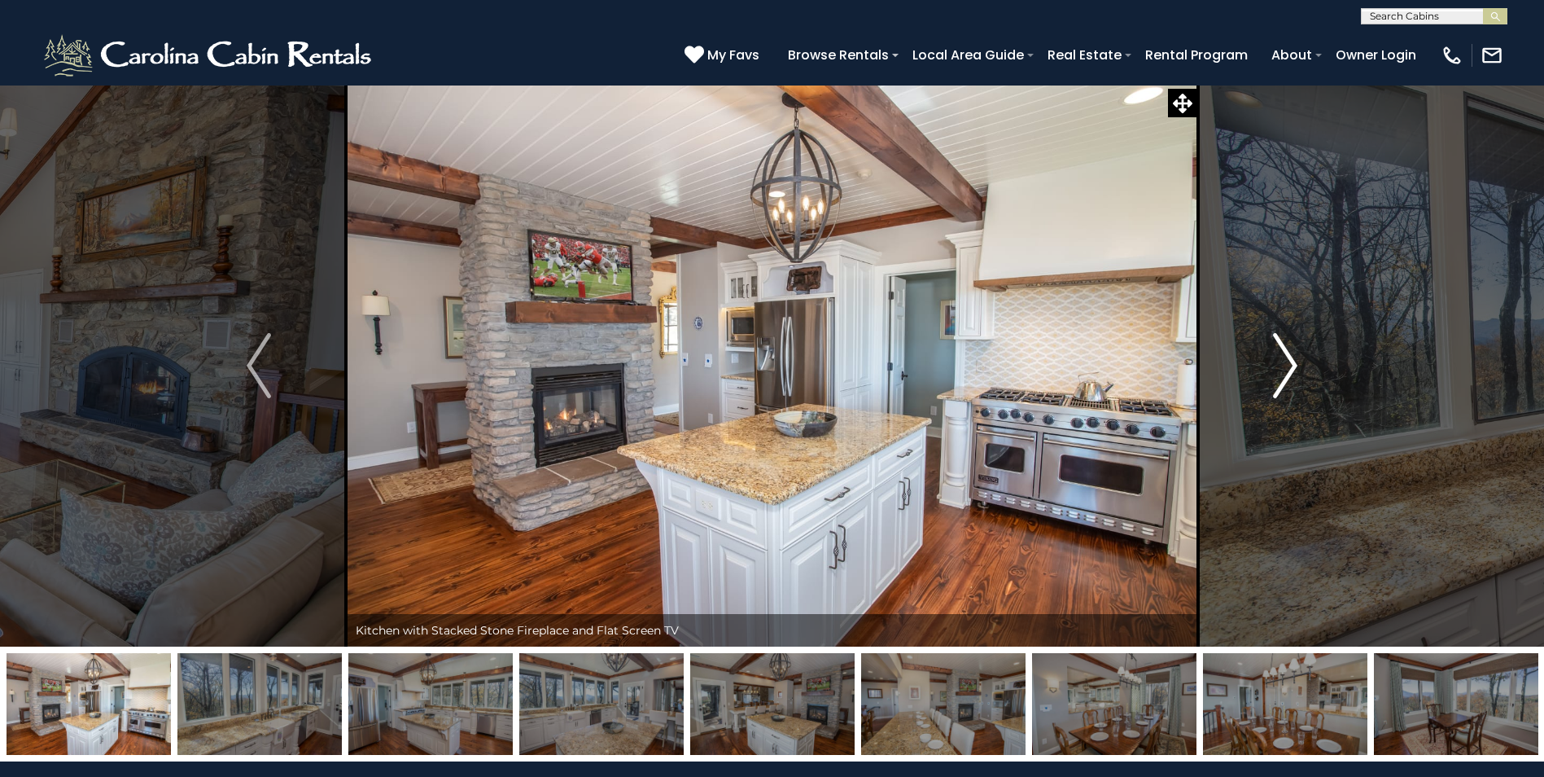
click at [1289, 370] on img "Next" at bounding box center [1285, 365] width 24 height 65
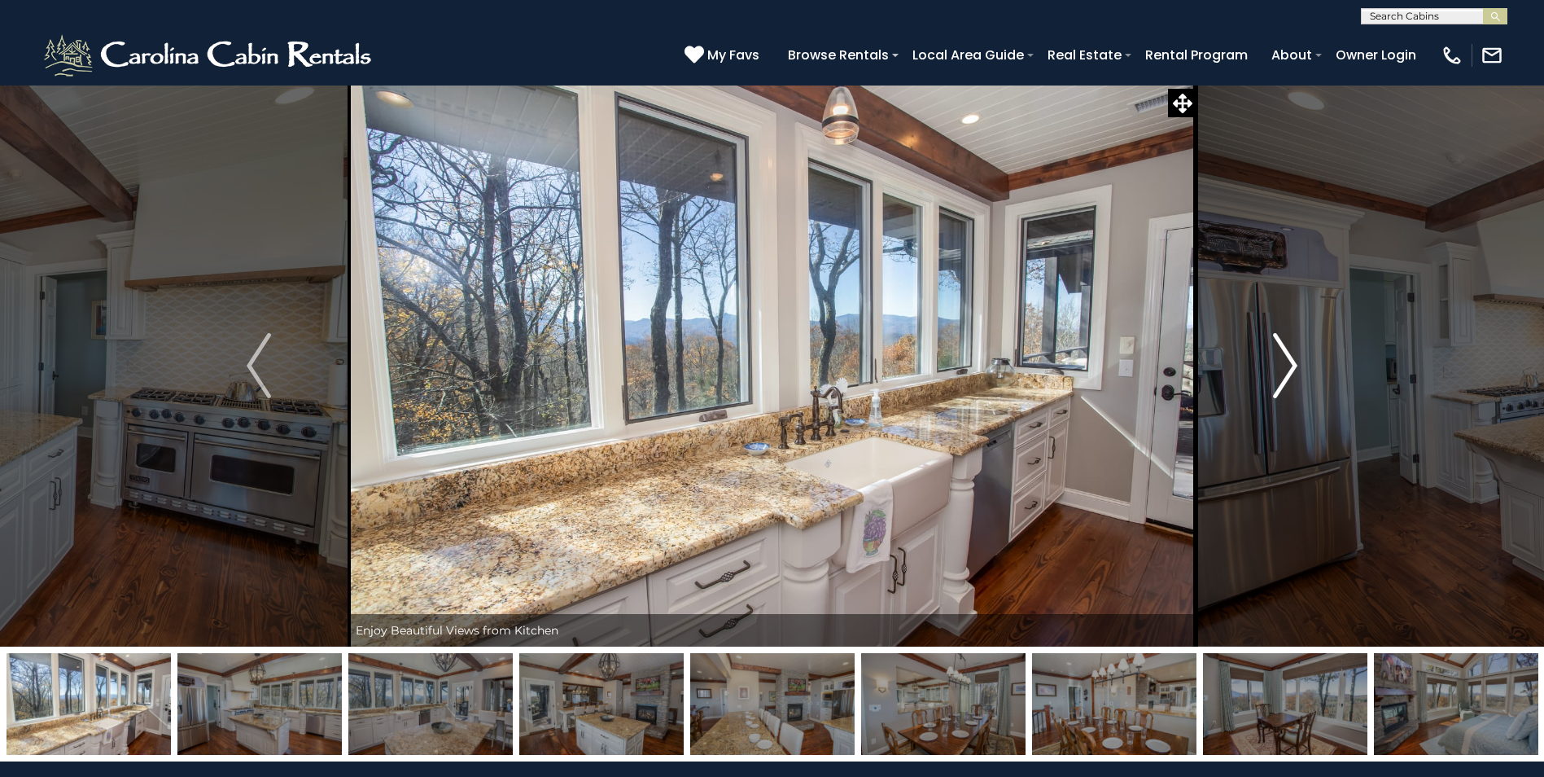
click at [1289, 370] on img "Next" at bounding box center [1285, 365] width 24 height 65
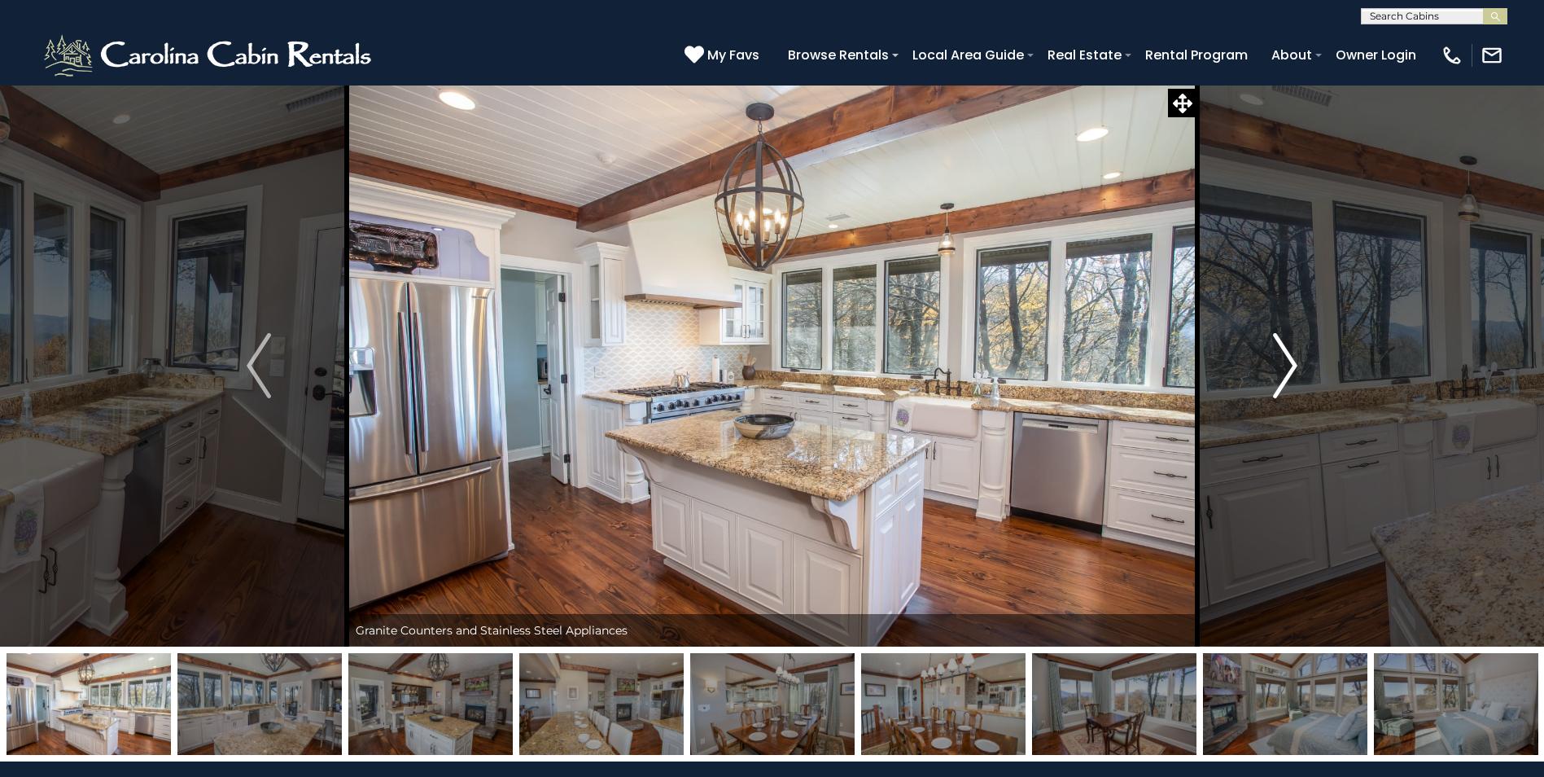
click at [1289, 370] on img "Next" at bounding box center [1285, 365] width 24 height 65
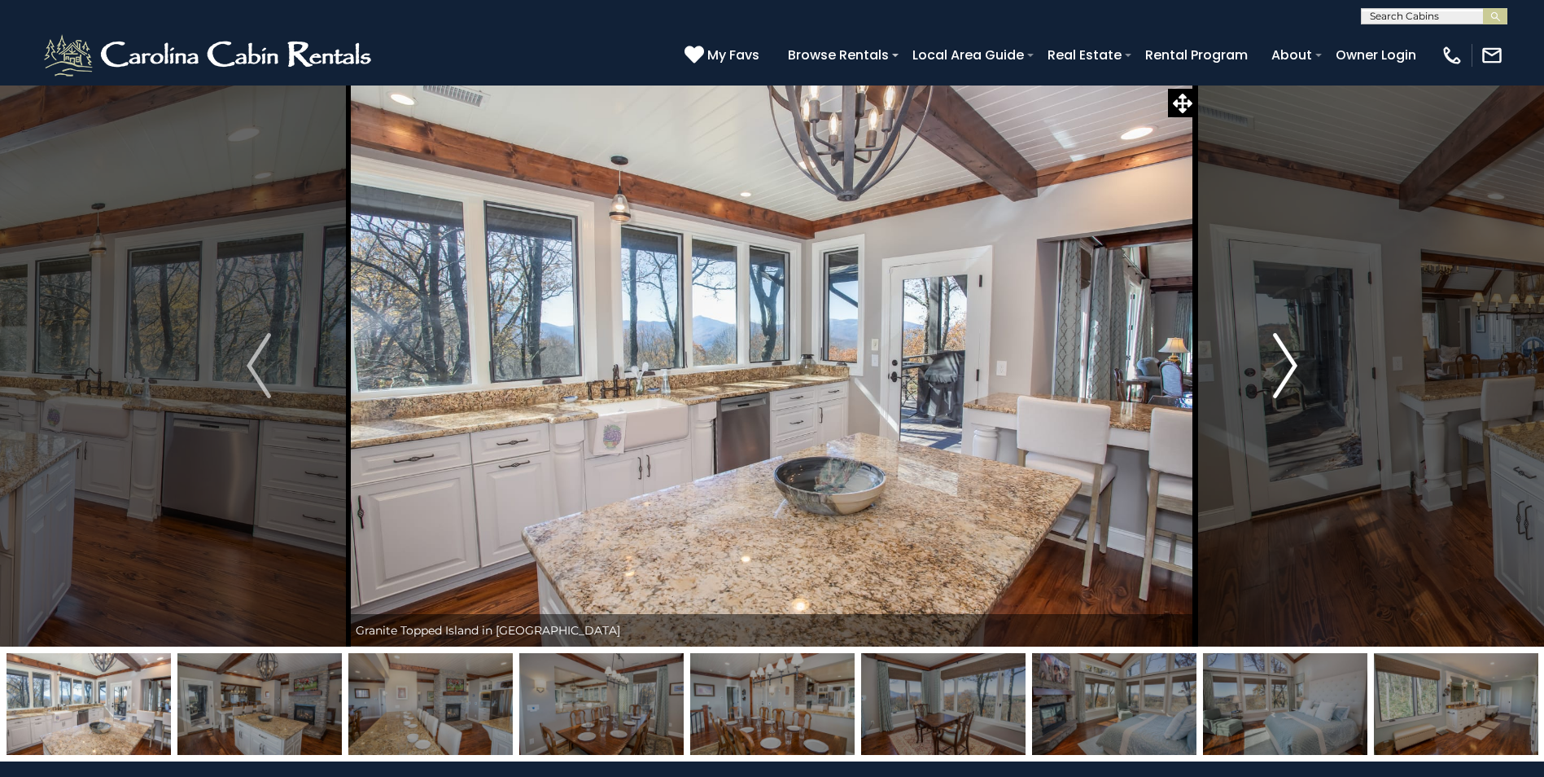
click at [1289, 370] on img "Next" at bounding box center [1285, 365] width 24 height 65
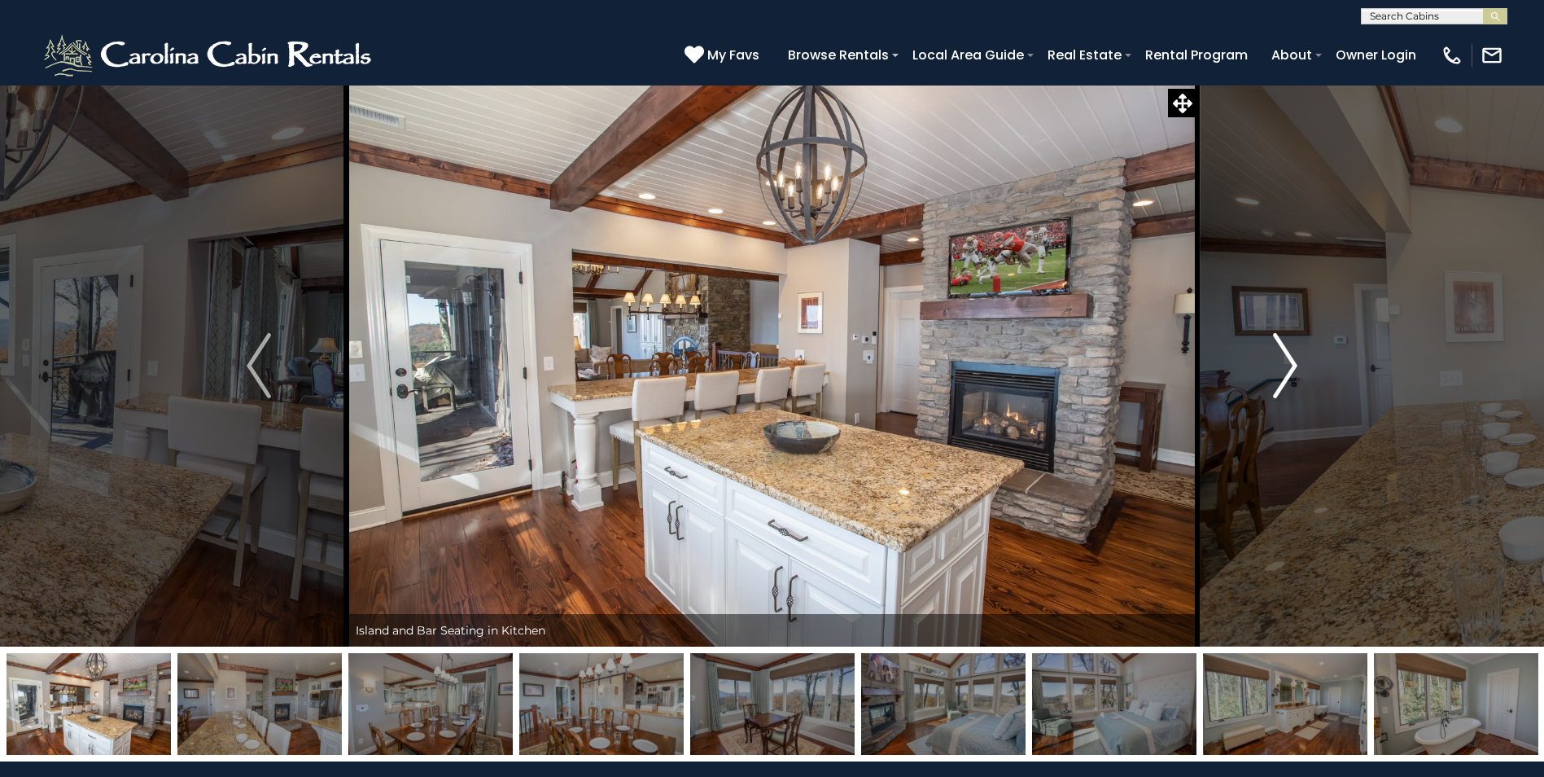
click at [1289, 370] on img "Next" at bounding box center [1285, 365] width 24 height 65
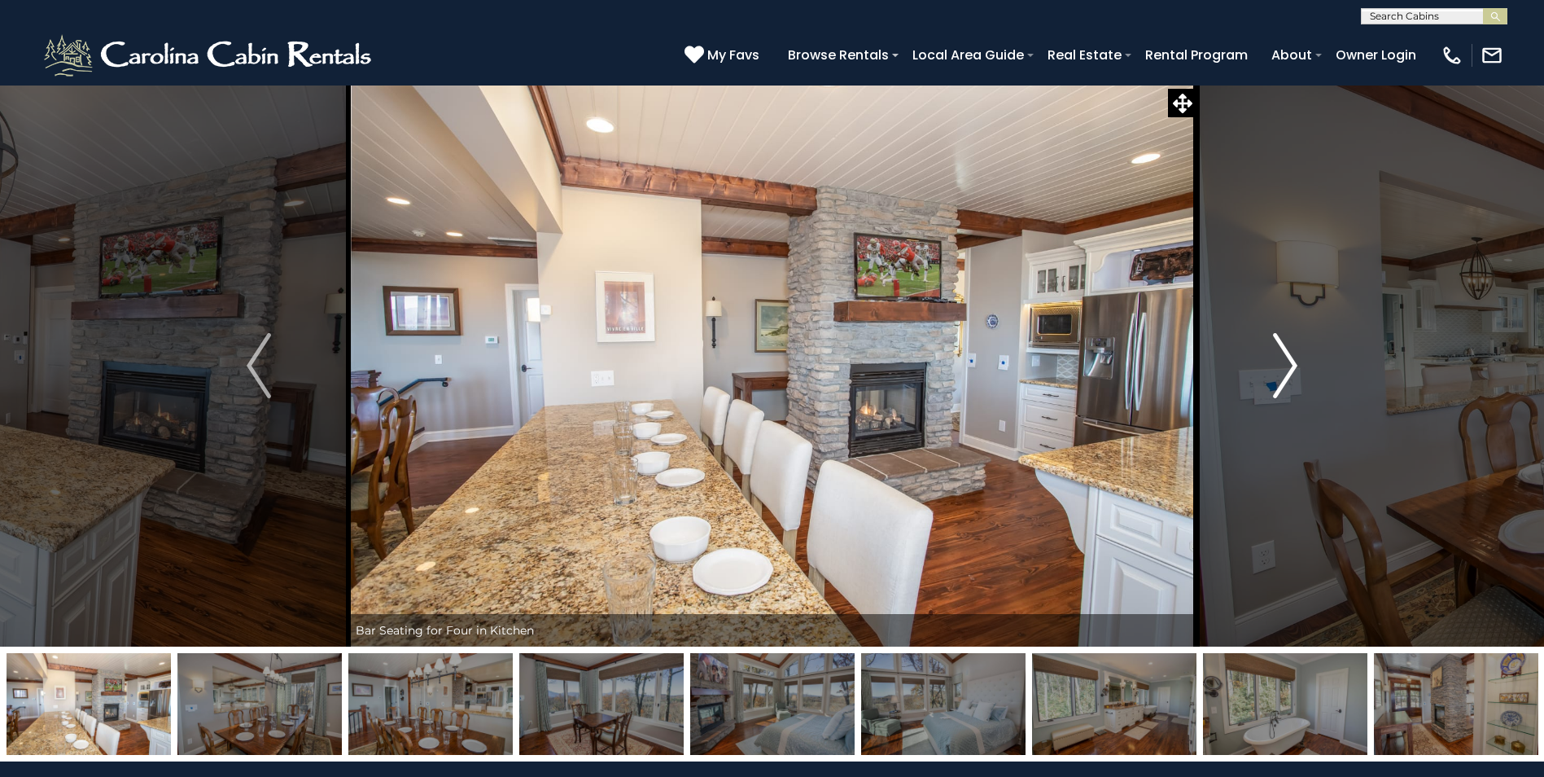
click at [1289, 370] on img "Next" at bounding box center [1285, 365] width 24 height 65
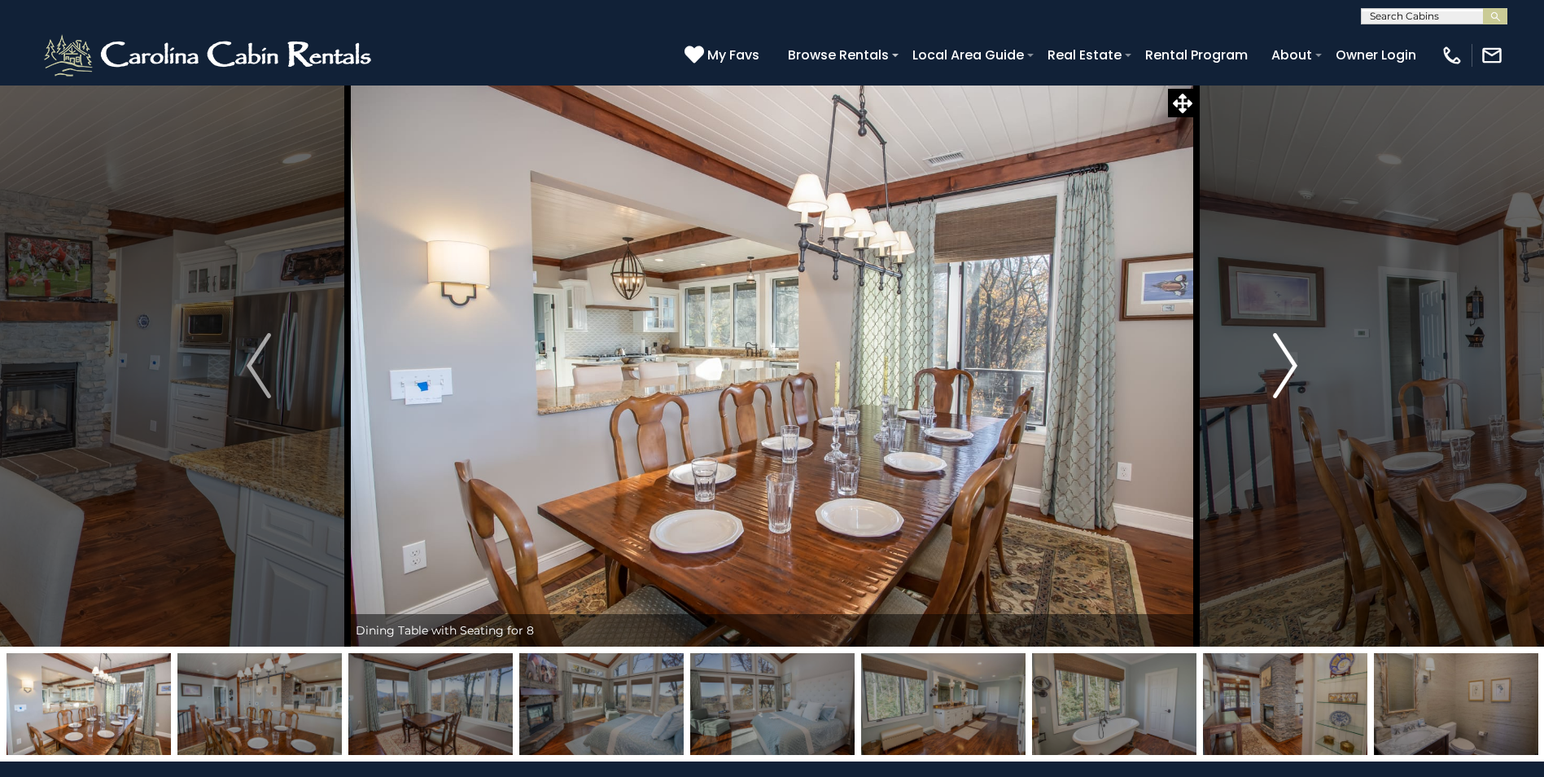
click at [1289, 370] on img "Next" at bounding box center [1285, 365] width 24 height 65
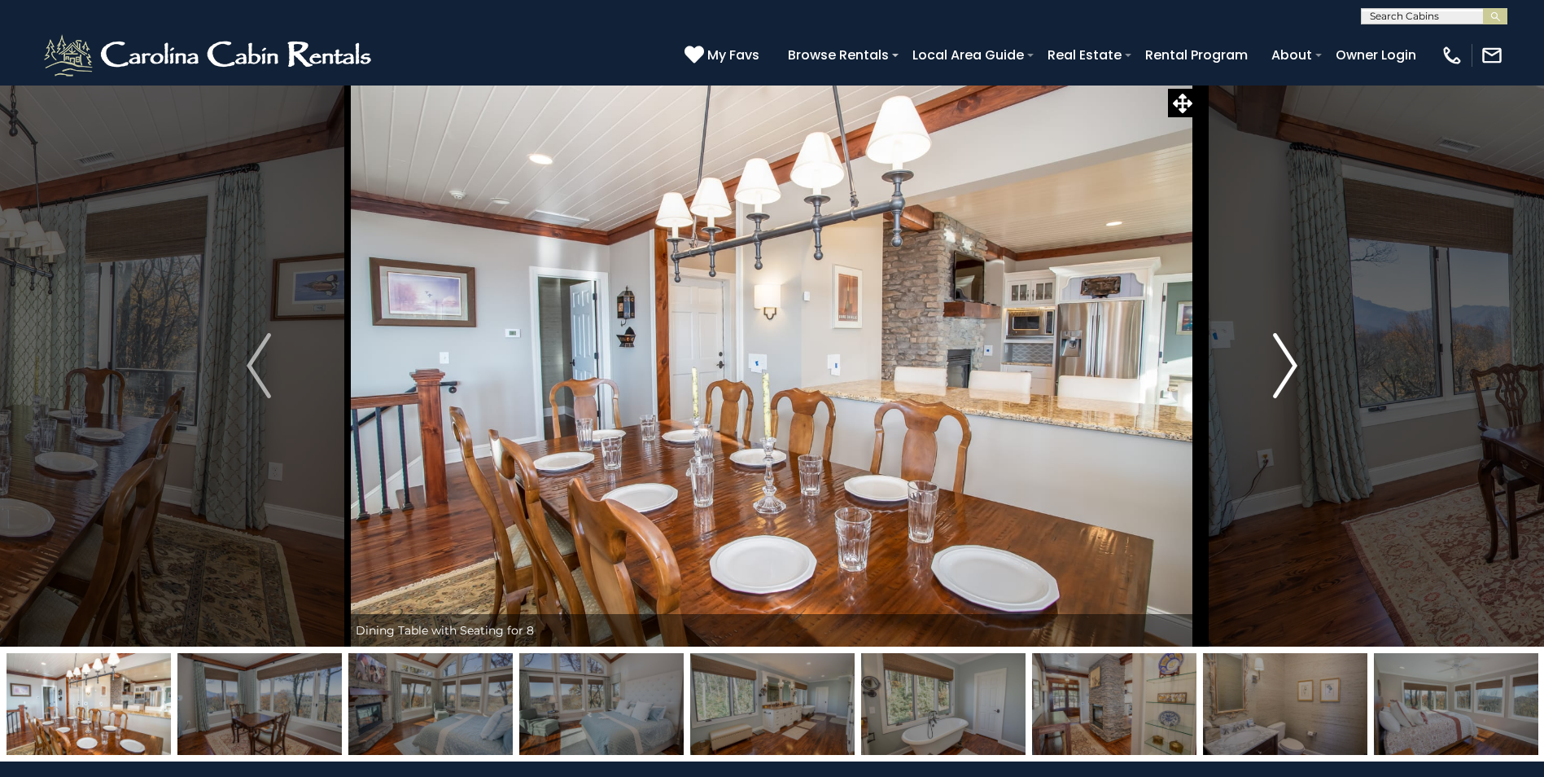
click at [1289, 370] on img "Next" at bounding box center [1285, 365] width 24 height 65
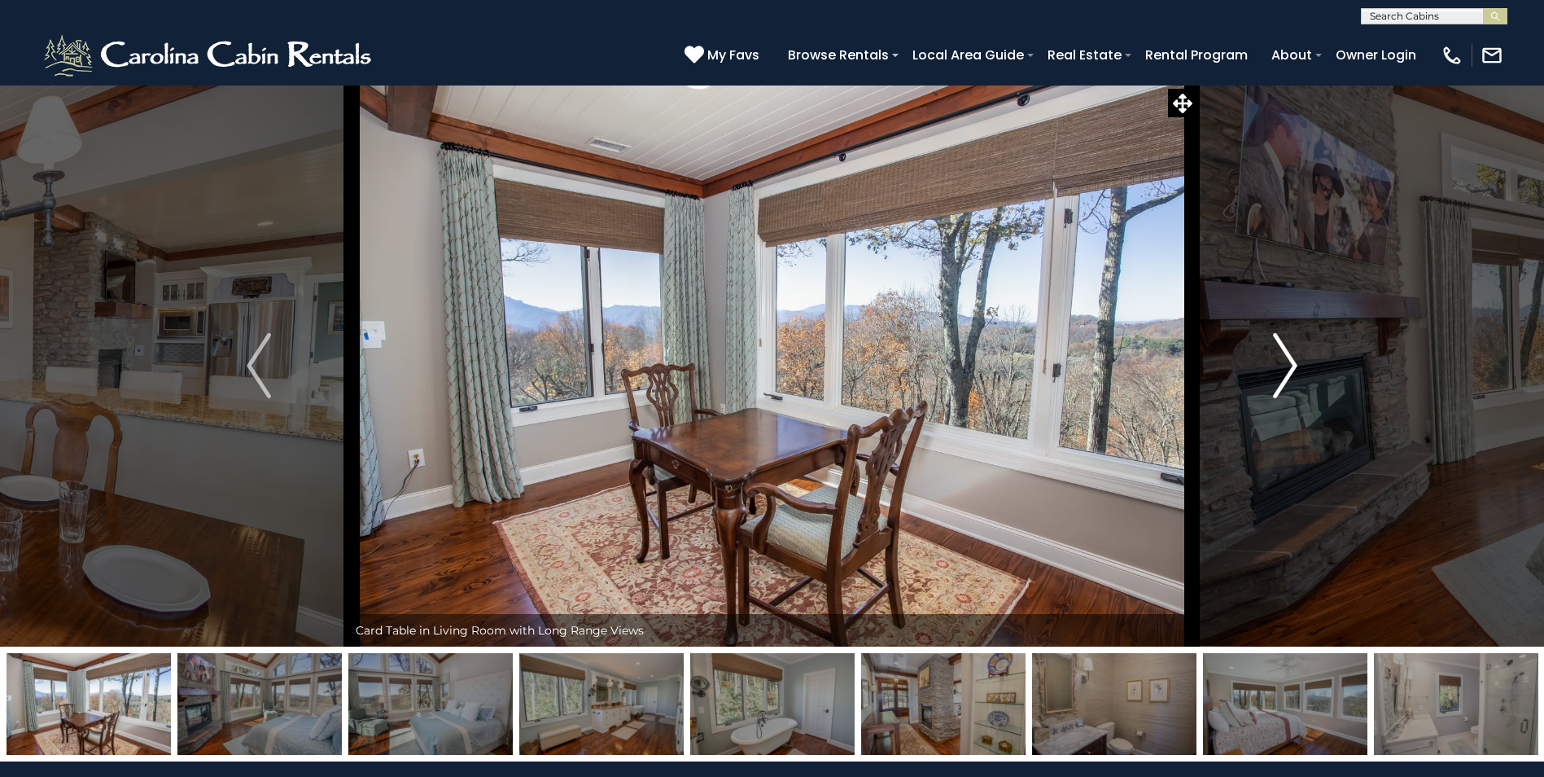
click at [1289, 370] on img "Next" at bounding box center [1285, 365] width 24 height 65
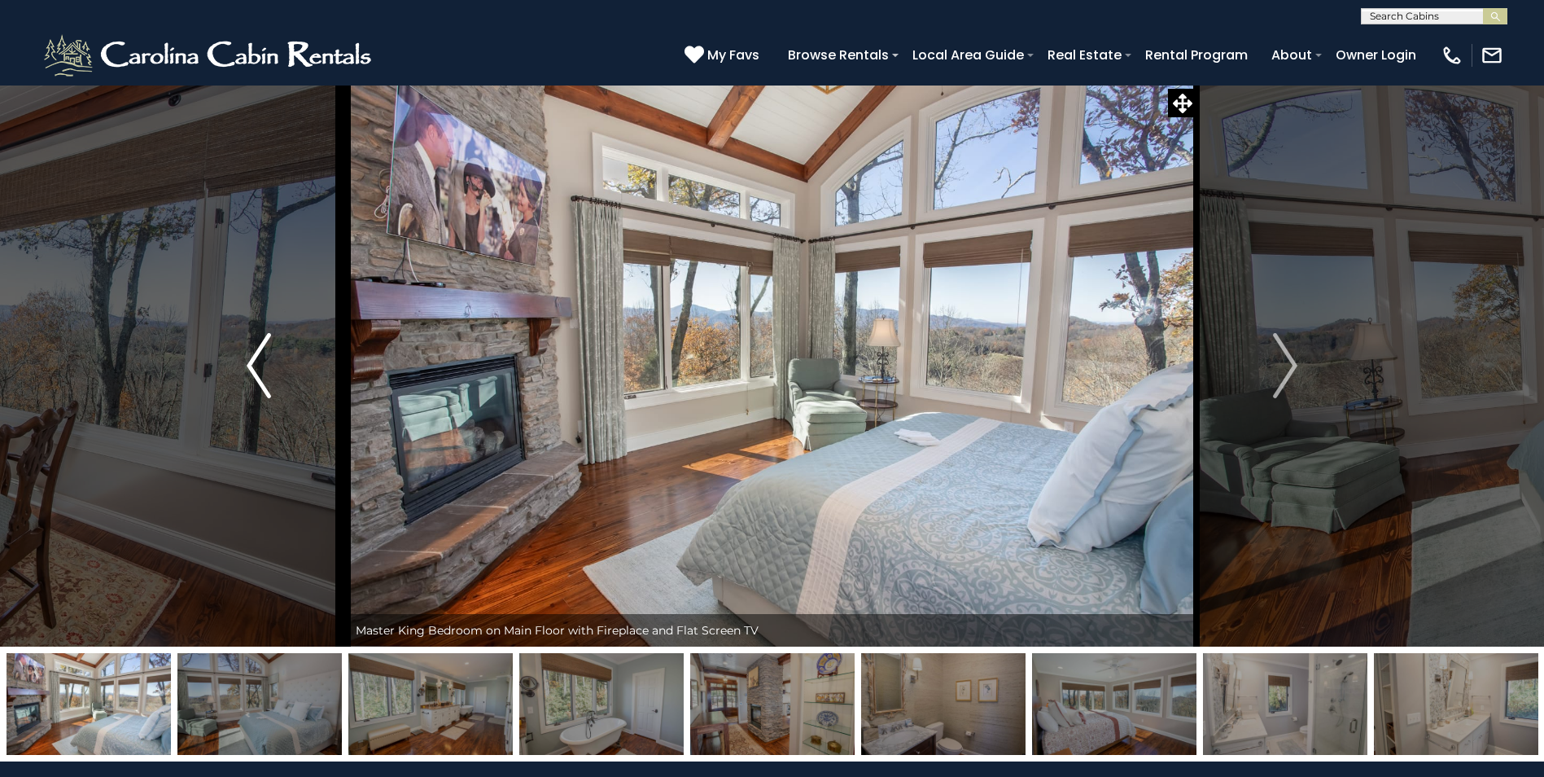
click at [261, 365] on img "Previous" at bounding box center [259, 365] width 24 height 65
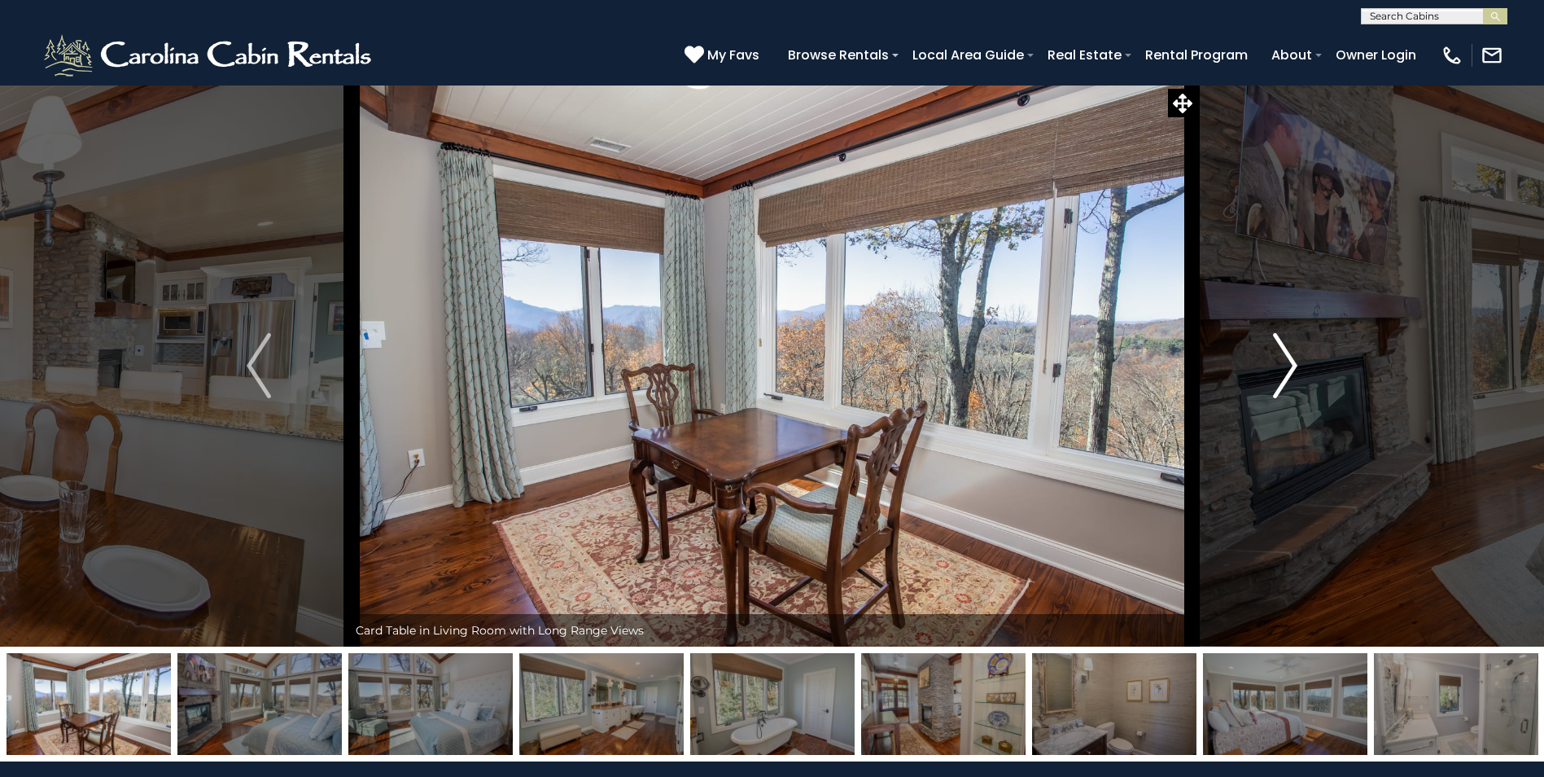
click at [1276, 391] on img "Next" at bounding box center [1285, 365] width 24 height 65
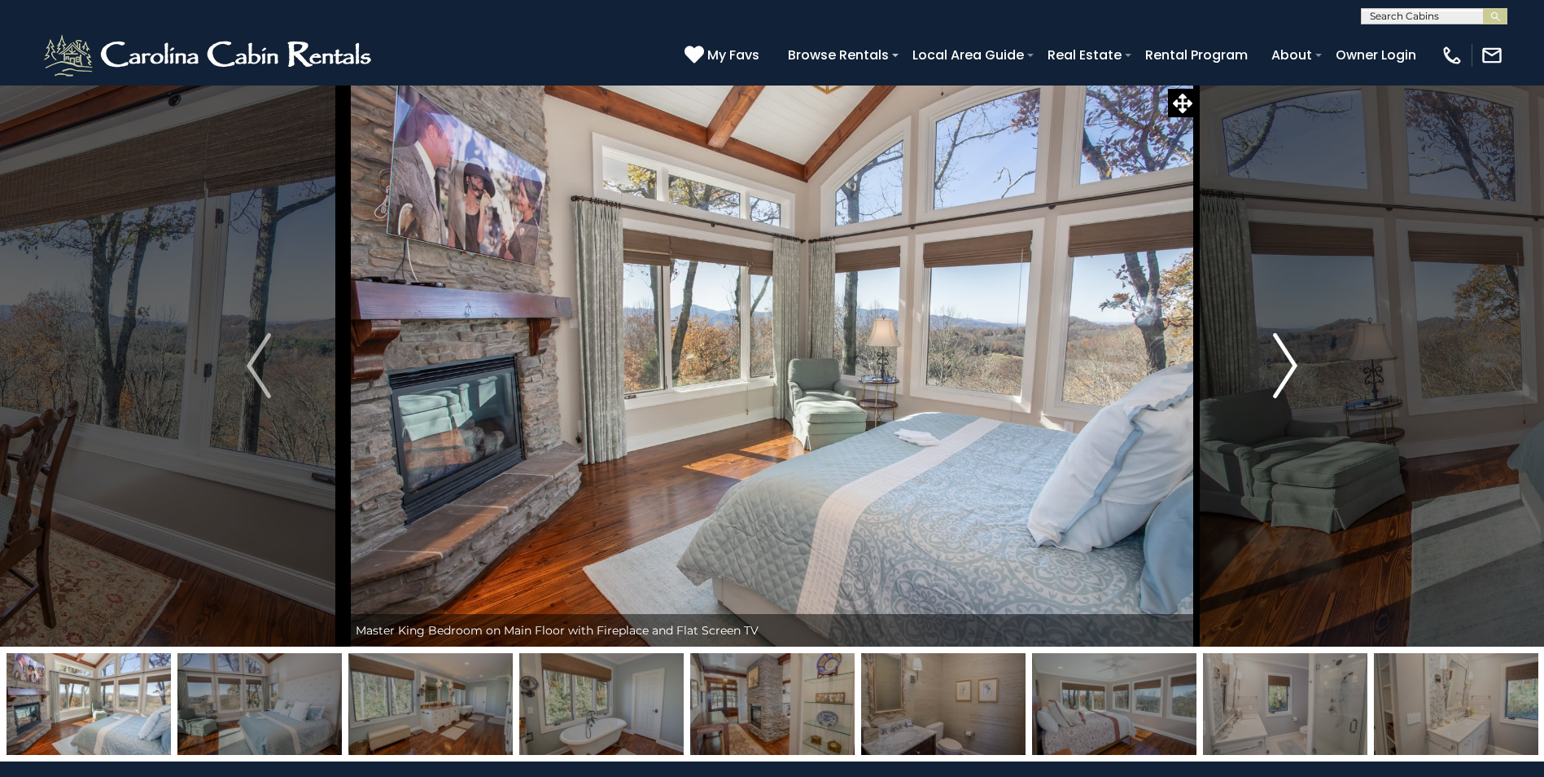
click at [1276, 391] on img "Next" at bounding box center [1285, 365] width 24 height 65
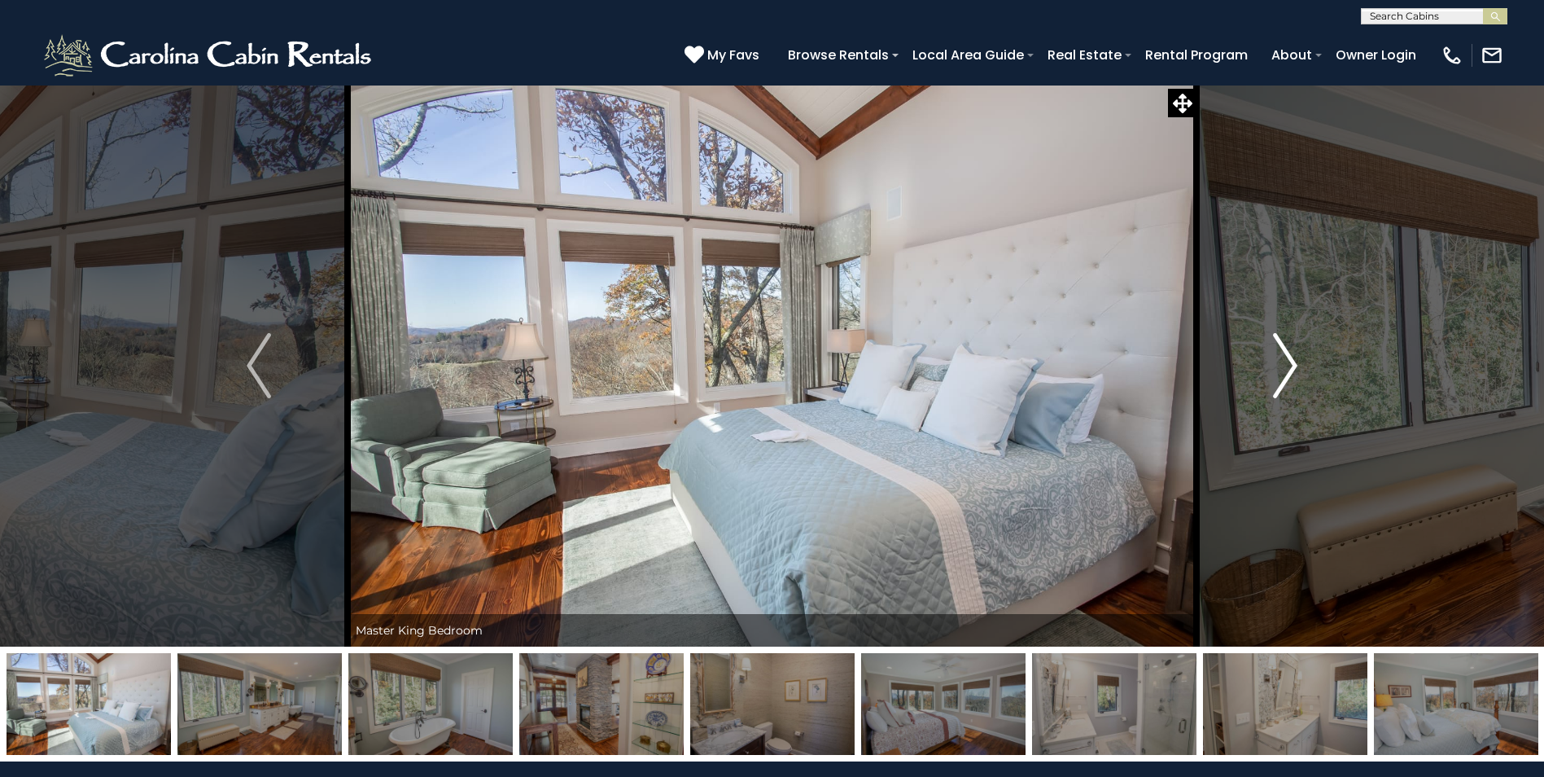
click at [1276, 391] on img "Next" at bounding box center [1285, 365] width 24 height 65
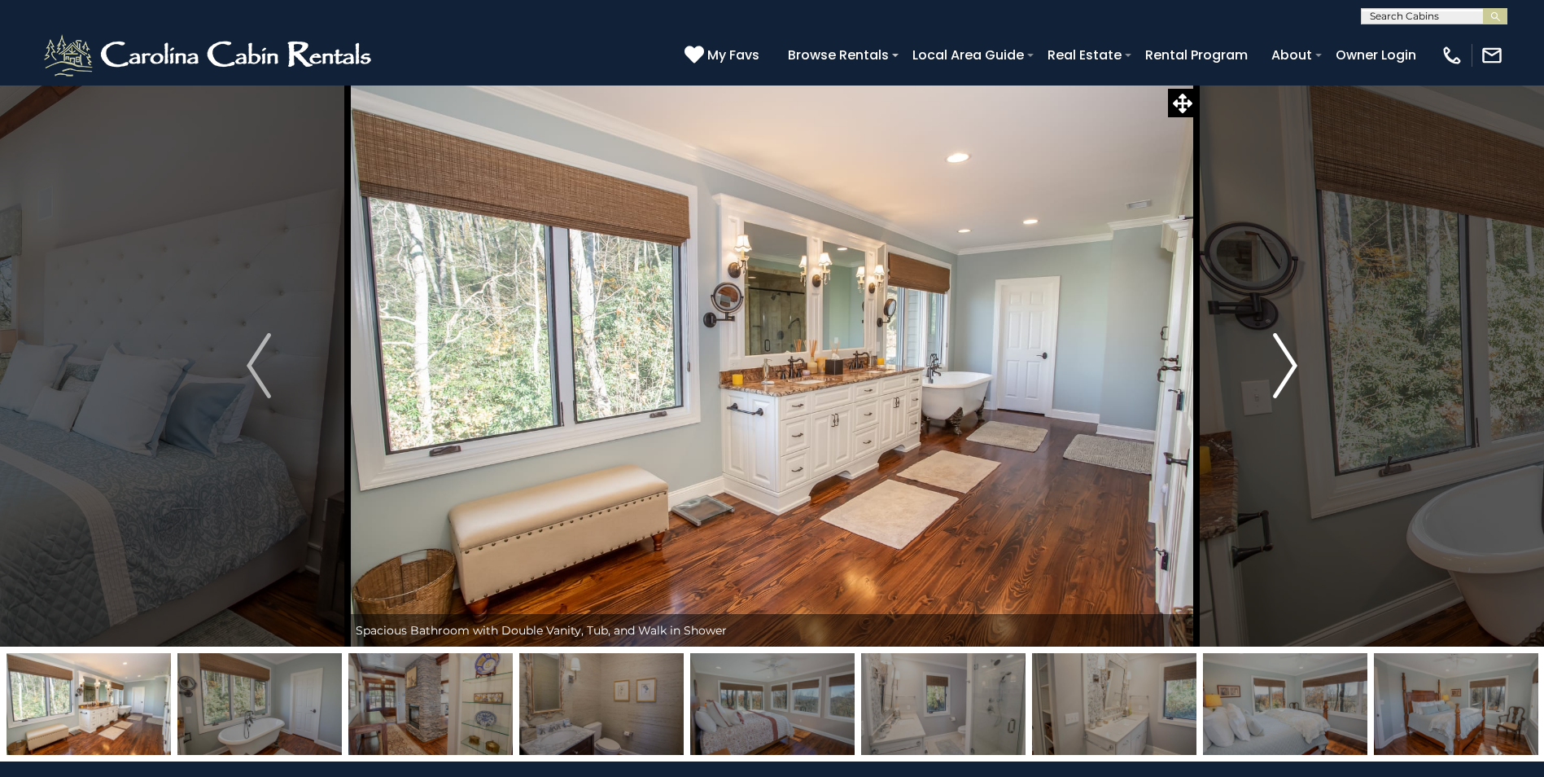
click at [1276, 391] on img "Next" at bounding box center [1285, 365] width 24 height 65
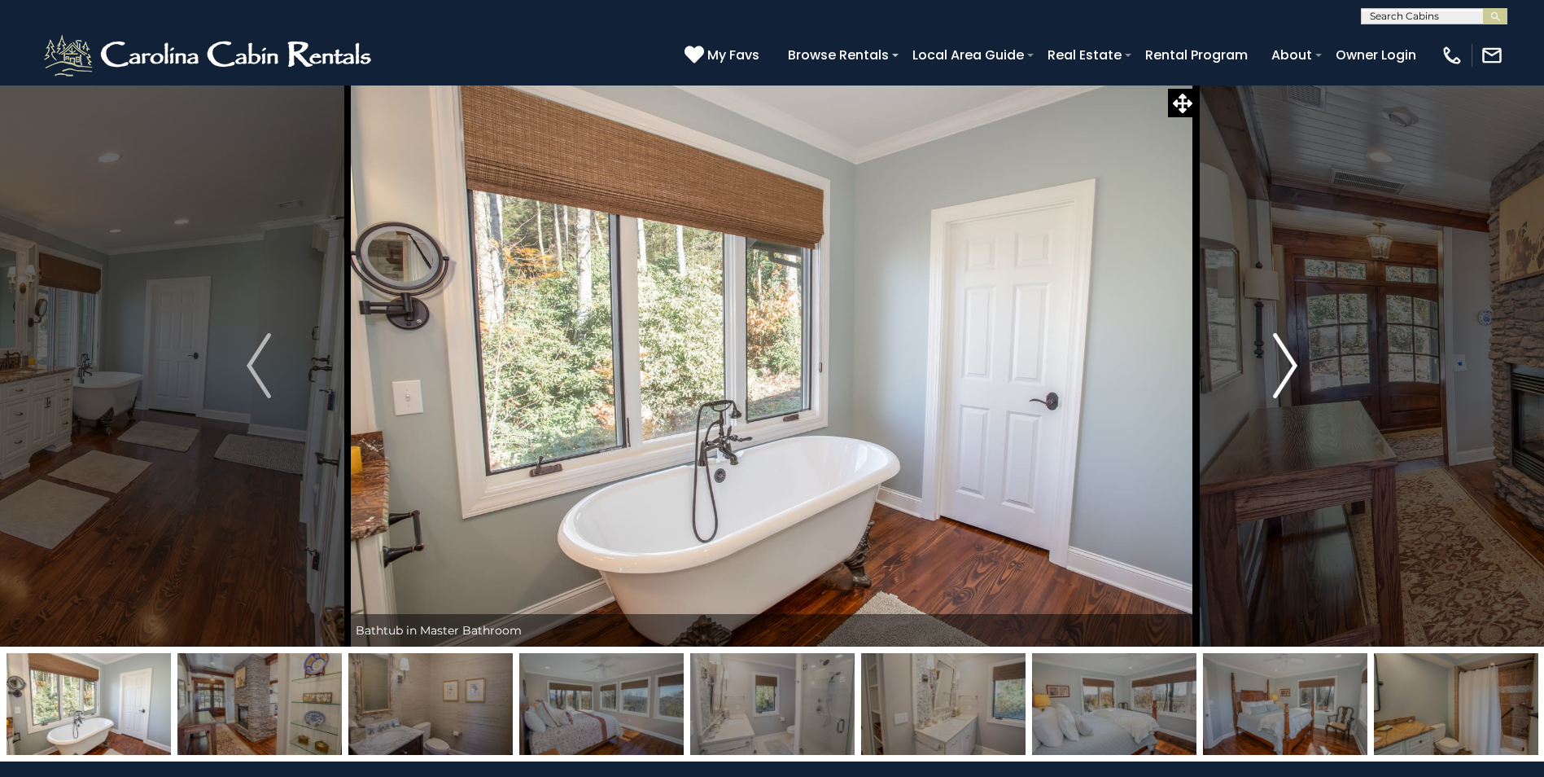
click at [1276, 391] on img "Next" at bounding box center [1285, 365] width 24 height 65
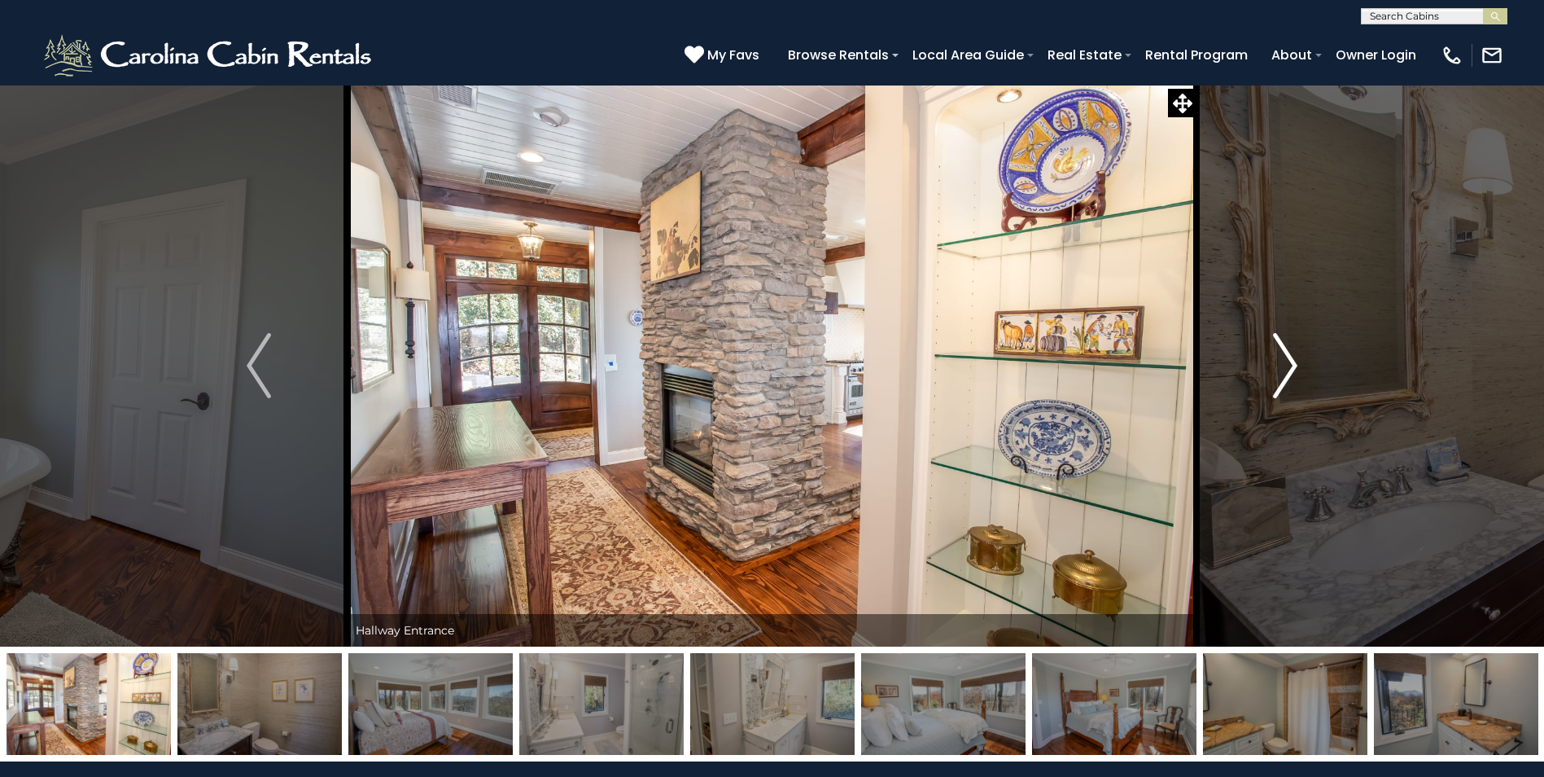
click at [1276, 391] on img "Next" at bounding box center [1285, 365] width 24 height 65
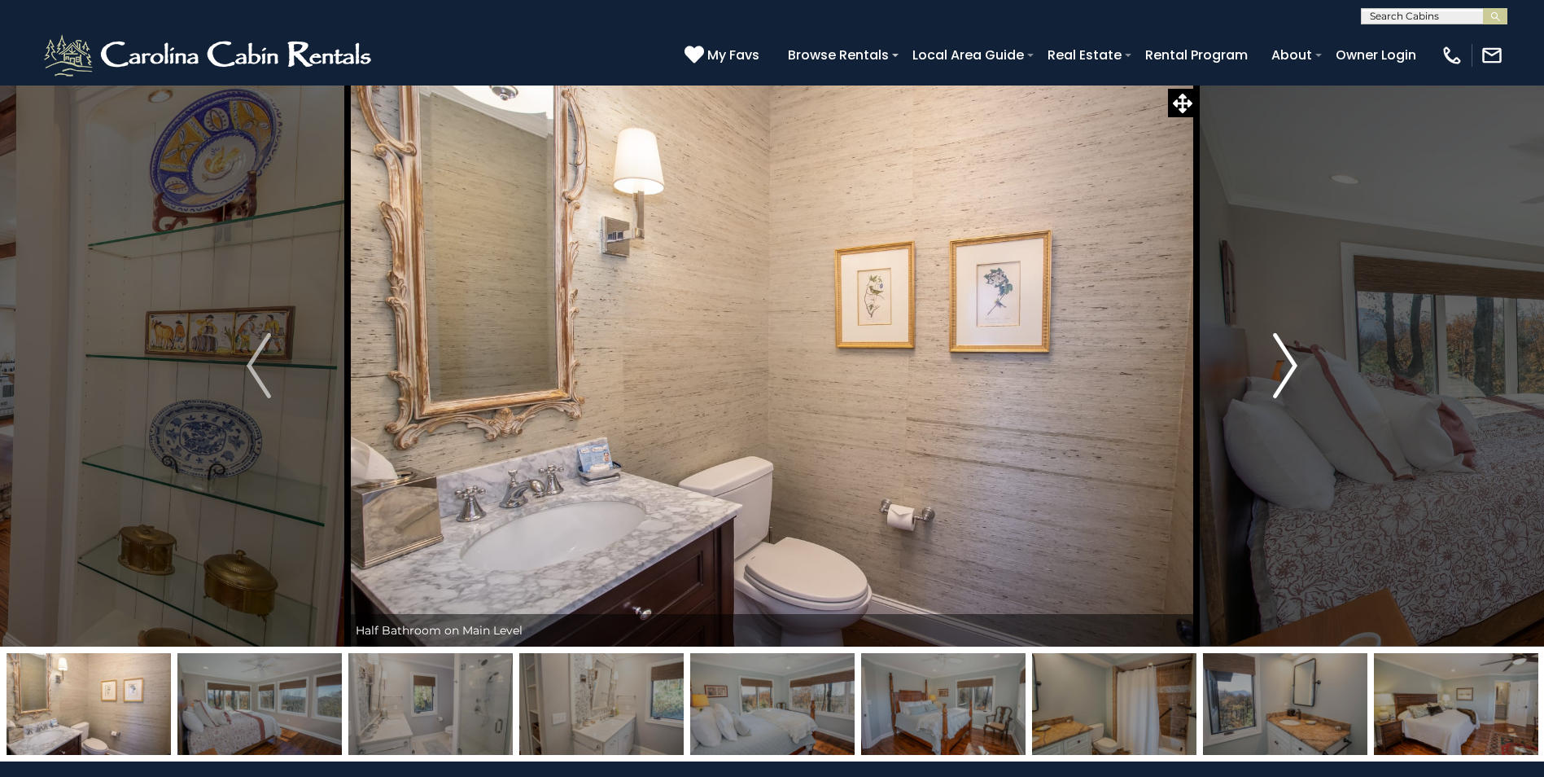
click at [1276, 391] on img "Next" at bounding box center [1285, 365] width 24 height 65
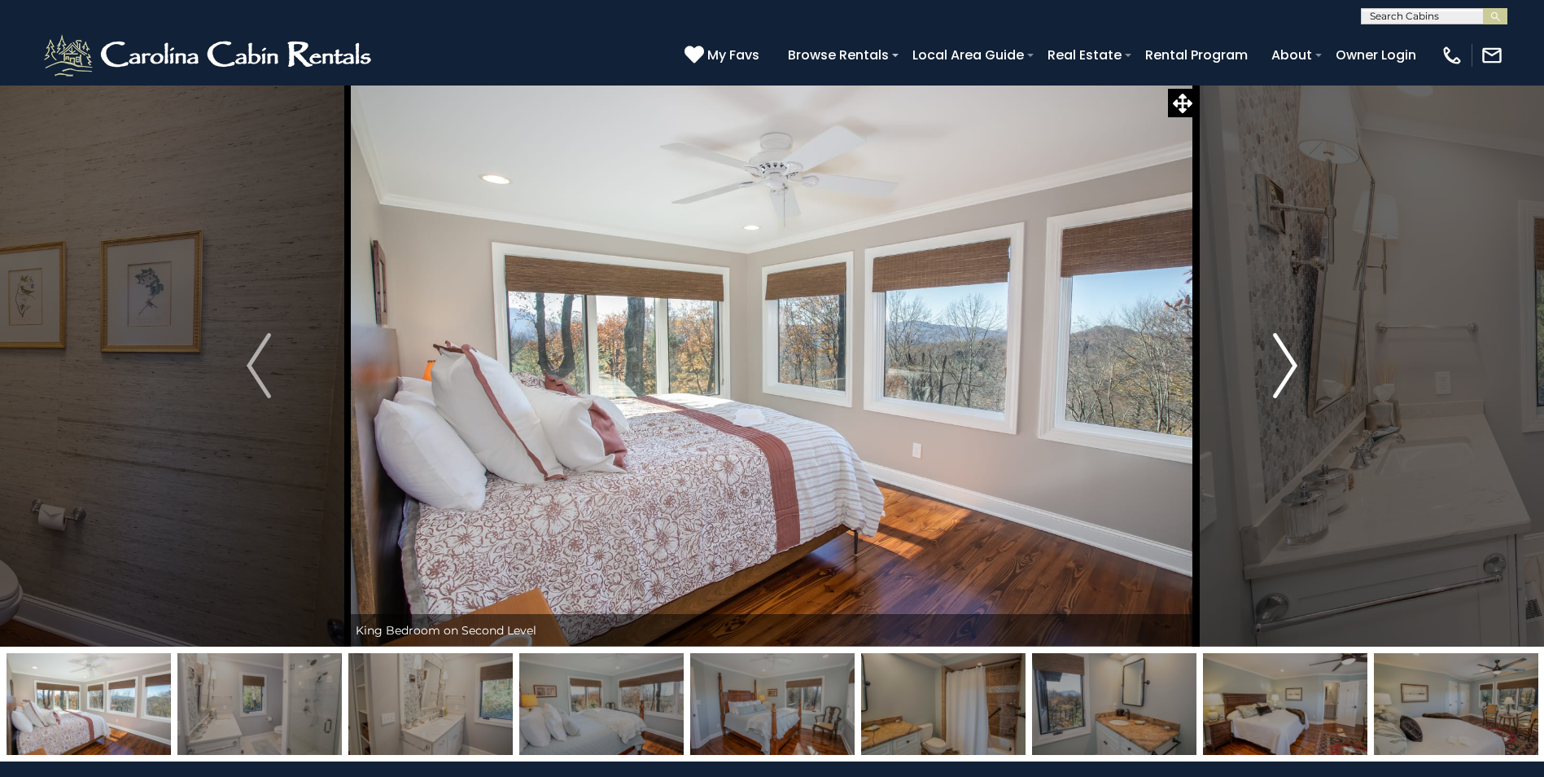
click at [1276, 391] on img "Next" at bounding box center [1285, 365] width 24 height 65
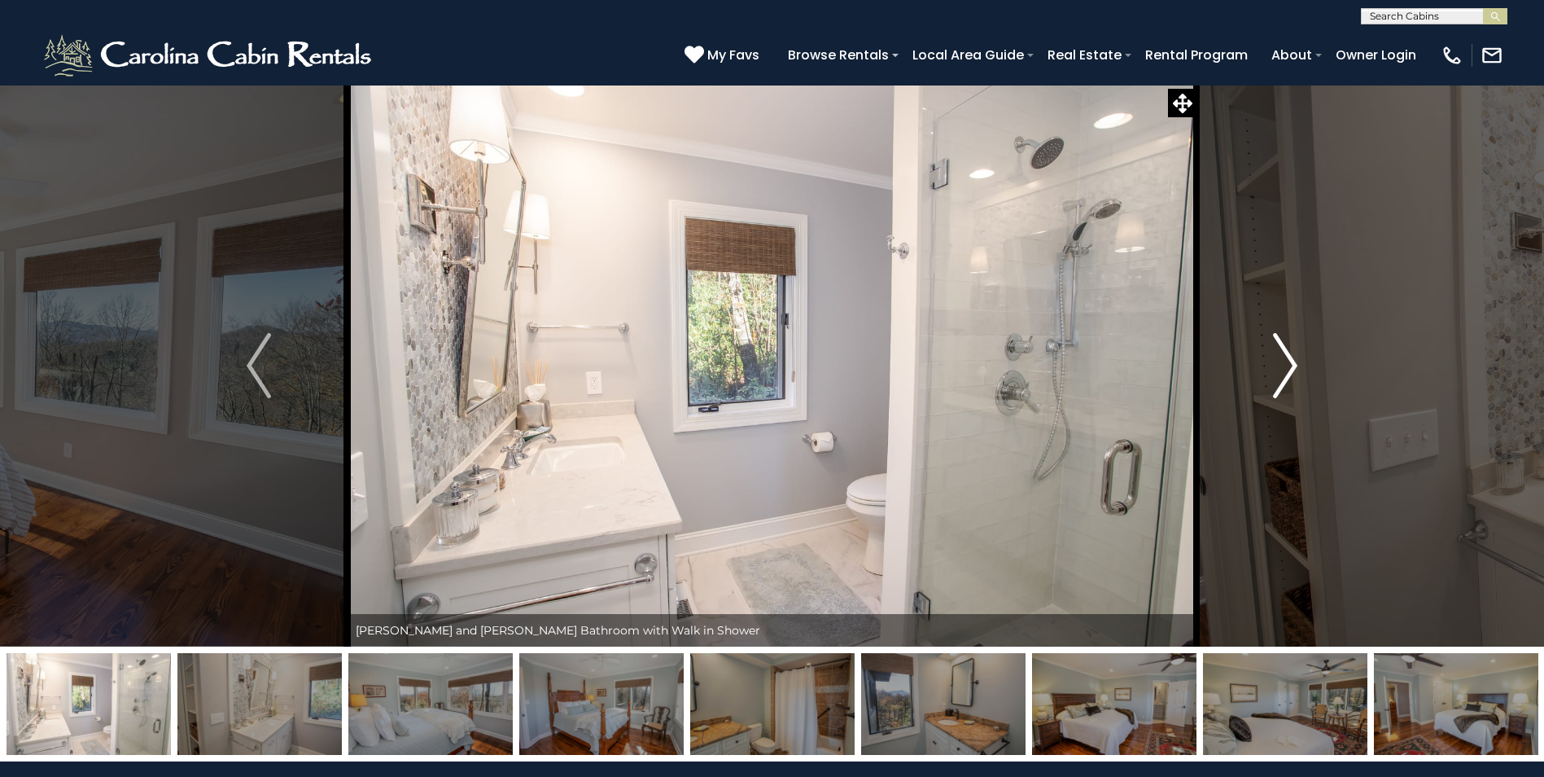
click at [1276, 391] on img "Next" at bounding box center [1285, 365] width 24 height 65
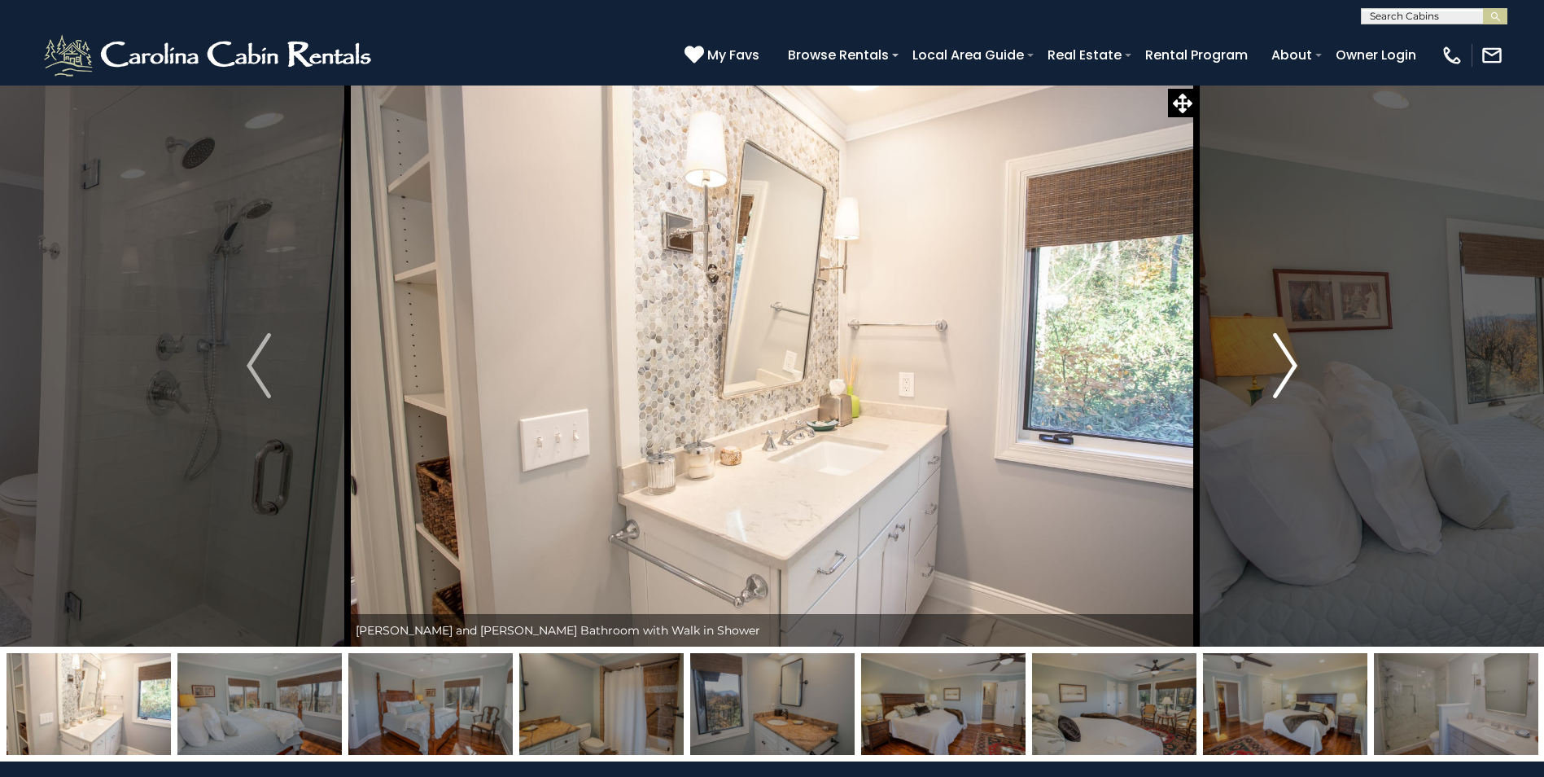
click at [1276, 391] on img "Next" at bounding box center [1285, 365] width 24 height 65
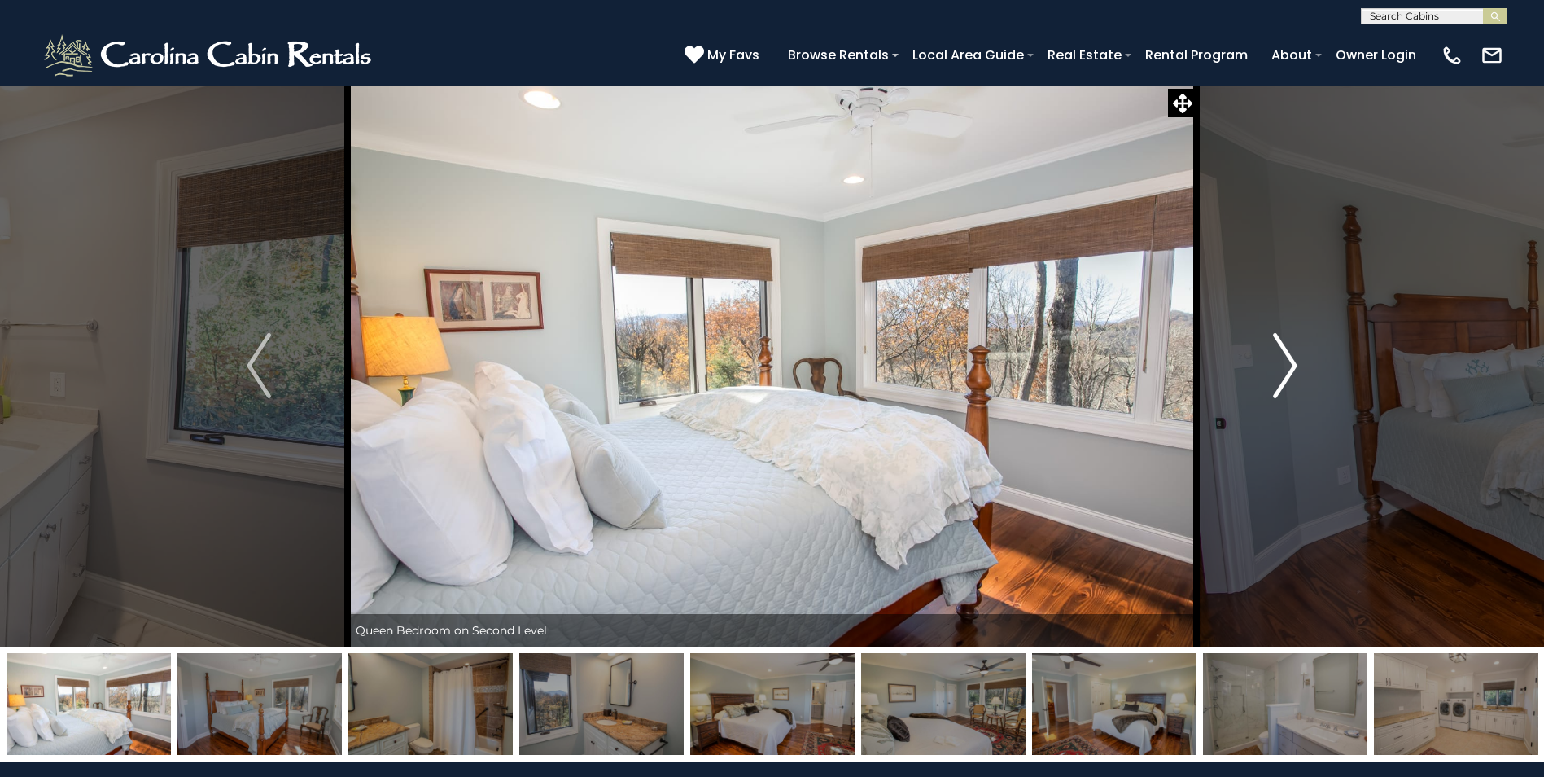
click at [1276, 391] on img "Next" at bounding box center [1285, 365] width 24 height 65
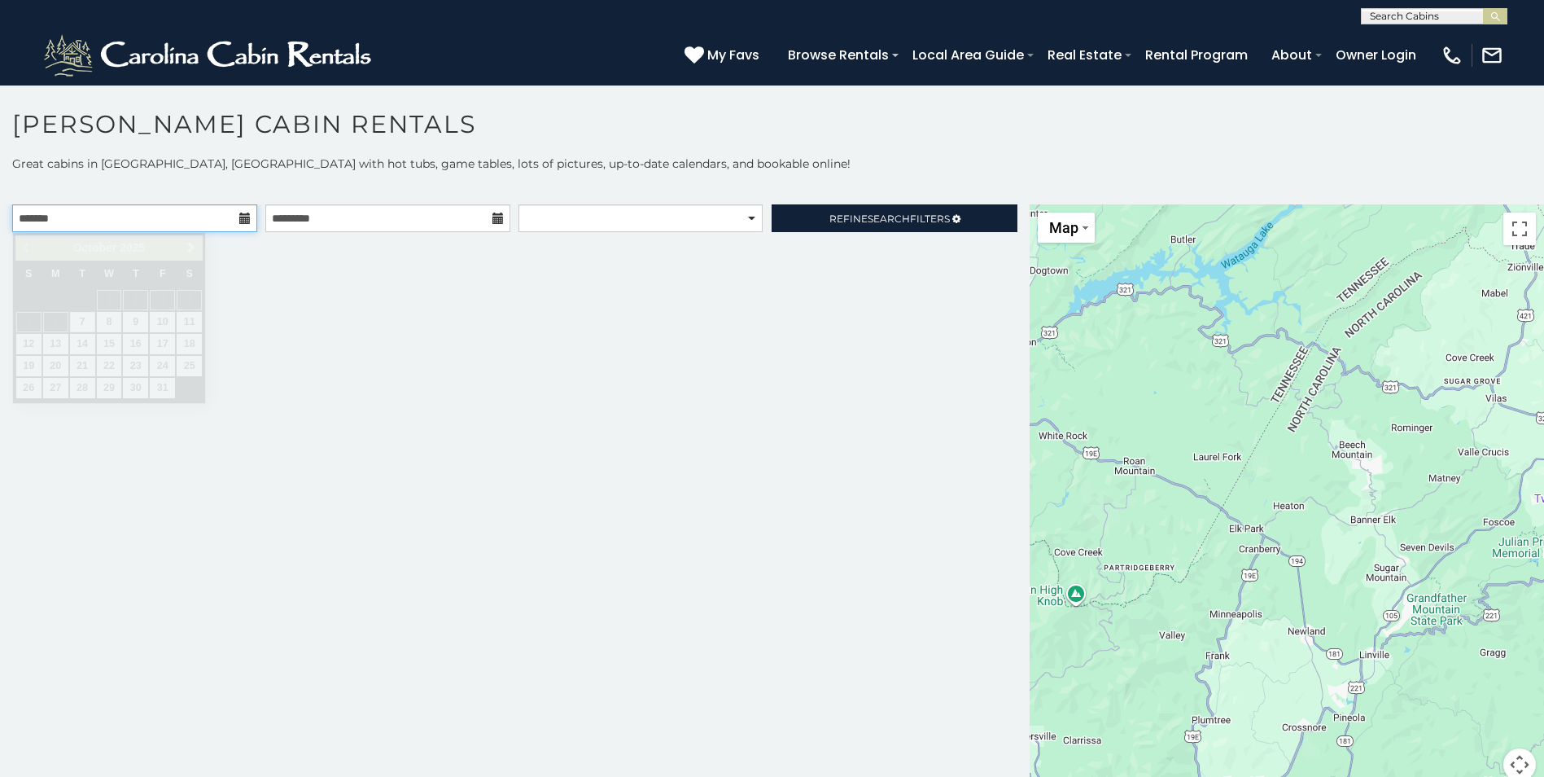
click at [186, 224] on input "text" at bounding box center [134, 218] width 245 height 28
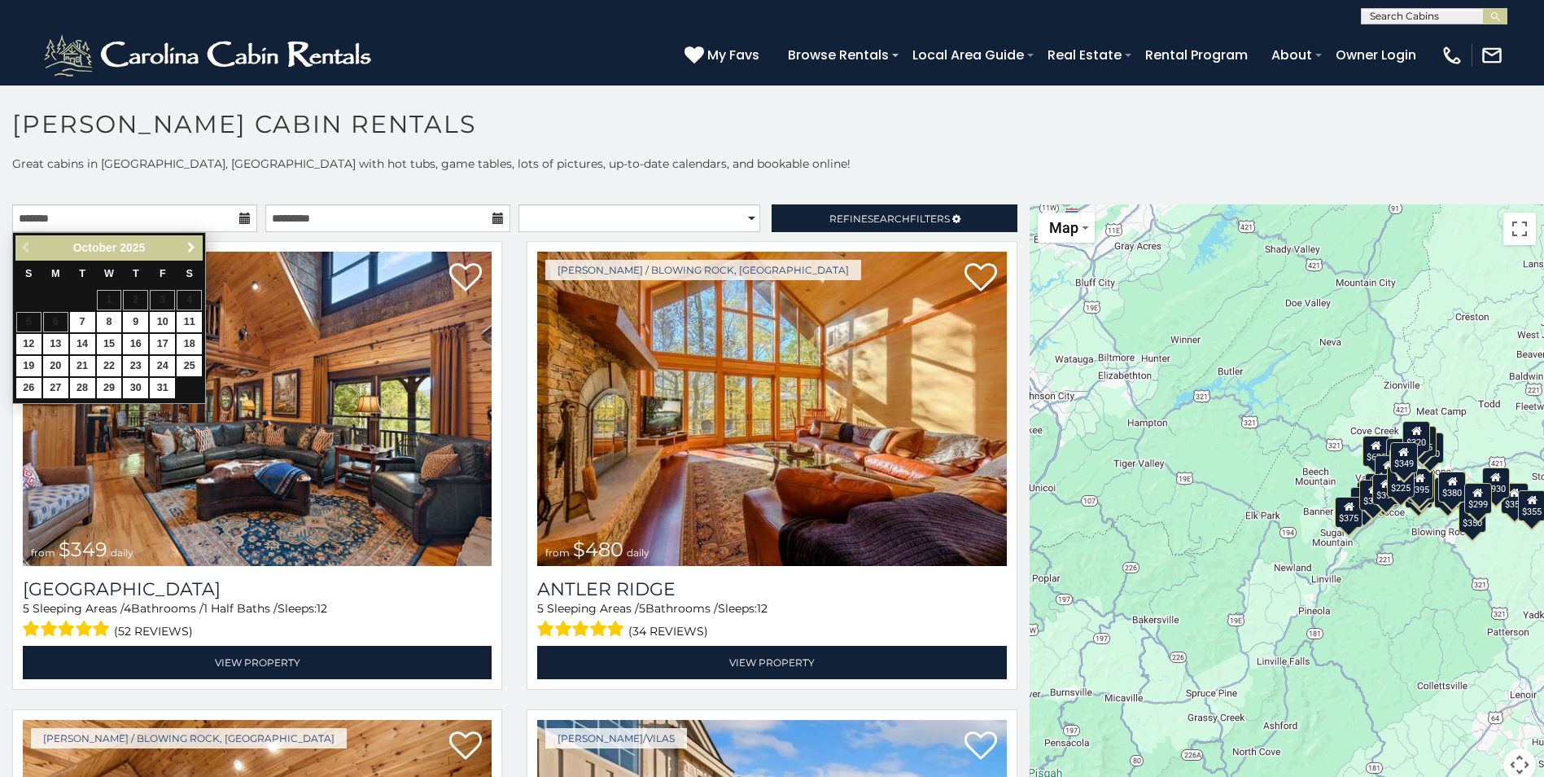
click at [199, 238] on link "Next" at bounding box center [191, 248] width 20 height 20
click at [161, 392] on link "28" at bounding box center [162, 388] width 25 height 20
type input "**********"
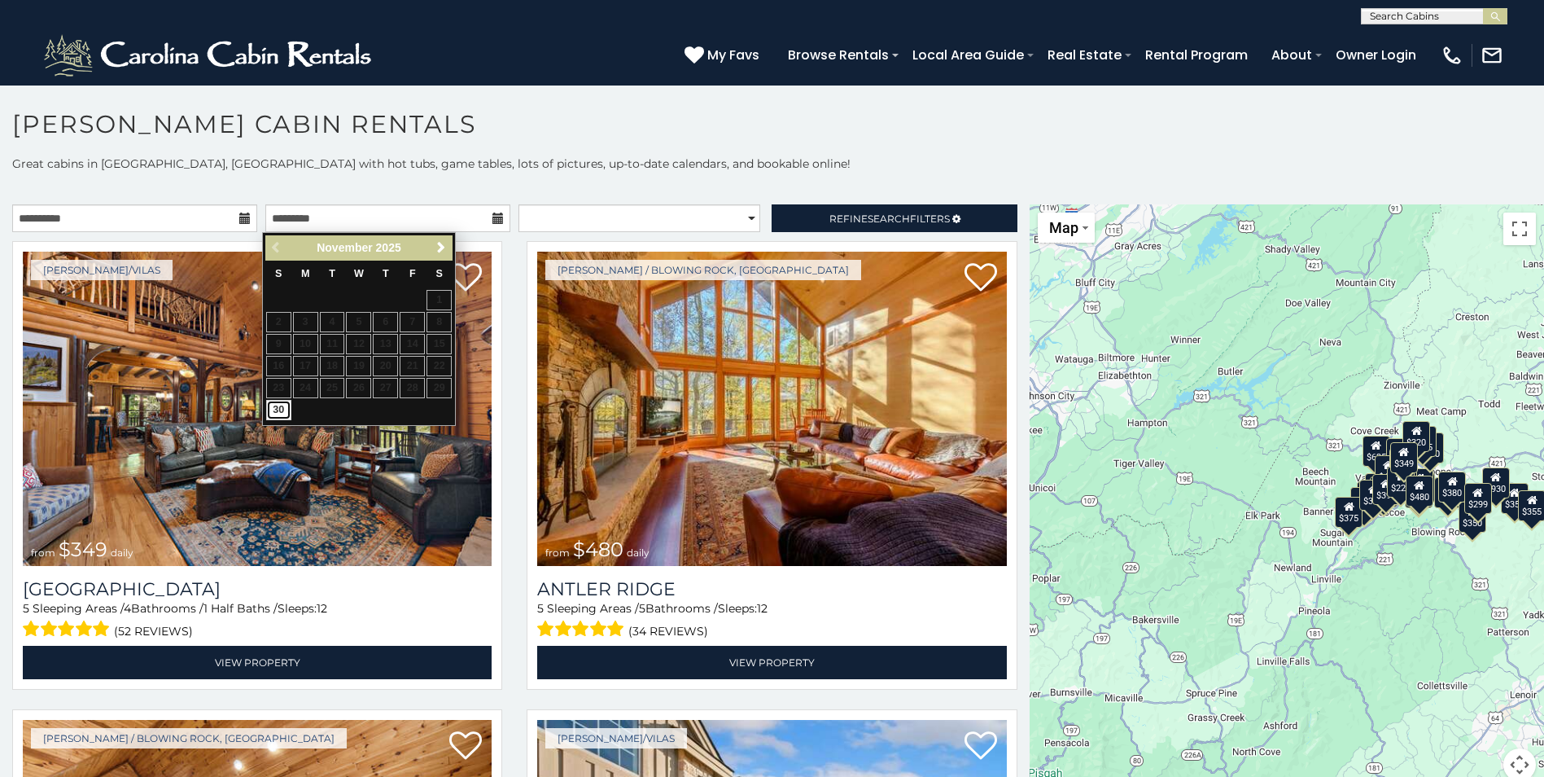
click at [277, 409] on link "30" at bounding box center [278, 410] width 25 height 20
type input "**********"
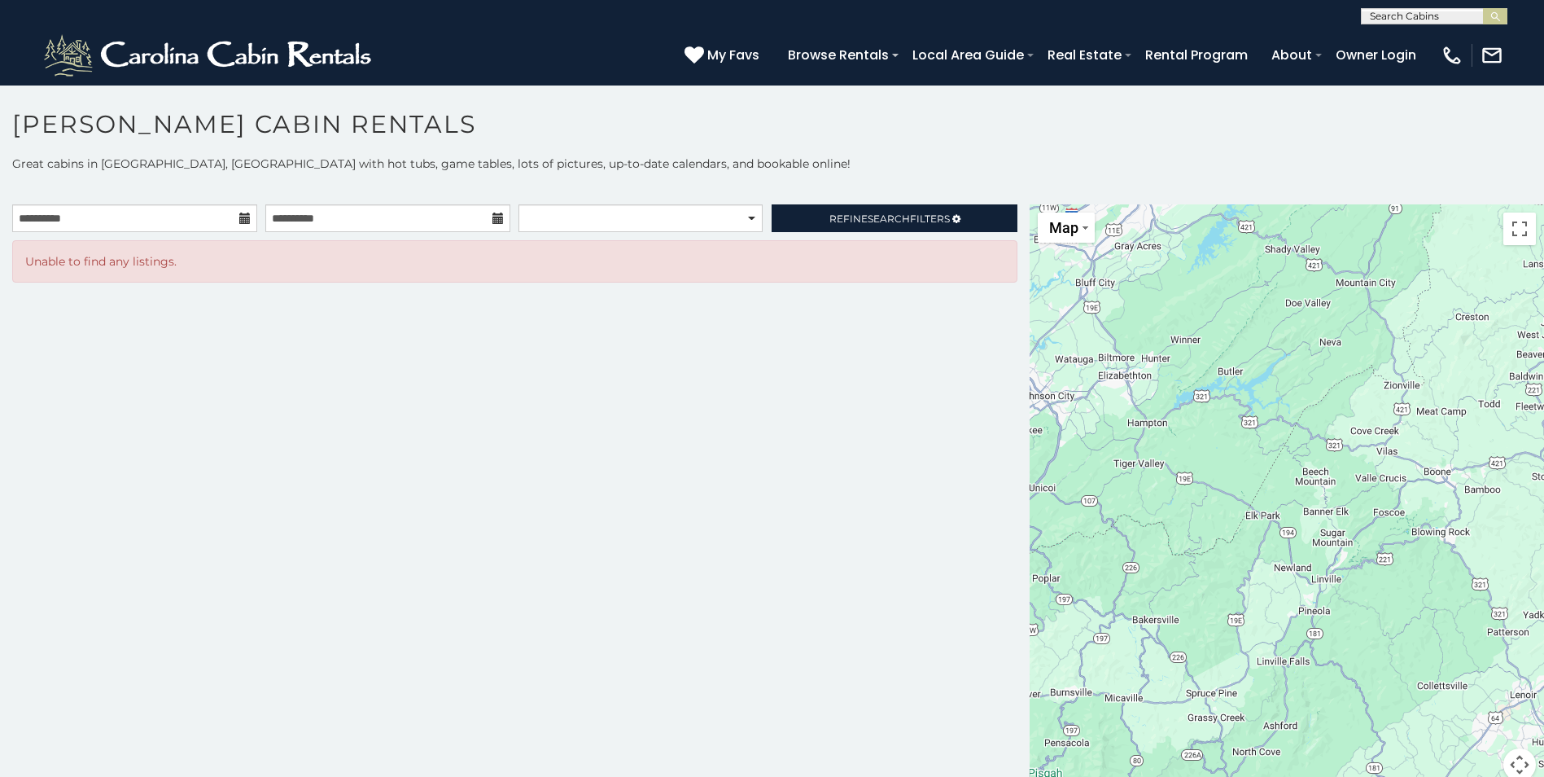
click at [241, 216] on icon at bounding box center [244, 217] width 11 height 11
click at [240, 211] on input "**********" at bounding box center [134, 218] width 245 height 28
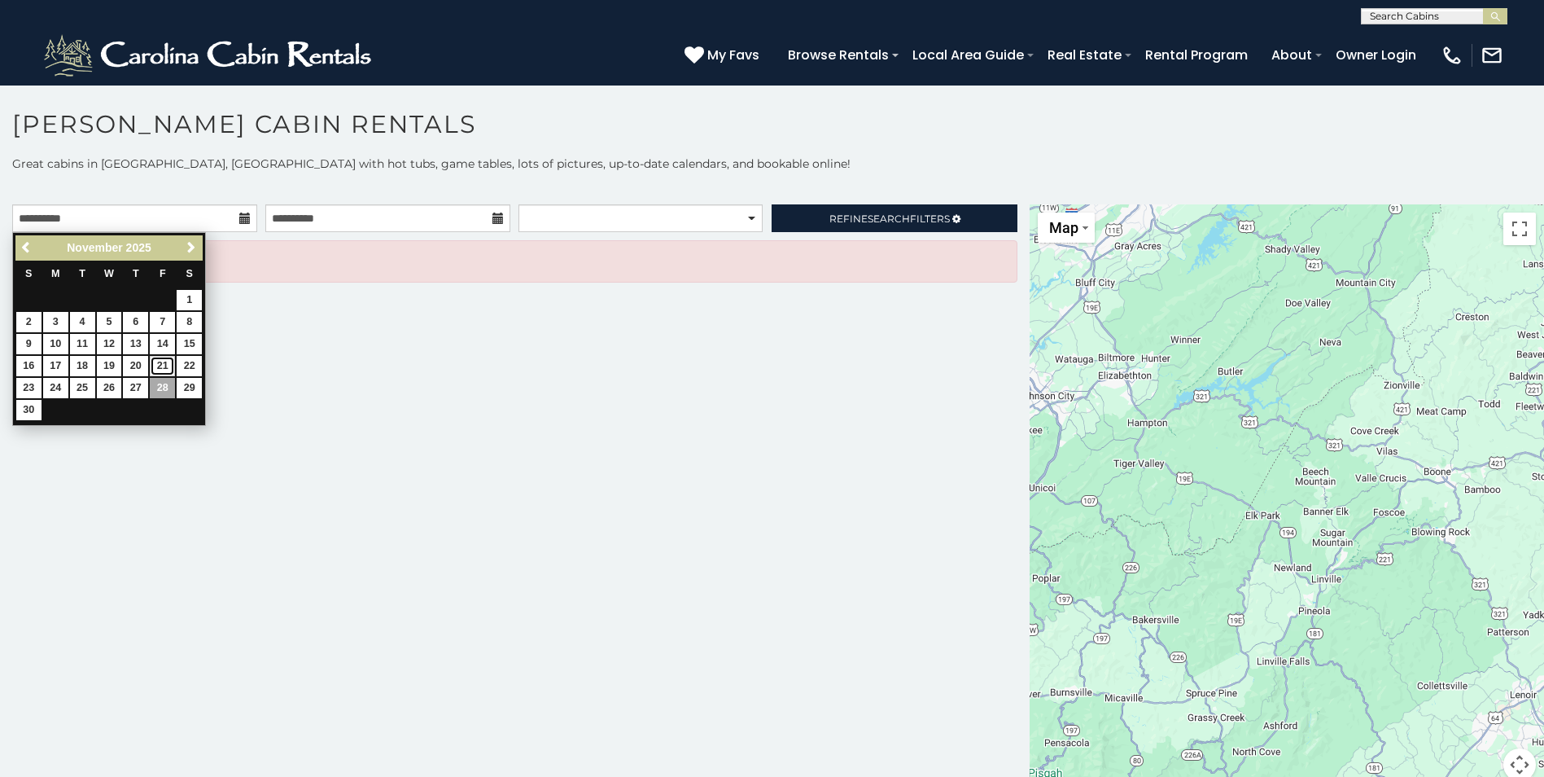
click at [164, 362] on link "21" at bounding box center [162, 366] width 25 height 20
type input "**********"
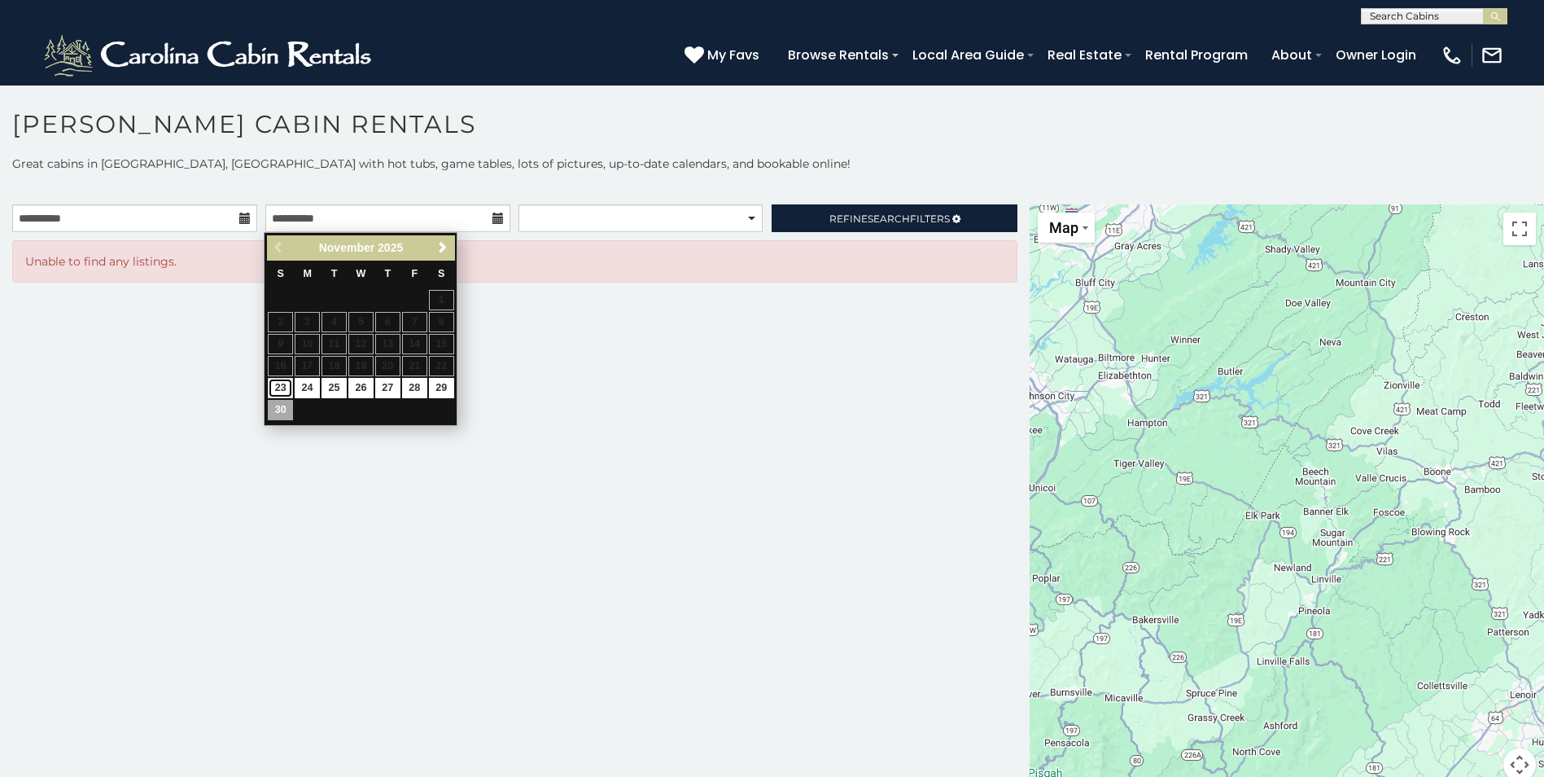
click at [282, 389] on link "23" at bounding box center [280, 388] width 25 height 20
type input "**********"
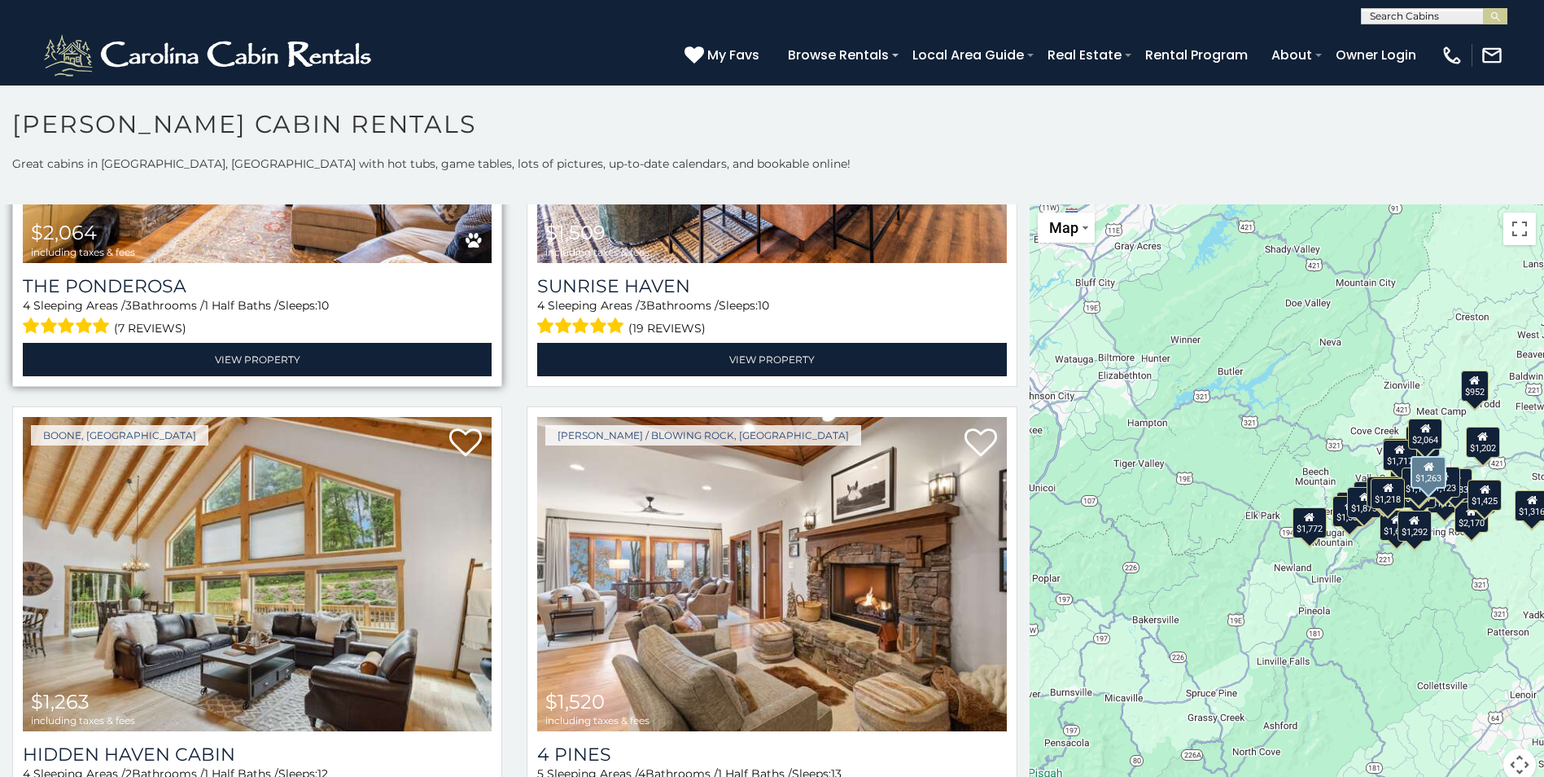
scroll to position [5942, 0]
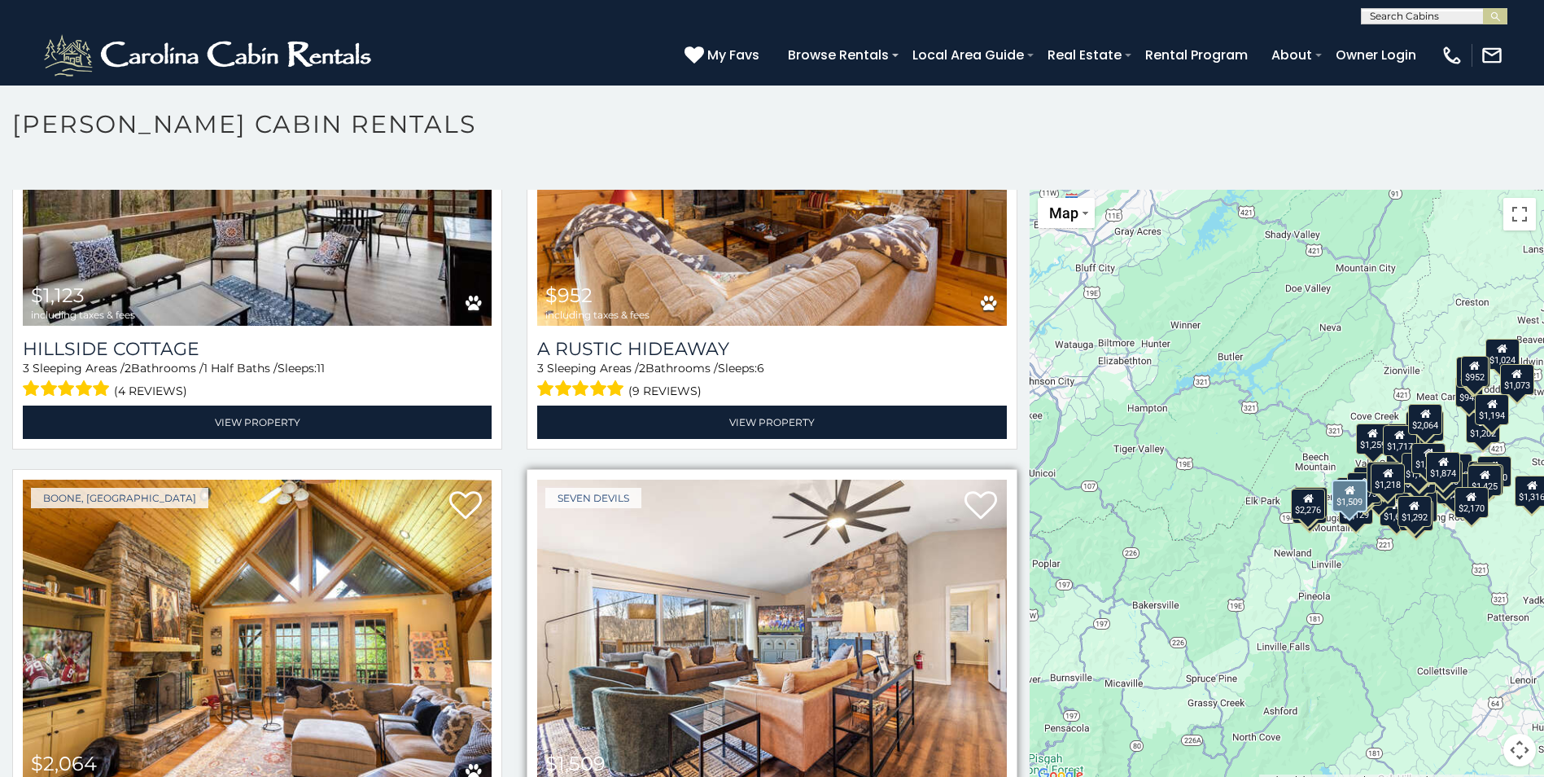
scroll to position [4850, 0]
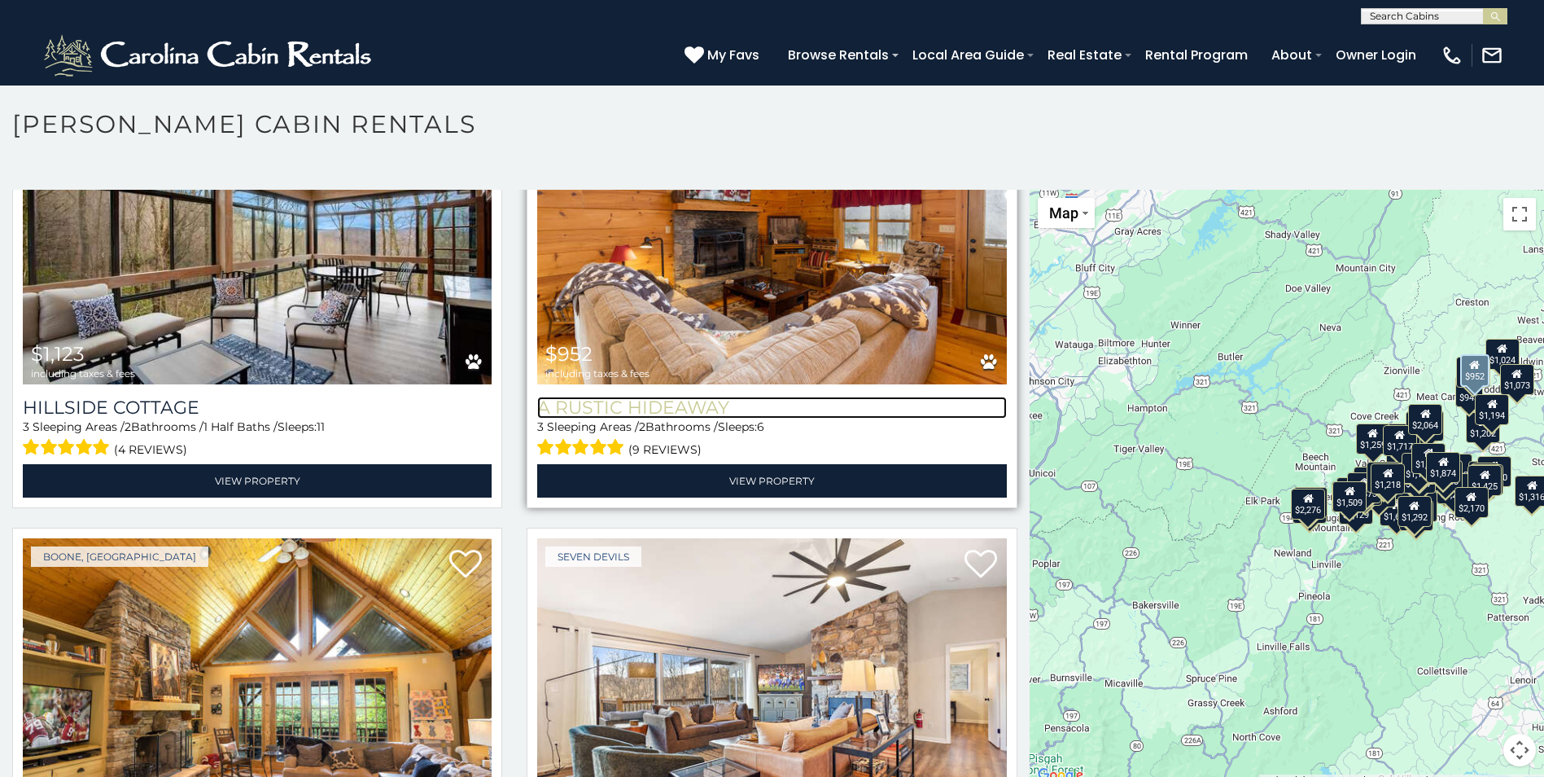
click at [615, 396] on h3 "A Rustic Hideaway" at bounding box center [771, 407] width 469 height 22
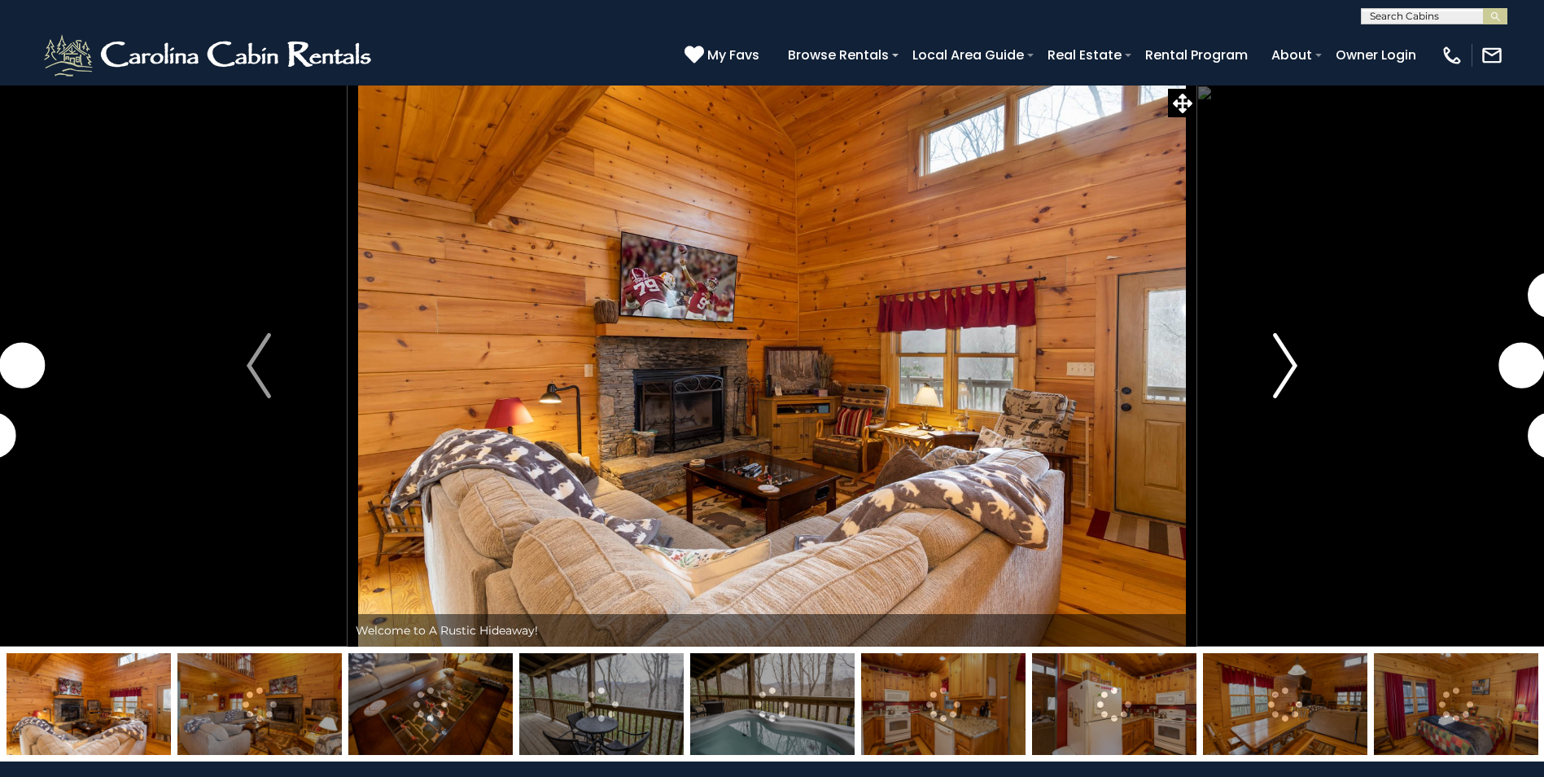
click at [1306, 371] on button "Next" at bounding box center [1285, 366] width 177 height 562
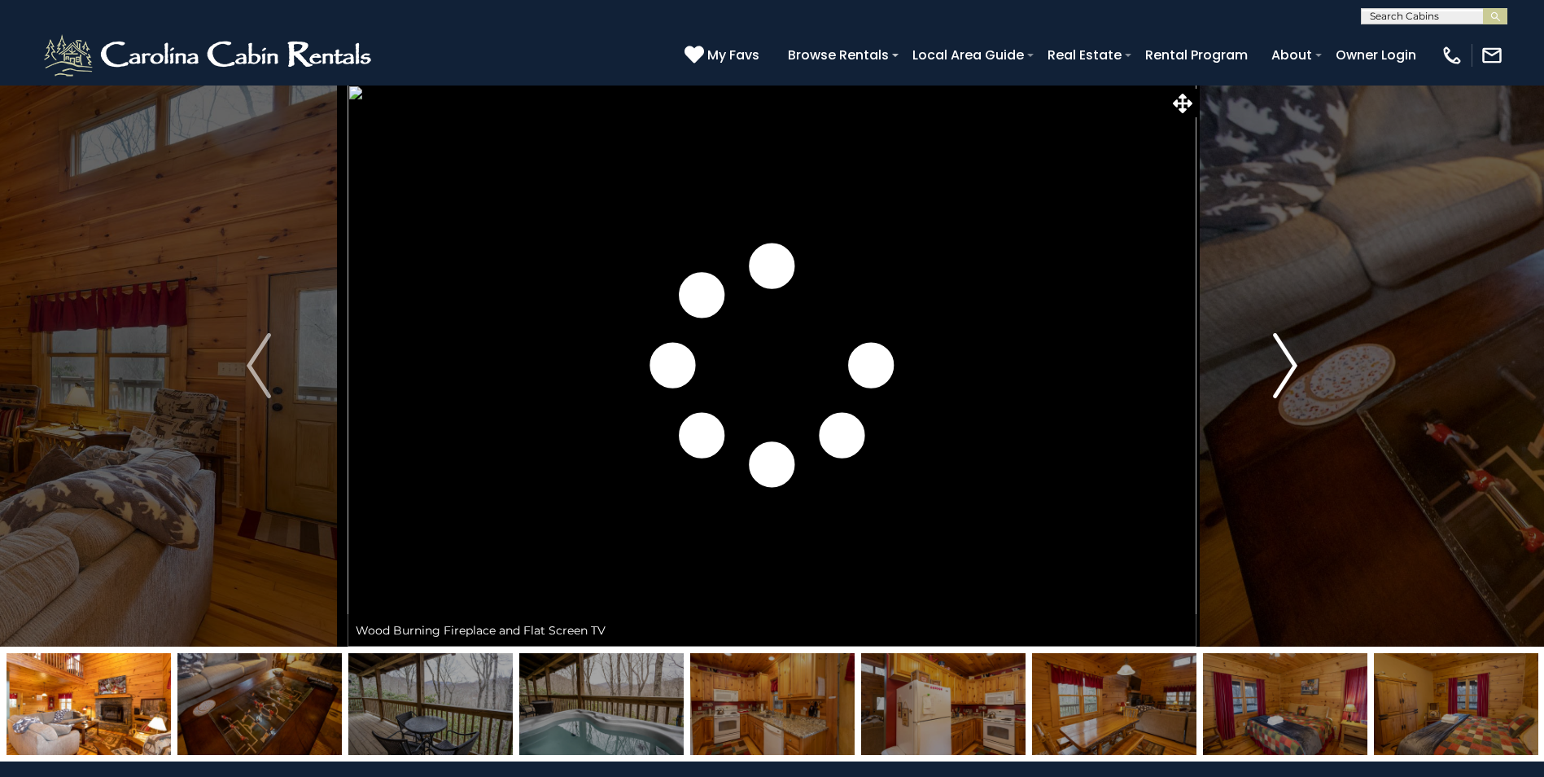
click at [1304, 371] on button "Next" at bounding box center [1285, 366] width 177 height 562
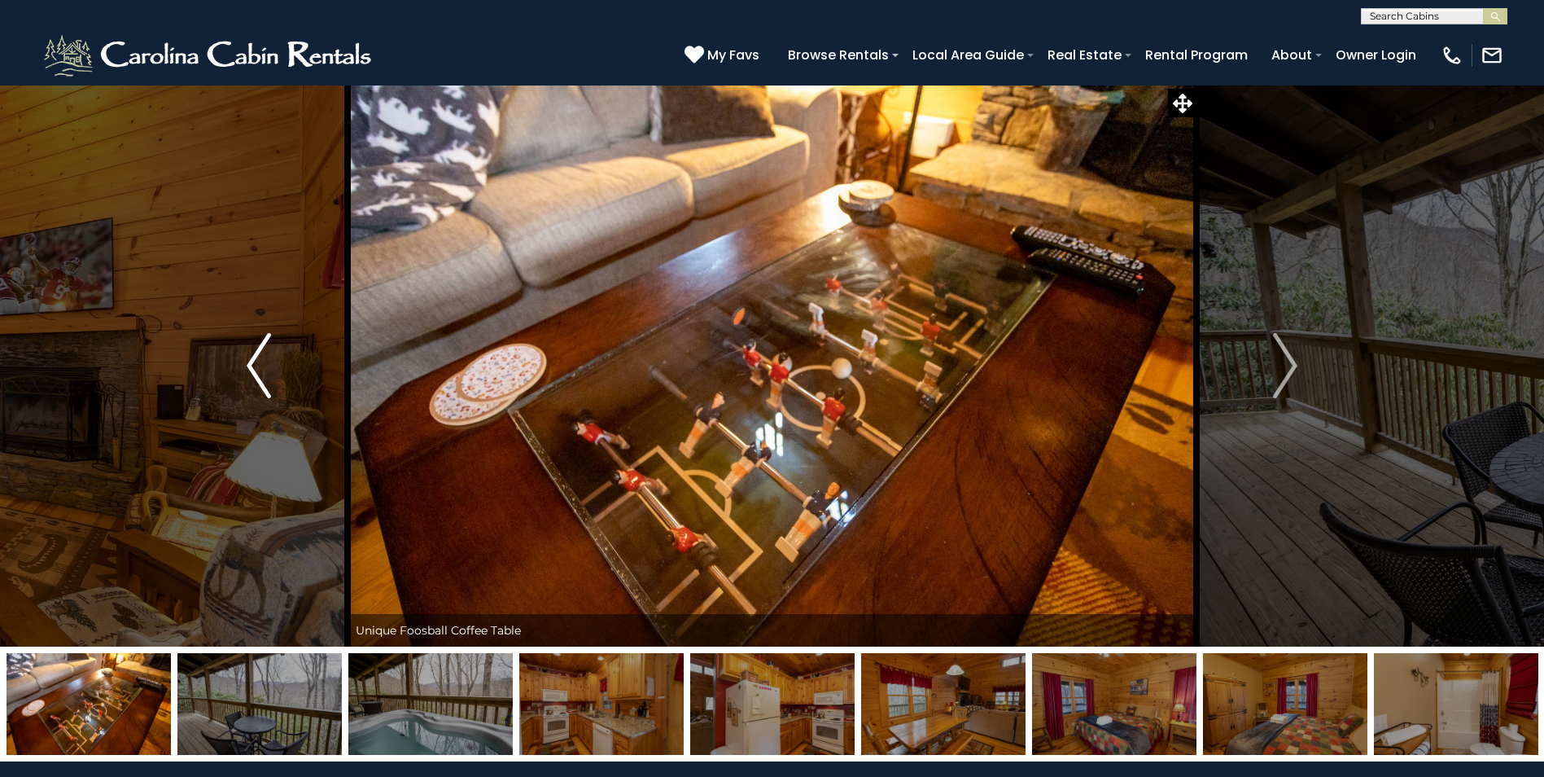
click at [261, 352] on img "Previous" at bounding box center [259, 365] width 24 height 65
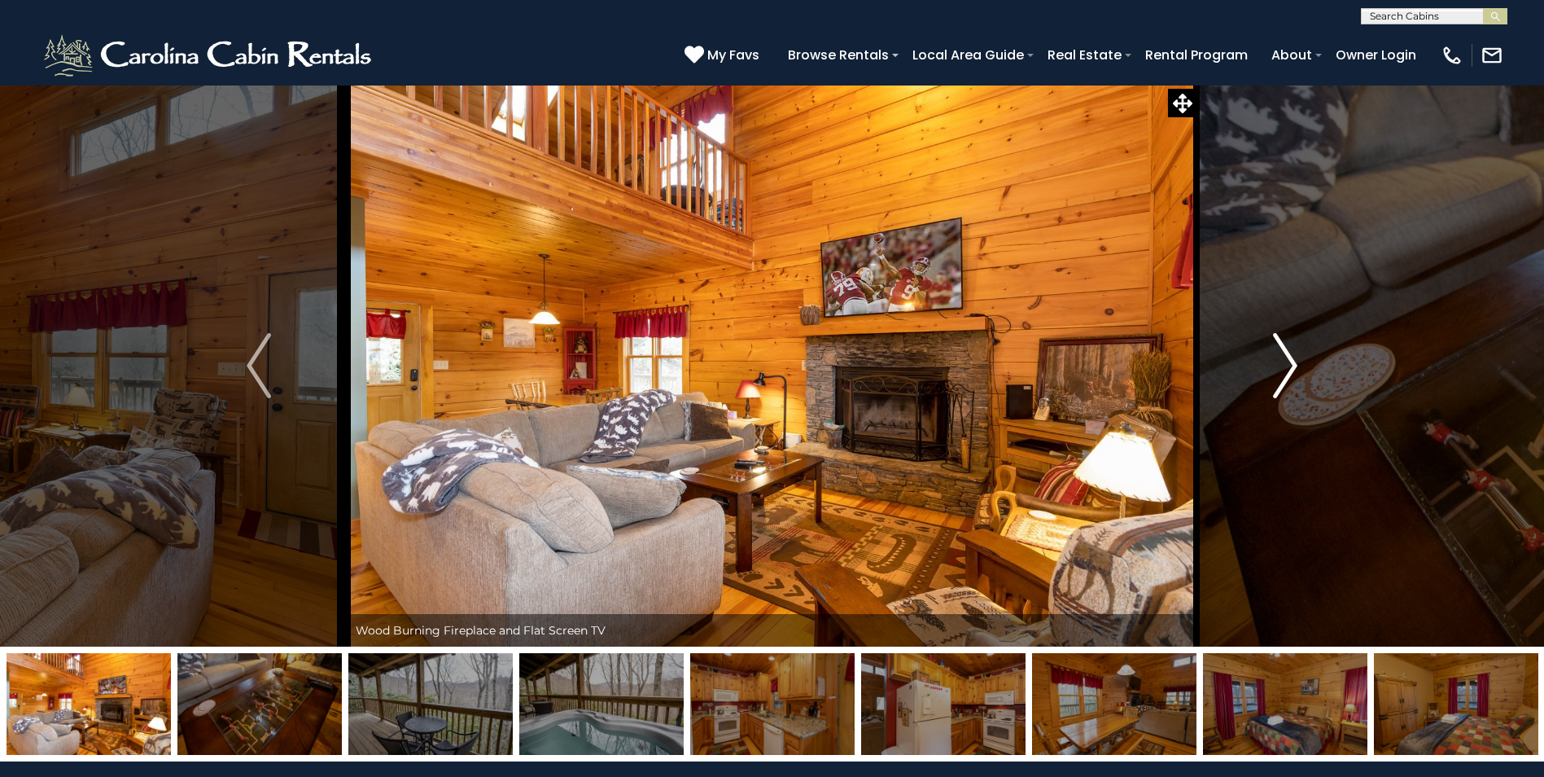
click at [1300, 364] on button "Next" at bounding box center [1285, 366] width 177 height 562
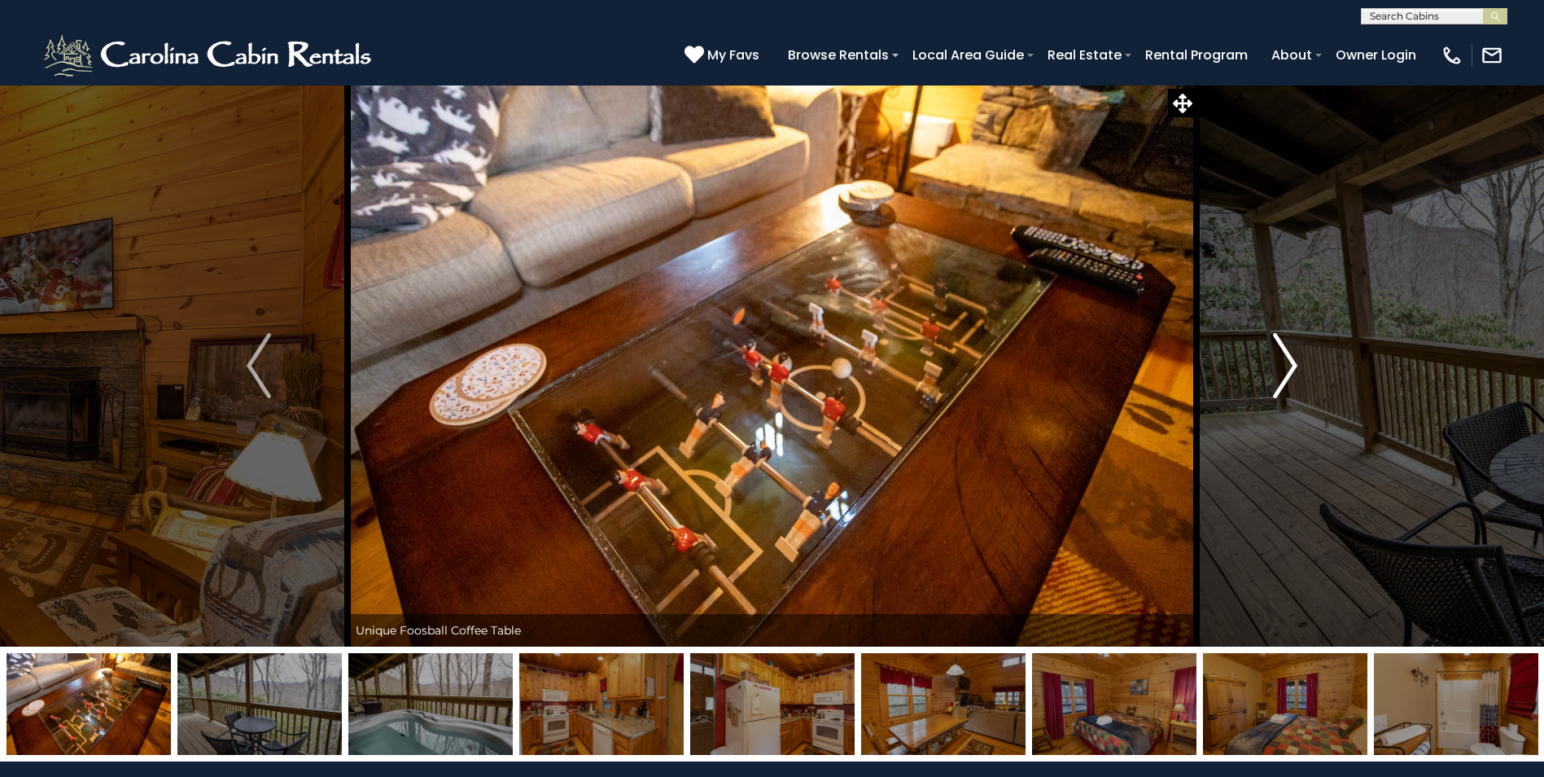
click at [1300, 364] on button "Next" at bounding box center [1285, 366] width 177 height 562
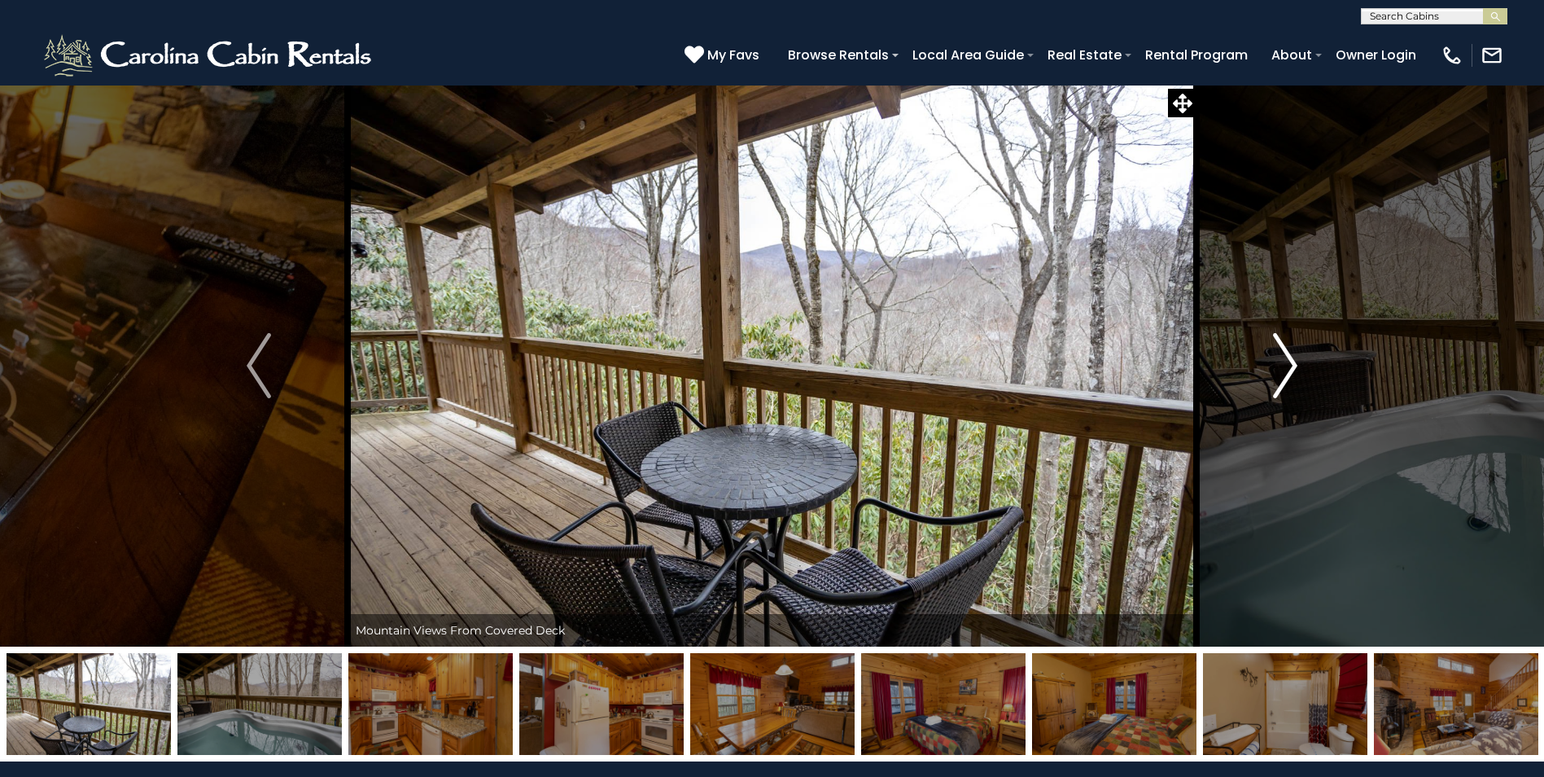
click at [1300, 364] on button "Next" at bounding box center [1285, 366] width 177 height 562
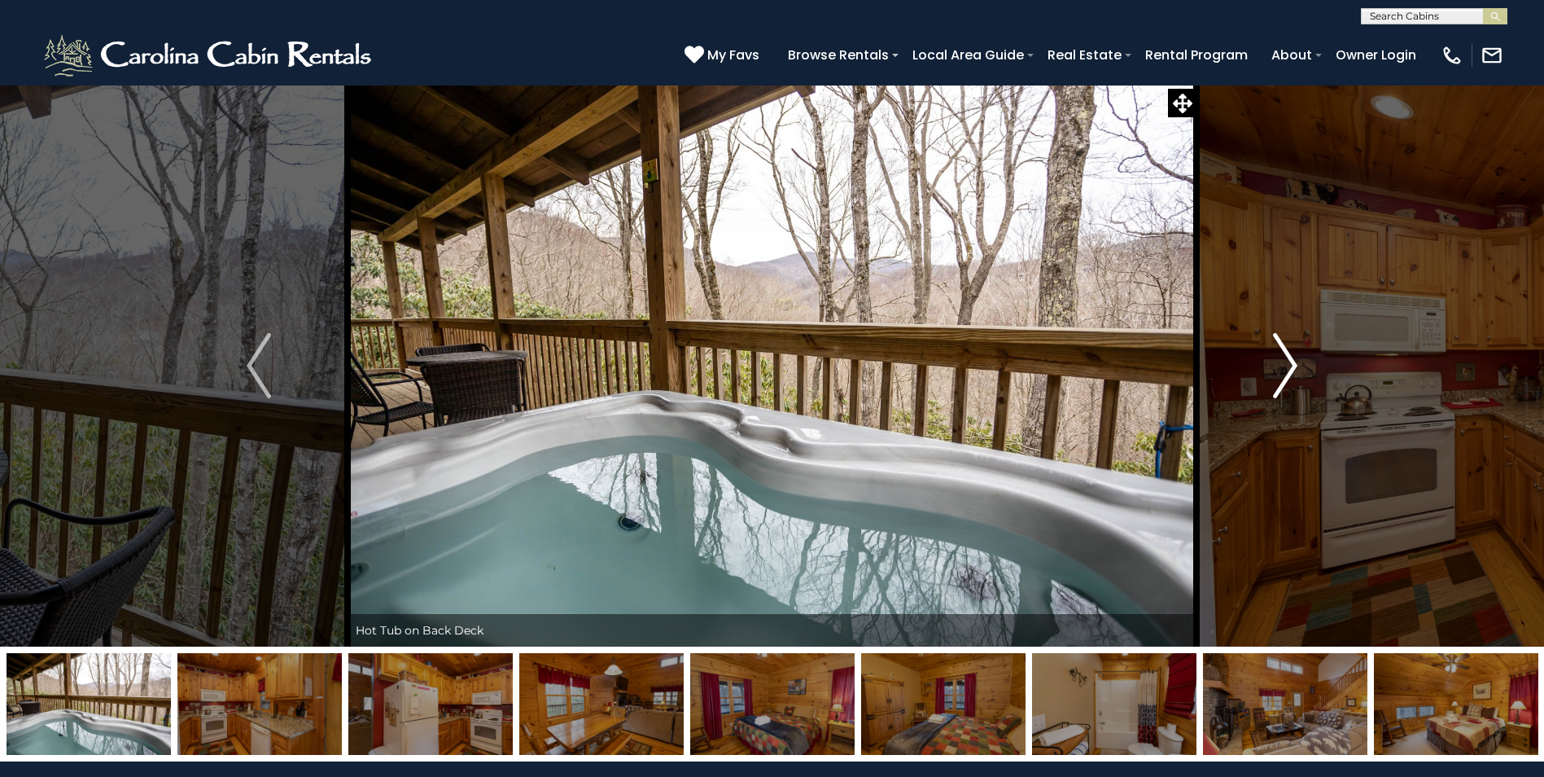
click at [1300, 364] on button "Next" at bounding box center [1285, 366] width 177 height 562
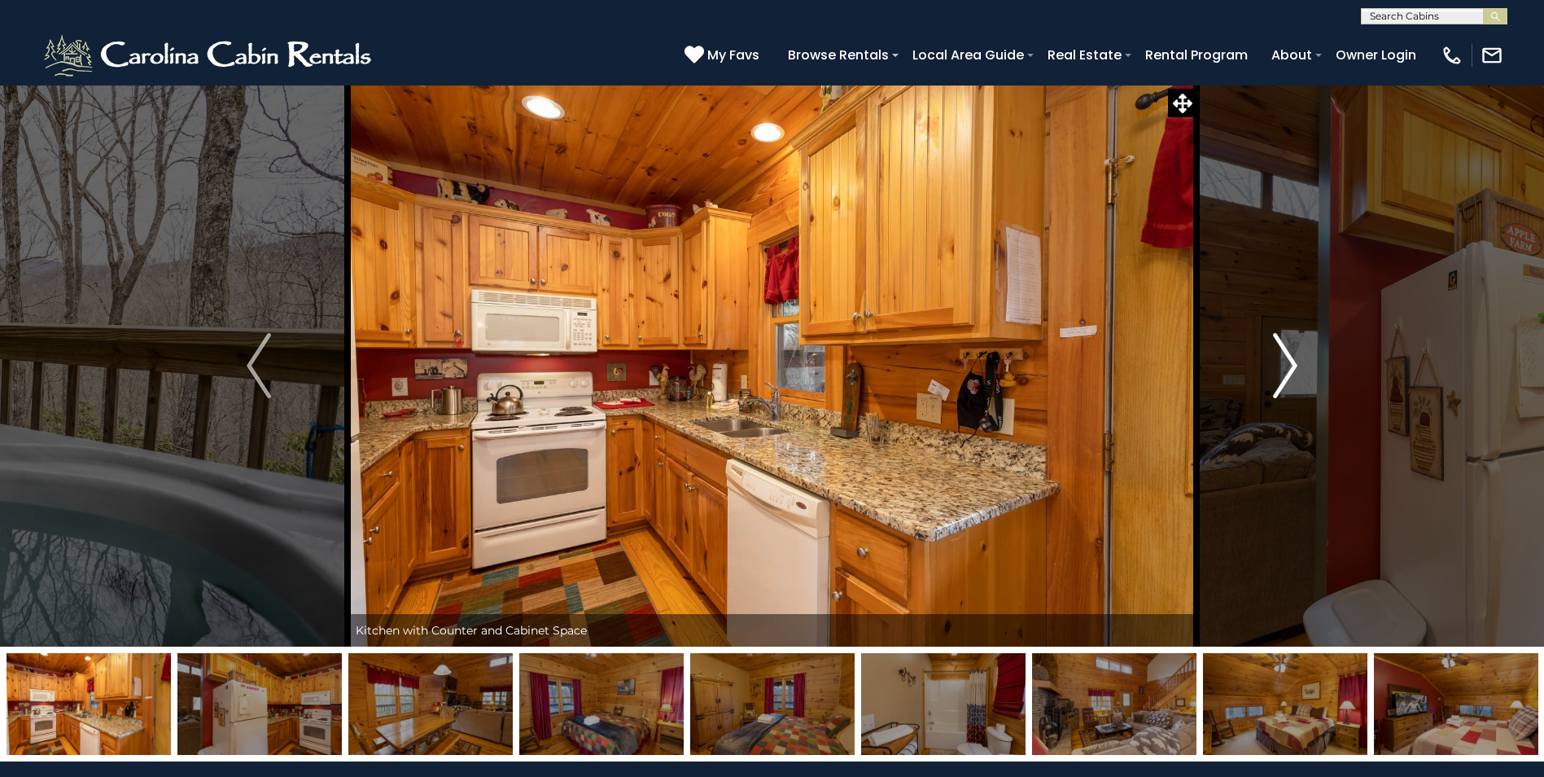
click at [1300, 364] on button "Next" at bounding box center [1285, 366] width 177 height 562
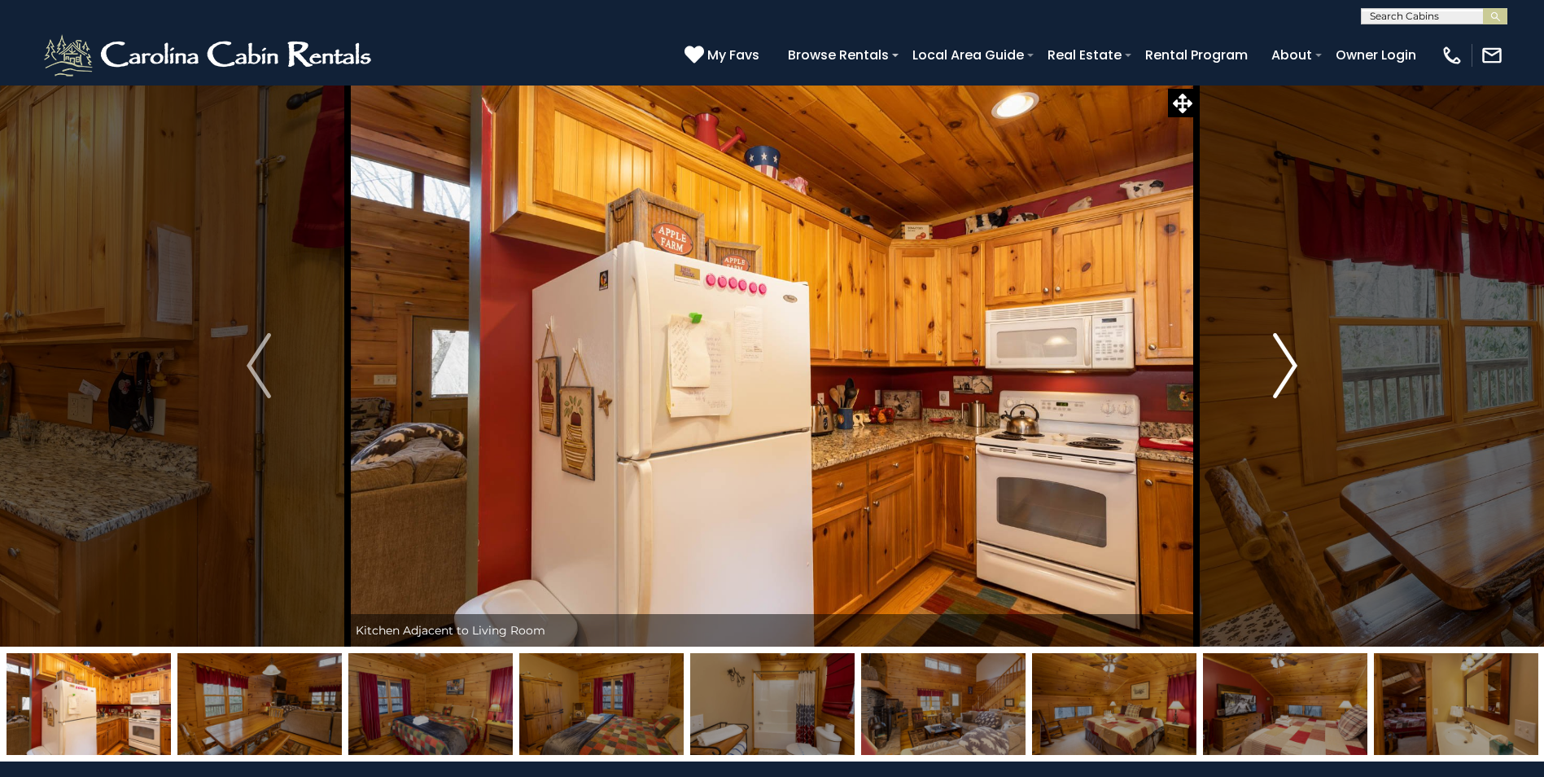
click at [1300, 364] on button "Next" at bounding box center [1285, 366] width 177 height 562
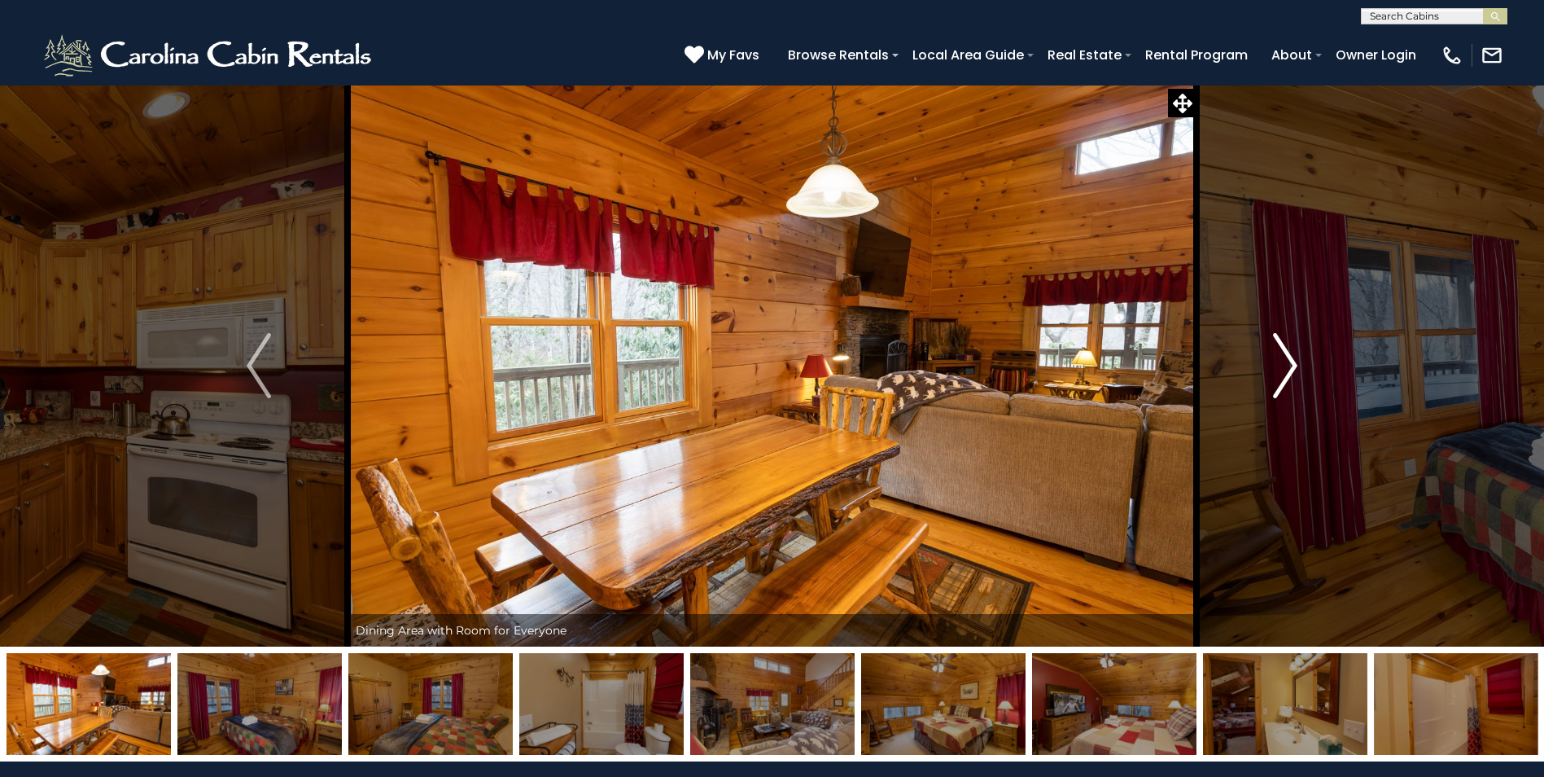
click at [1300, 364] on button "Next" at bounding box center [1285, 366] width 177 height 562
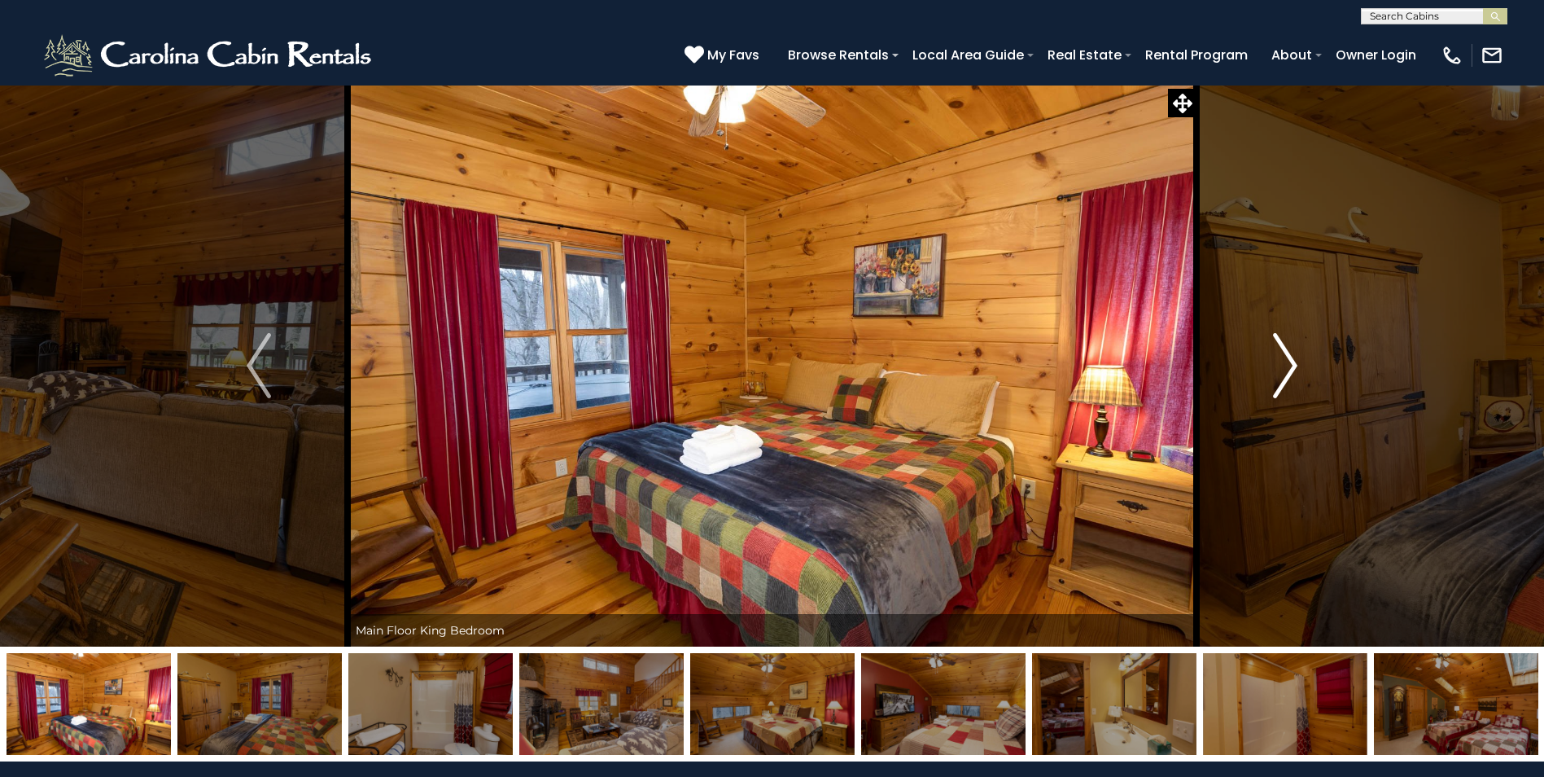
click at [1300, 364] on button "Next" at bounding box center [1285, 366] width 177 height 562
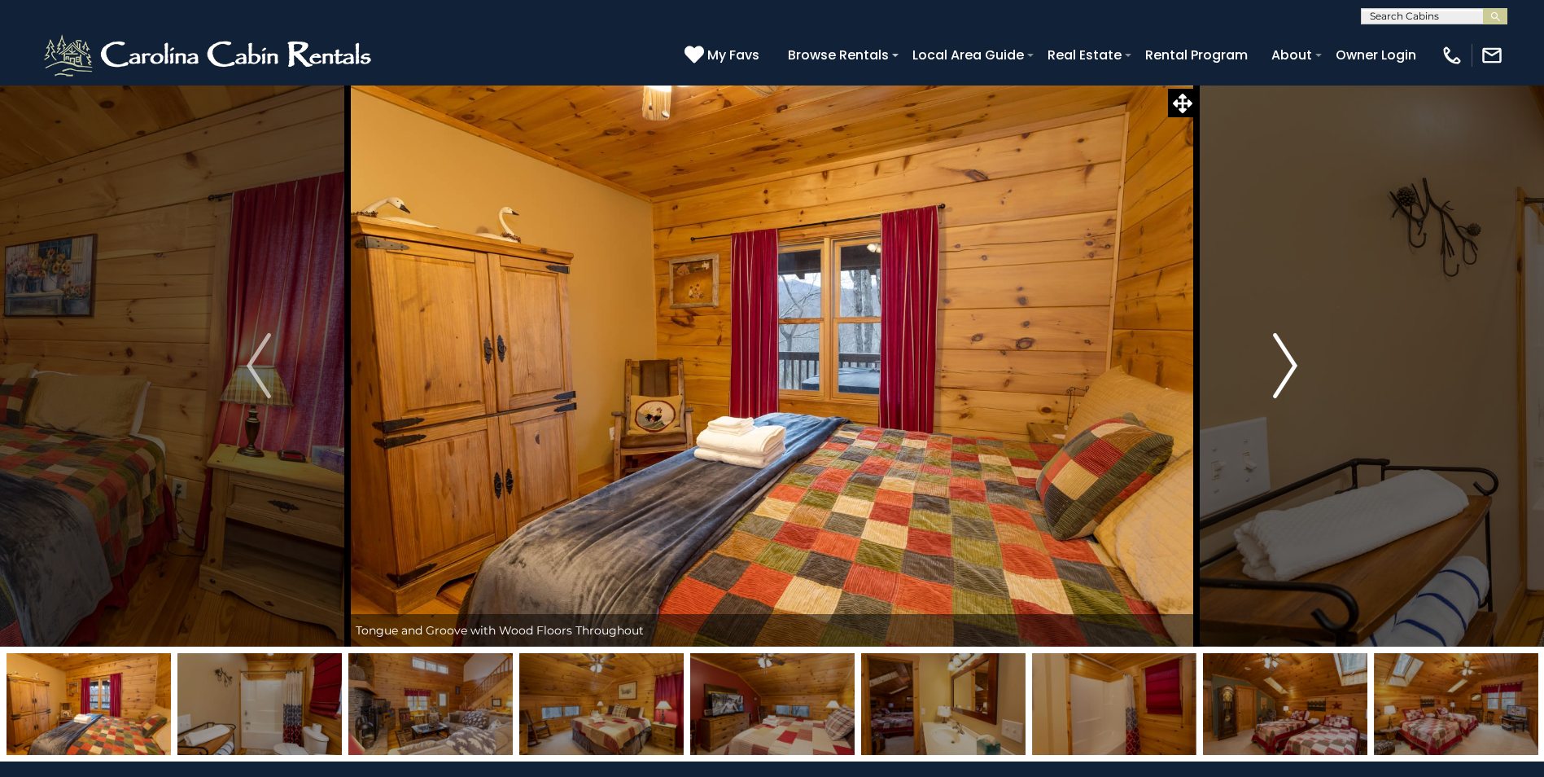
click at [1300, 364] on button "Next" at bounding box center [1285, 366] width 177 height 562
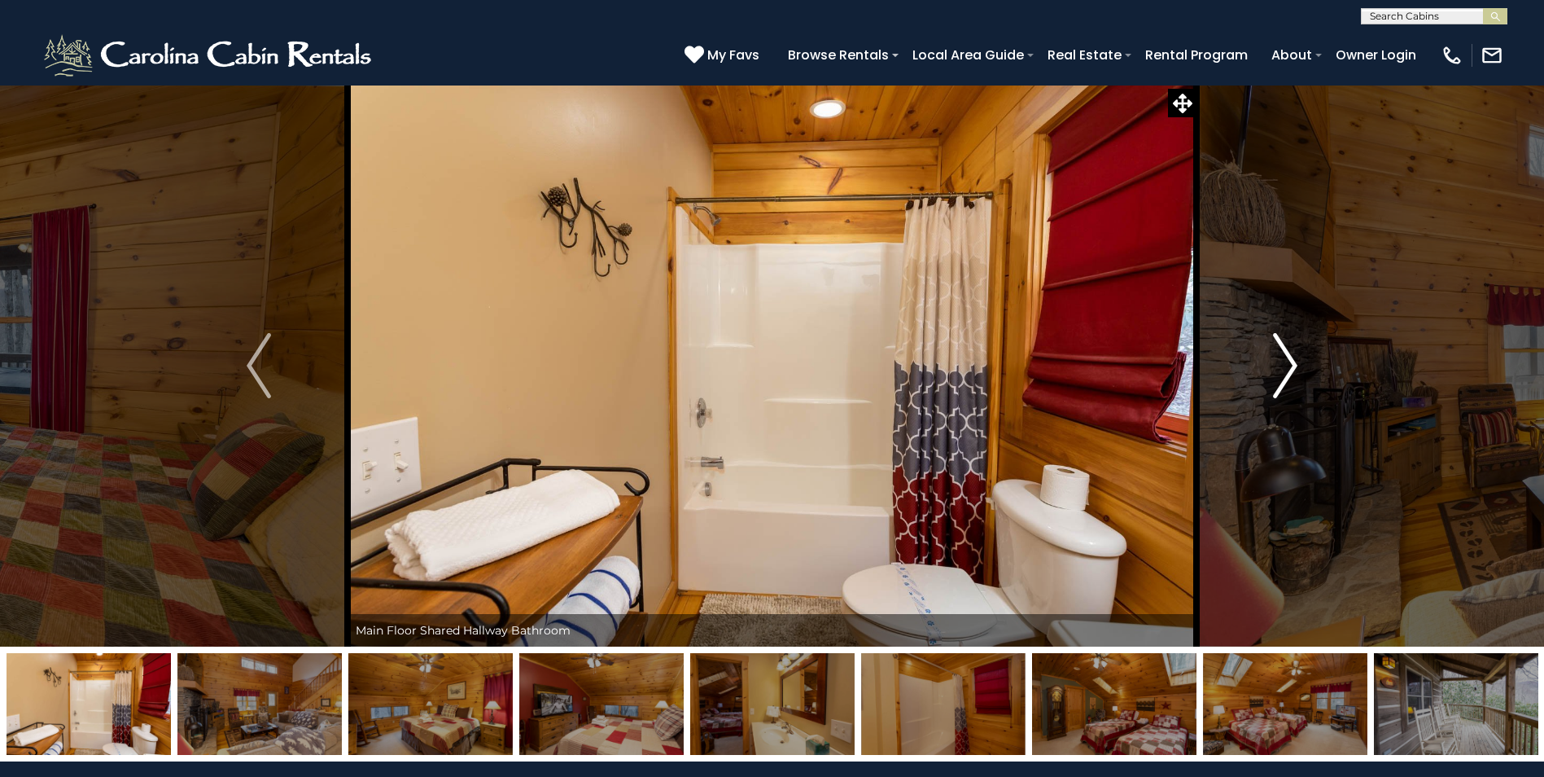
click at [1300, 364] on button "Next" at bounding box center [1285, 366] width 177 height 562
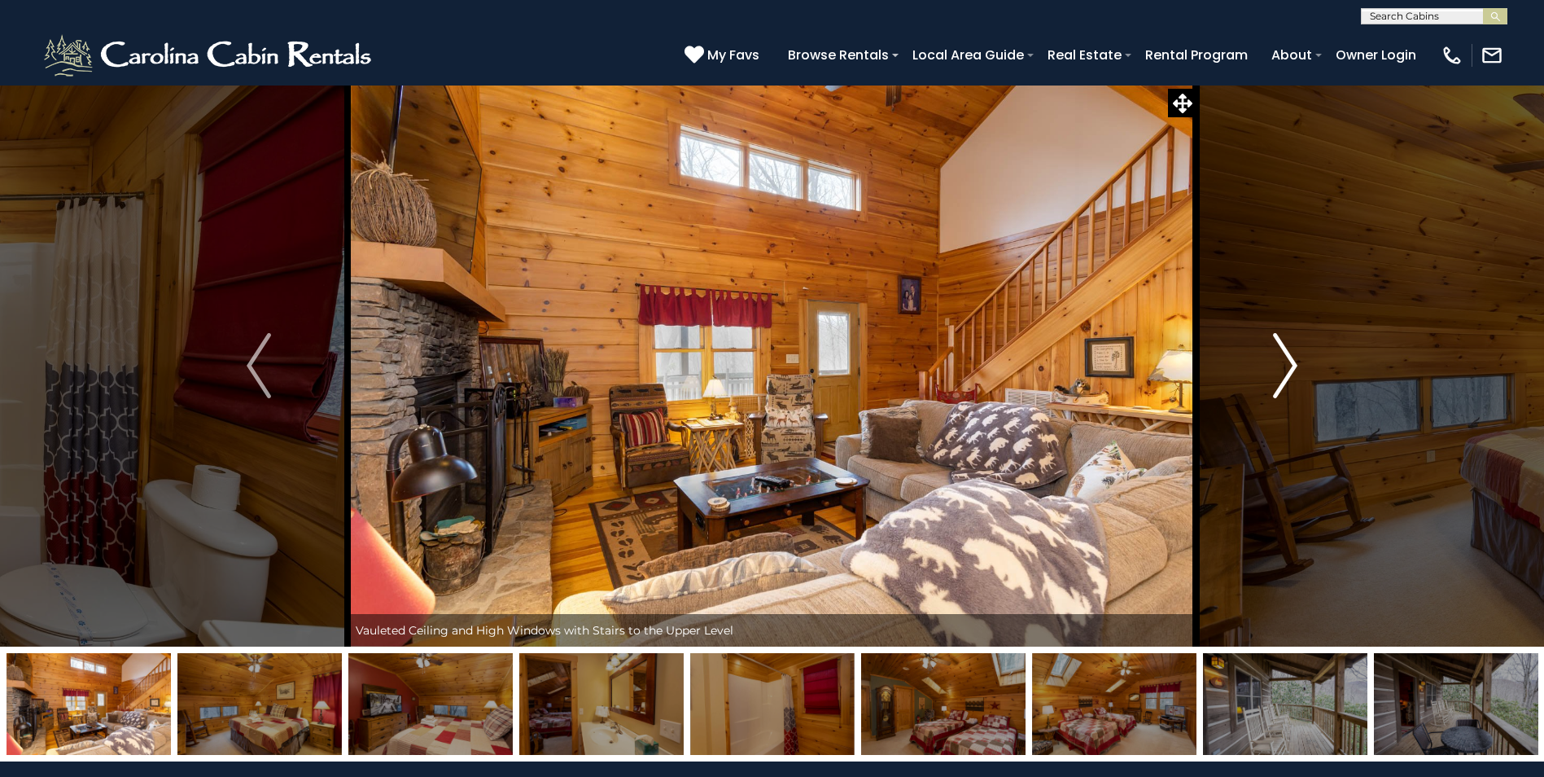
click at [1300, 364] on button "Next" at bounding box center [1285, 366] width 177 height 562
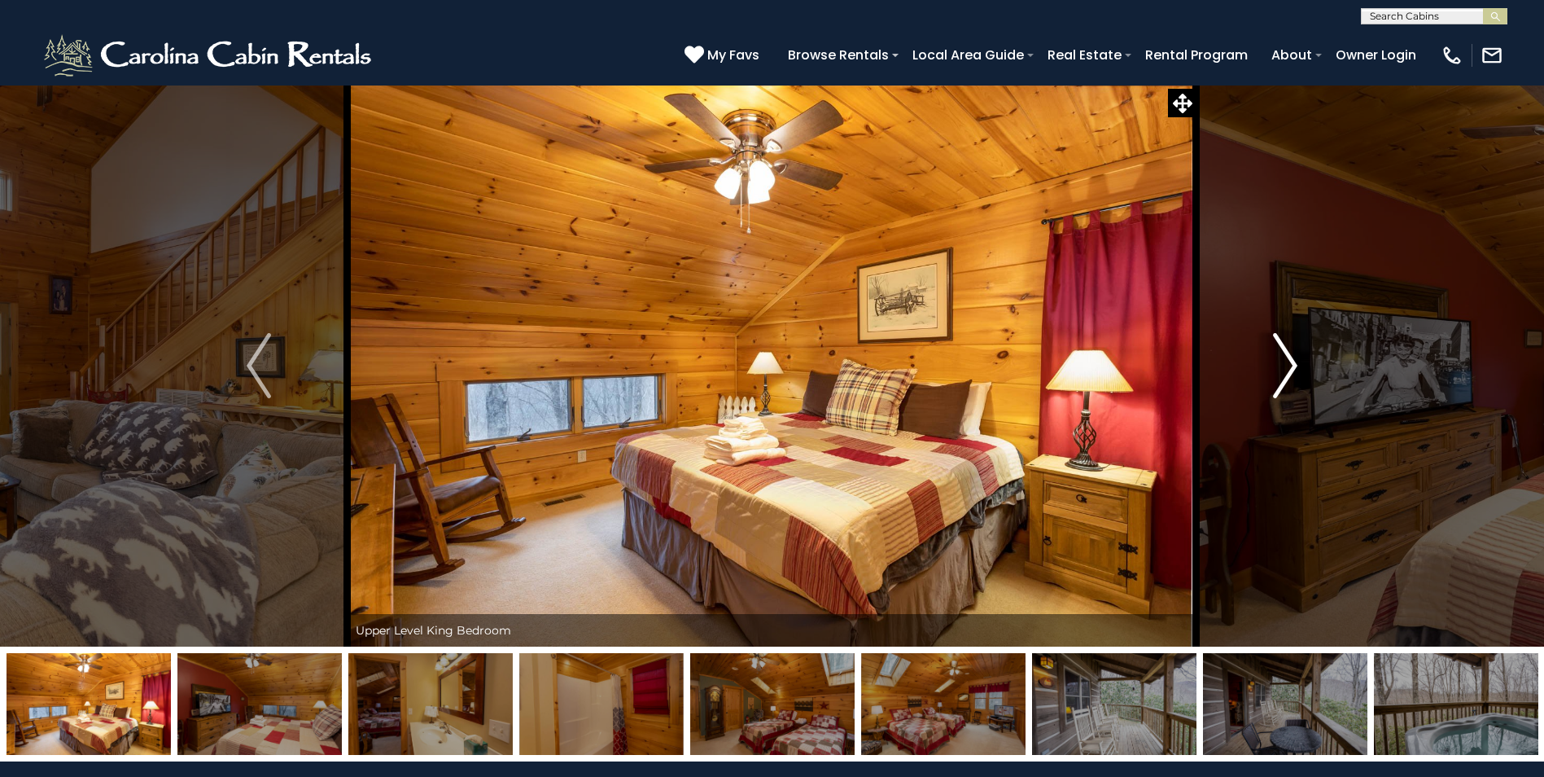
click at [1300, 364] on button "Next" at bounding box center [1285, 366] width 177 height 562
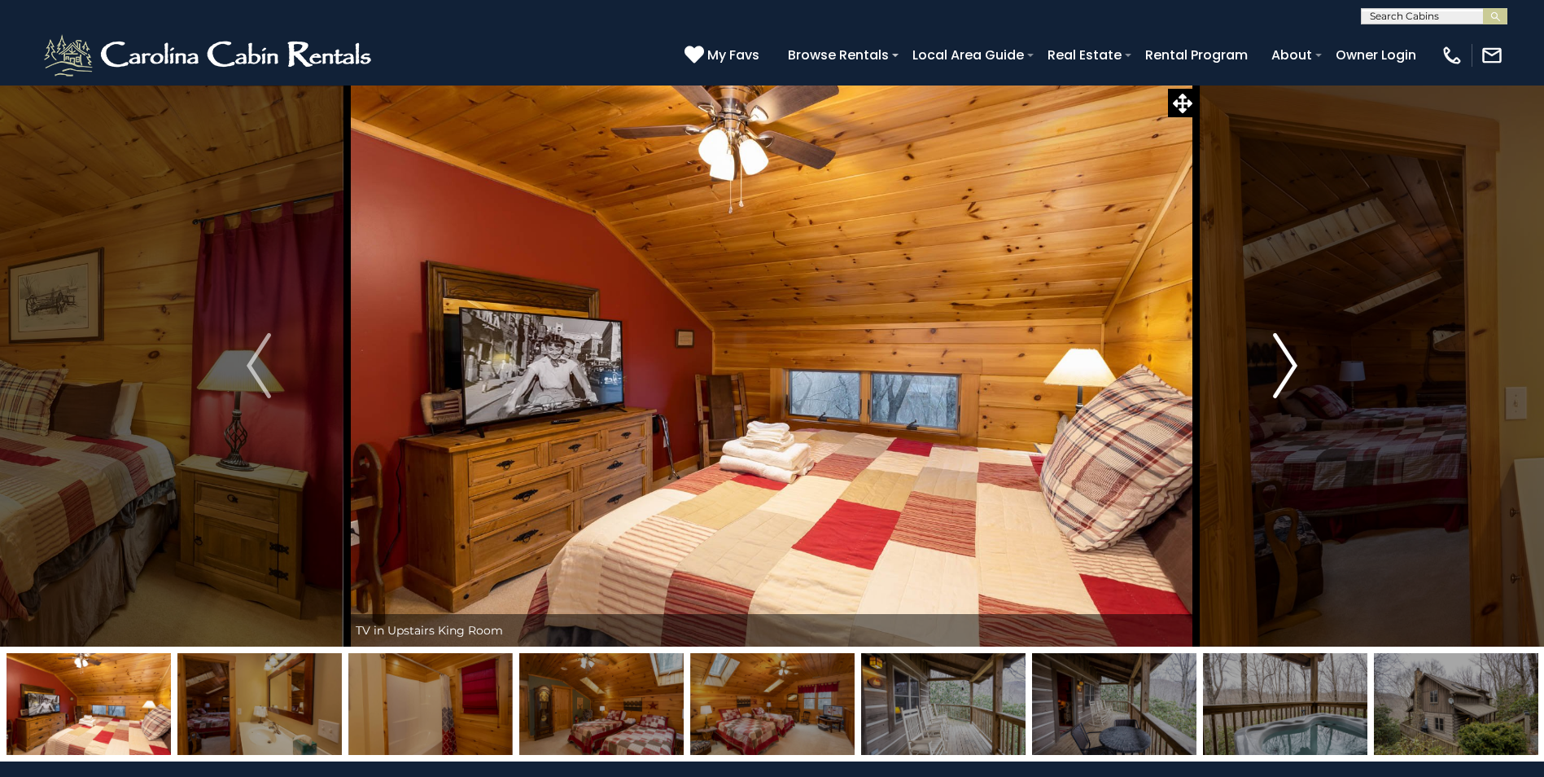
click at [1302, 359] on button "Next" at bounding box center [1285, 366] width 177 height 562
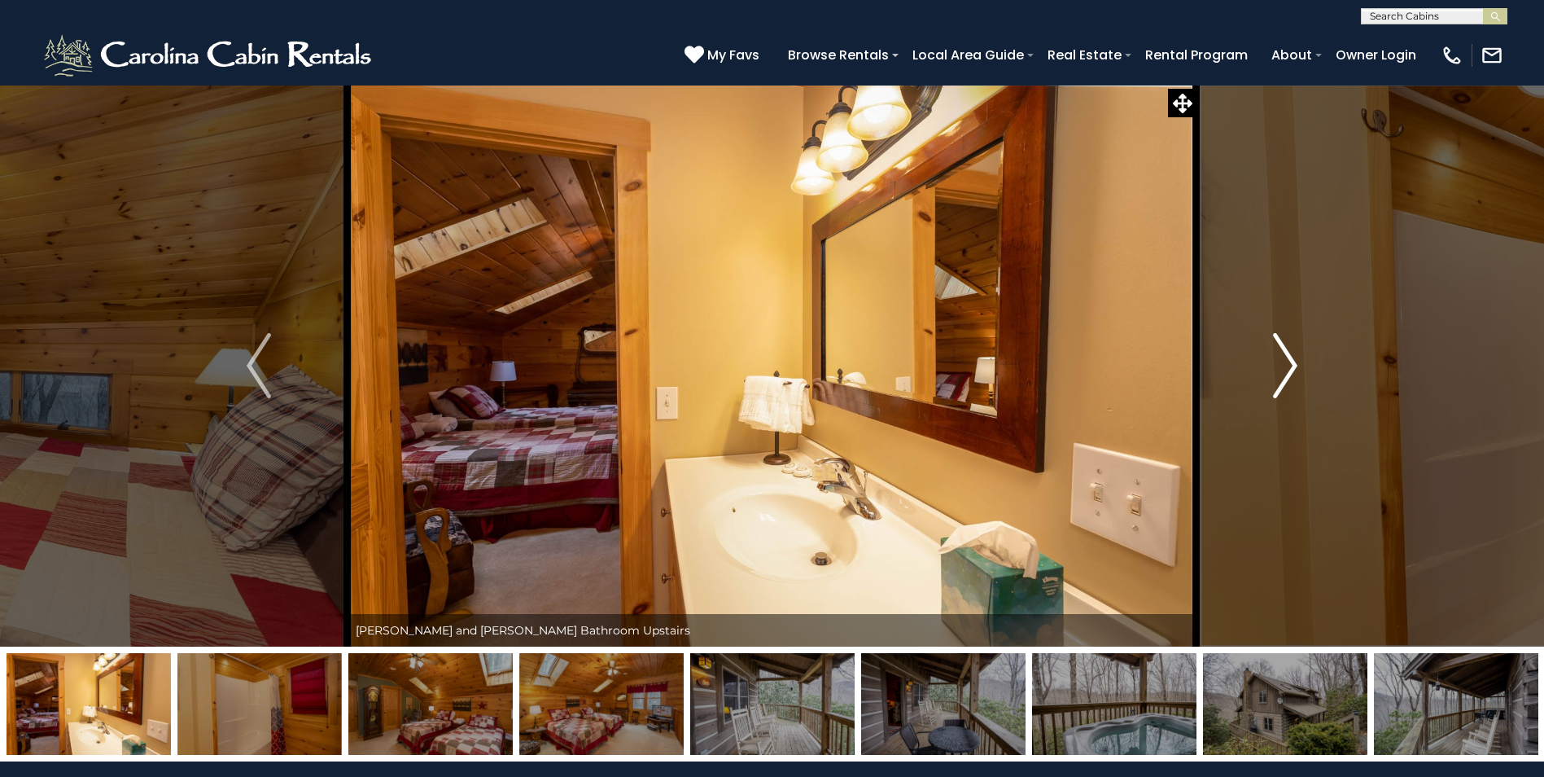
click at [1302, 359] on button "Next" at bounding box center [1285, 366] width 177 height 562
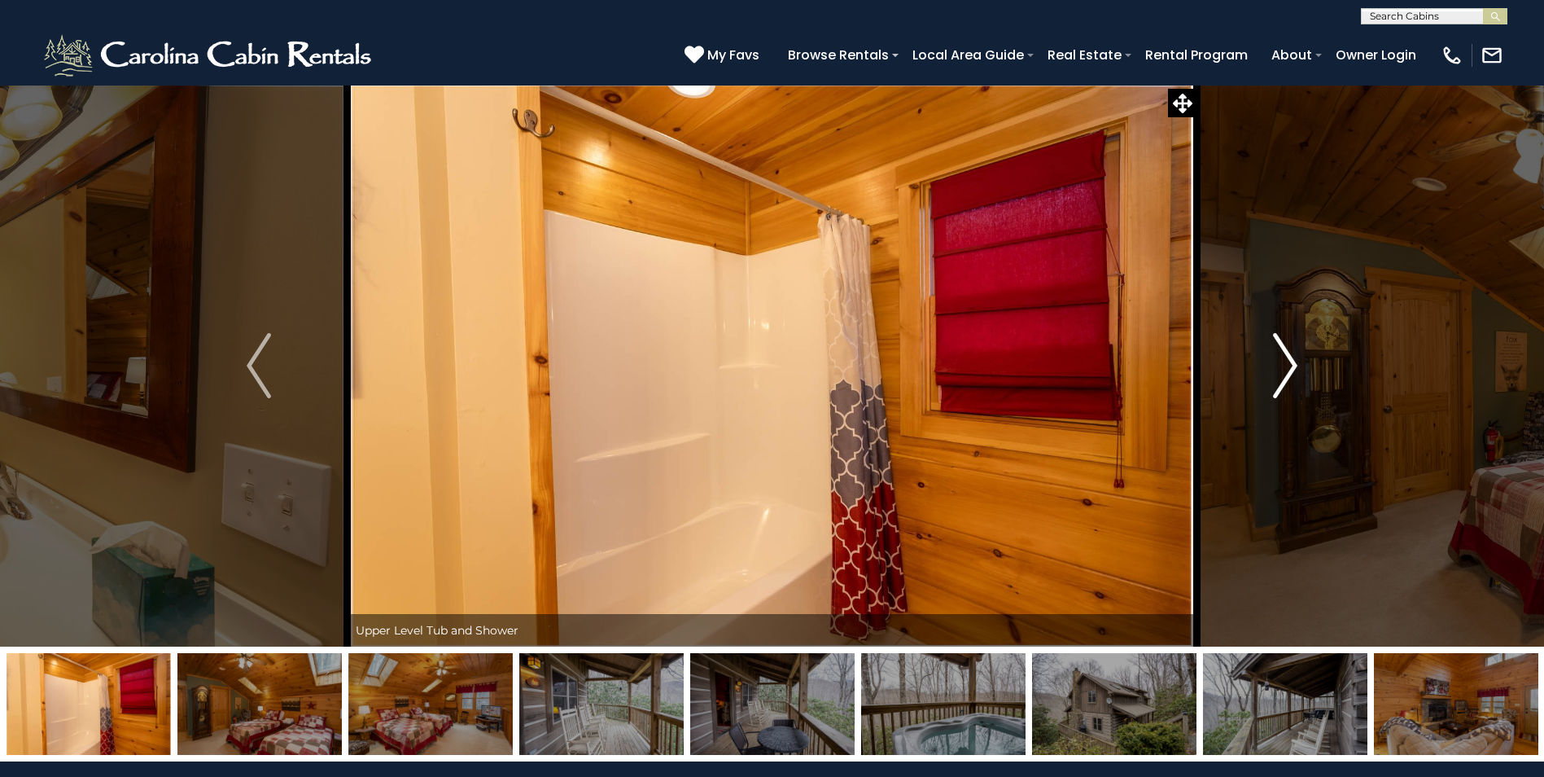
click at [1302, 359] on button "Next" at bounding box center [1285, 366] width 177 height 562
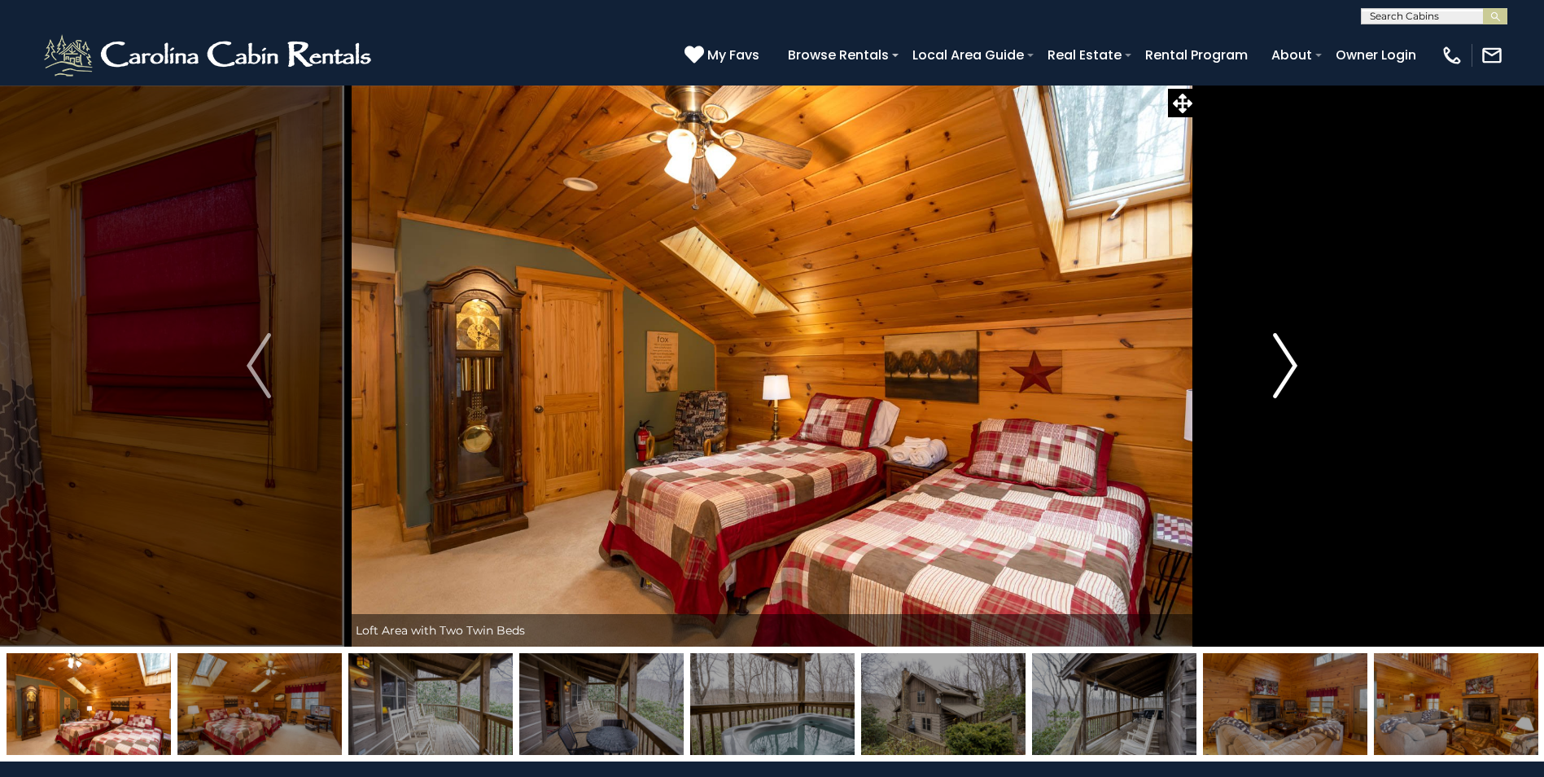
click at [1302, 359] on button "Next" at bounding box center [1285, 366] width 177 height 562
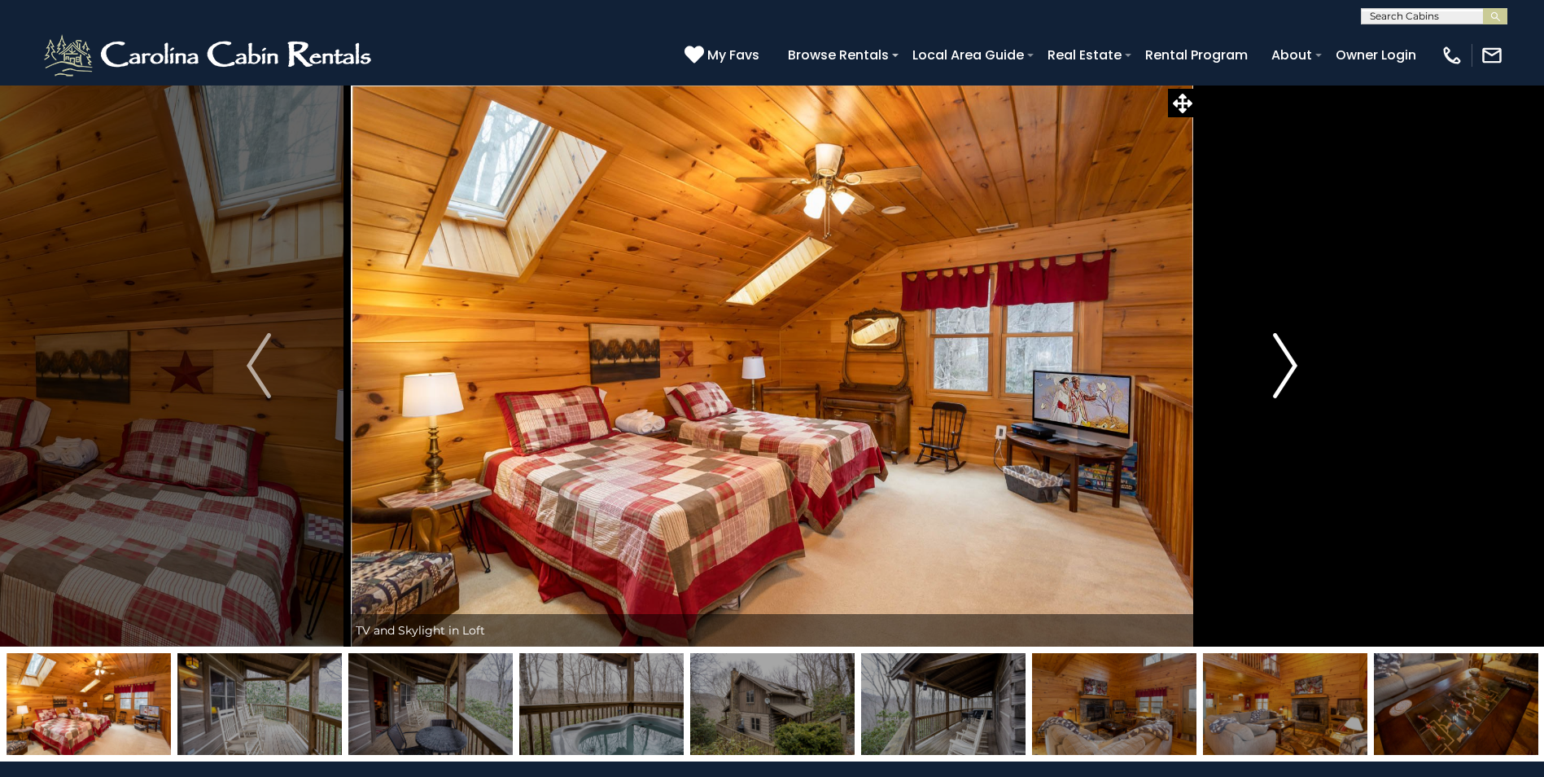
click at [1302, 359] on button "Next" at bounding box center [1285, 366] width 177 height 562
